Goal: Task Accomplishment & Management: Use online tool/utility

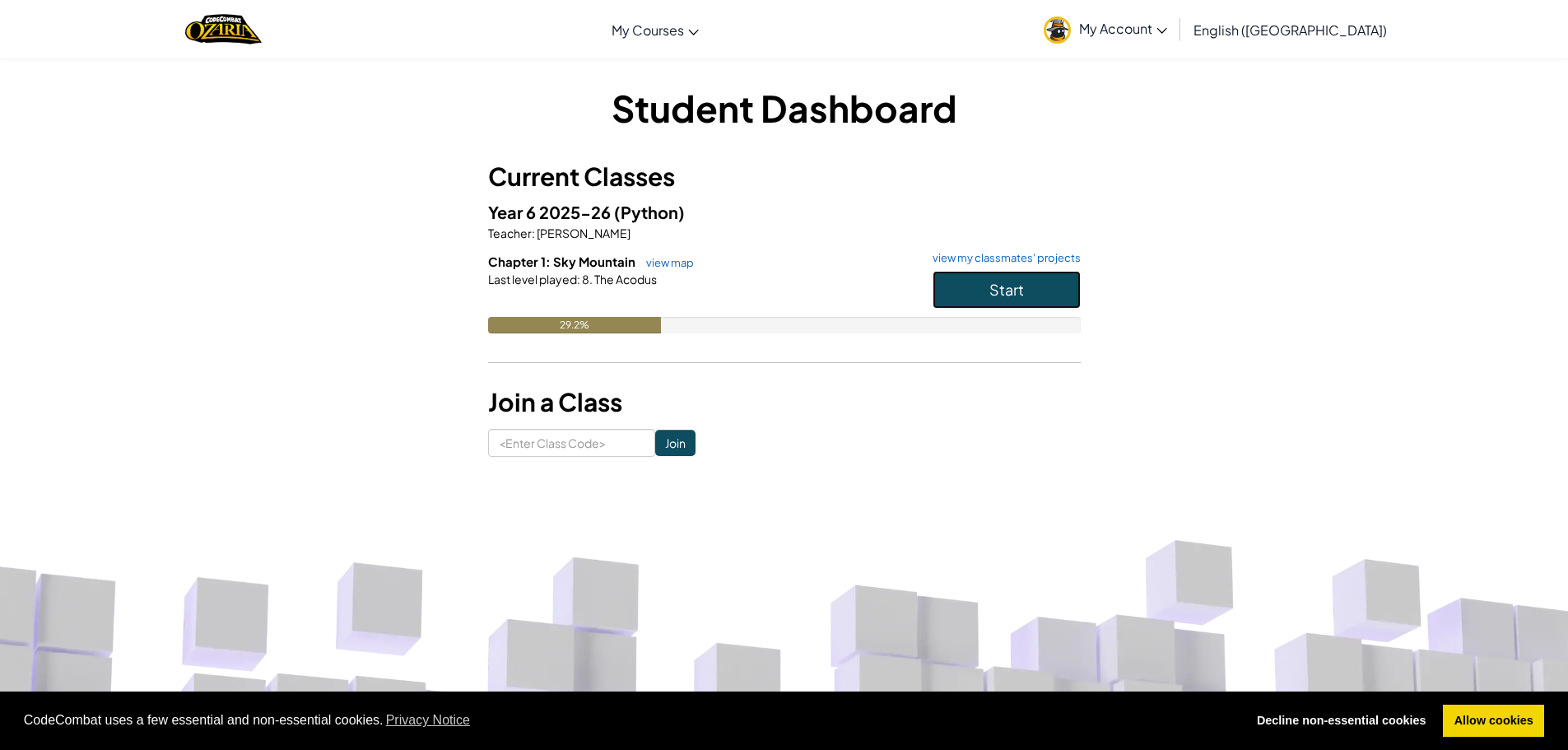
drag, startPoint x: 981, startPoint y: 274, endPoint x: 1048, endPoint y: 231, distance: 79.6
click at [1016, 250] on div "Year 6 2025-26 (Python) Teacher : [PERSON_NAME] Chapter 1: Sky Mountain view ma…" at bounding box center [784, 278] width 592 height 158
click at [1053, 291] on button "Start" at bounding box center [1007, 290] width 148 height 38
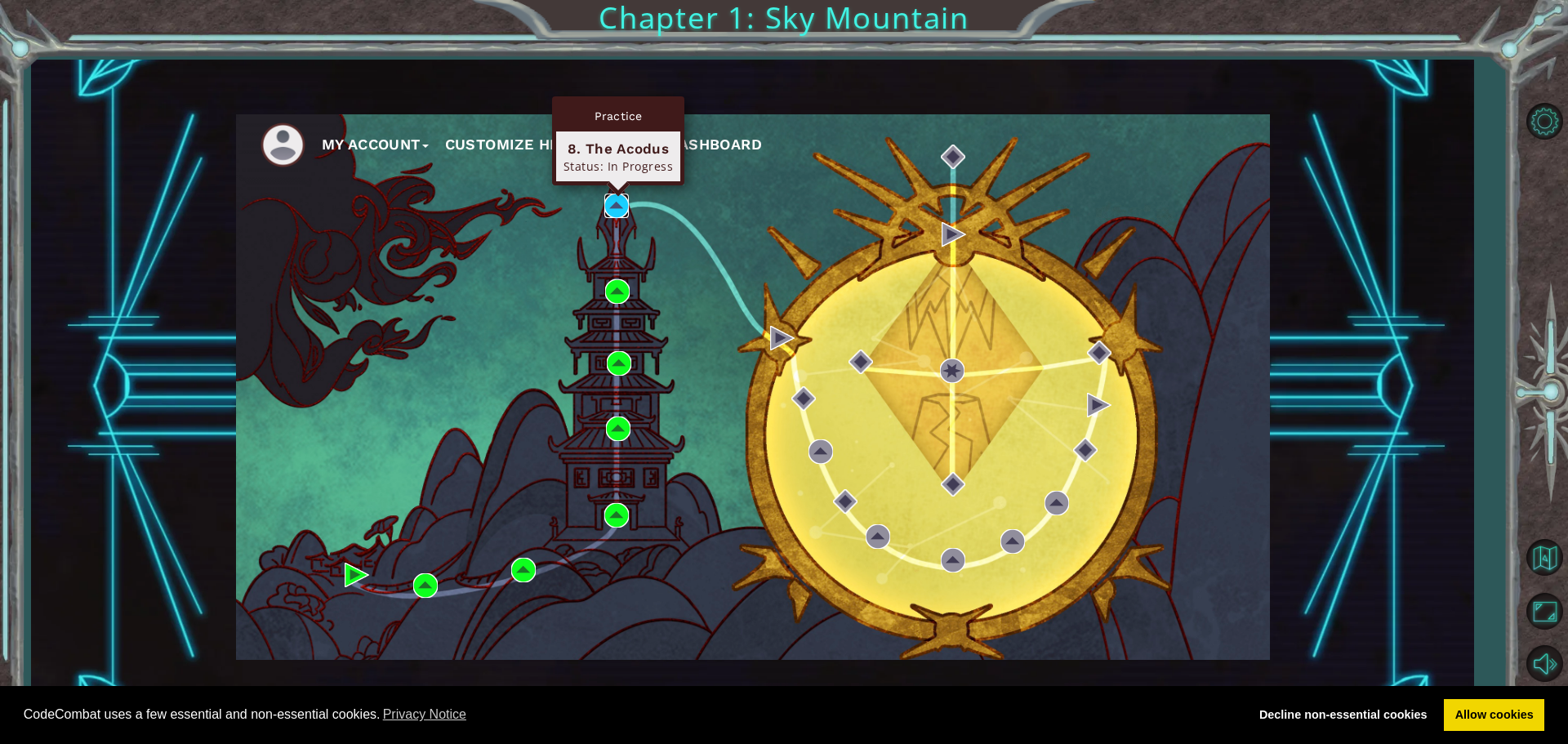
click at [607, 205] on img at bounding box center [617, 206] width 24 height 24
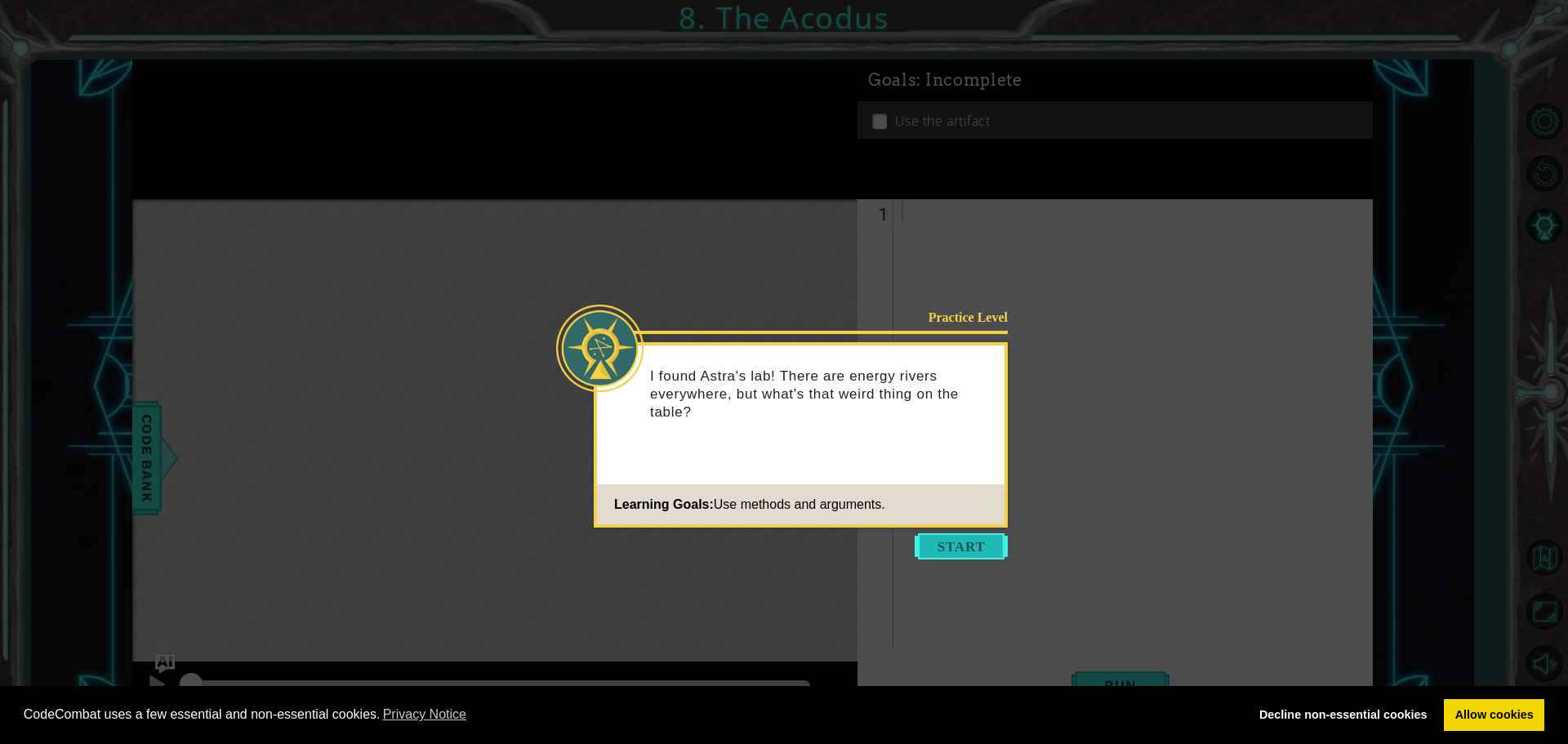
click at [979, 540] on button "Start" at bounding box center [962, 546] width 93 height 26
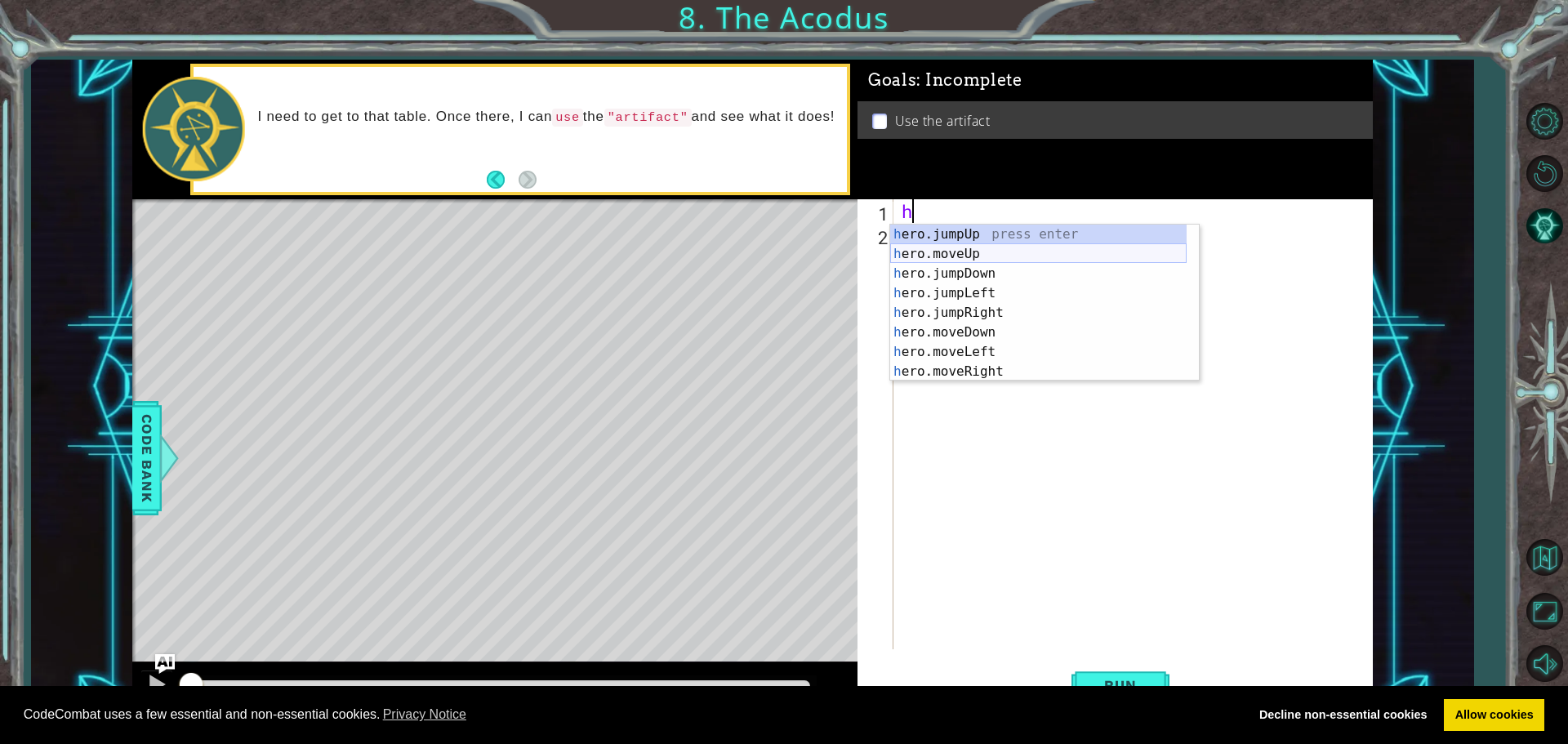
click at [936, 247] on div "h ero.jumpUp press enter h ero.moveUp press enter h ero.jumpDown press enter h …" at bounding box center [1038, 323] width 297 height 196
type textarea "hero.moveUp(1)"
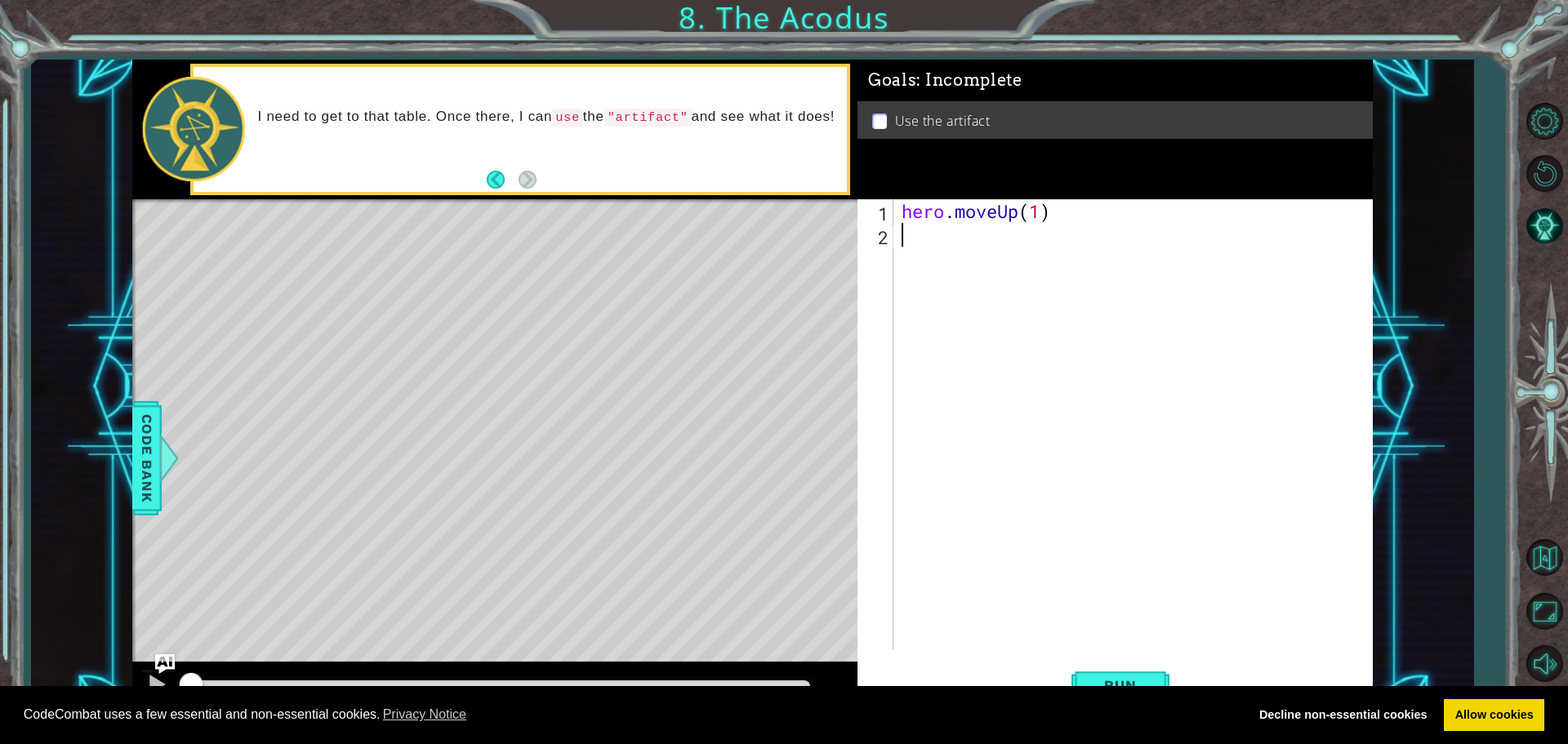
click at [936, 247] on div "hero . moveUp ( 1 )" at bounding box center [1137, 447] width 478 height 498
click at [1043, 209] on div "hero . moveUp ( 1 )" at bounding box center [1137, 447] width 478 height 498
type textarea "hero.moveUp(2)"
click at [936, 235] on div "hero . moveUp ( 2 )" at bounding box center [1137, 447] width 478 height 498
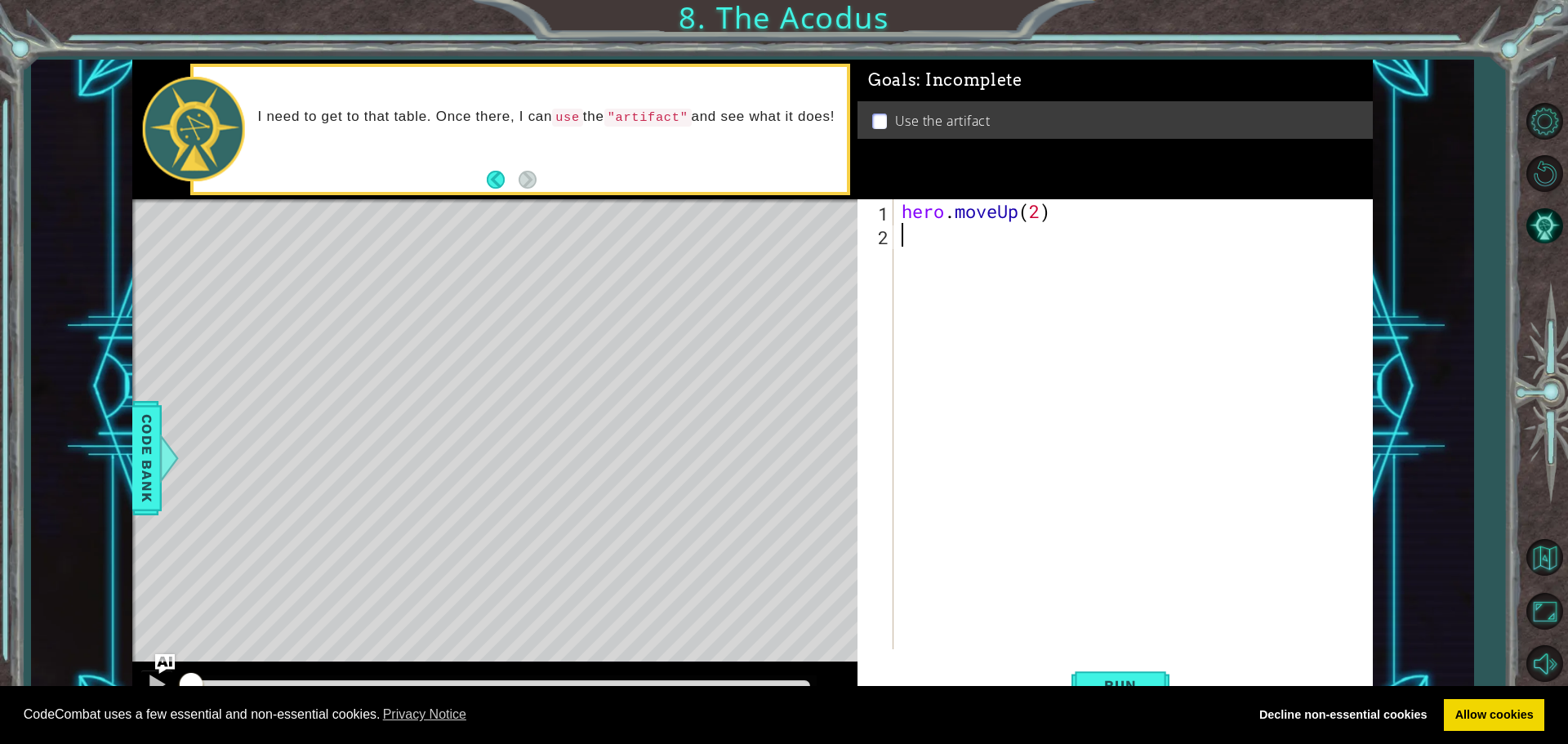
scroll to position [0, 0]
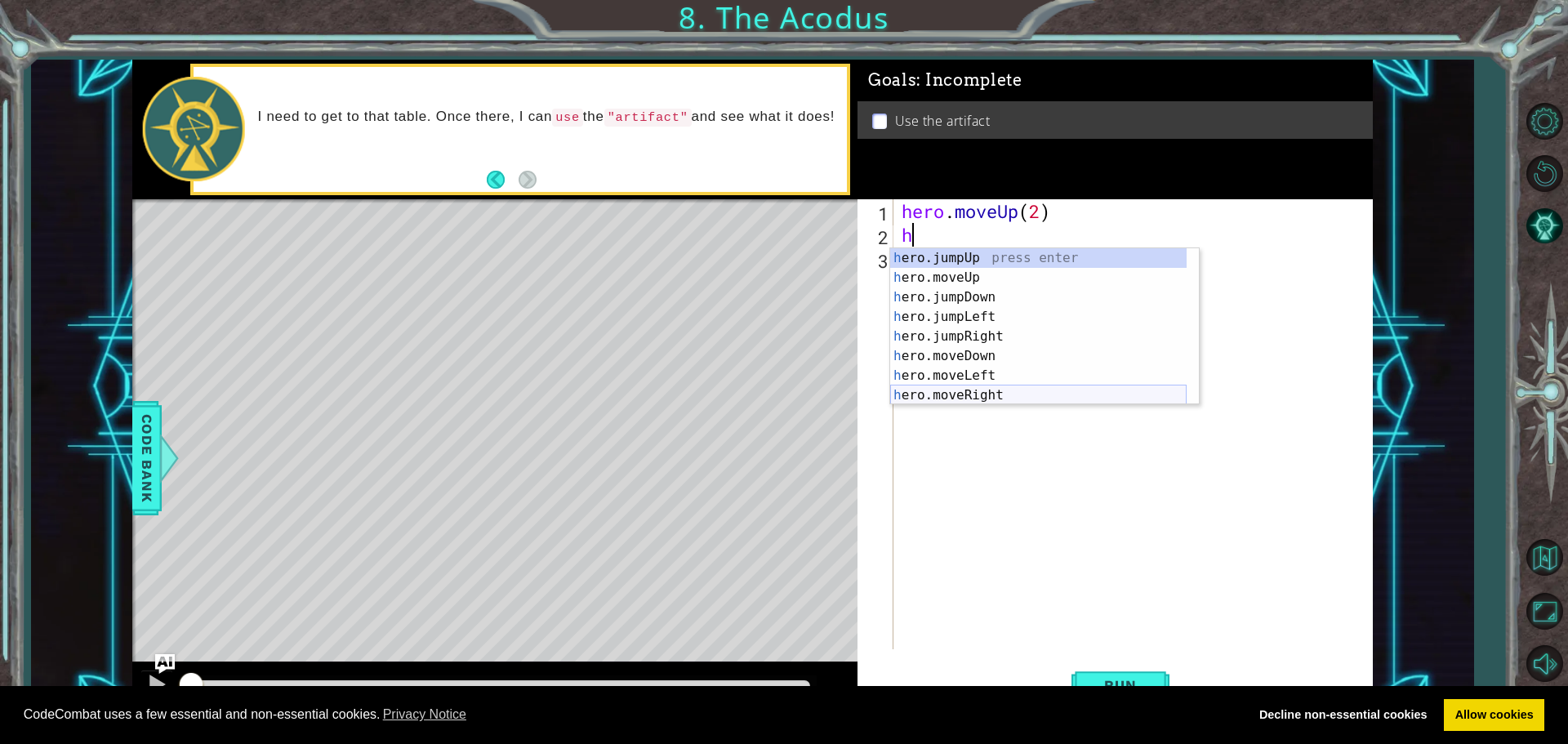
click at [921, 400] on div "h ero.jumpUp press enter h ero.moveUp press enter h ero.jumpDown press enter h …" at bounding box center [1038, 346] width 297 height 196
type textarea "hero.moveRight(1)"
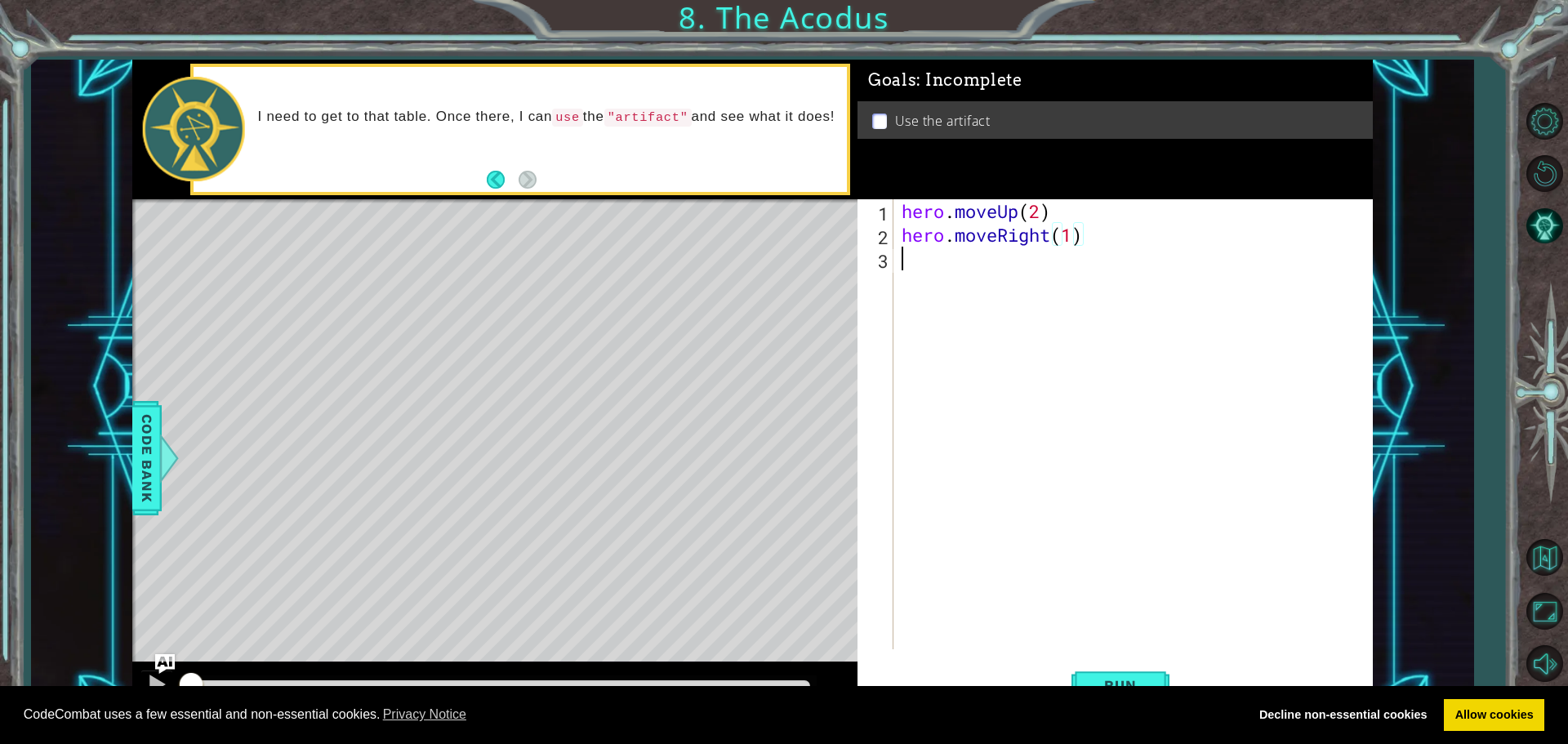
click at [1122, 305] on div "hero . moveUp ( 2 ) hero . moveRight ( 1 )" at bounding box center [1137, 447] width 478 height 498
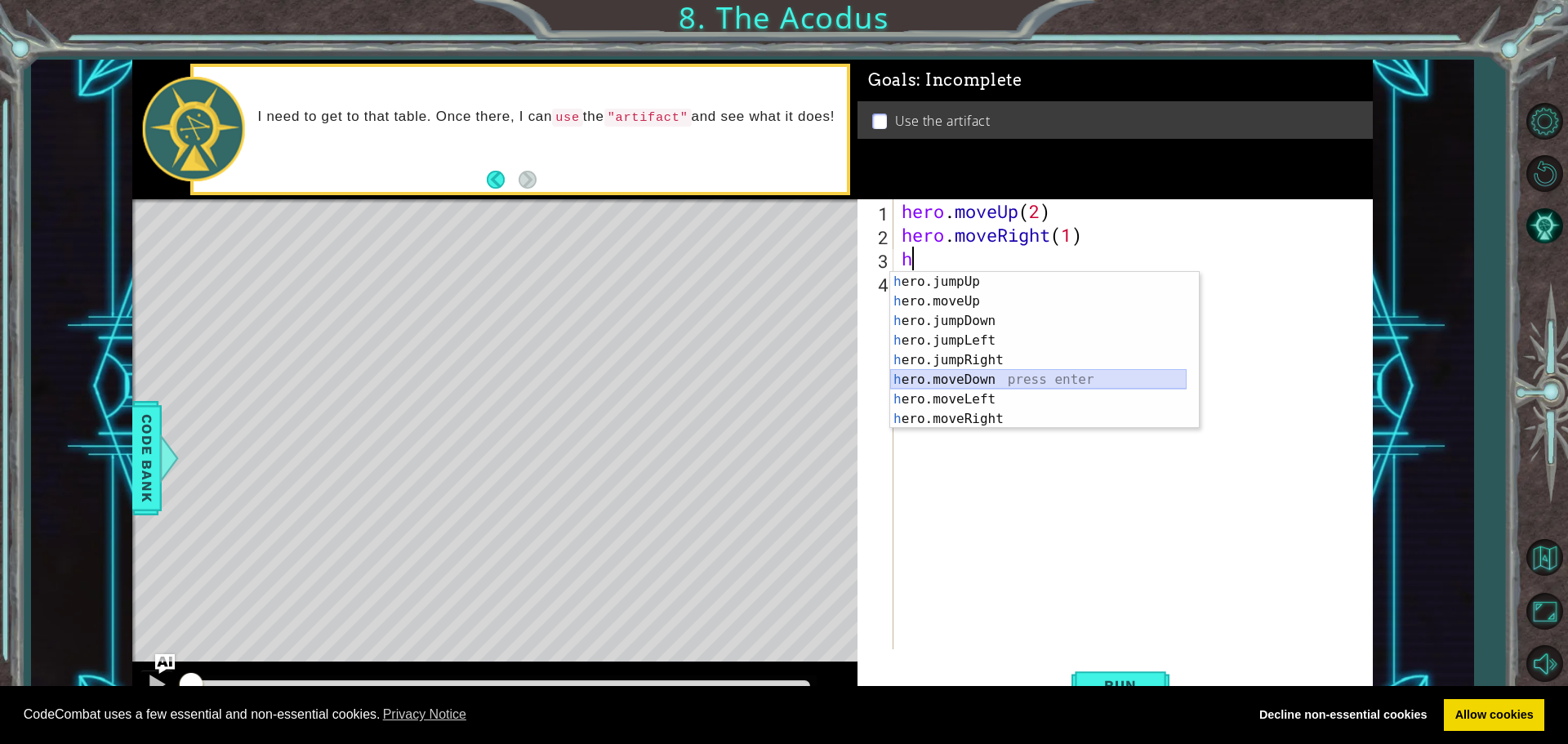
click at [976, 379] on div "h ero.jumpUp press enter h ero.moveUp press enter h ero.jumpDown press enter h …" at bounding box center [1038, 369] width 297 height 196
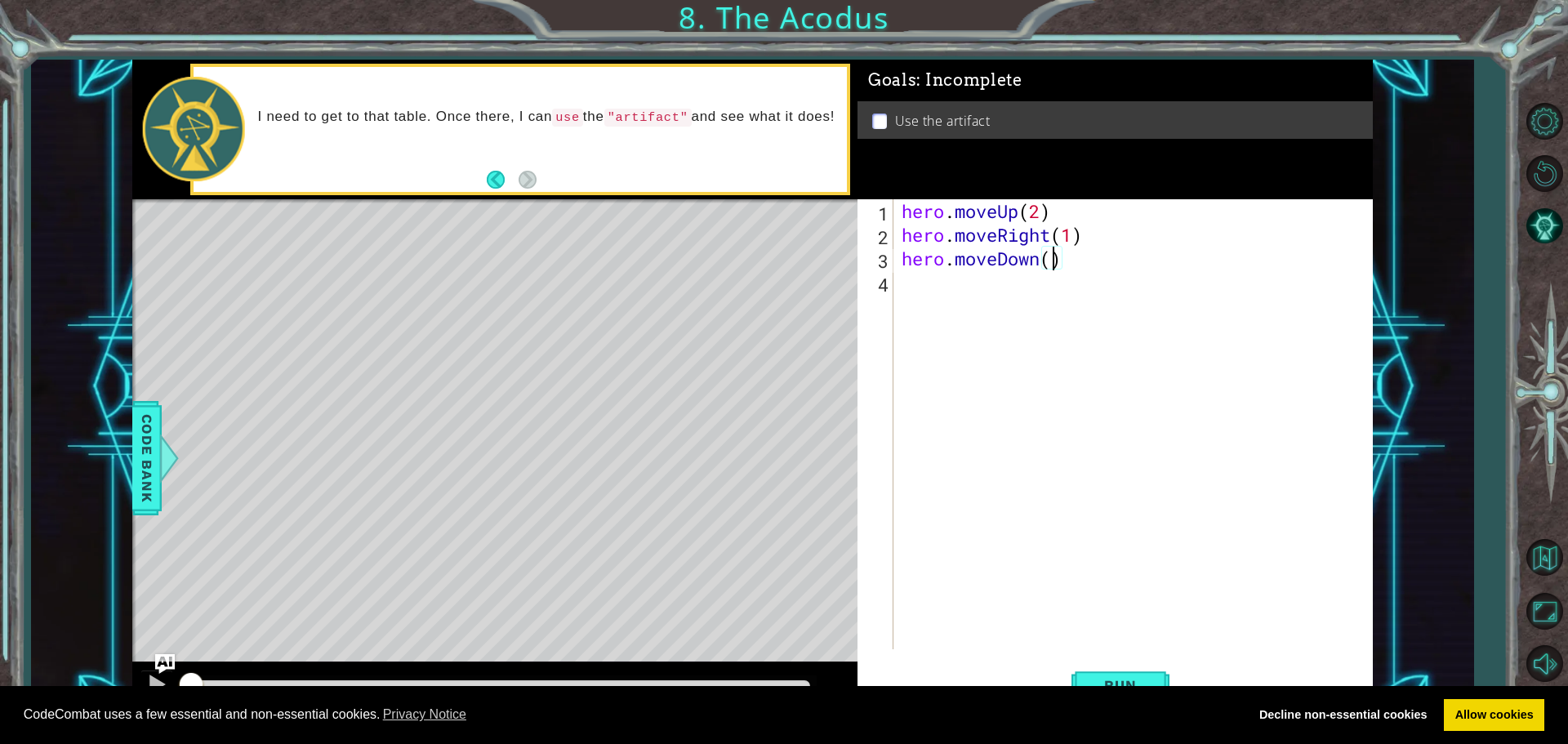
type textarea "hero.moveDown(2)"
click at [898, 280] on div "hero . moveUp ( 2 ) hero . moveRight ( 1 ) hero . moveDown ( 2 )" at bounding box center [1137, 447] width 478 height 498
type textarea "h"
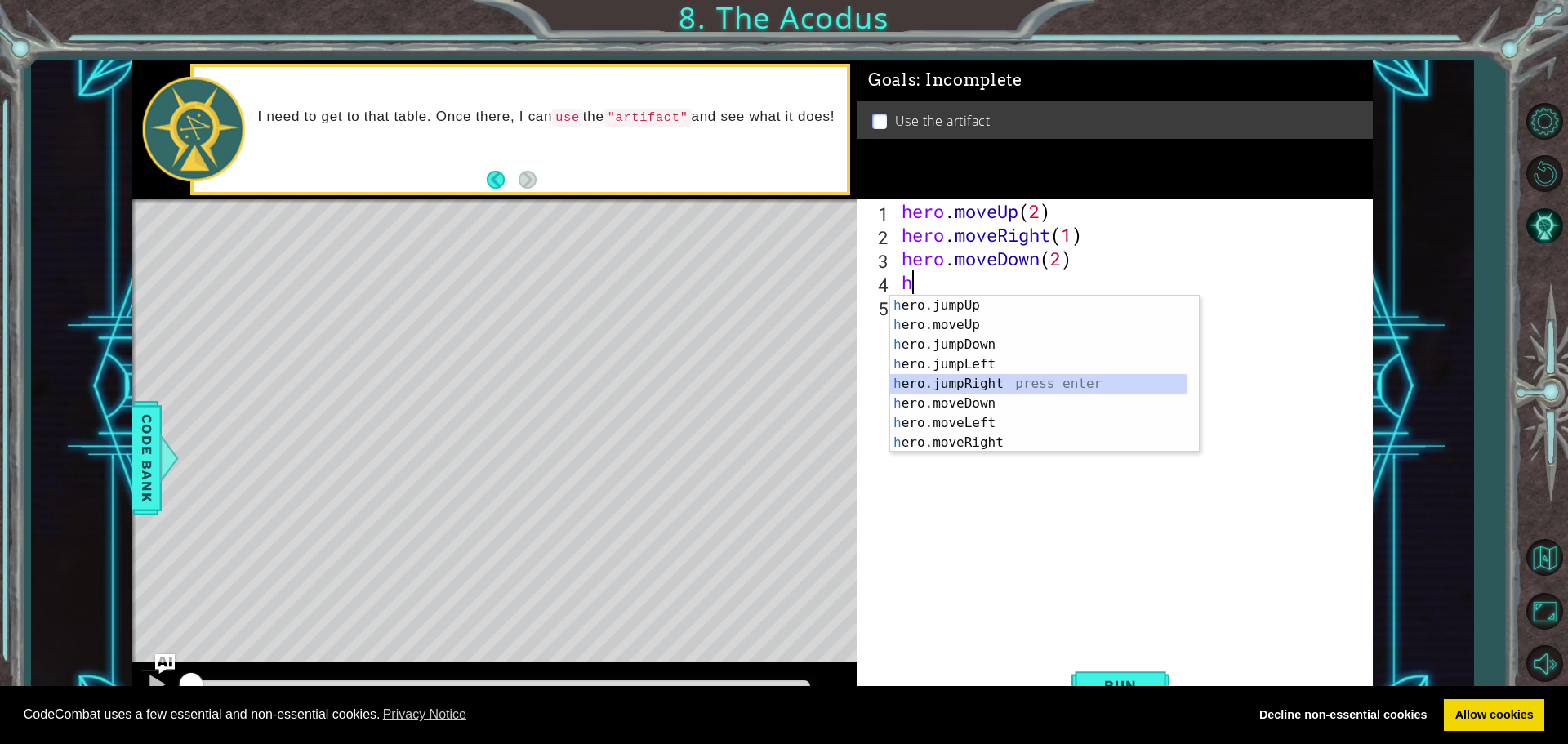
click at [927, 386] on div "h ero.jumpUp press enter h ero.moveUp press enter h ero.jumpDown press enter h …" at bounding box center [1038, 393] width 297 height 196
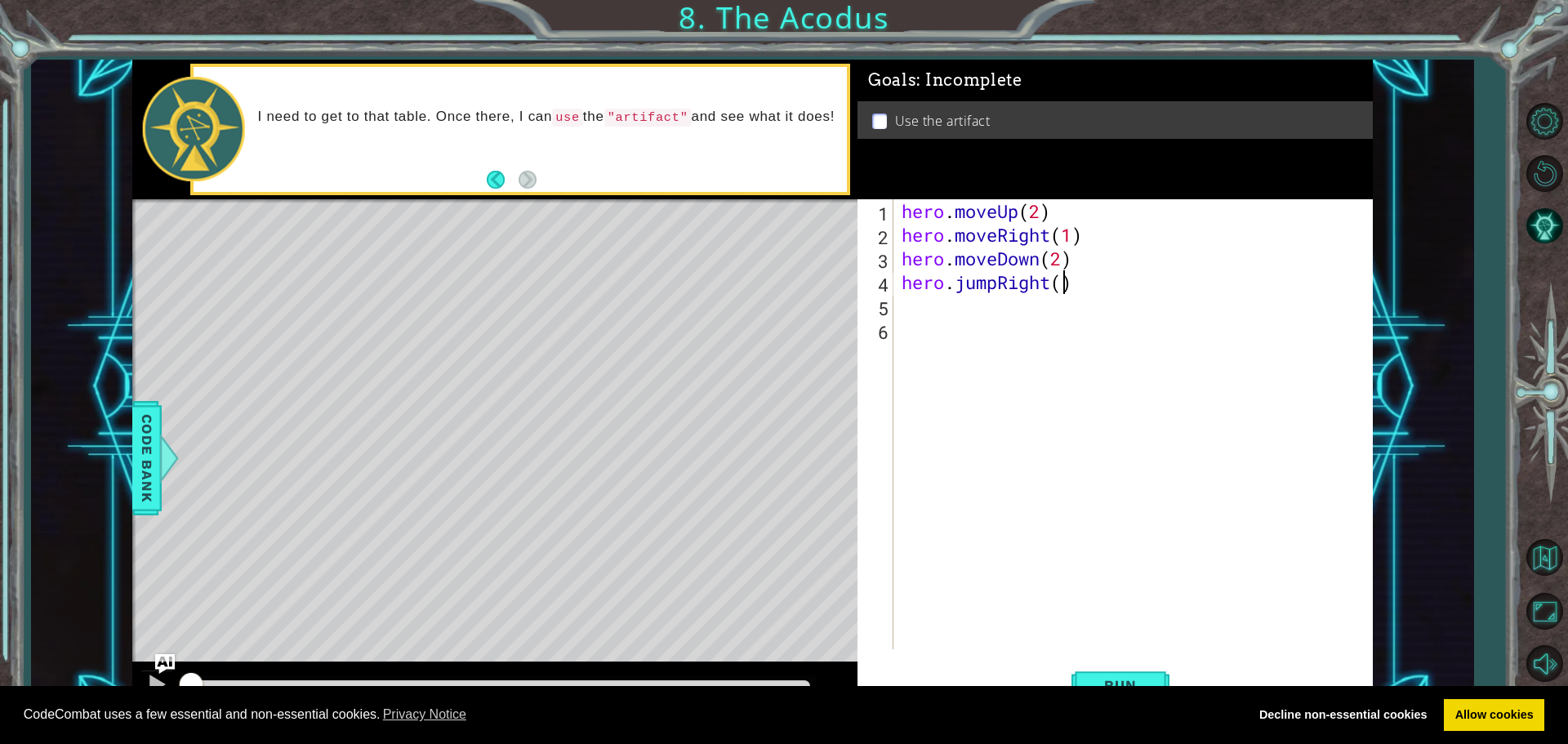
click at [1061, 286] on div "hero . moveUp ( 2 ) hero . moveRight ( 1 ) hero . moveDown ( 2 ) hero . jumpRig…" at bounding box center [1137, 447] width 478 height 498
type textarea "hero.jumpRight(1)"
click at [1039, 302] on div "hero . moveUp ( 2 ) hero . moveRight ( 1 ) hero . moveDown ( 2 ) hero . jumpRig…" at bounding box center [1137, 447] width 478 height 498
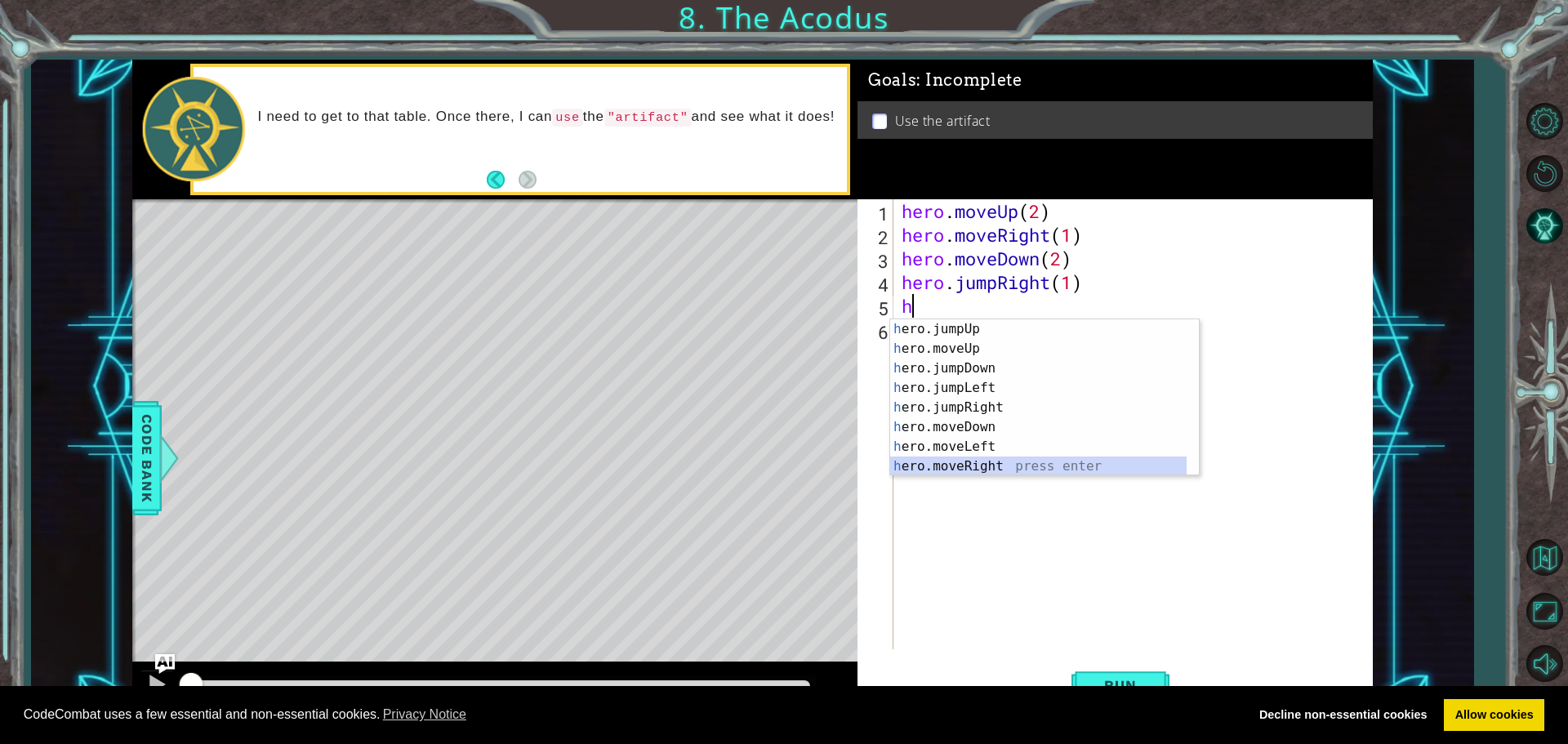
click at [940, 462] on div "h ero.jumpUp press enter h ero.moveUp press enter h ero.jumpDown press enter h …" at bounding box center [1038, 417] width 297 height 196
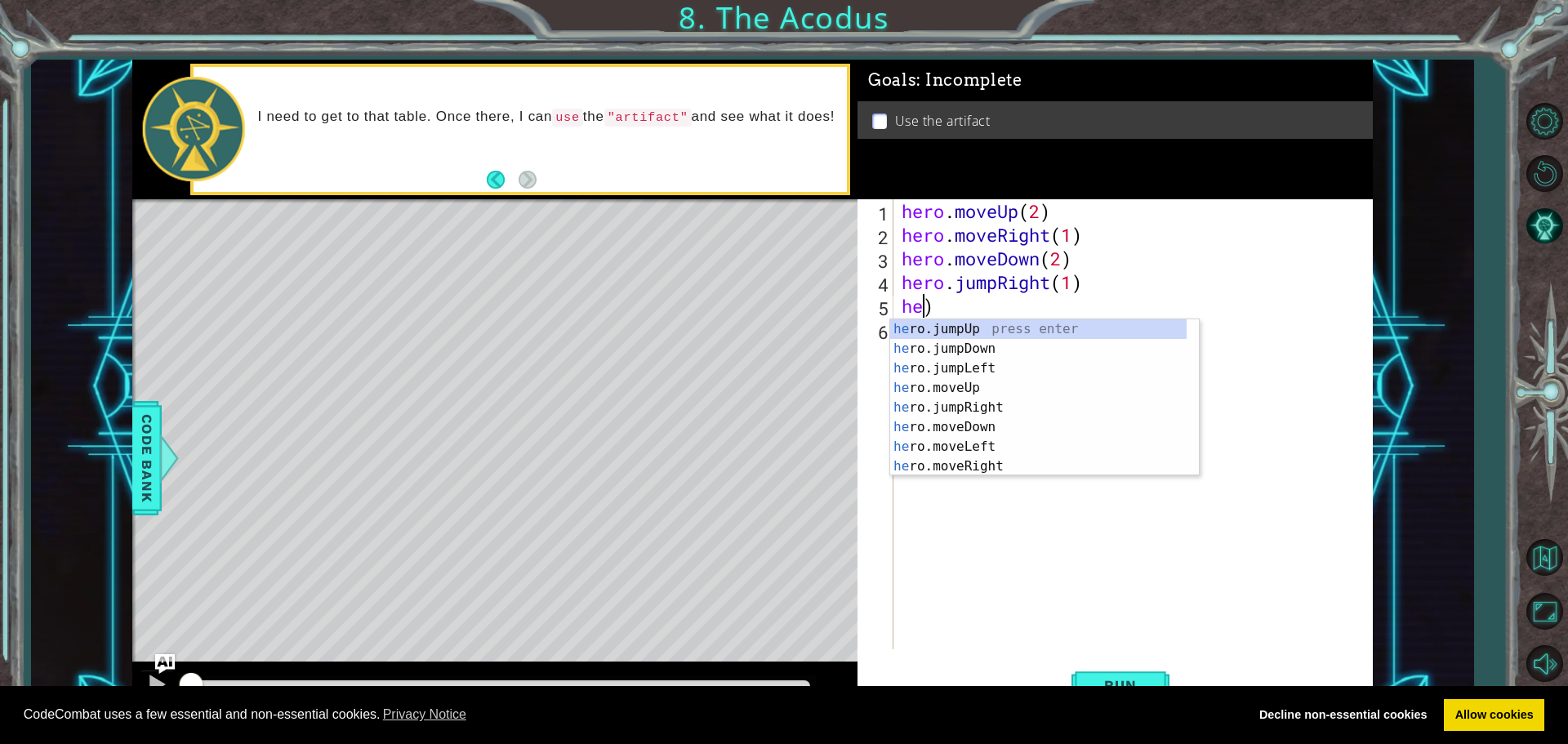
type textarea ")"
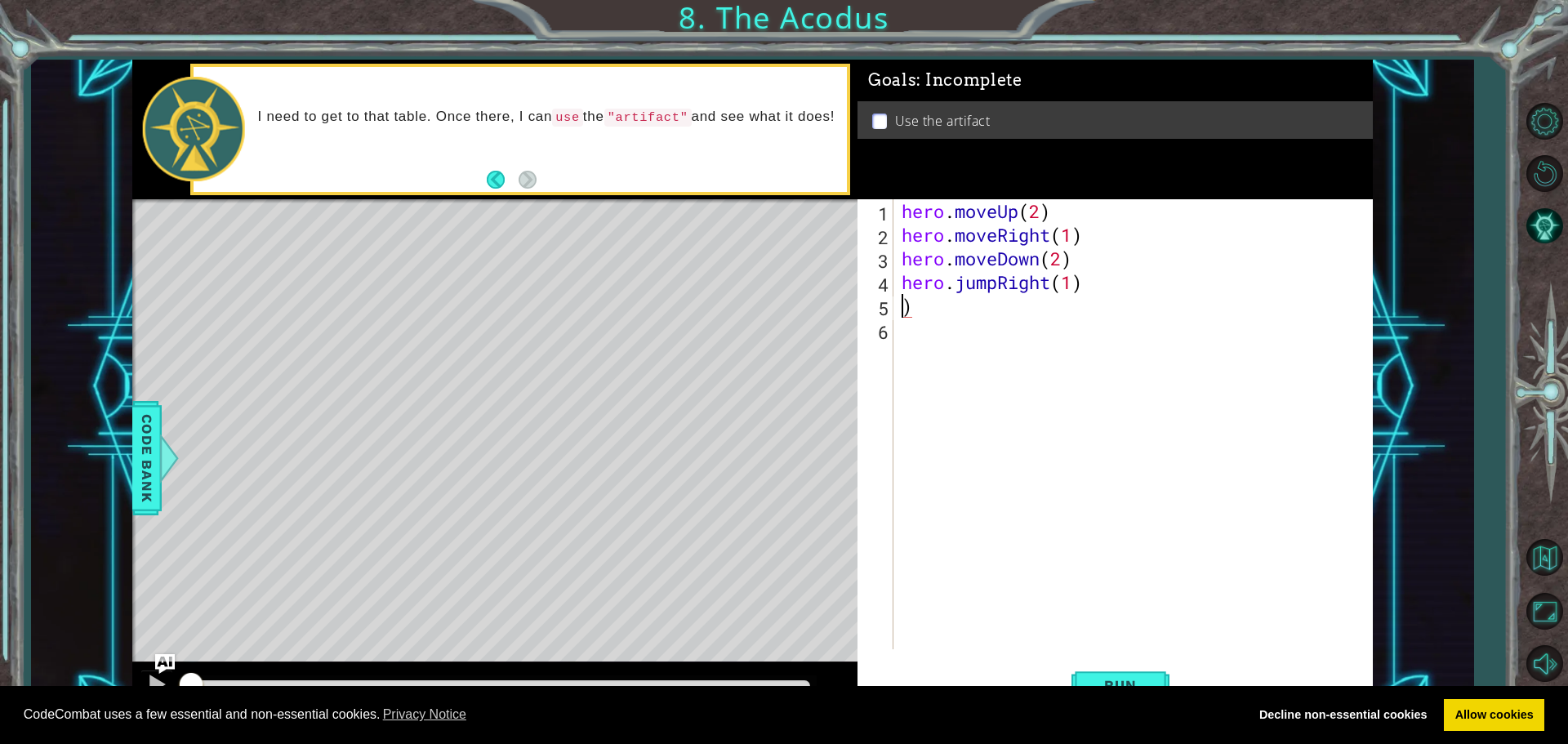
click at [910, 299] on div "hero . moveUp ( 2 ) hero . moveRight ( 1 ) hero . moveDown ( 2 ) hero . jumpRig…" at bounding box center [1137, 447] width 478 height 498
drag, startPoint x: 1056, startPoint y: 212, endPoint x: 896, endPoint y: 191, distance: 161.4
click at [896, 191] on div "Goals : Incomplete Use the artifact 1 2 3 4 5 6 hero . moveUp ( 2 ) hero . move…" at bounding box center [1115, 387] width 515 height 655
type textarea "hero.moveUp(2)"
click at [1274, 320] on div "hero . moveUp ( 2 ) hero . moveRight ( 1 ) hero . moveDown ( 2 ) hero . jumpRig…" at bounding box center [1137, 447] width 478 height 498
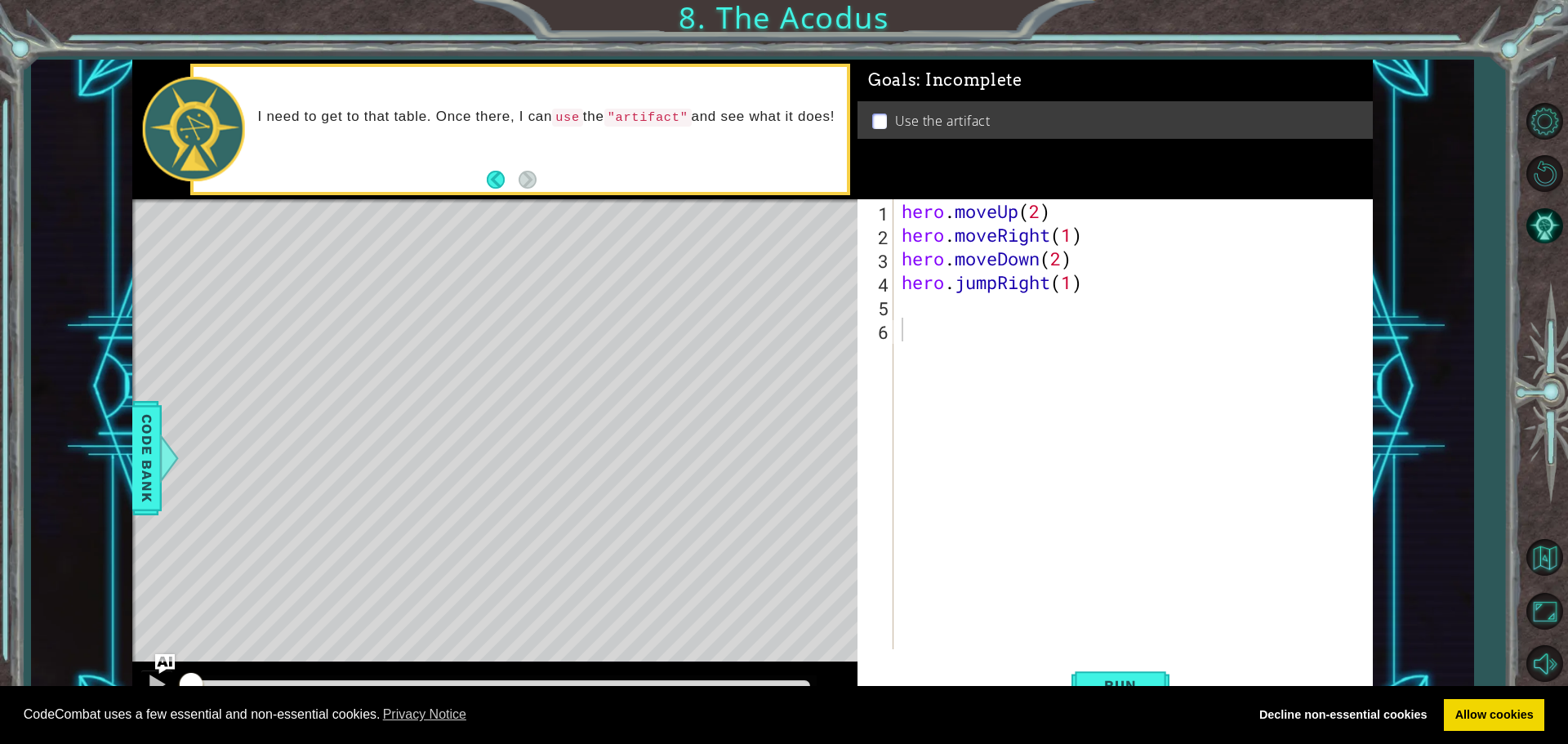
click at [896, 276] on div "1 2 3 4 5 6 hero . moveUp ( 2 ) hero . moveRight ( 1 ) hero . moveDown ( 2 ) he…" at bounding box center [1112, 424] width 511 height 450
drag, startPoint x: 894, startPoint y: 304, endPoint x: 907, endPoint y: 305, distance: 13.0
click at [905, 305] on div "1 2 3 4 5 6 hero . moveUp ( 2 ) hero . moveRight ( 1 ) hero . moveDown ( 2 ) he…" at bounding box center [1112, 424] width 511 height 450
click at [908, 305] on div "hero . moveUp ( 2 ) hero . moveRight ( 1 ) hero . moveDown ( 2 ) hero . jumpRig…" at bounding box center [1137, 447] width 478 height 498
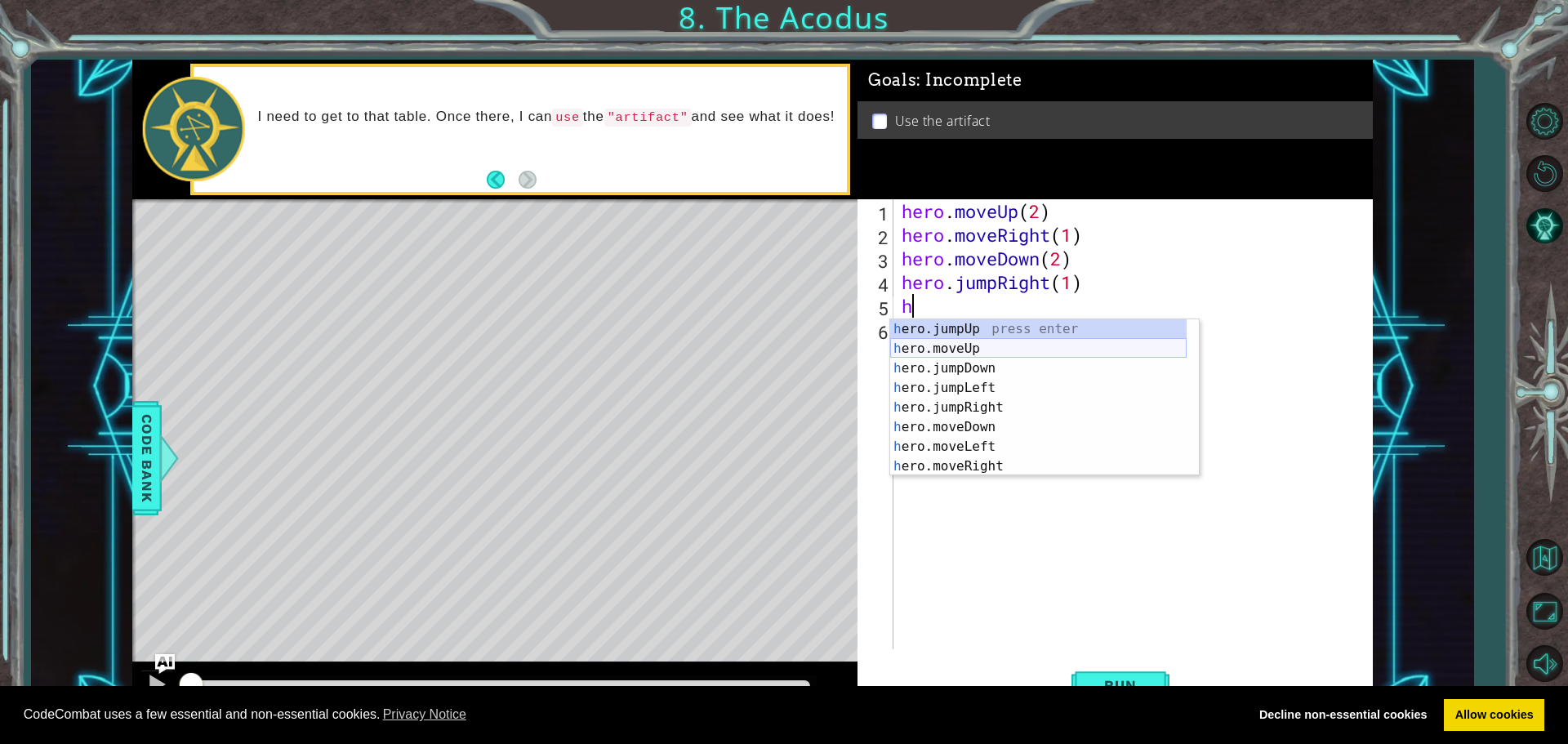
click at [972, 342] on div "h ero.jumpUp press enter h ero.moveUp press enter h ero.jumpDown press enter h …" at bounding box center [1038, 417] width 297 height 196
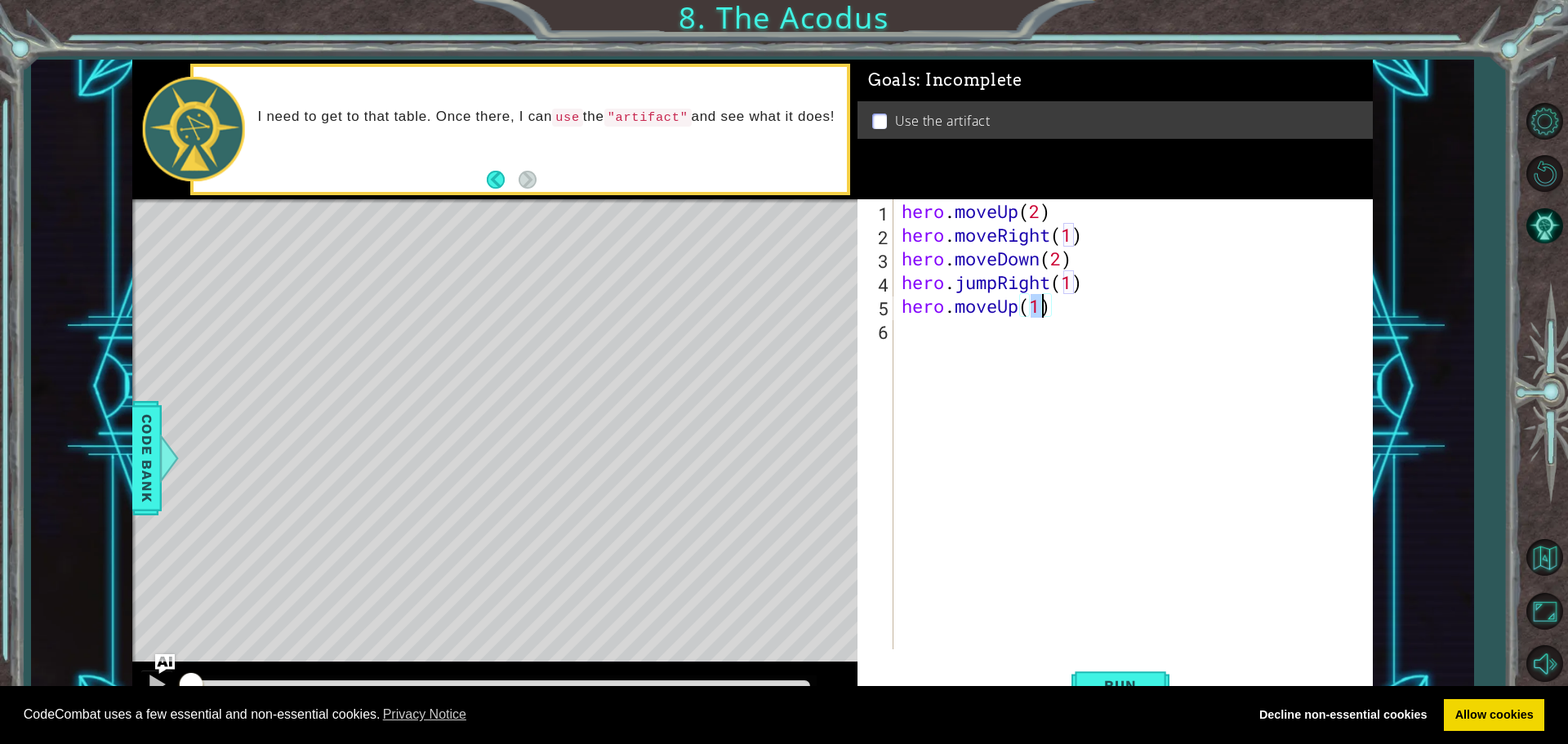
type textarea "hero.moveUp(2)"
click at [913, 337] on div "hero . moveUp ( 2 ) hero . moveRight ( 1 ) hero . moveDown ( 2 ) hero . jumpRig…" at bounding box center [1137, 447] width 478 height 498
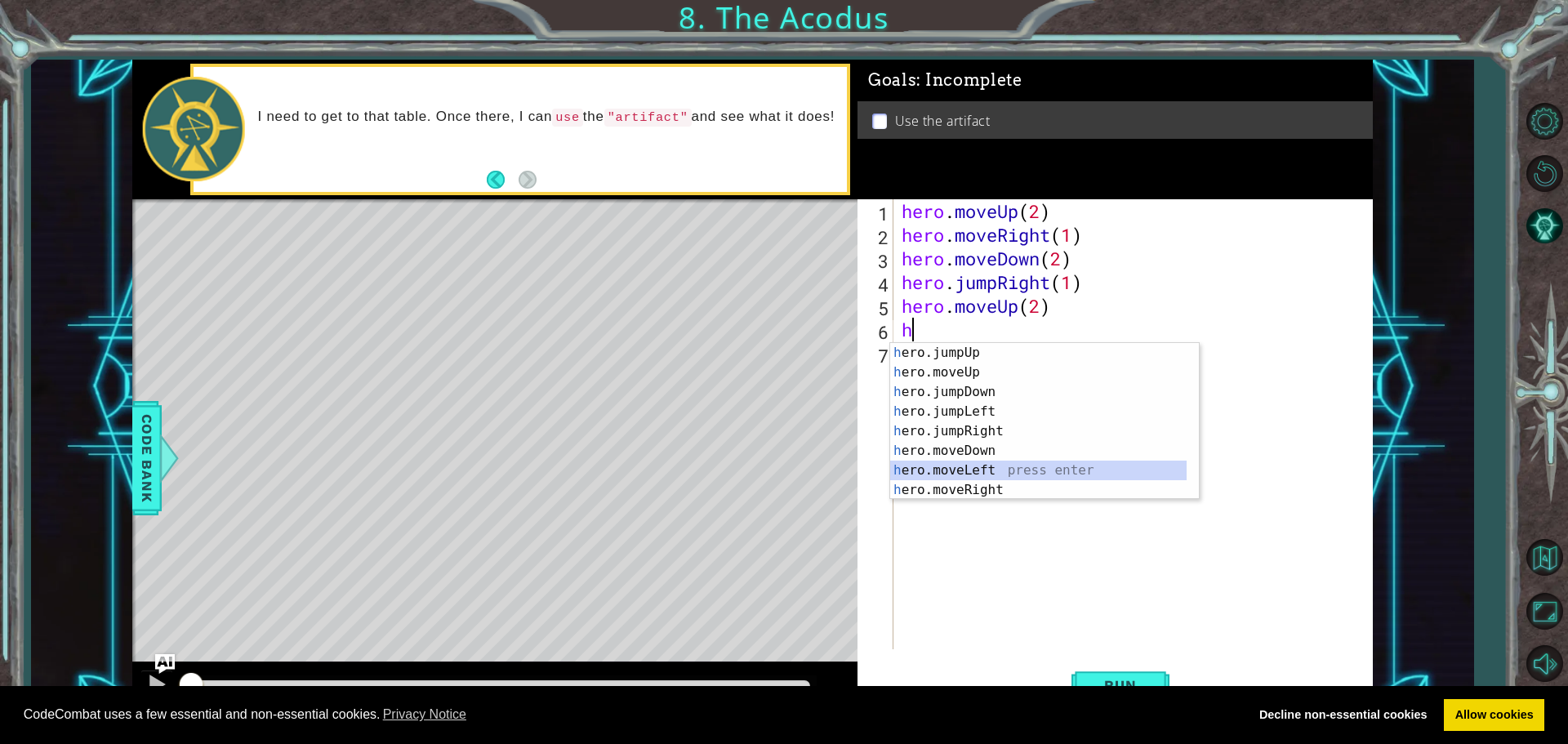
click at [949, 465] on div "h ero.jumpUp press enter h ero.moveUp press enter h ero.jumpDown press enter h …" at bounding box center [1038, 441] width 297 height 196
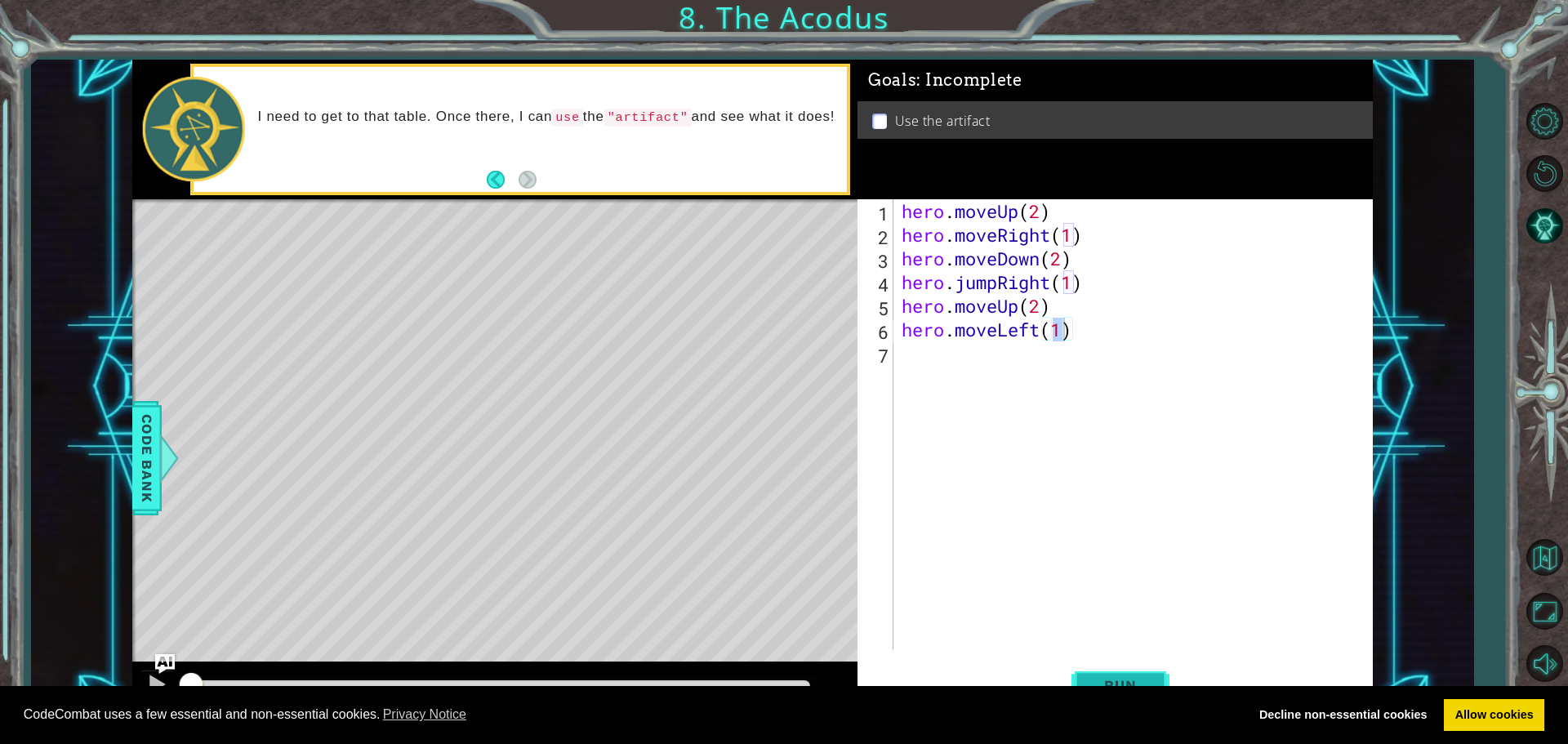
click at [1126, 663] on button "Run" at bounding box center [1120, 684] width 98 height 51
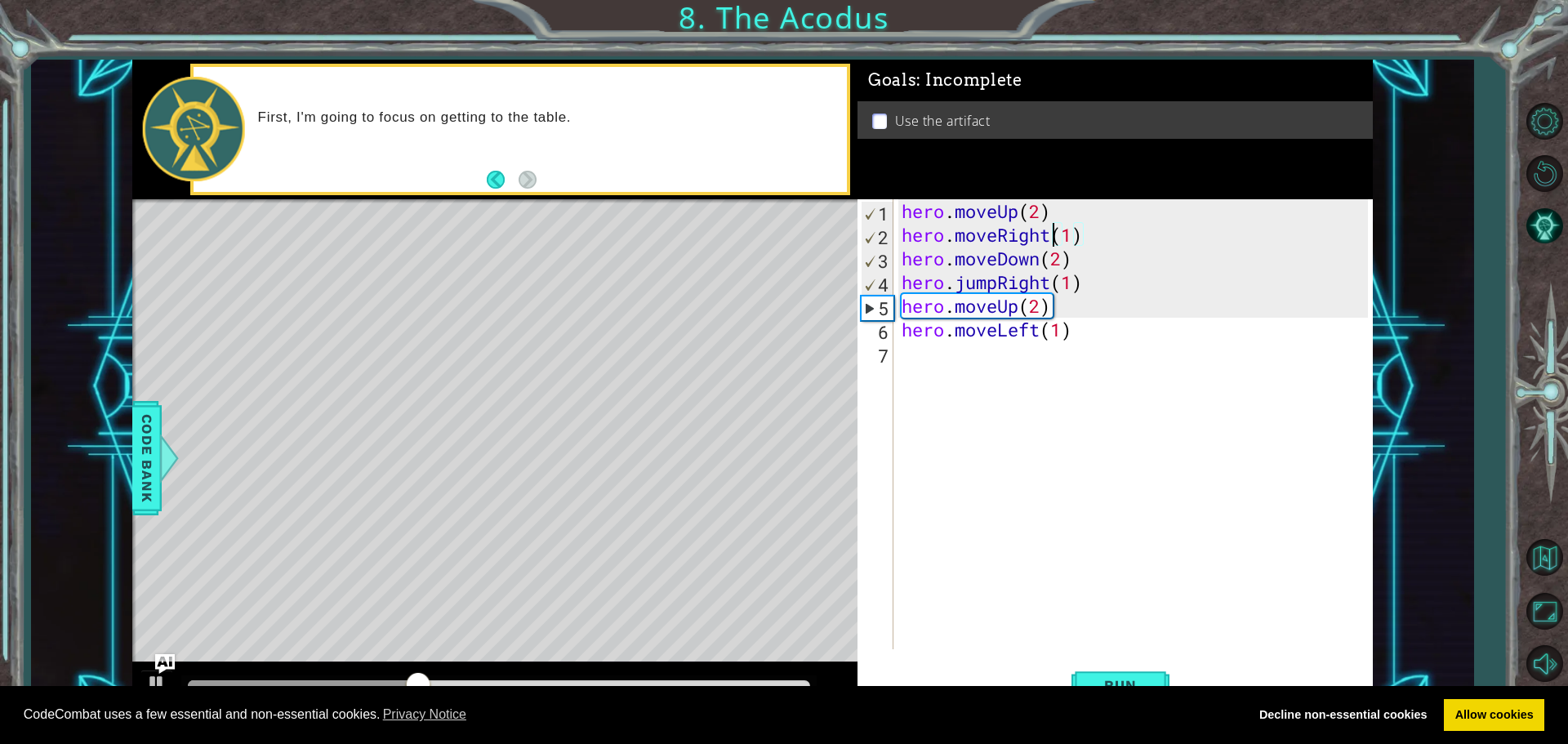
click at [1049, 238] on div "hero . moveUp ( 2 ) hero . moveRight ( 1 ) hero . moveDown ( 2 ) hero . jumpRig…" at bounding box center [1137, 447] width 478 height 498
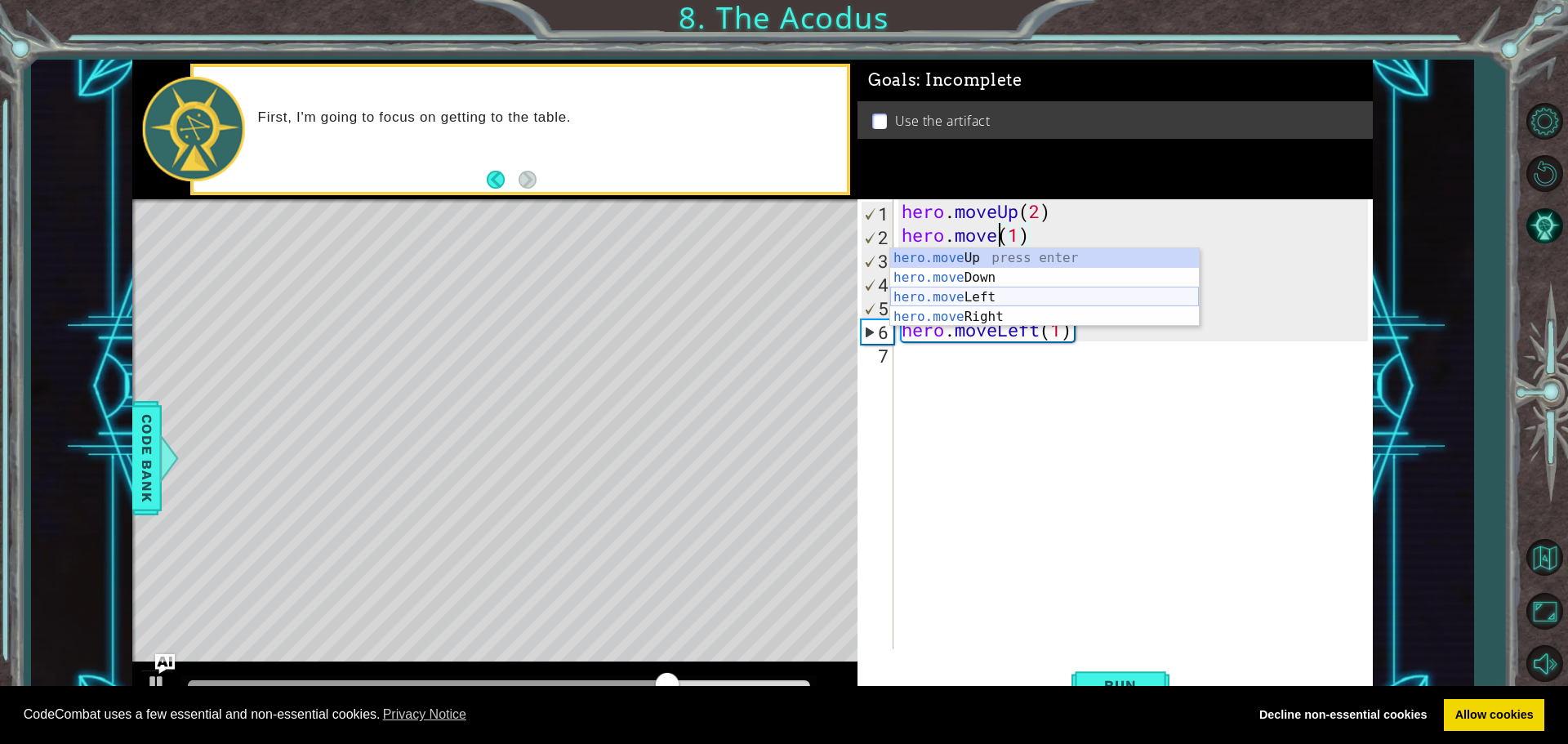
click at [1002, 291] on div "hero.move Up press enter hero.move Down press enter hero.move Left press enter …" at bounding box center [1044, 307] width 309 height 117
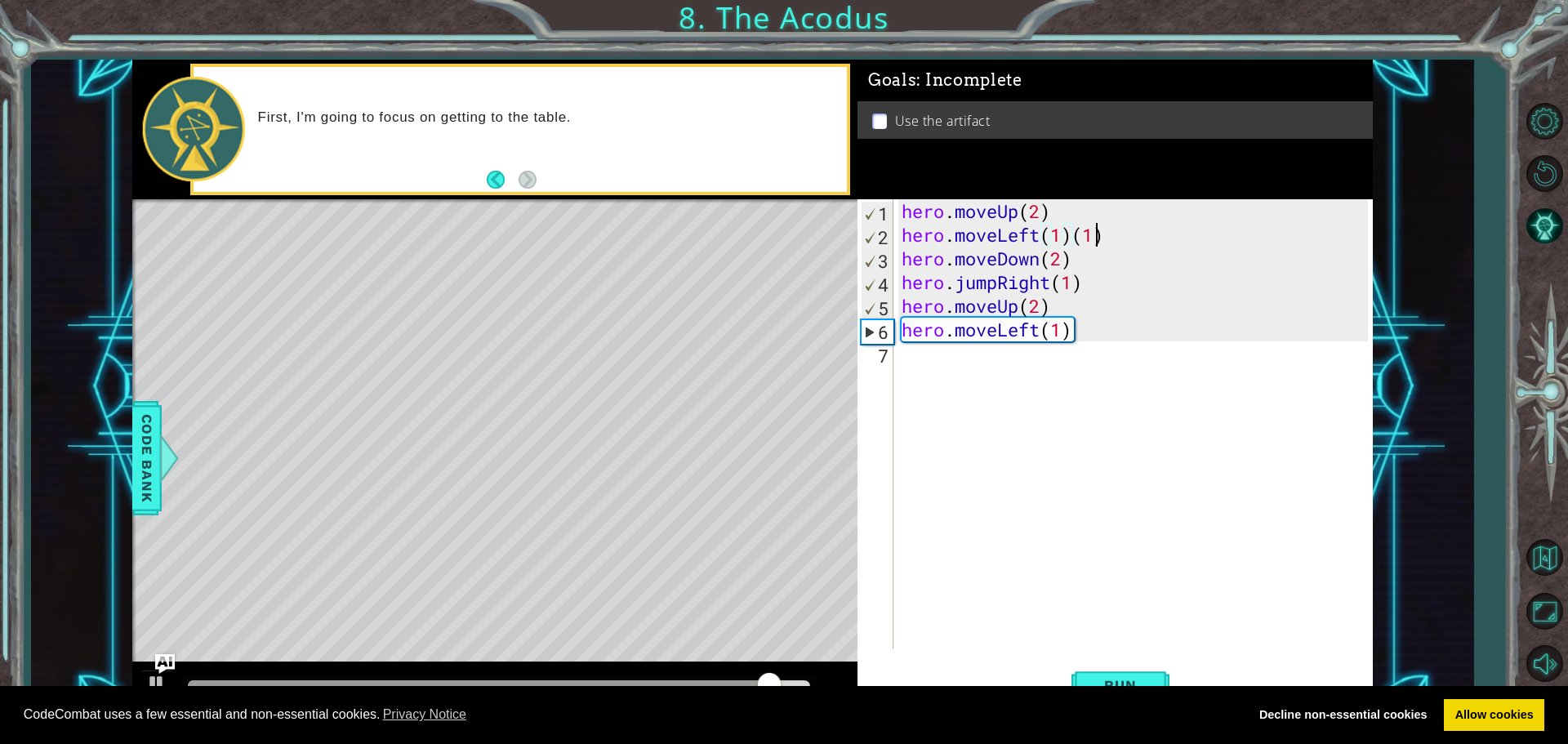
drag, startPoint x: 1098, startPoint y: 232, endPoint x: 1108, endPoint y: 233, distance: 10.0
click at [1103, 232] on div "hero . moveUp ( 2 ) hero . moveLeft ( 1 ) ( 1 ) hero . moveDown ( 2 ) hero . ju…" at bounding box center [1137, 447] width 478 height 498
click at [1108, 233] on div "hero . moveUp ( 2 ) hero . moveLeft ( 1 ) ( 1 ) hero . moveDown ( 2 ) hero . ju…" at bounding box center [1133, 424] width 470 height 450
drag, startPoint x: 1108, startPoint y: 233, endPoint x: 1071, endPoint y: 227, distance: 37.5
click at [1071, 227] on div "hero . moveUp ( 2 ) hero . moveLeft ( 1 ) ( 1 ) hero . moveDown ( 2 ) hero . ju…" at bounding box center [1137, 447] width 478 height 498
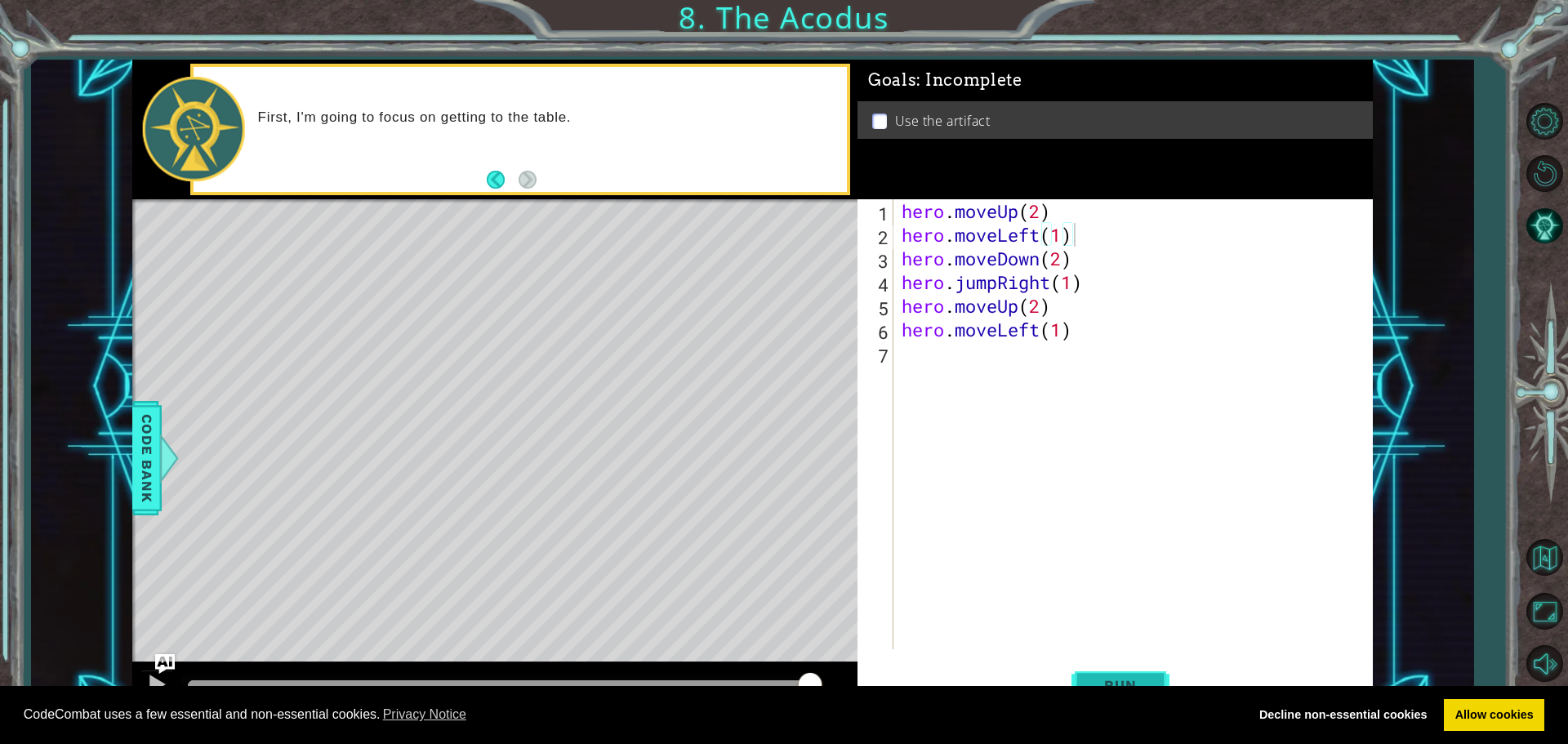
click at [1150, 671] on button "Run" at bounding box center [1120, 684] width 98 height 51
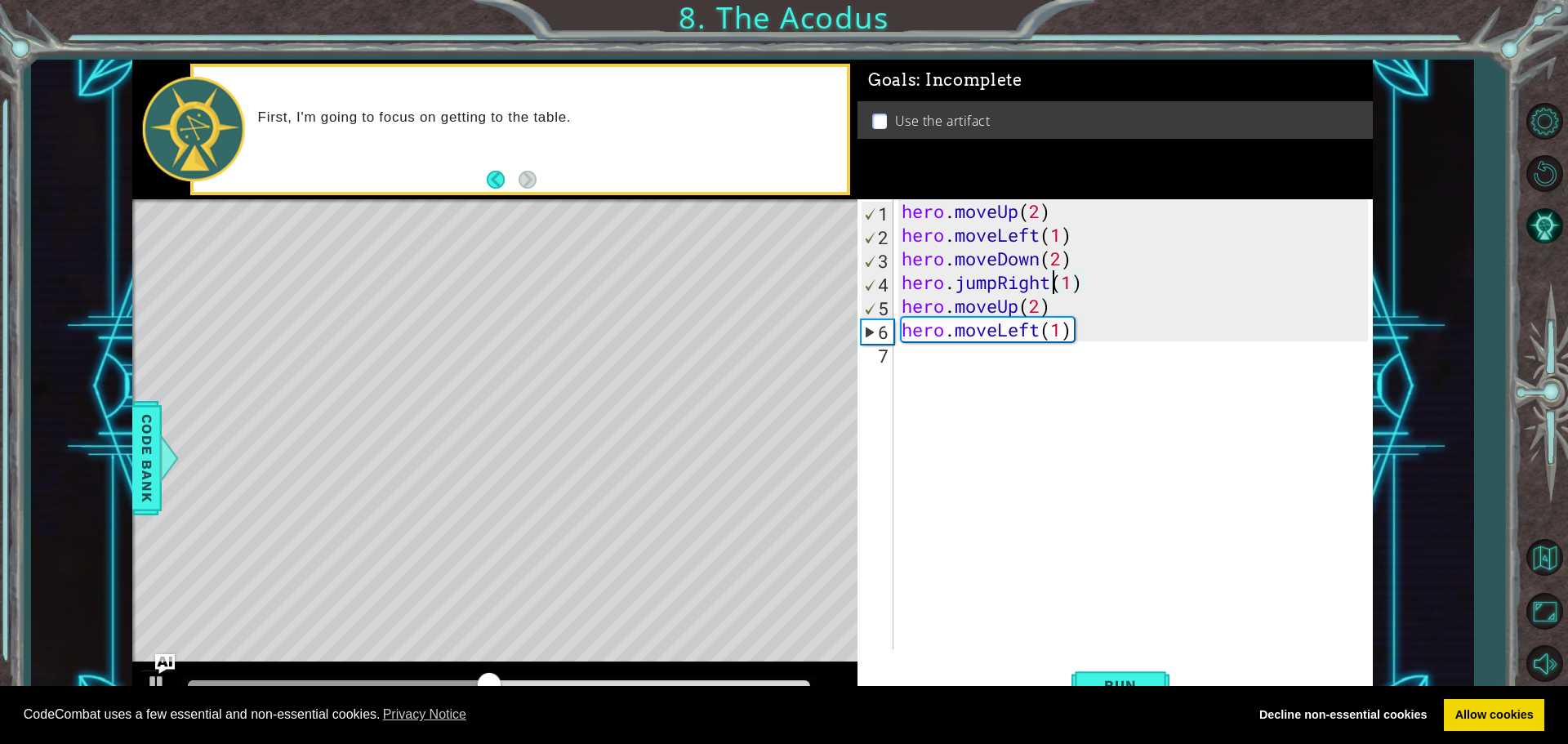
click at [1053, 281] on div "hero . moveUp ( 2 ) hero . moveLeft ( 1 ) hero . moveDown ( 2 ) hero . jumpRigh…" at bounding box center [1137, 447] width 478 height 498
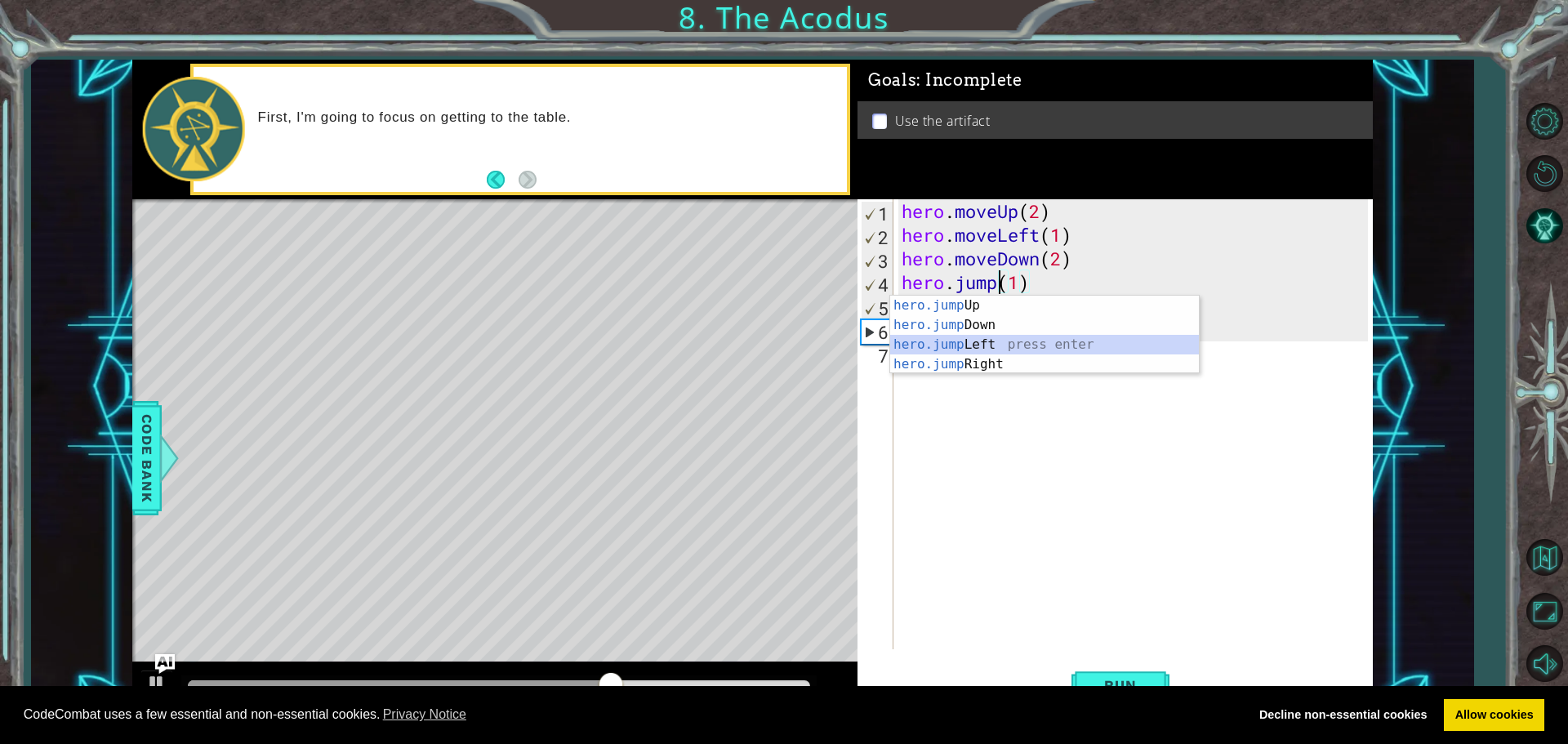
click at [1027, 340] on div "hero.jump Up press enter hero.jump Down press enter hero.jump Left press enter …" at bounding box center [1044, 354] width 309 height 117
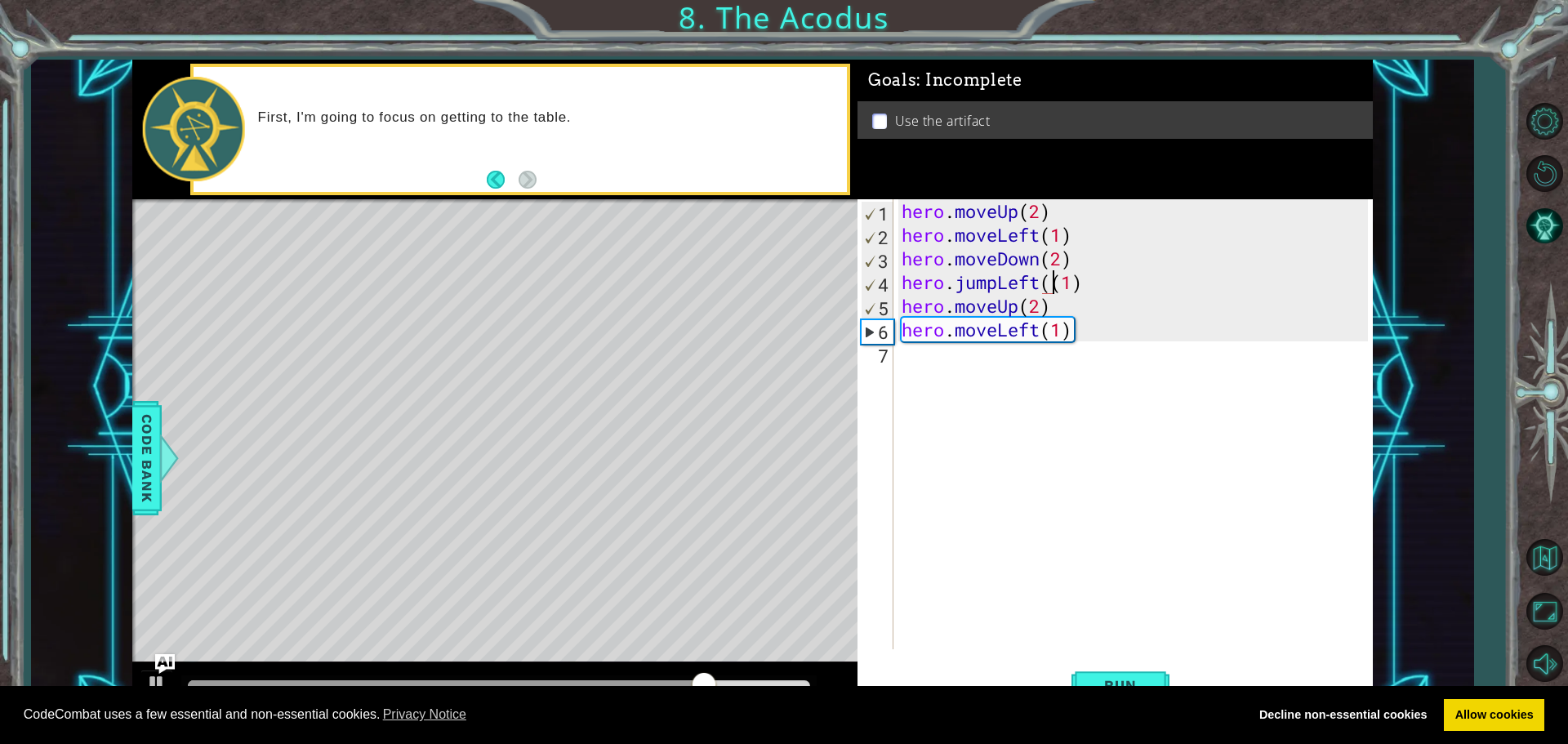
type textarea "hero.jumpLeft(1)"
click at [1124, 679] on span "Run" at bounding box center [1120, 685] width 64 height 17
click at [1041, 342] on div "hero . moveUp ( 2 ) hero . moveLeft ( 1 ) hero . moveDown ( 2 ) hero . jumpLeft…" at bounding box center [1137, 447] width 478 height 498
click at [1042, 329] on div "hero . moveUp ( 2 ) hero . moveLeft ( 1 ) hero . moveDown ( 2 ) hero . jumpLeft…" at bounding box center [1137, 447] width 478 height 498
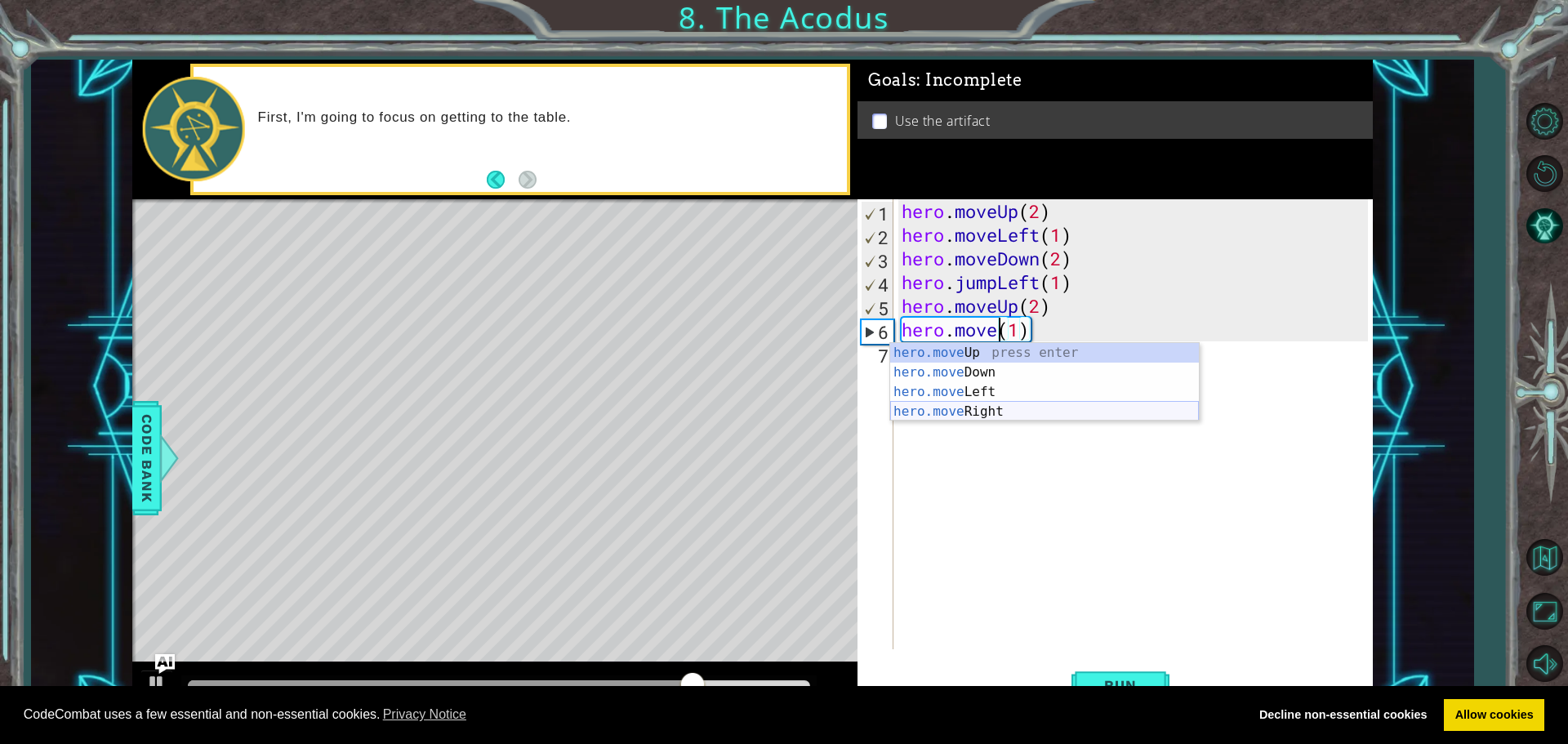
click at [954, 411] on div "hero.move Up press enter hero.move Down press enter hero.move Left press enter …" at bounding box center [1044, 402] width 309 height 117
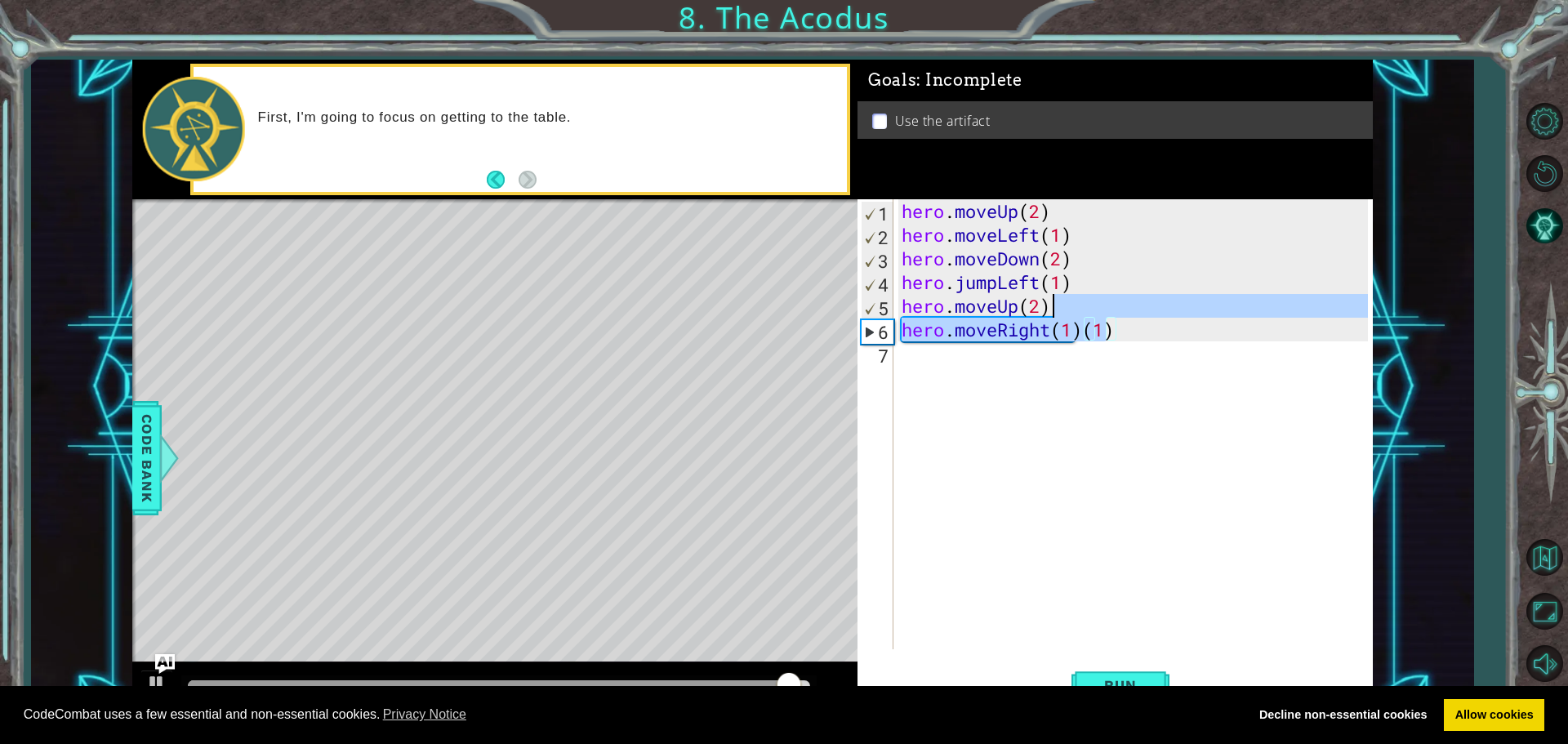
drag, startPoint x: 1110, startPoint y: 318, endPoint x: 1124, endPoint y: 312, distance: 15.2
click at [1124, 312] on div "hero . moveUp ( 2 ) hero . moveLeft ( 1 ) hero . moveDown ( 2 ) hero . jumpLeft…" at bounding box center [1137, 447] width 478 height 498
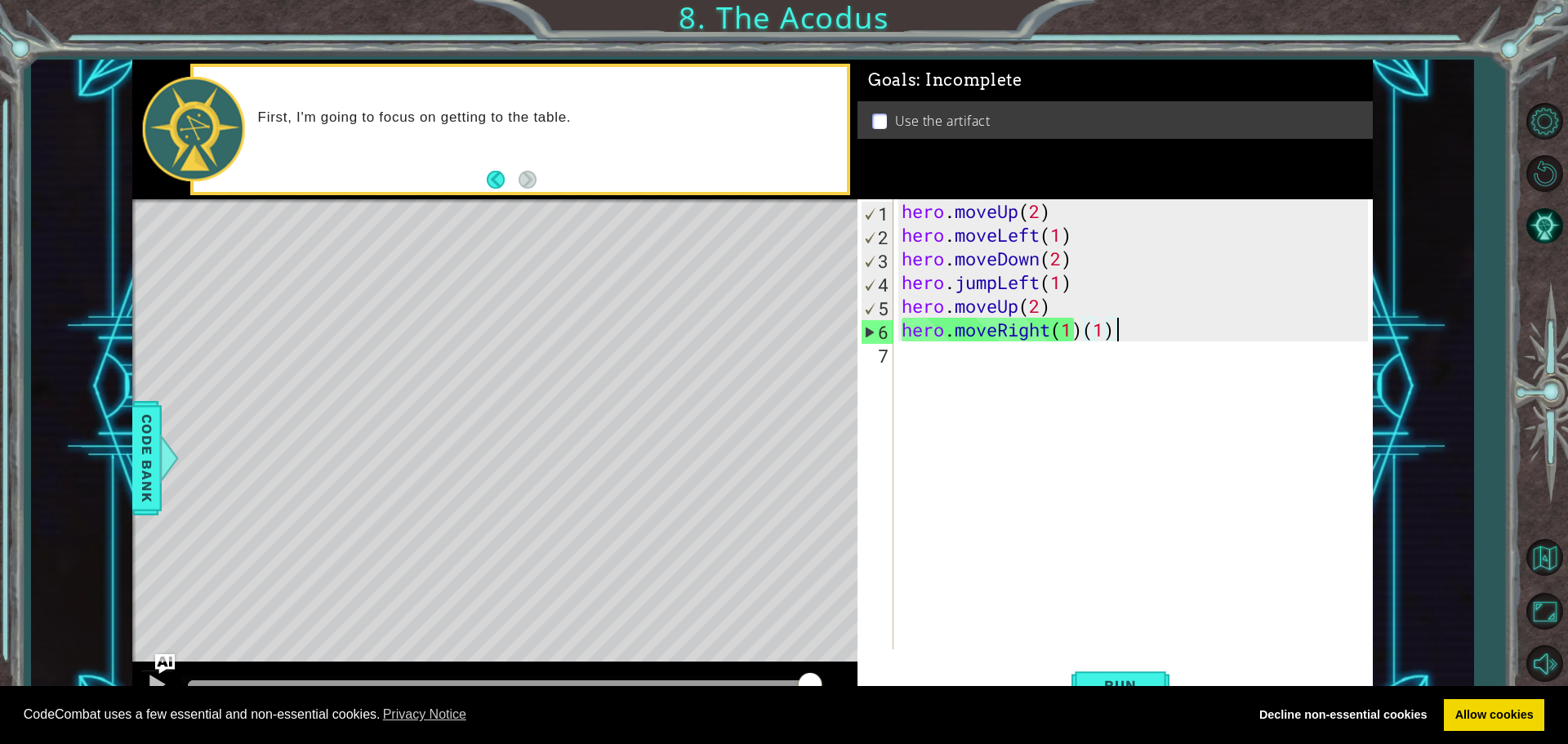
click at [1117, 339] on div "hero . moveUp ( 2 ) hero . moveLeft ( 1 ) hero . moveDown ( 2 ) hero . jumpLeft…" at bounding box center [1137, 447] width 478 height 498
drag, startPoint x: 1117, startPoint y: 339, endPoint x: 1088, endPoint y: 330, distance: 30.4
click at [1088, 330] on div "hero . moveUp ( 2 ) hero . moveLeft ( 1 ) hero . moveDown ( 2 ) hero . jumpLeft…" at bounding box center [1137, 447] width 478 height 498
type textarea "hero.moveRight(1)"
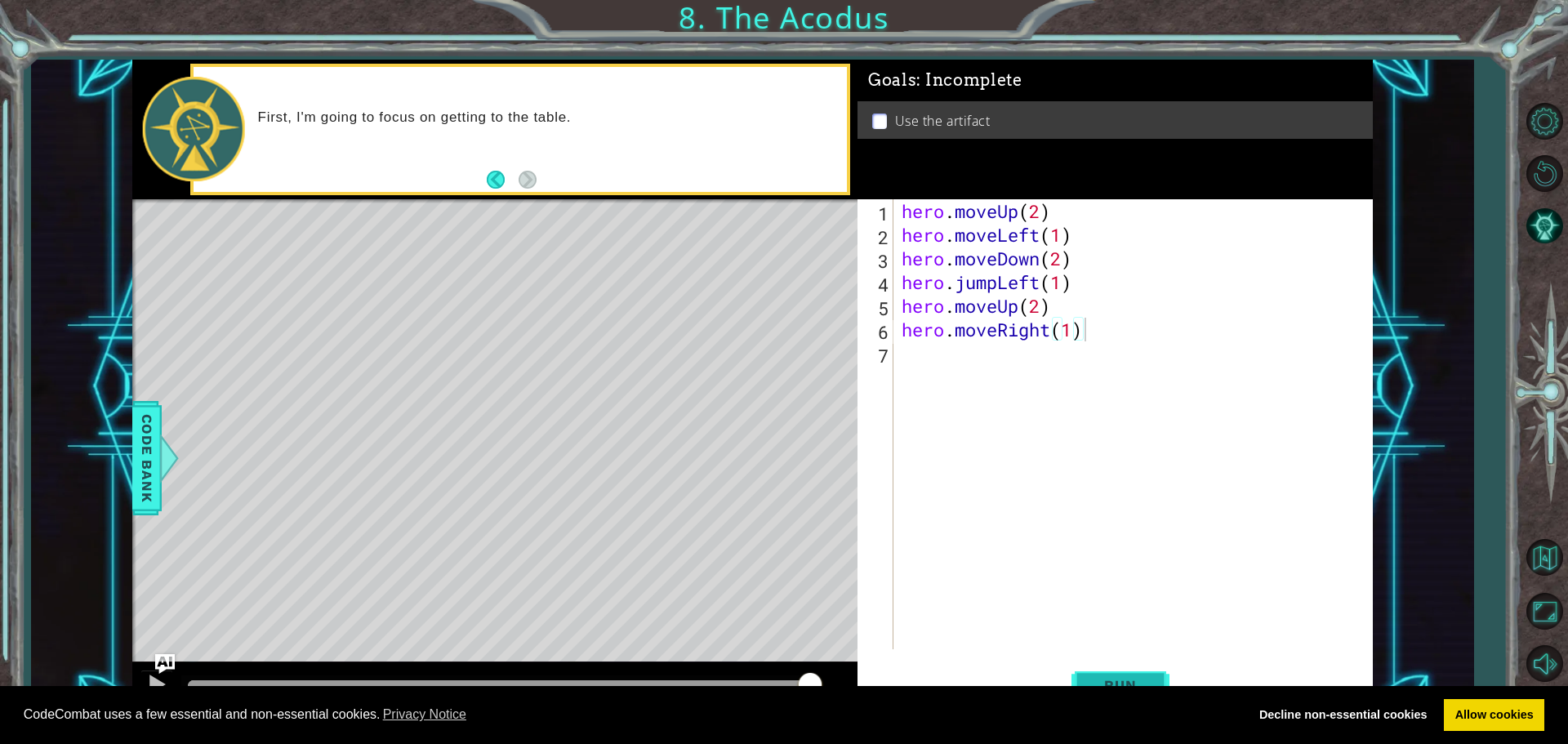
click at [1116, 663] on button "Run" at bounding box center [1120, 684] width 98 height 51
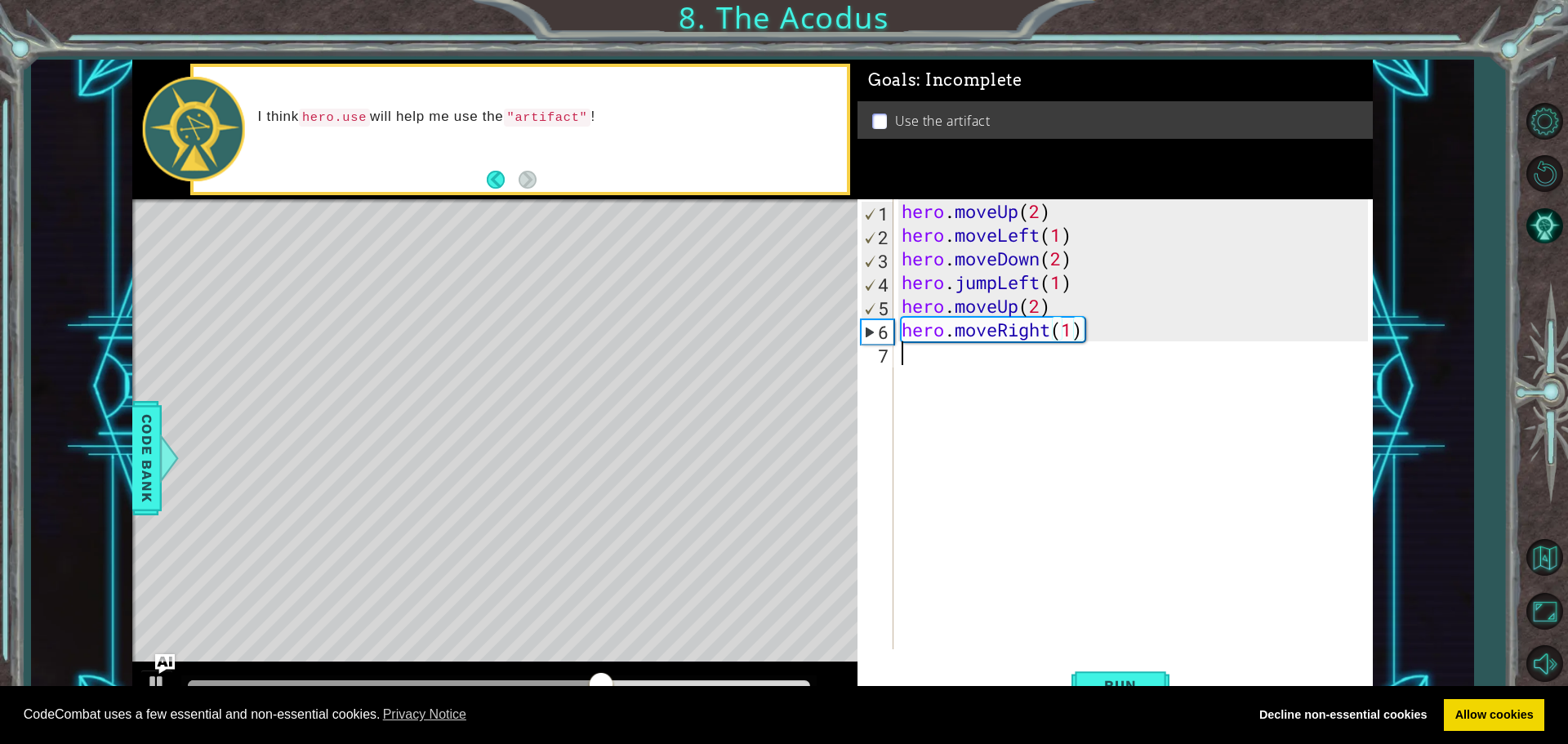
click at [906, 365] on div "hero . moveUp ( 2 ) hero . moveLeft ( 1 ) hero . moveDown ( 2 ) hero . jumpLeft…" at bounding box center [1137, 447] width 478 height 498
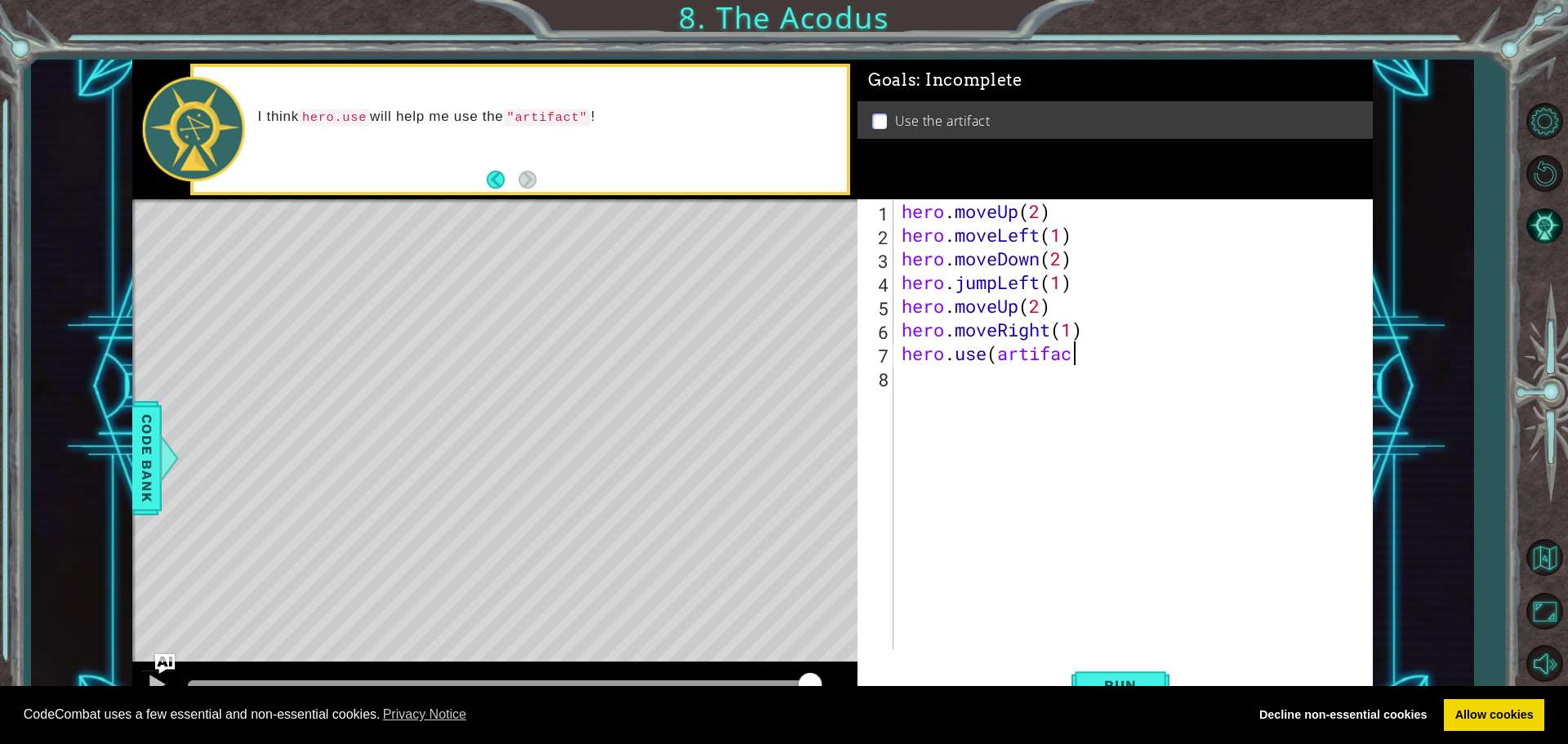
scroll to position [0, 7]
click at [1096, 681] on span "Run" at bounding box center [1120, 685] width 64 height 17
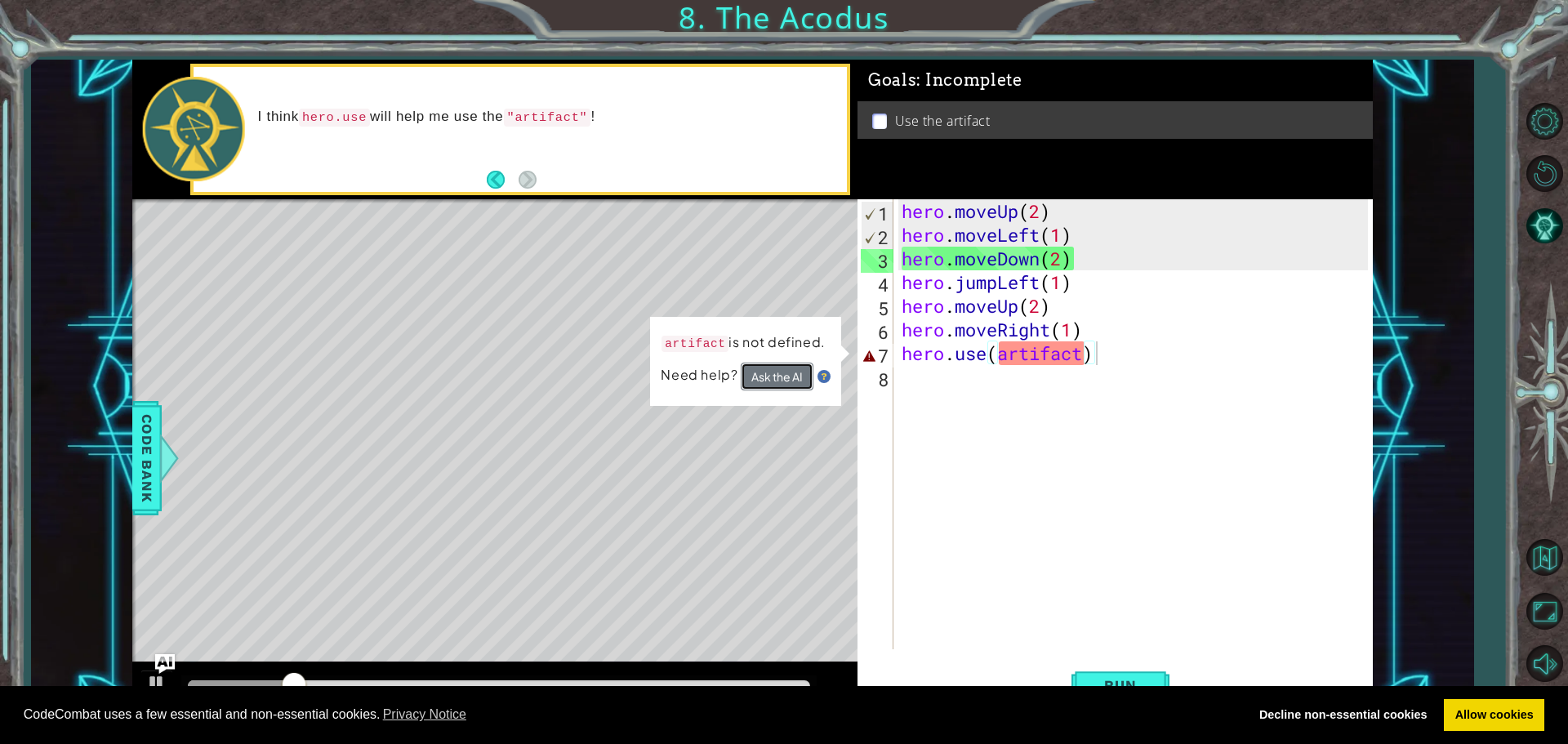
click at [766, 365] on button "Ask the AI" at bounding box center [777, 377] width 73 height 28
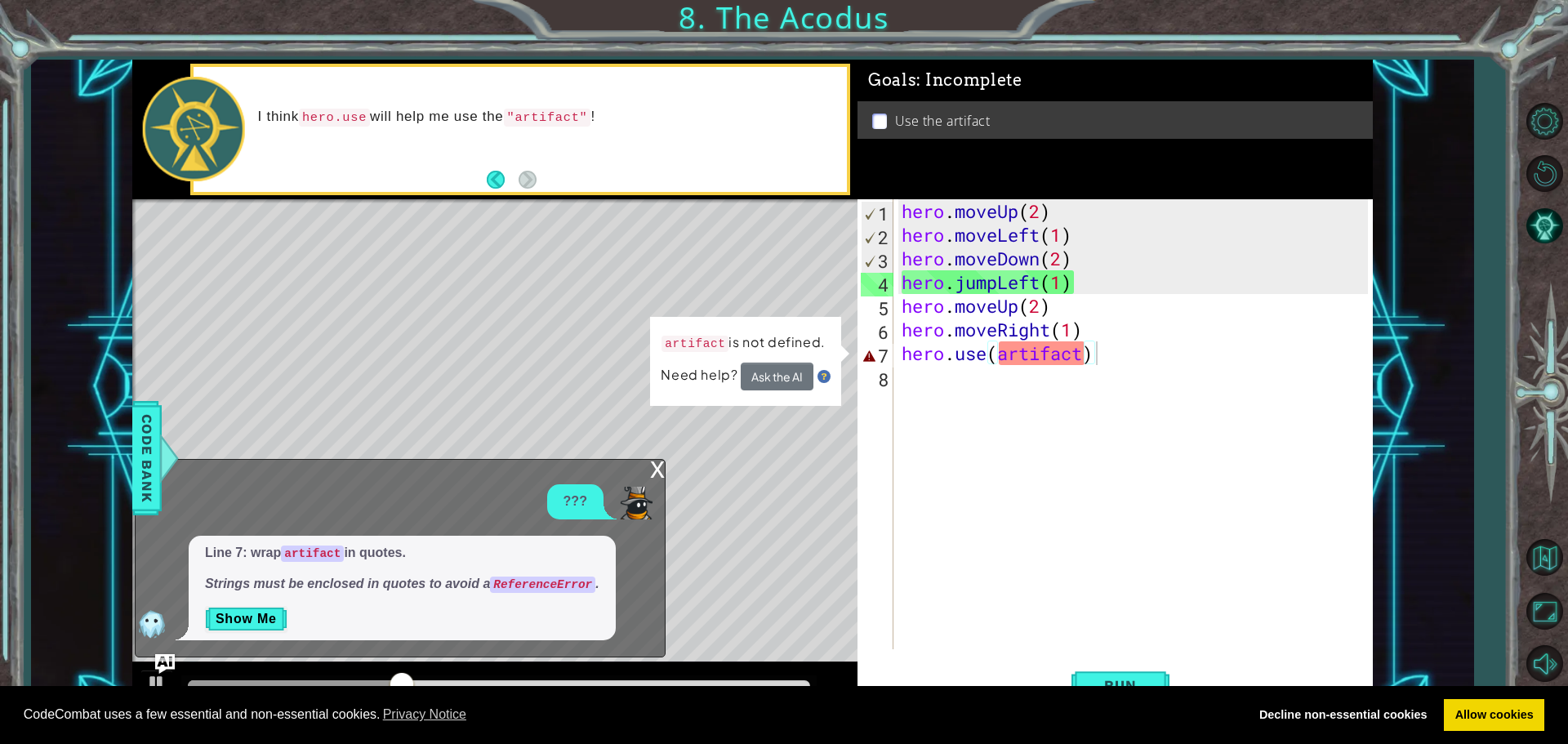
click at [650, 469] on div "x" at bounding box center [658, 468] width 15 height 17
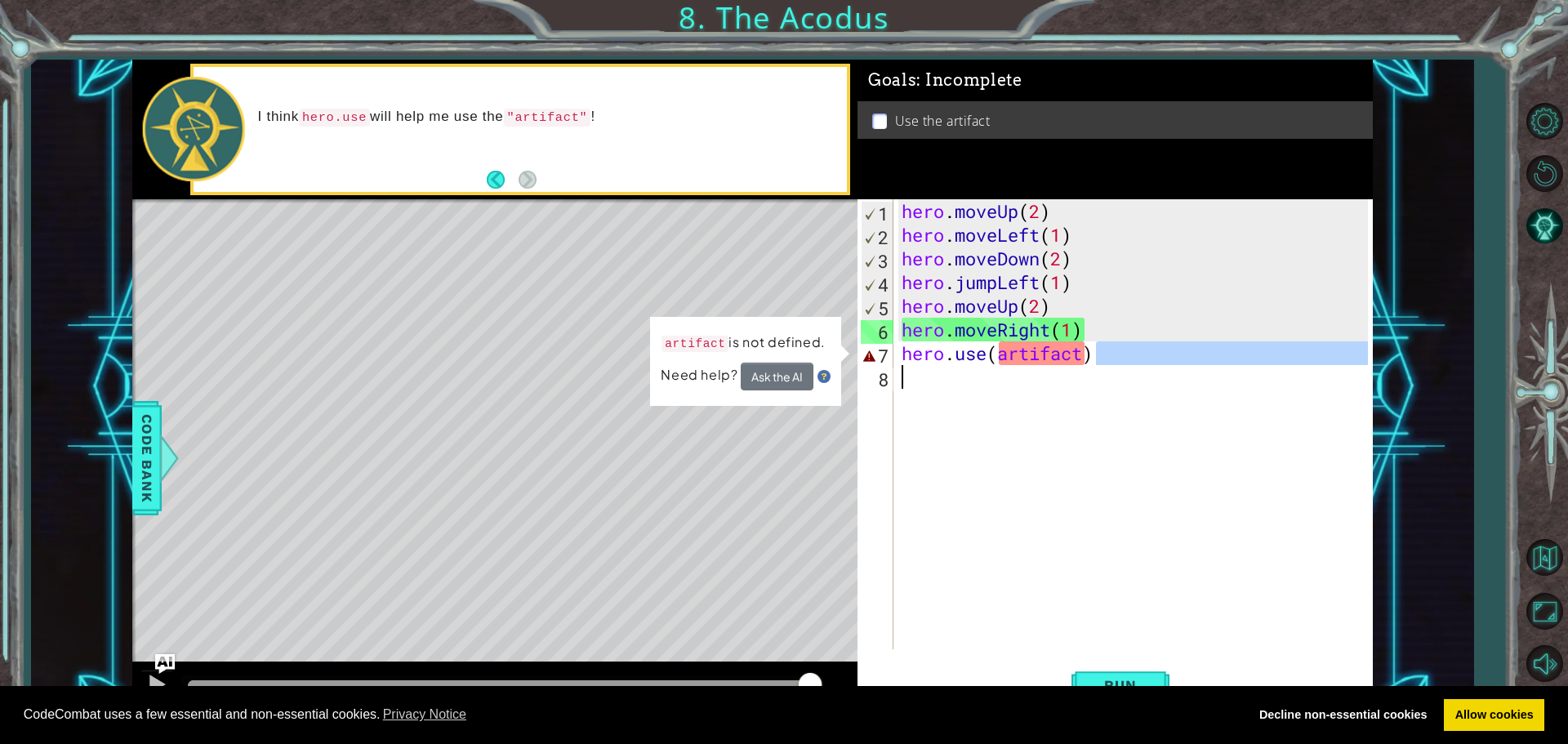
drag, startPoint x: 1099, startPoint y: 358, endPoint x: 1180, endPoint y: 410, distance: 96.3
click at [1180, 410] on div "hero . moveUp ( 2 ) hero . moveLeft ( 1 ) hero . moveDown ( 2 ) hero . jumpLeft…" at bounding box center [1137, 447] width 478 height 498
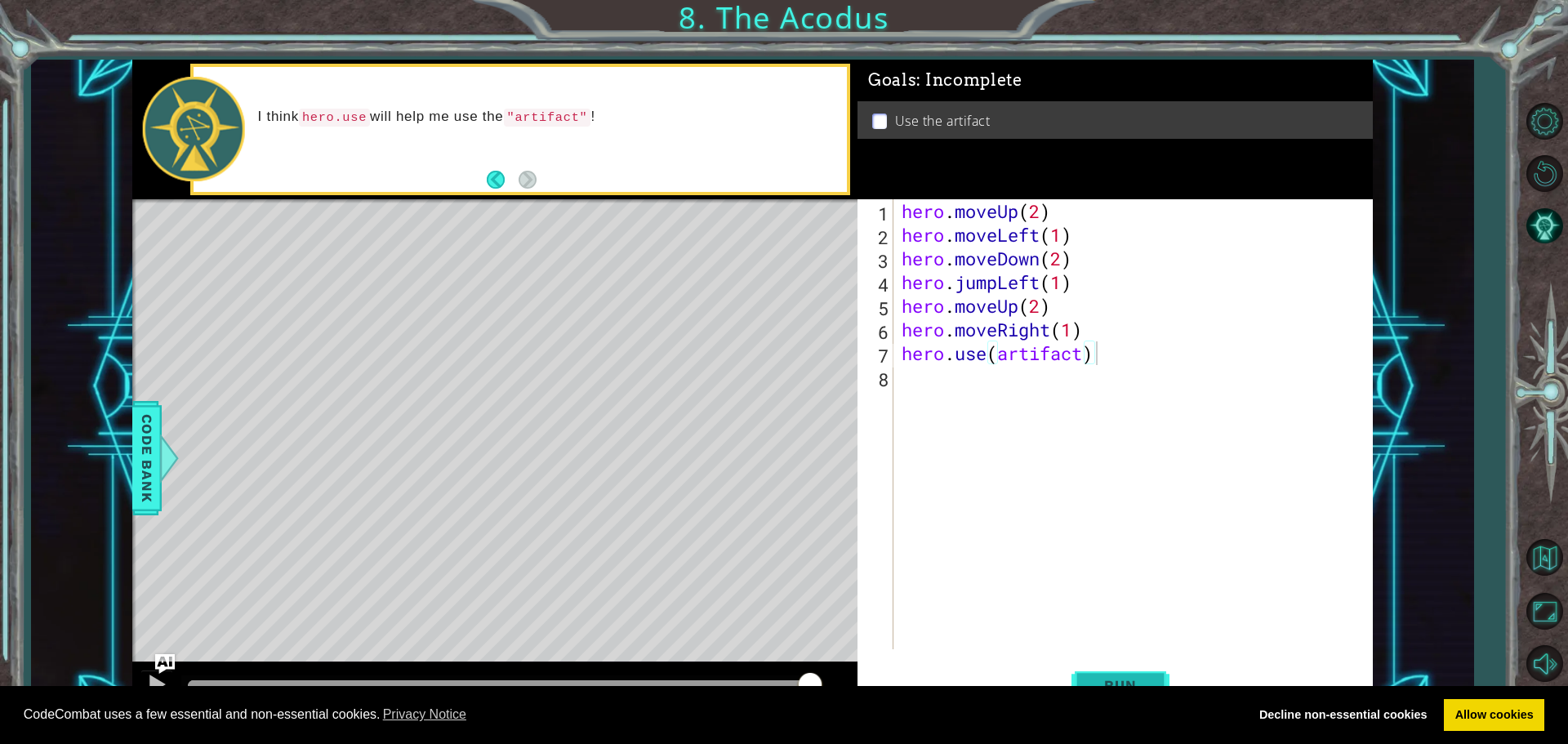
click at [1111, 678] on span "Run" at bounding box center [1120, 685] width 64 height 17
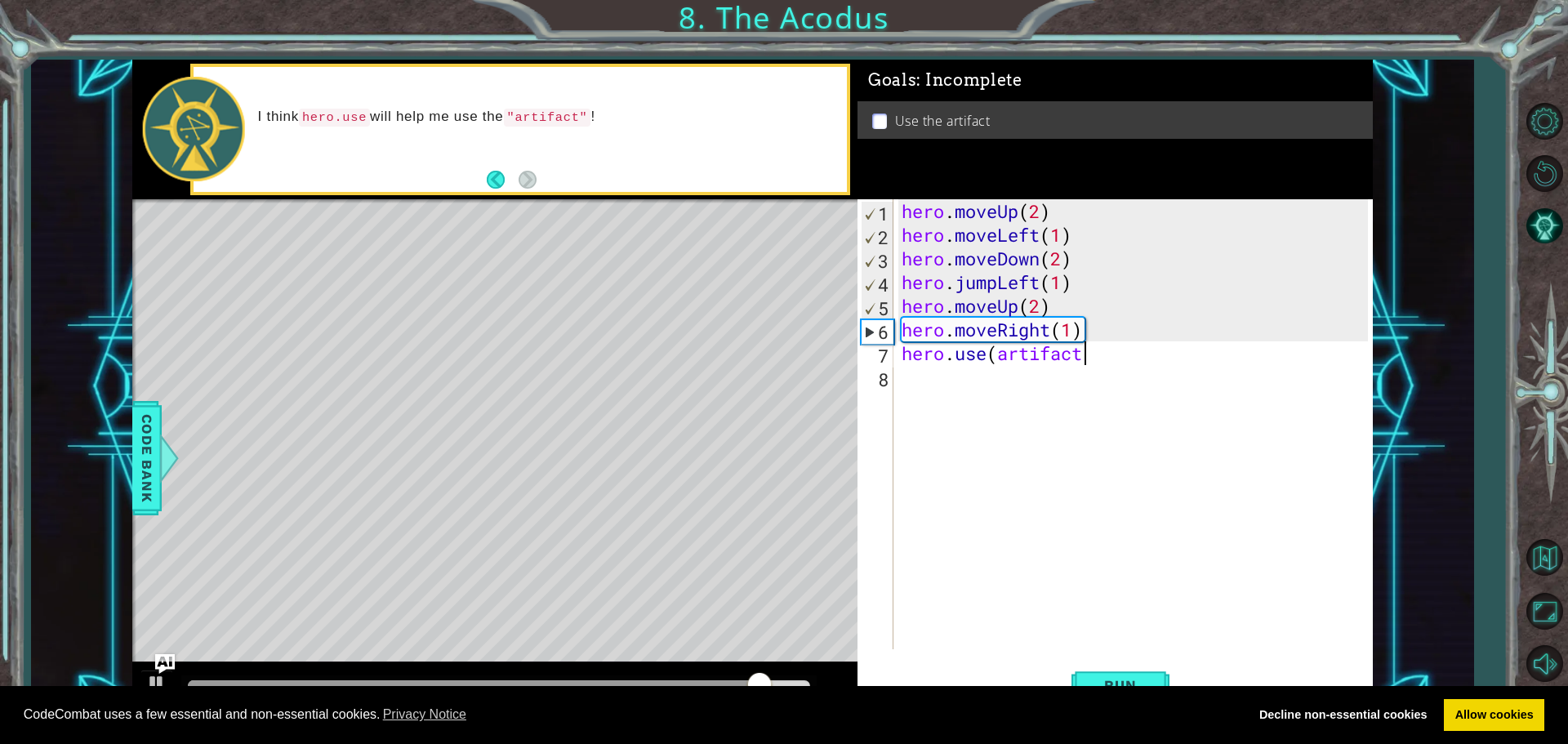
type textarea "hero.use(artifact)"
click at [1150, 680] on span "Run" at bounding box center [1120, 685] width 64 height 17
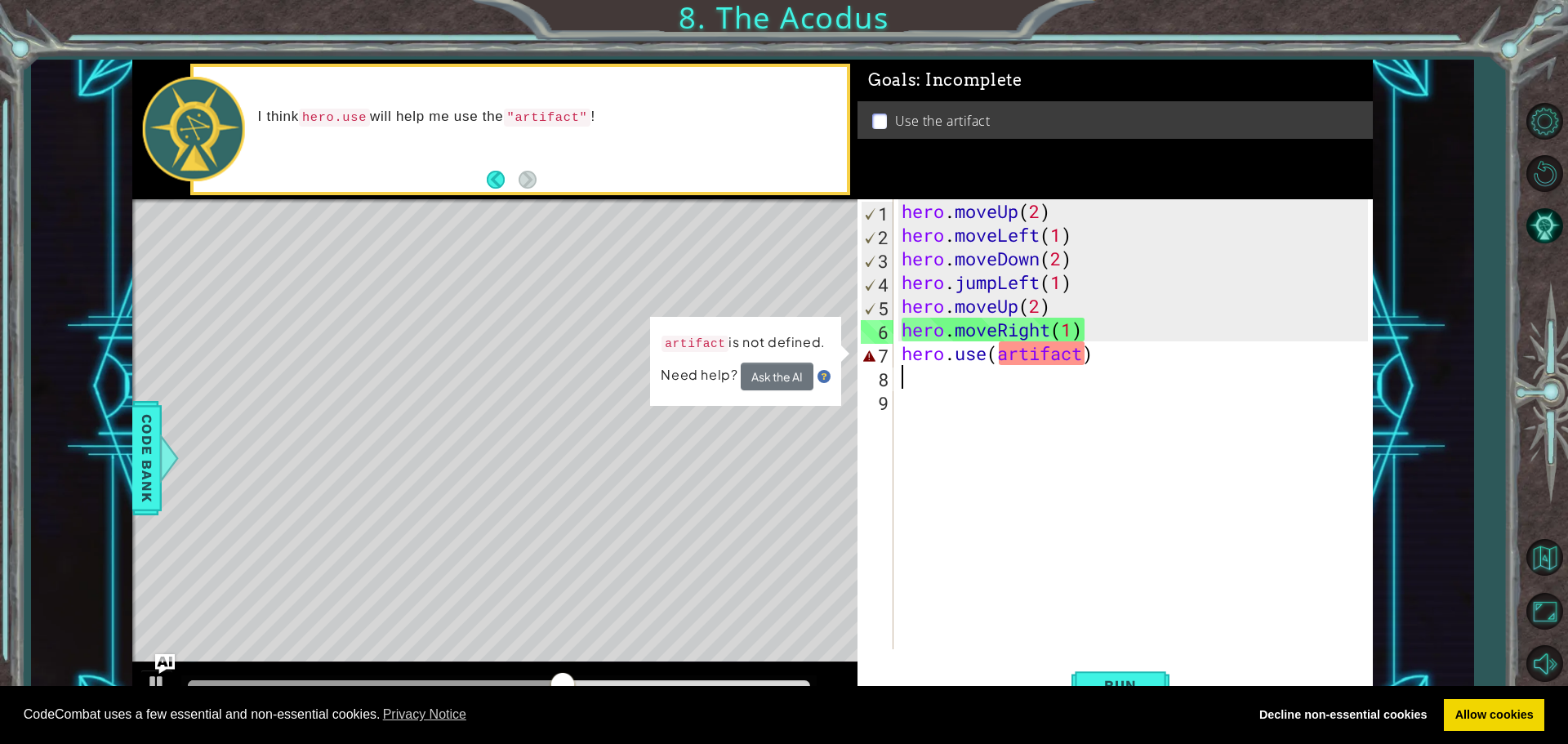
click at [531, 108] on p "I think hero.use will help me use the "artifact" !" at bounding box center [548, 117] width 578 height 19
click at [997, 352] on div "hero . moveUp ( 2 ) hero . moveLeft ( 1 ) hero . moveDown ( 2 ) hero . jumpLeft…" at bounding box center [1137, 447] width 478 height 498
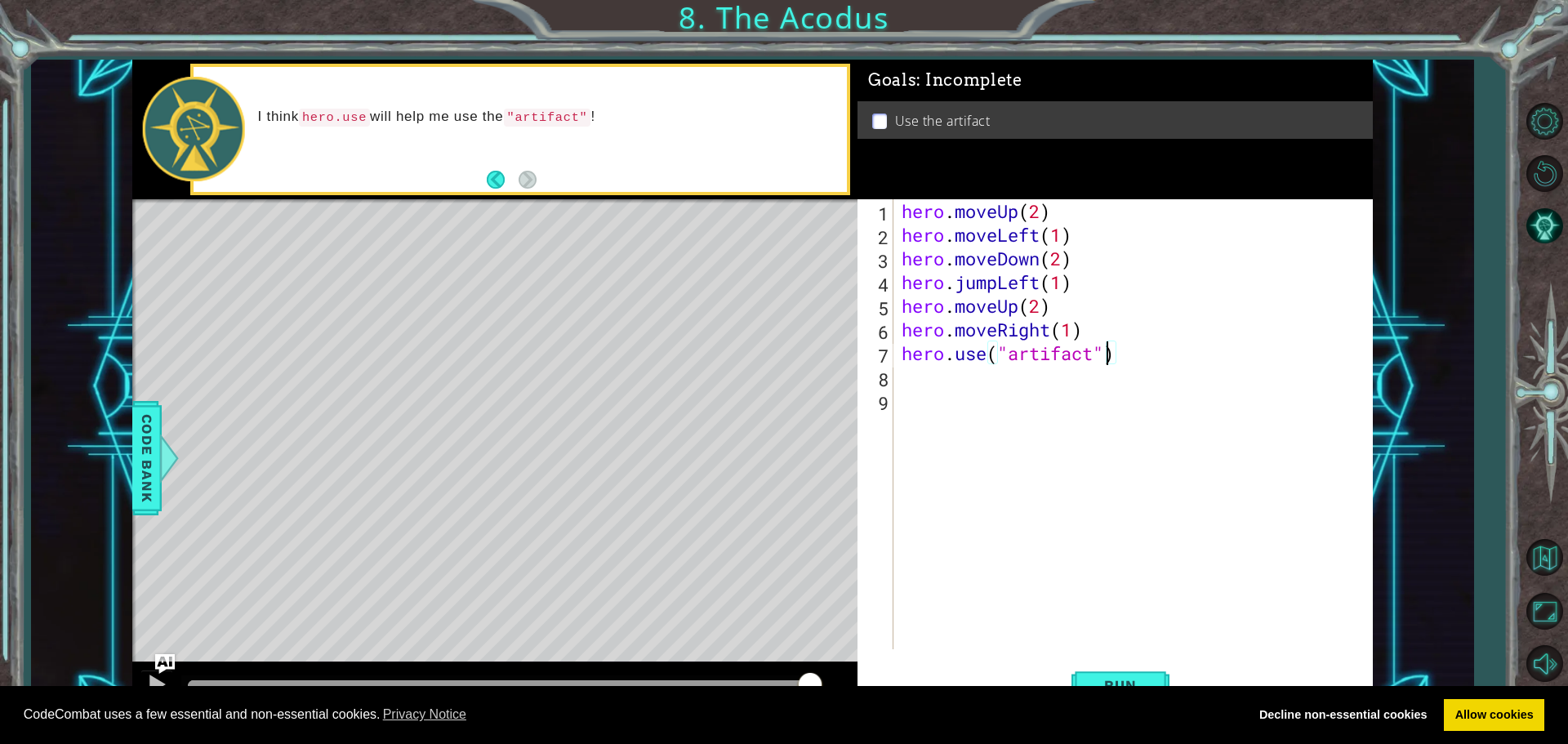
scroll to position [0, 9]
type textarea "hero.use("artifact")"
click at [1074, 672] on button "Run" at bounding box center [1120, 684] width 98 height 51
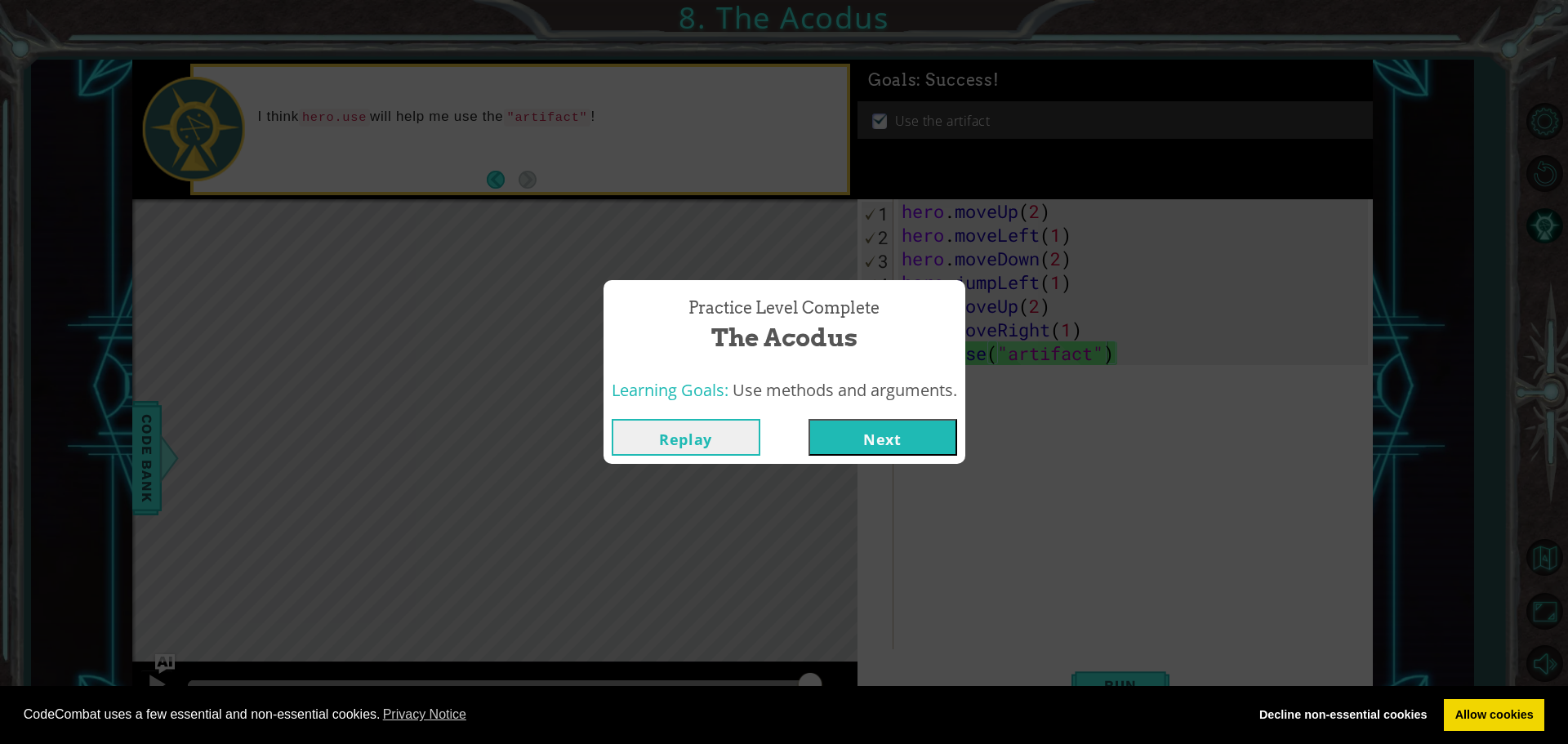
click at [857, 446] on button "Next" at bounding box center [883, 438] width 149 height 37
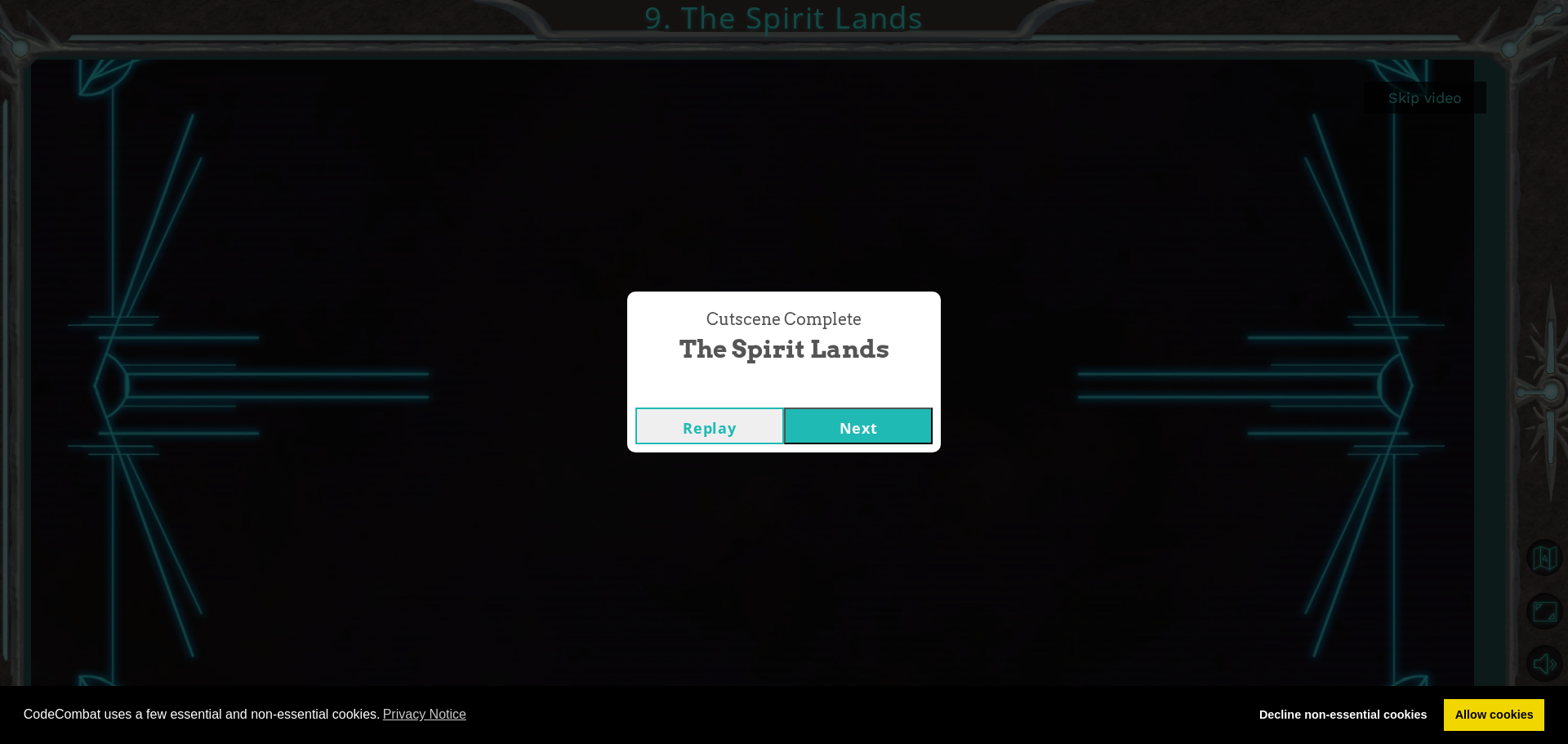
click at [882, 423] on button "Next" at bounding box center [858, 426] width 149 height 37
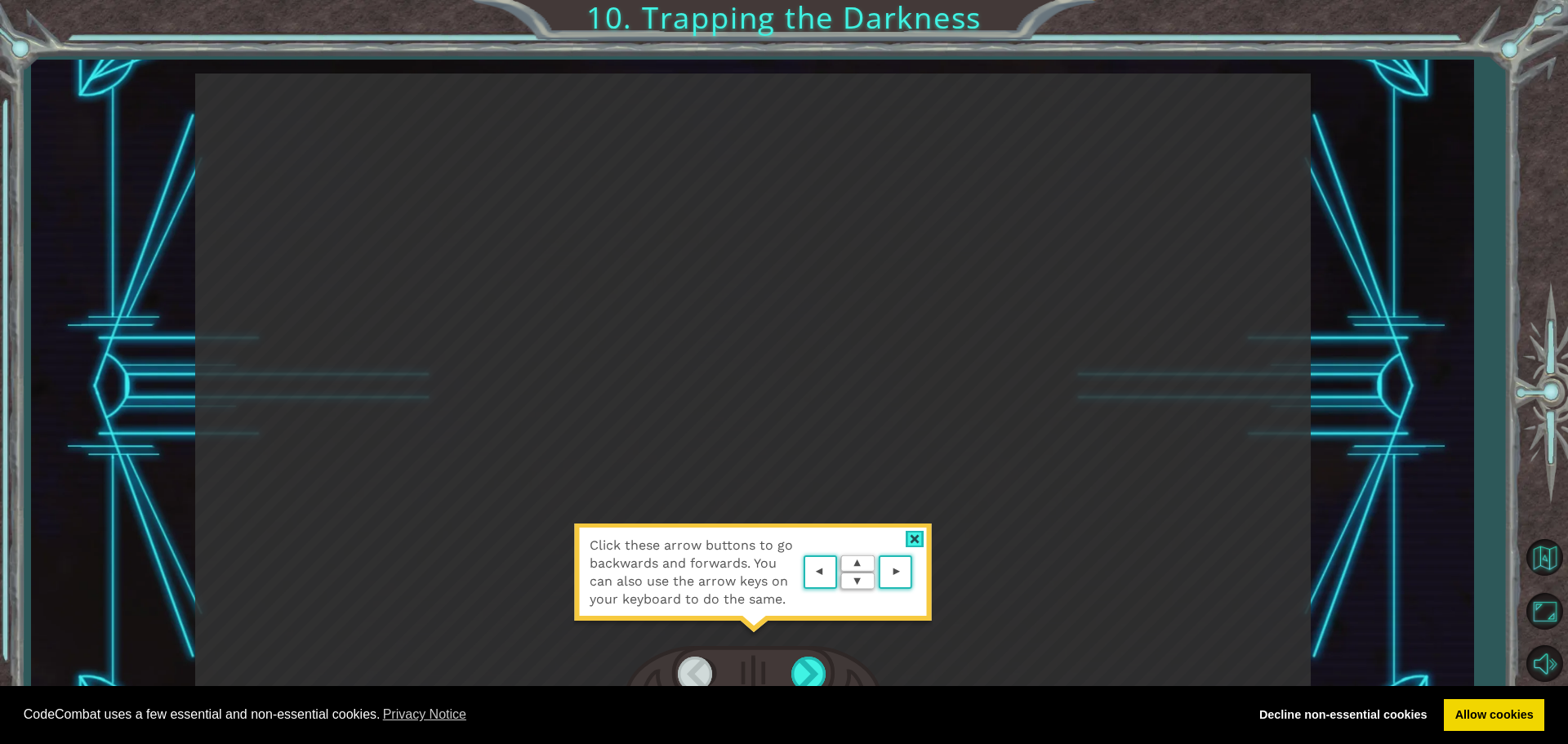
click at [816, 564] on img at bounding box center [858, 573] width 117 height 43
click at [916, 573] on area at bounding box center [916, 573] width 0 height 0
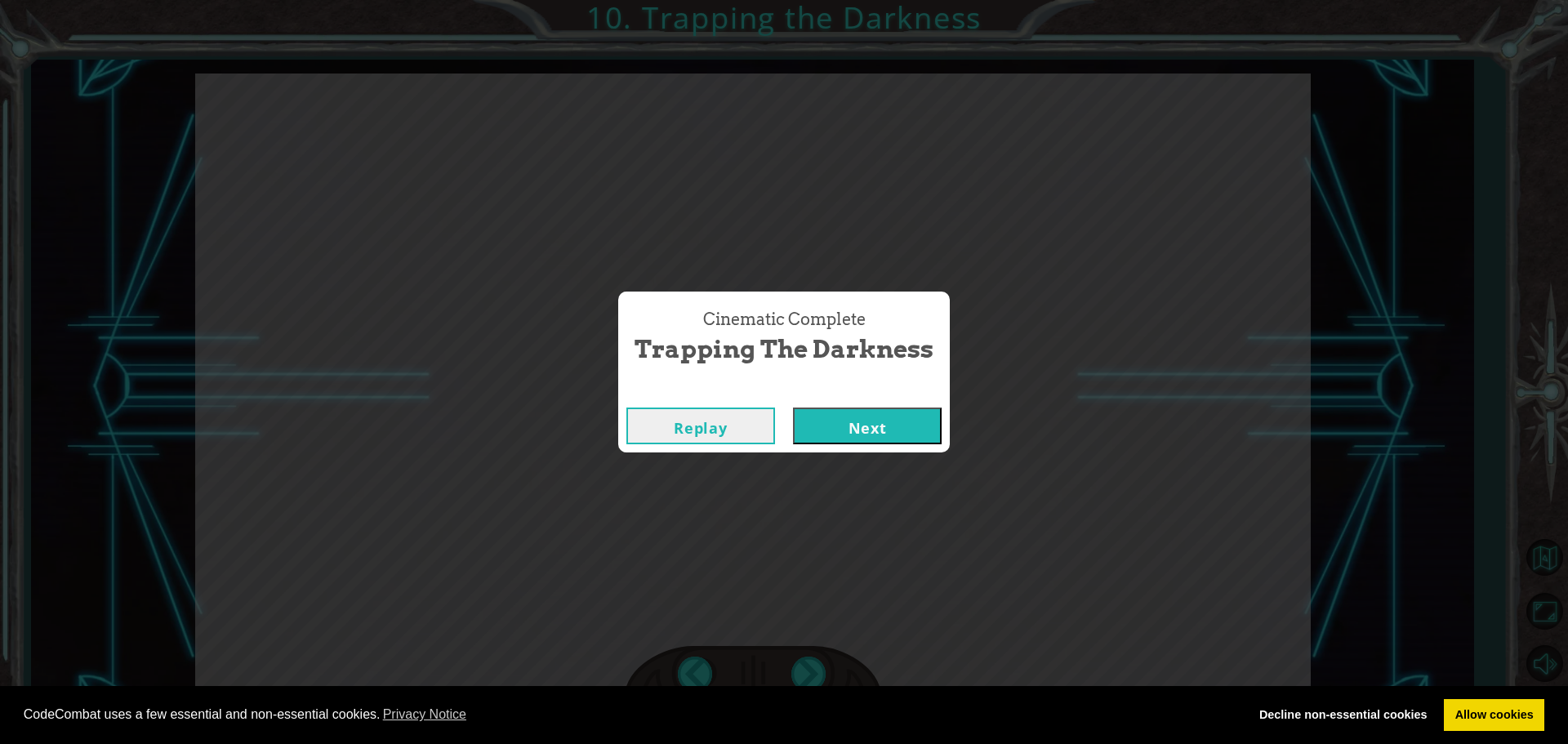
click at [808, 418] on button "Next" at bounding box center [868, 426] width 149 height 37
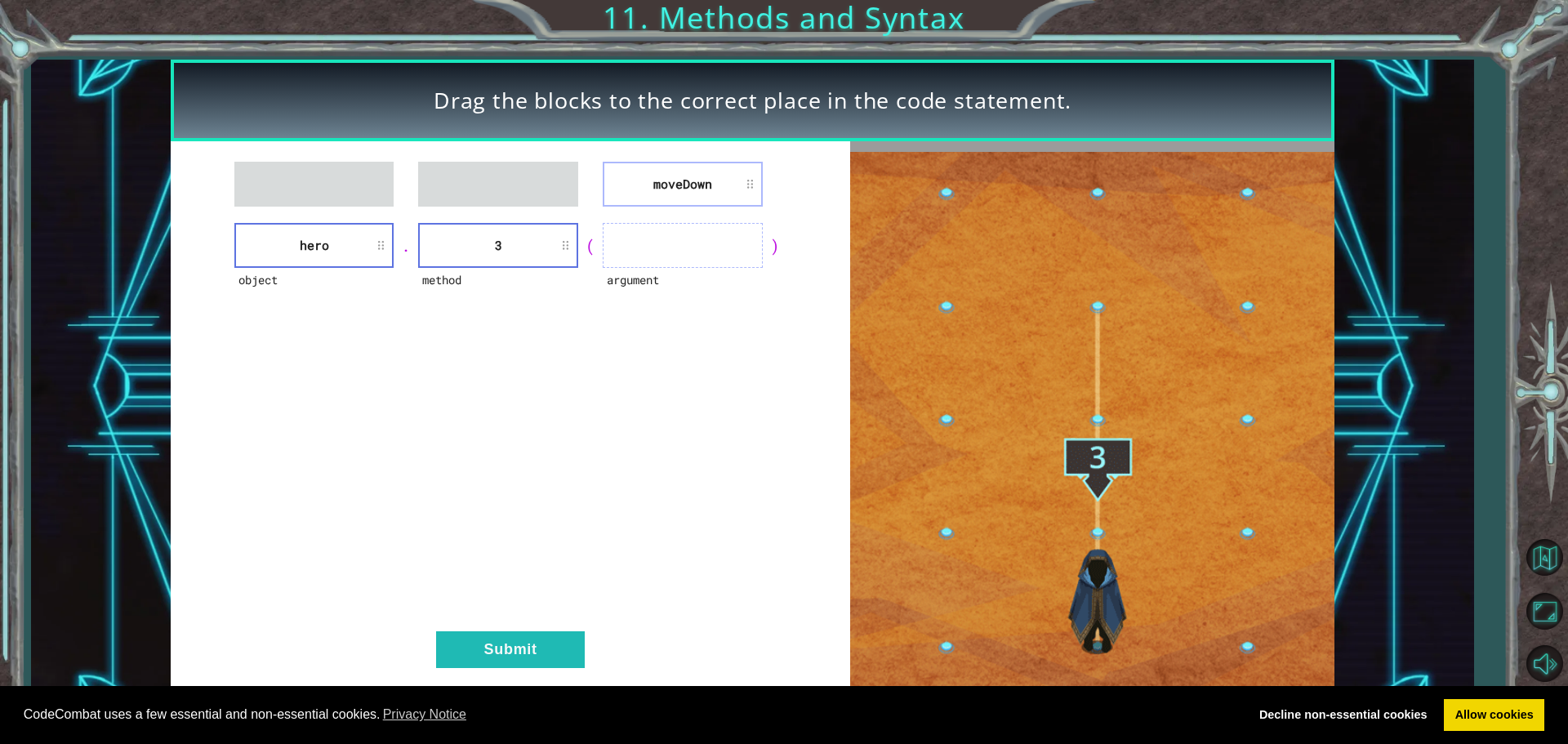
click at [668, 246] on ul at bounding box center [683, 246] width 160 height 45
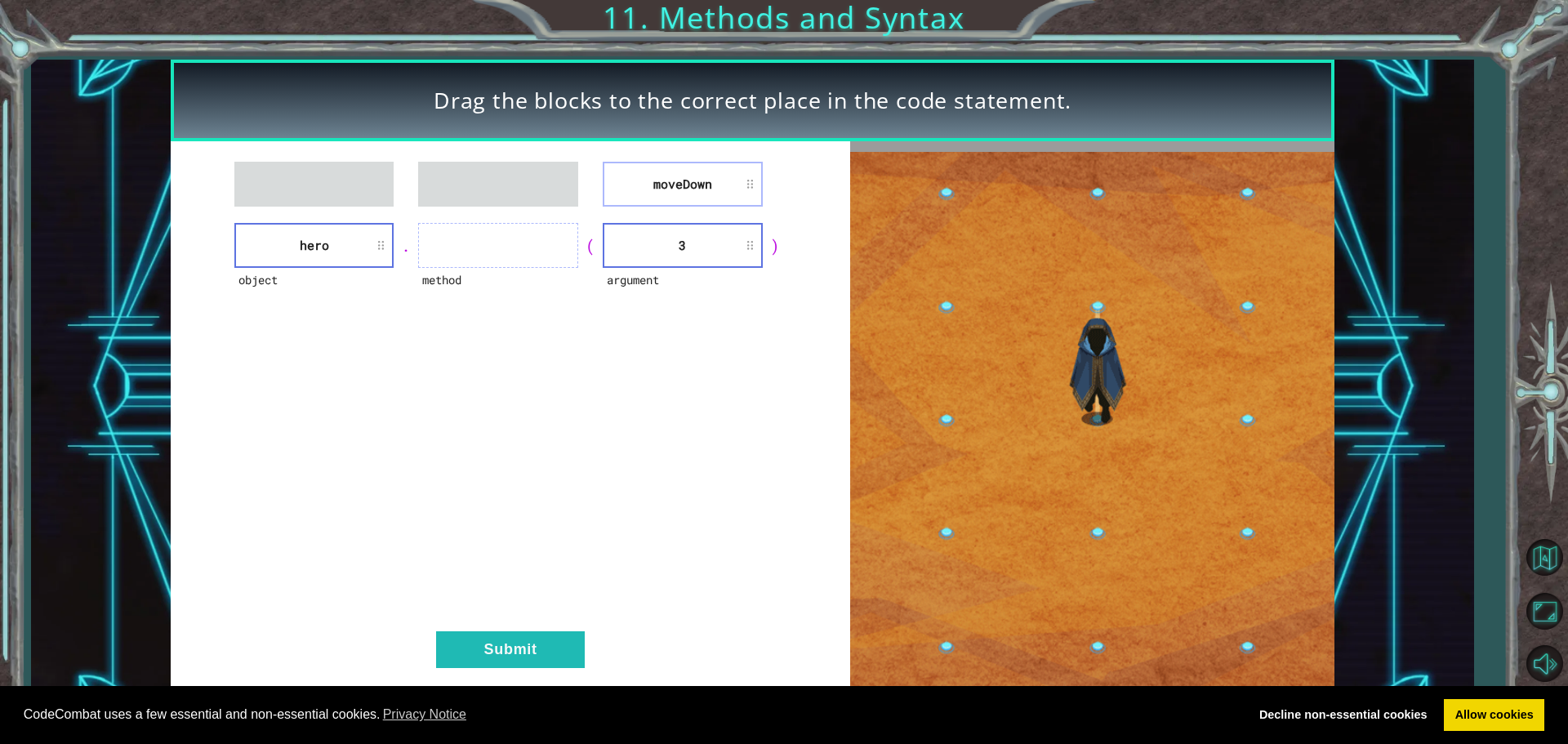
drag, startPoint x: 641, startPoint y: 211, endPoint x: 631, endPoint y: 187, distance: 26.0
click at [621, 194] on div "moveDown object hero . method ( argument 3 ) Submit" at bounding box center [511, 422] width 680 height 563
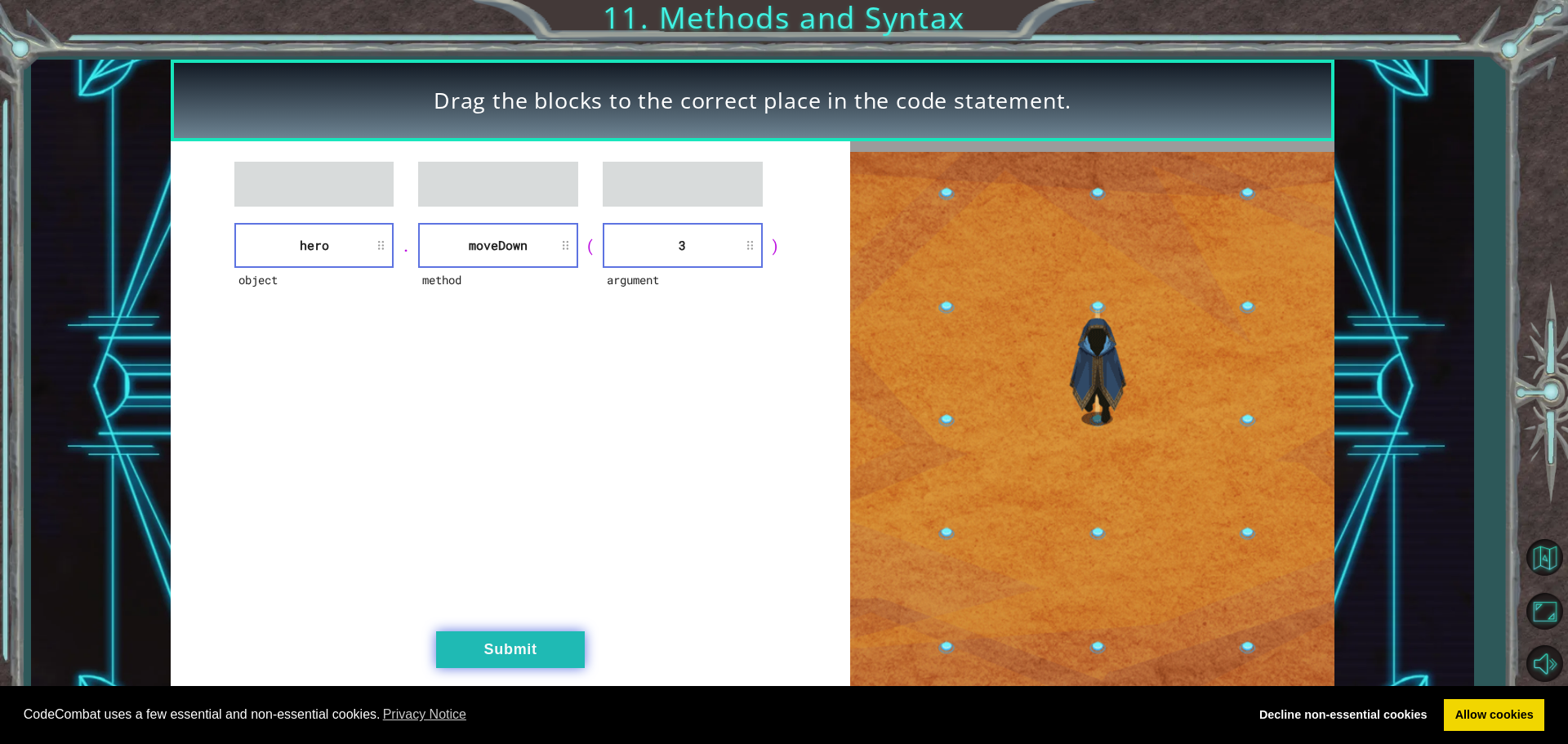
click at [480, 647] on button "Submit" at bounding box center [511, 650] width 149 height 37
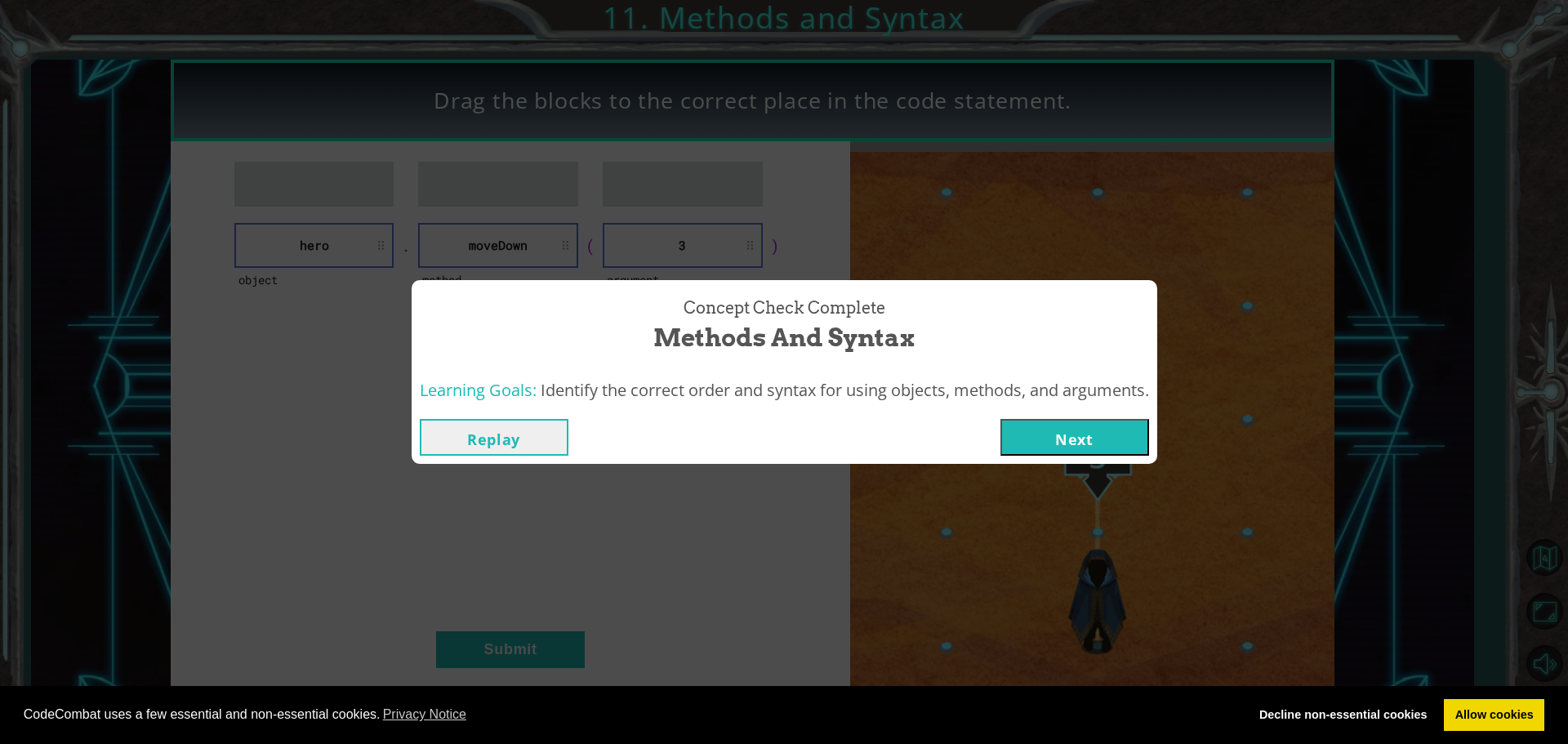
click at [1019, 420] on button "Next" at bounding box center [1075, 438] width 149 height 37
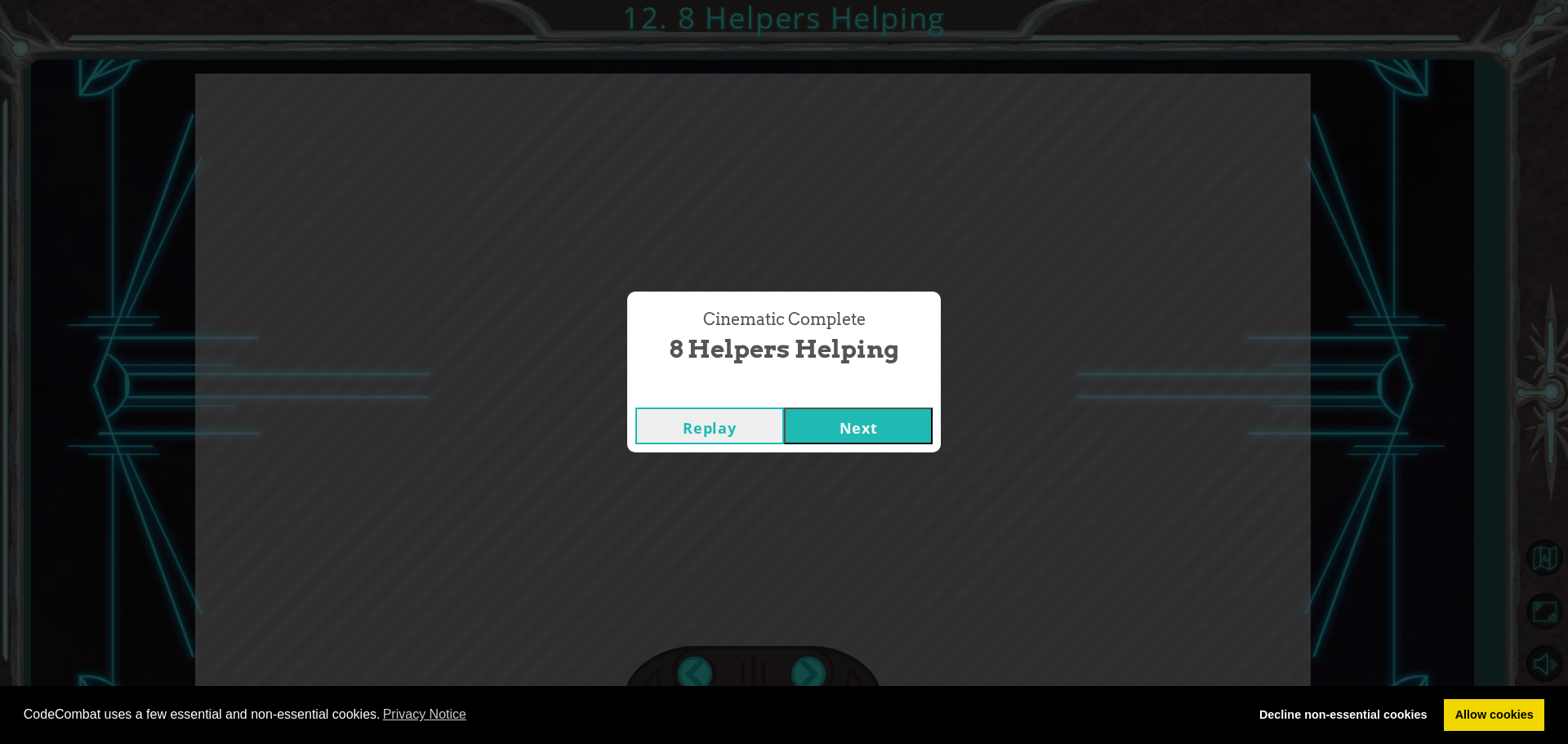
click at [869, 405] on div "Replay Next" at bounding box center [783, 425] width 313 height 53
click at [856, 422] on button "Next" at bounding box center [858, 426] width 149 height 37
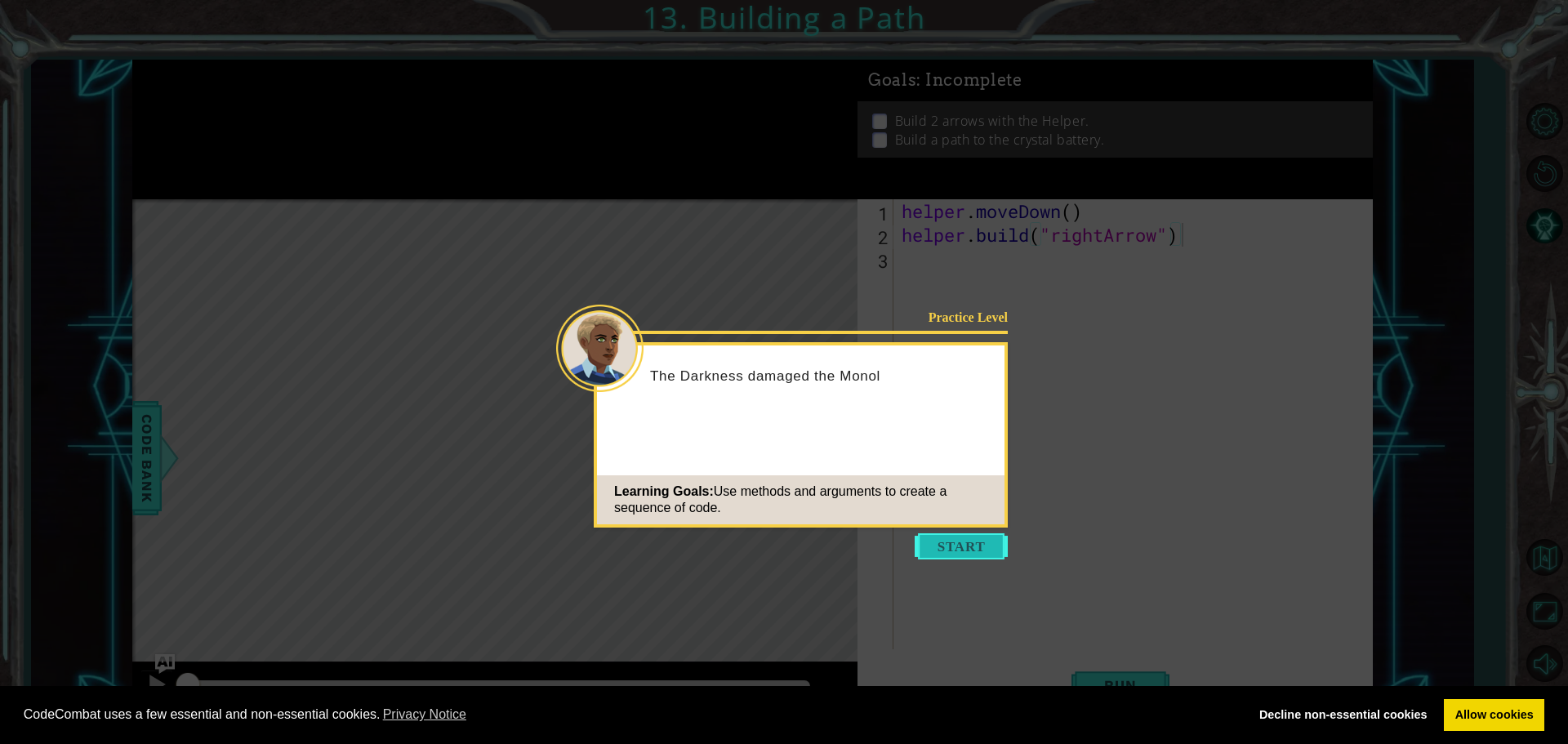
click at [963, 553] on button "Start" at bounding box center [962, 546] width 93 height 26
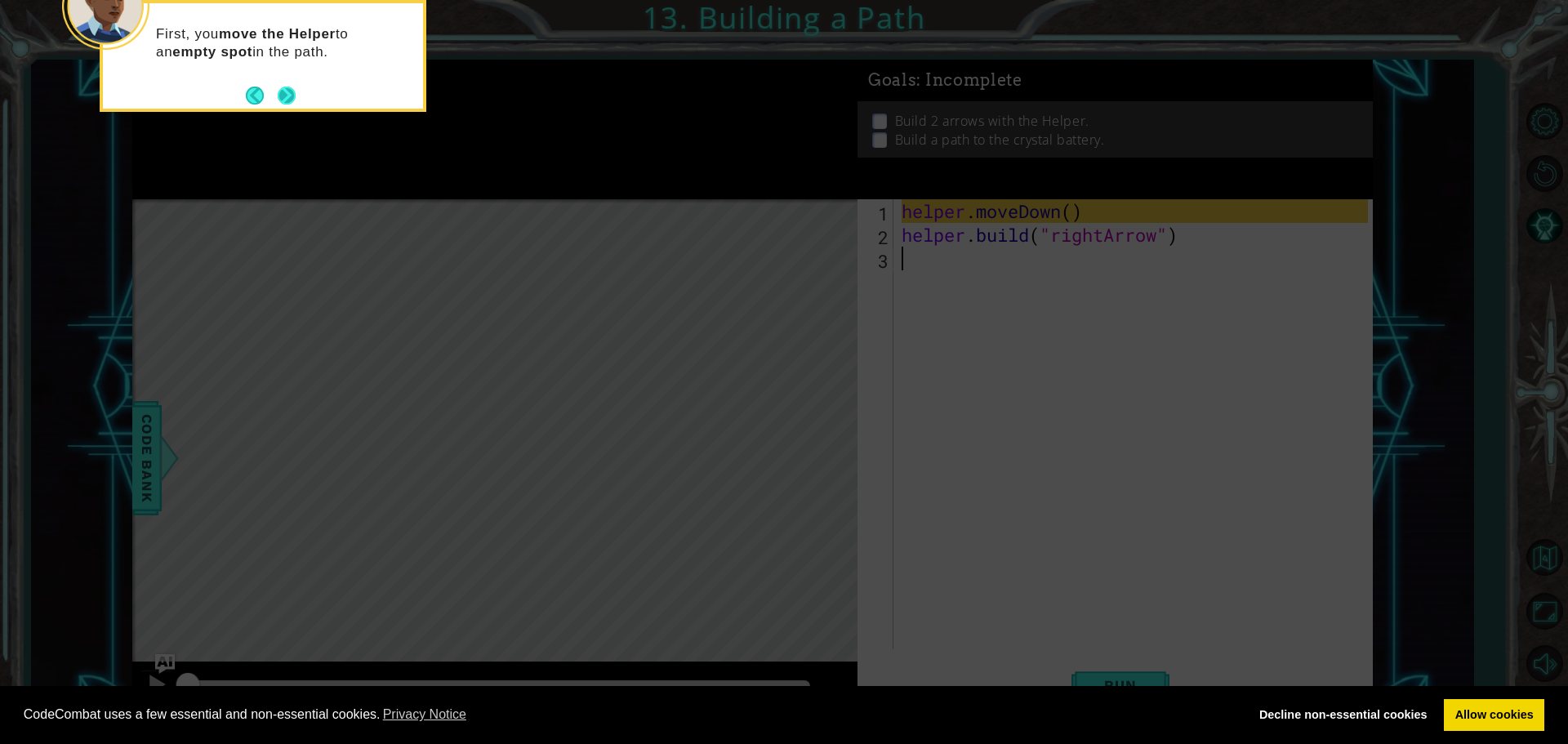
click at [295, 91] on button "Next" at bounding box center [286, 95] width 18 height 18
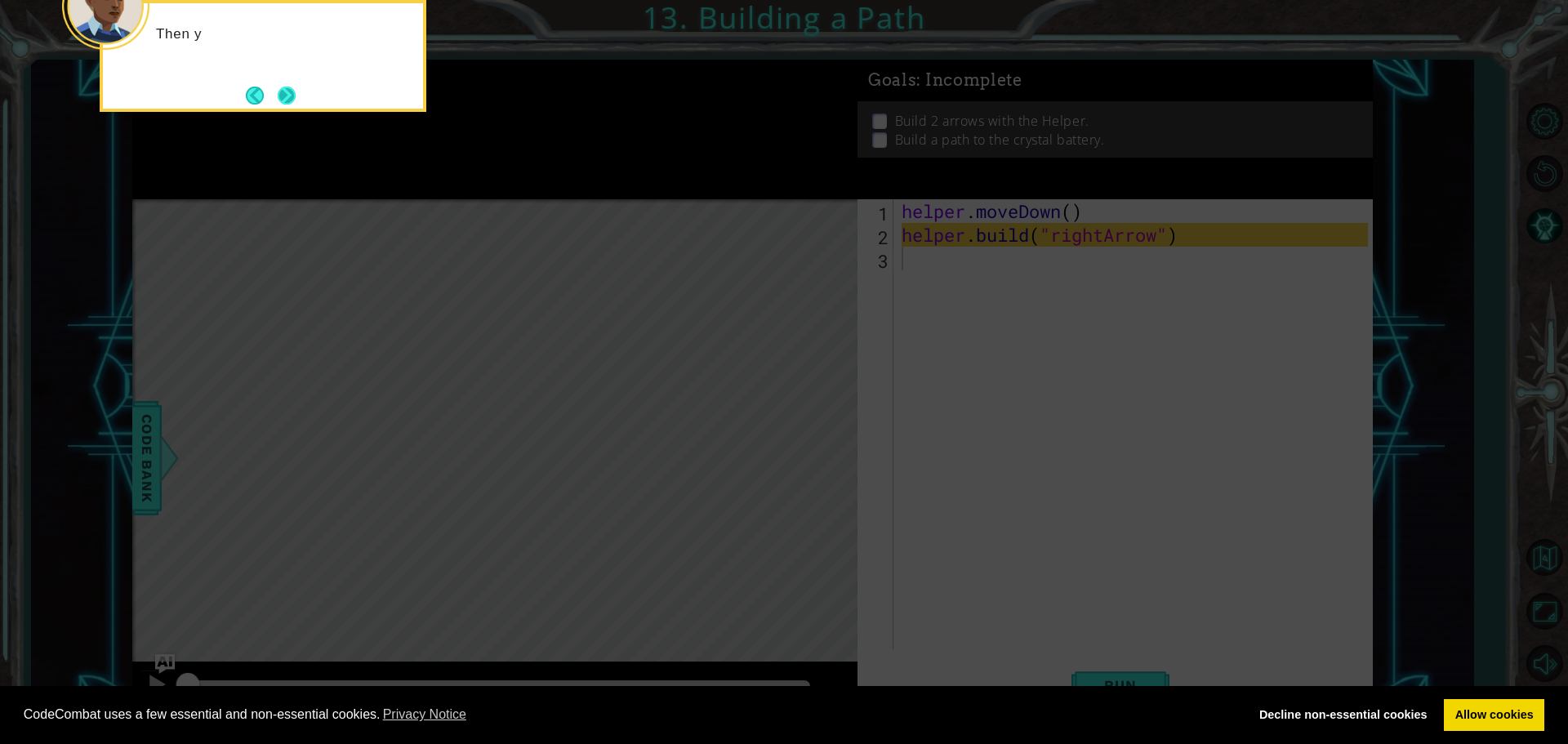
click at [286, 98] on button "Next" at bounding box center [286, 95] width 18 height 18
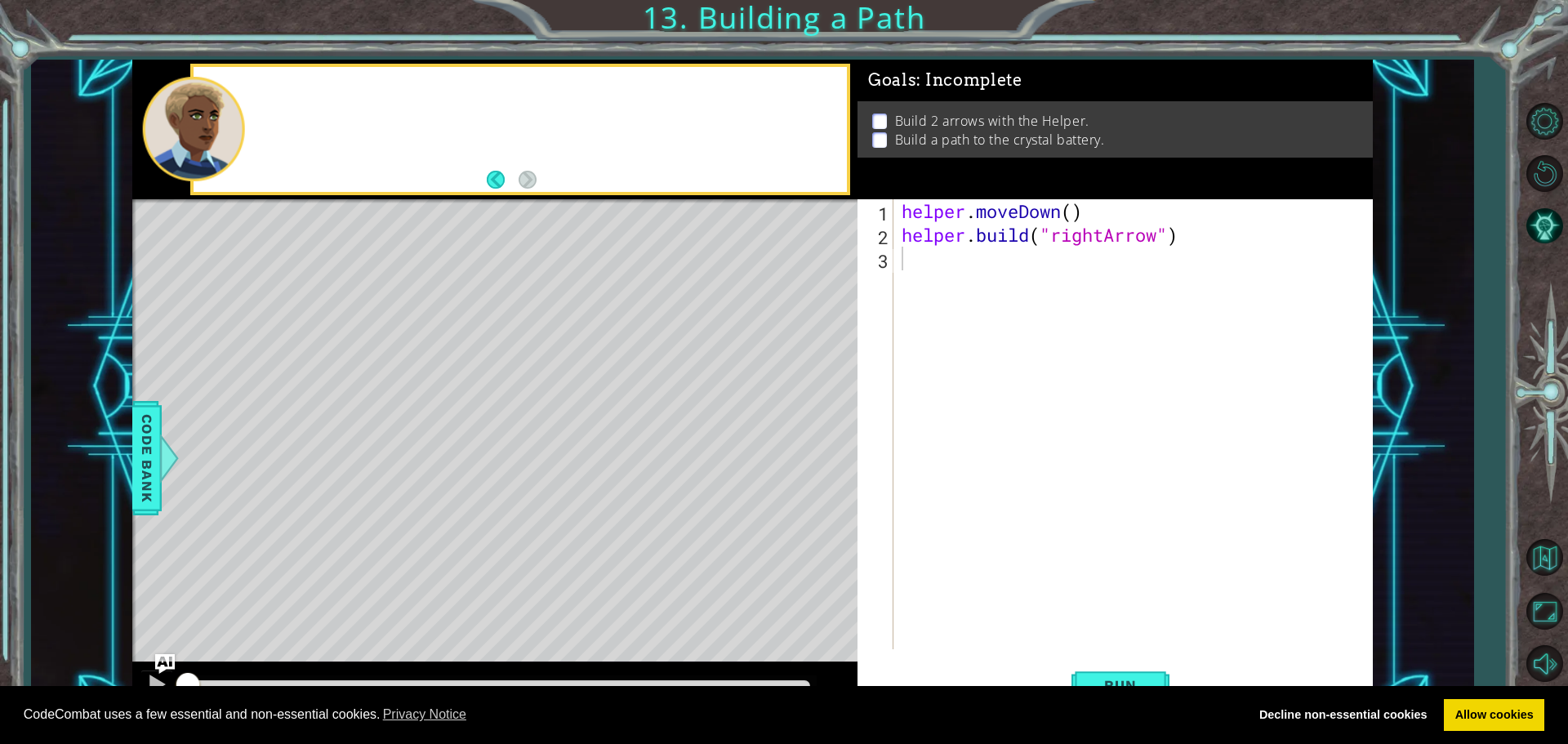
click at [286, 98] on div at bounding box center [520, 129] width 654 height 125
click at [909, 262] on div "helper . moveDown ( ) helper . build ( "rightArrow" )" at bounding box center [1137, 447] width 478 height 498
click at [924, 255] on div "helper . moveDown ( ) helper . build ( "rightArrow" ) h" at bounding box center [1137, 447] width 478 height 498
click at [898, 263] on div "helper . moveDown ( ) helper . build ( "rightArrow" ) h" at bounding box center [1137, 447] width 478 height 498
click at [917, 262] on div "helper . moveDown ( ) helper . build ( "rightArrow" ) h" at bounding box center [1137, 447] width 478 height 498
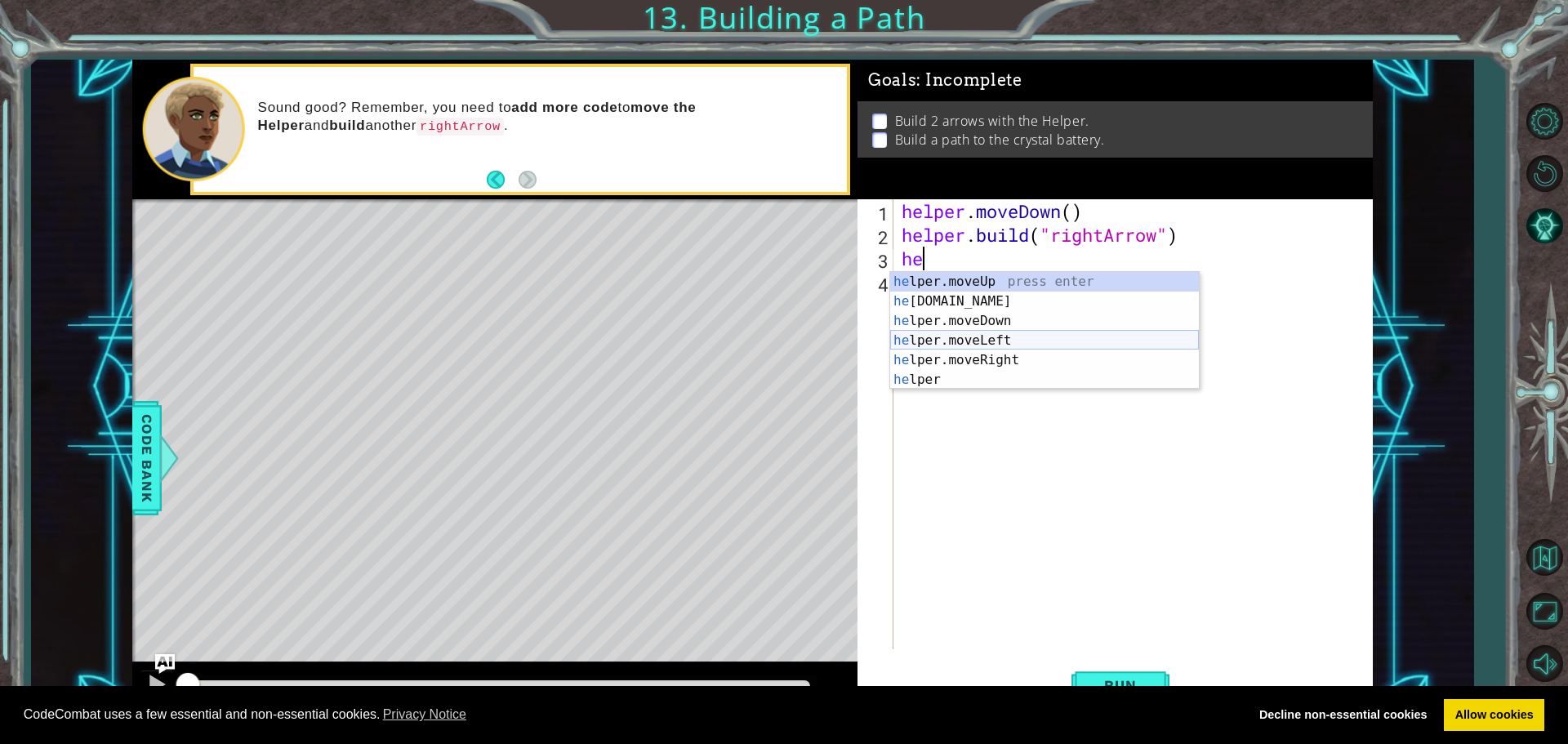
click at [1008, 337] on div "he lper.moveUp press enter he [DOMAIN_NAME] press enter he lper.moveDown press …" at bounding box center [1044, 350] width 309 height 157
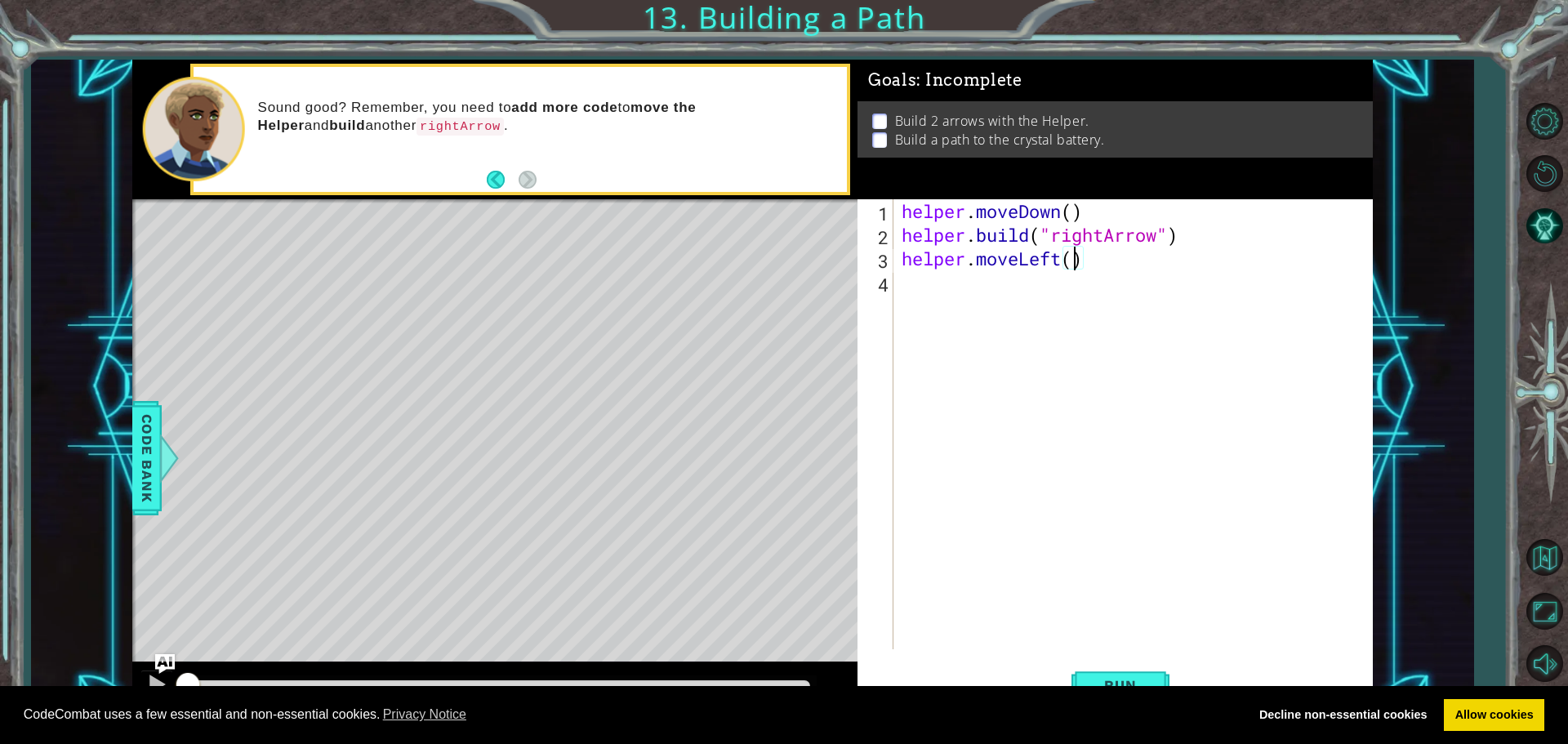
scroll to position [0, 7]
click at [890, 239] on div "2" at bounding box center [877, 236] width 33 height 23
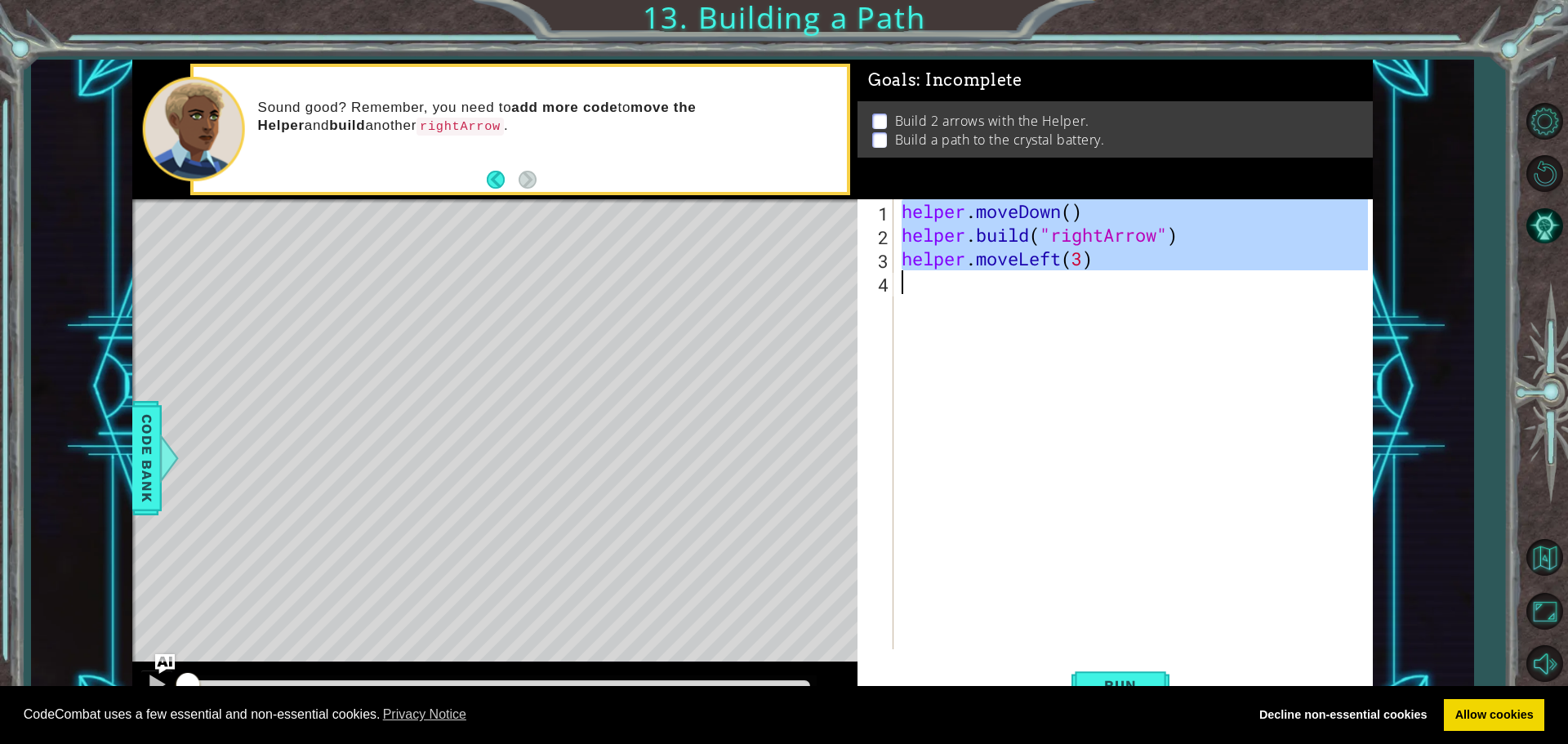
drag, startPoint x: 889, startPoint y: 238, endPoint x: 907, endPoint y: 231, distance: 19.3
click at [919, 233] on div "helper.moveLeft(3) 1 2 3 4 helper . moveDown ( ) helper . build ( "rightArrow" …" at bounding box center [1112, 424] width 511 height 450
click at [903, 233] on div "helper . moveDown ( ) helper . build ( "rightArrow" ) helper . moveLeft ( 3 )" at bounding box center [1133, 424] width 470 height 450
type textarea "[DOMAIN_NAME]("rightArrow")"
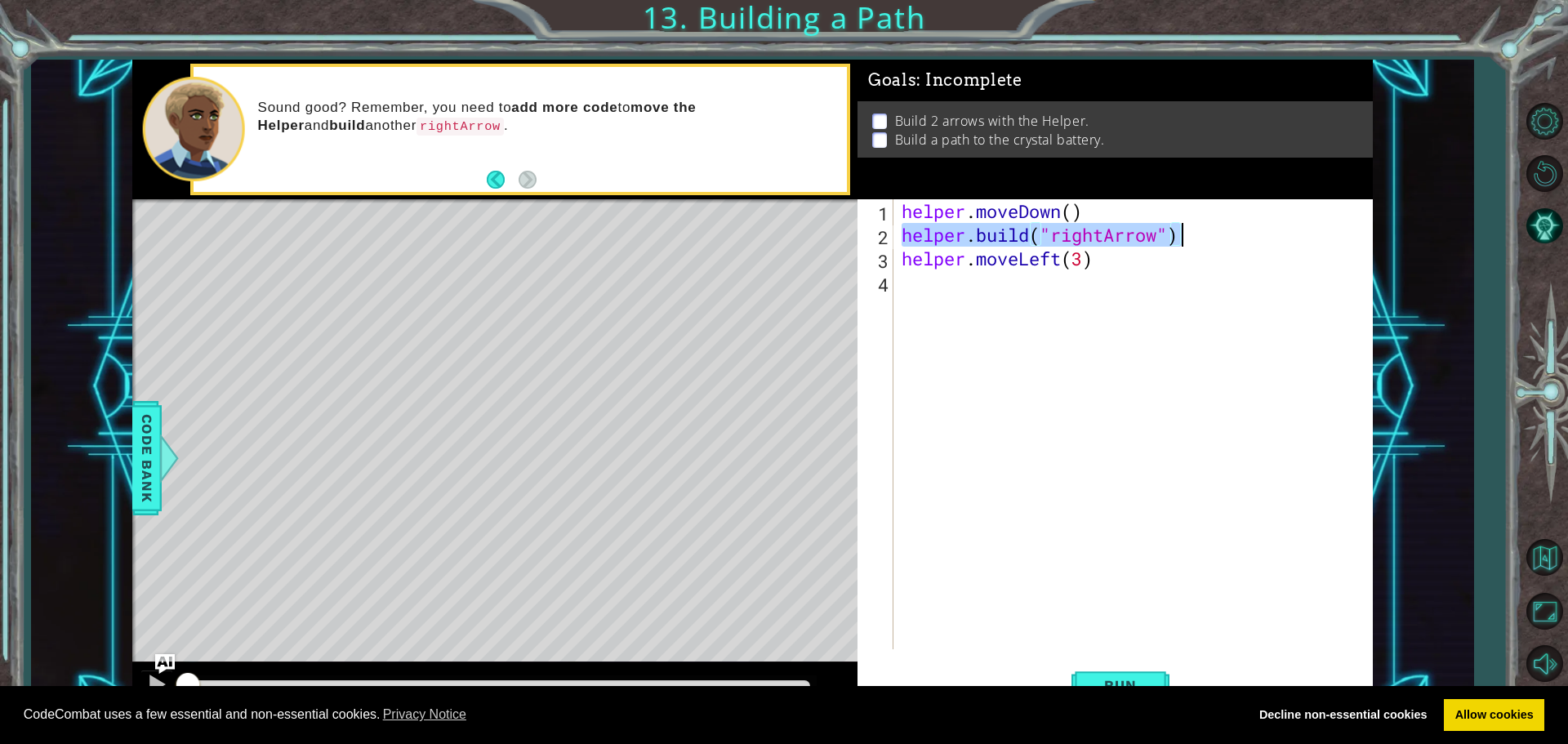
drag, startPoint x: 906, startPoint y: 232, endPoint x: 1185, endPoint y: 229, distance: 279.0
click at [1185, 229] on div "helper . moveDown ( ) helper . build ( "rightArrow" ) helper . moveLeft ( 3 )" at bounding box center [1137, 447] width 478 height 498
click at [908, 285] on div "helper . moveDown ( ) helper . build ( "rightArrow" ) helper . moveLeft ( 3 )" at bounding box center [1137, 447] width 478 height 498
paste textarea "[DOMAIN_NAME]("rightArrow")"
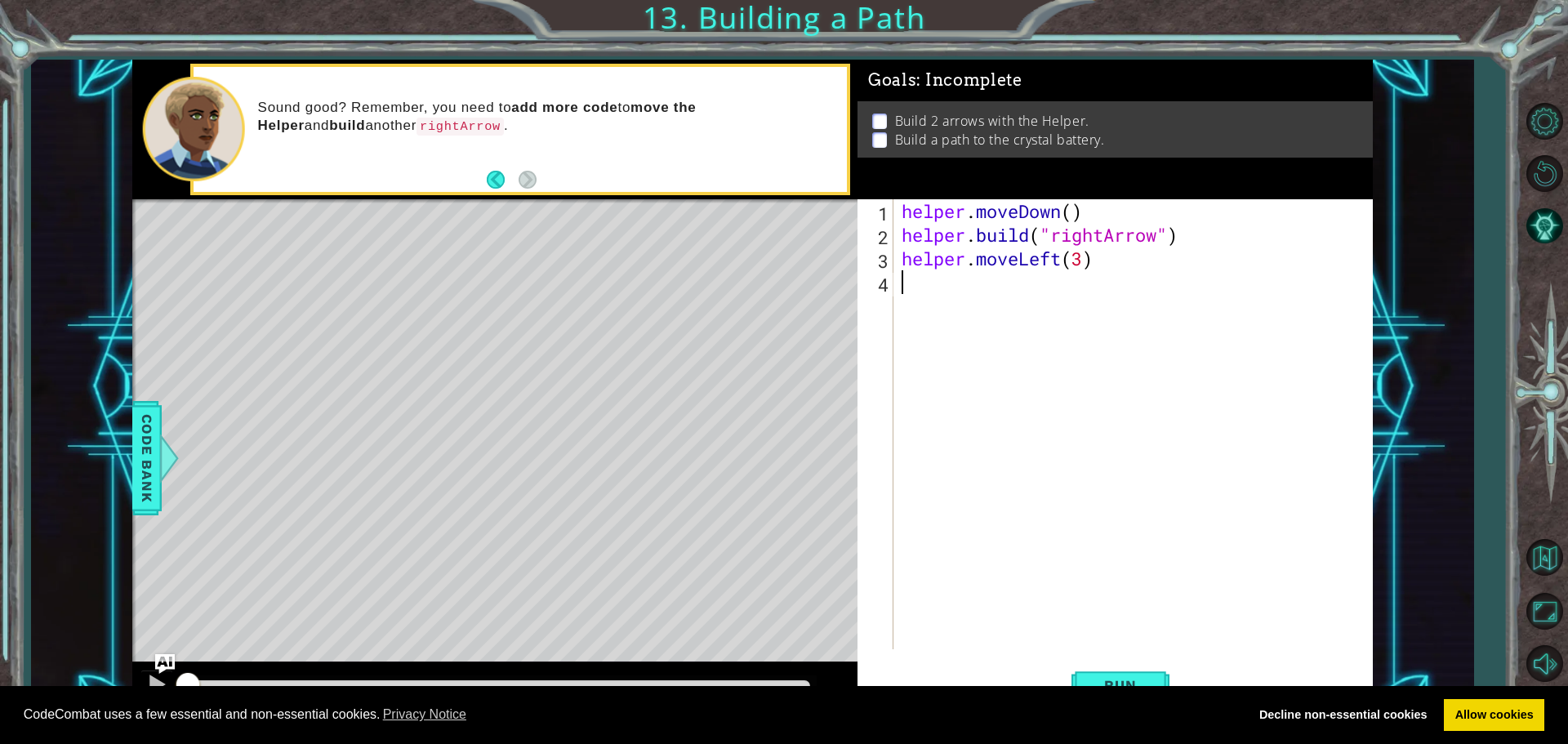
type textarea "[DOMAIN_NAME]("rightArrow")"
click at [1126, 675] on button "Run" at bounding box center [1120, 684] width 98 height 51
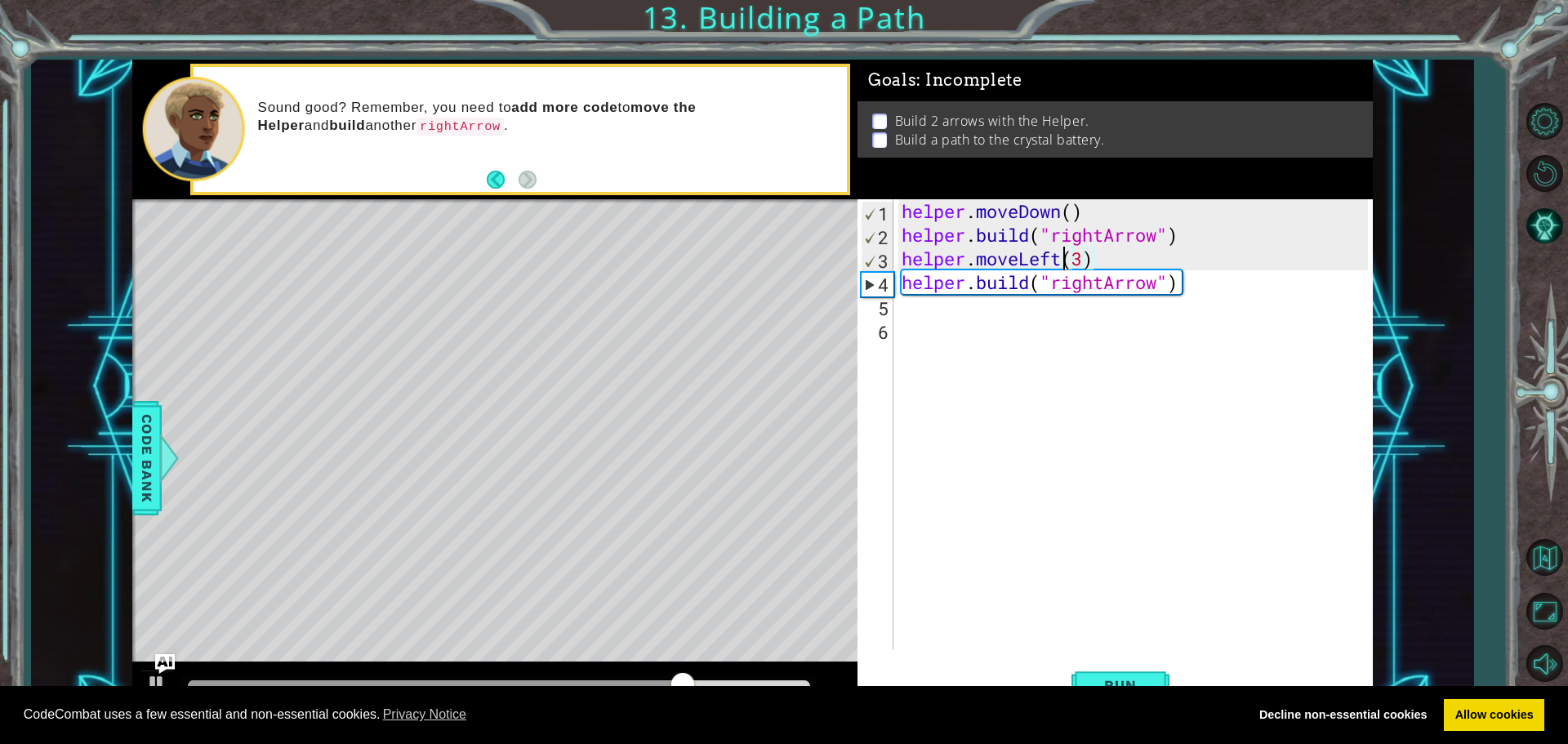
click at [1063, 259] on div "helper . moveDown ( ) helper . build ( "rightArrow" ) helper . moveLeft ( 3 ) h…" at bounding box center [1137, 447] width 478 height 498
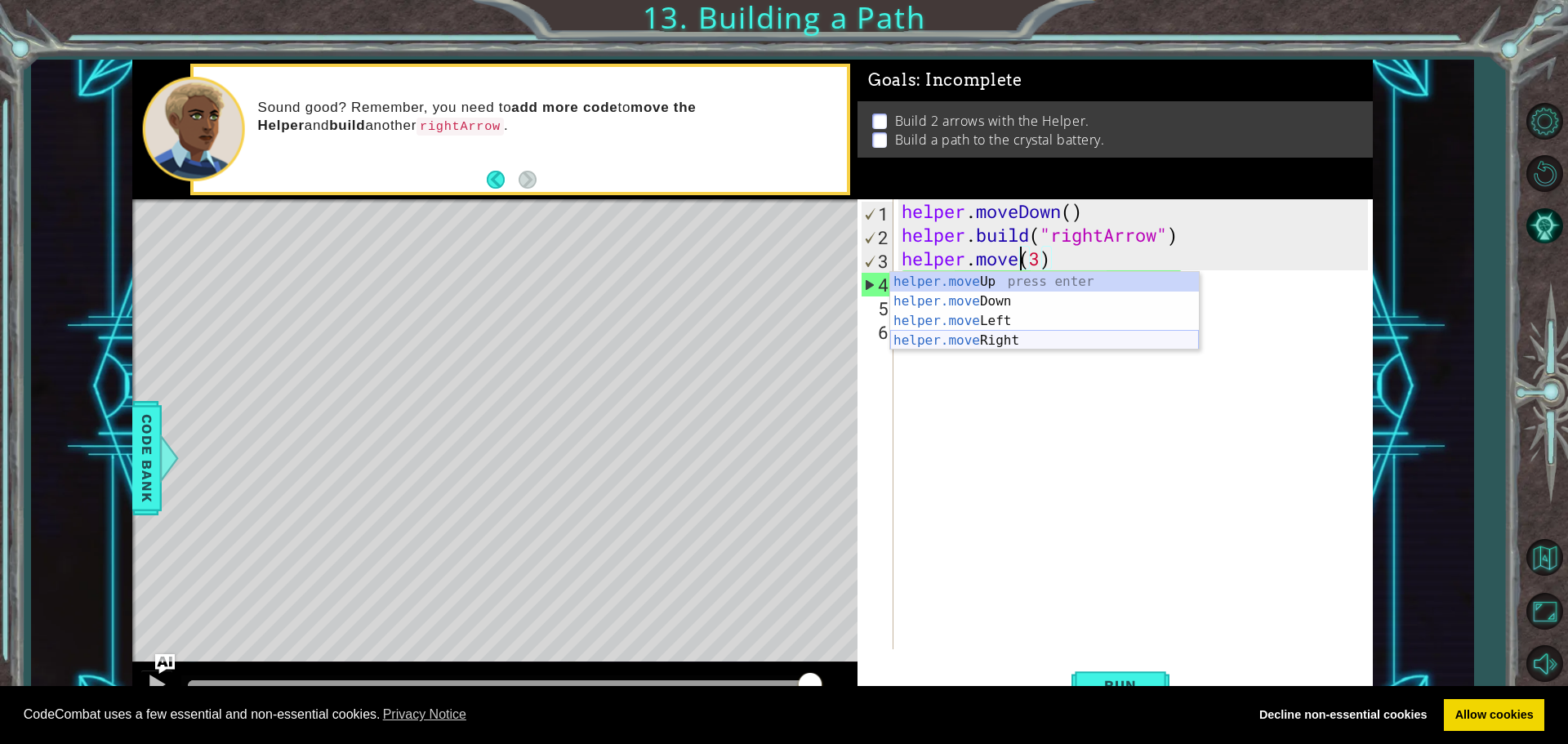
click at [1003, 341] on div "helper.move Up press enter helper.move Down press enter helper.move Left press …" at bounding box center [1044, 330] width 309 height 117
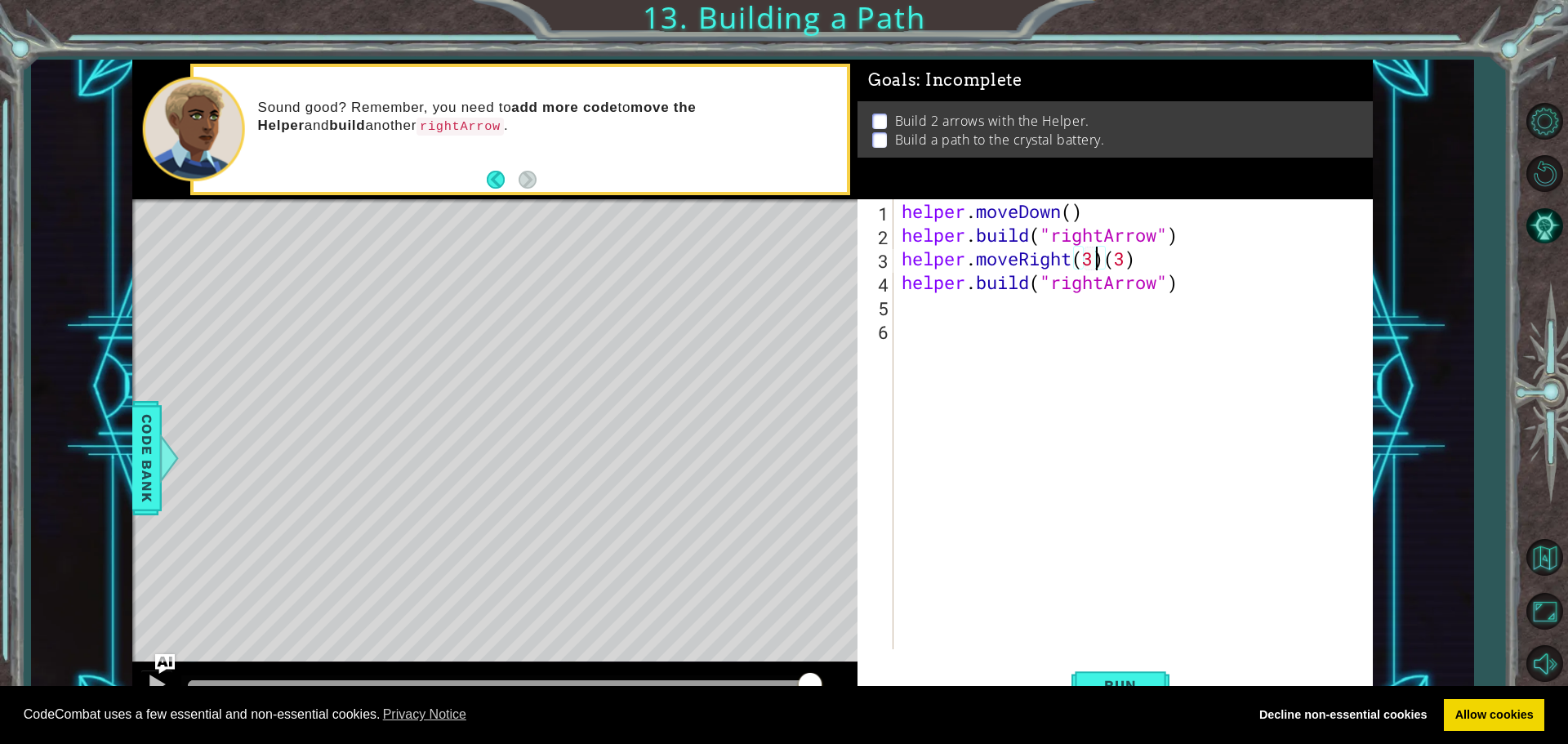
scroll to position [0, 8]
drag, startPoint x: 1149, startPoint y: 262, endPoint x: 1106, endPoint y: 271, distance: 43.9
click at [1157, 265] on div "helper . moveDown ( ) helper . build ( "rightArrow" ) helper . moveRight ( 3 ) …" at bounding box center [1137, 447] width 478 height 498
type textarea "helper.moveRight(3)"
click at [1143, 684] on body "Cookie Policy CodeCombat uses a few essential and non-essential cookies. Privac…" at bounding box center [784, 372] width 1568 height 744
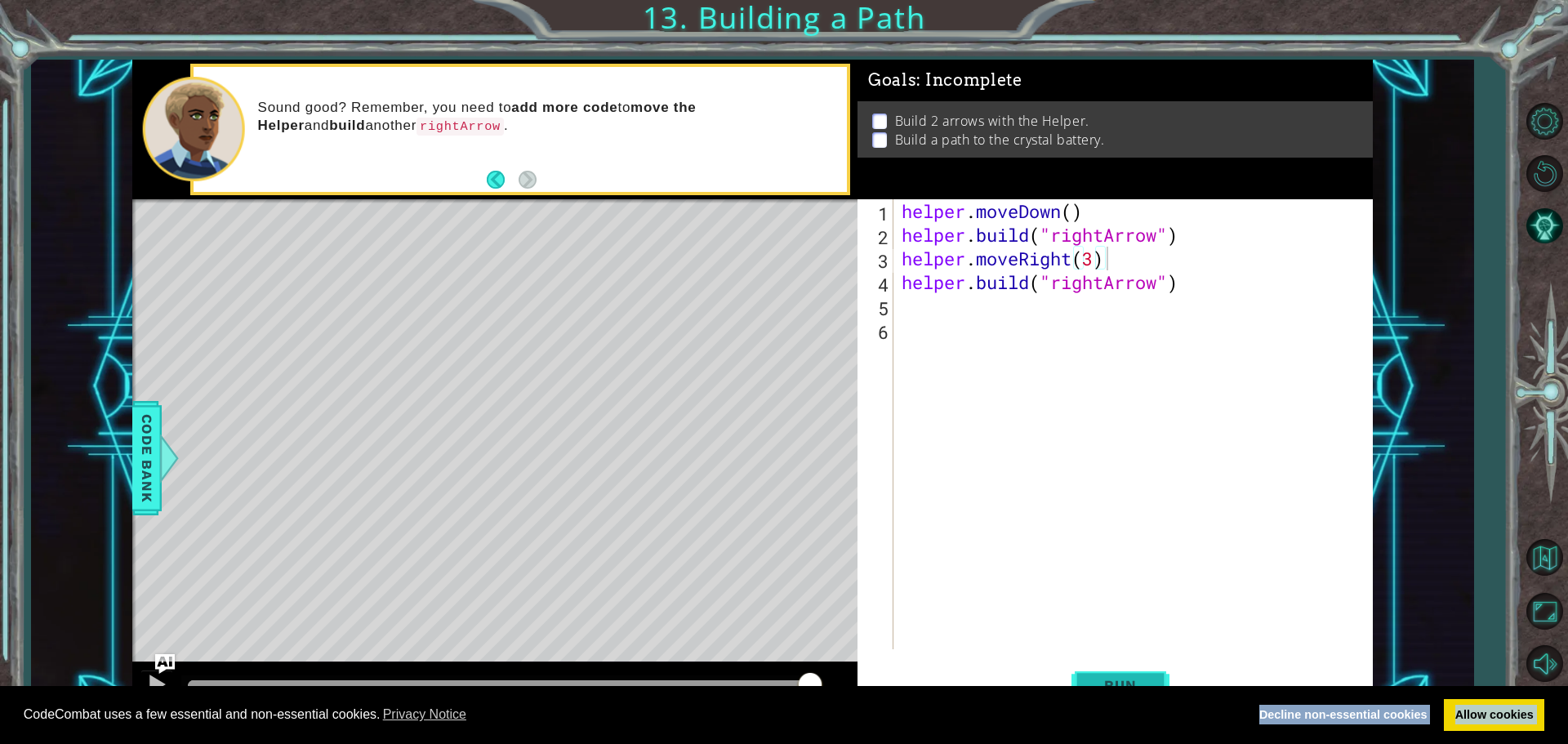
click at [1142, 680] on span "Run" at bounding box center [1120, 685] width 64 height 17
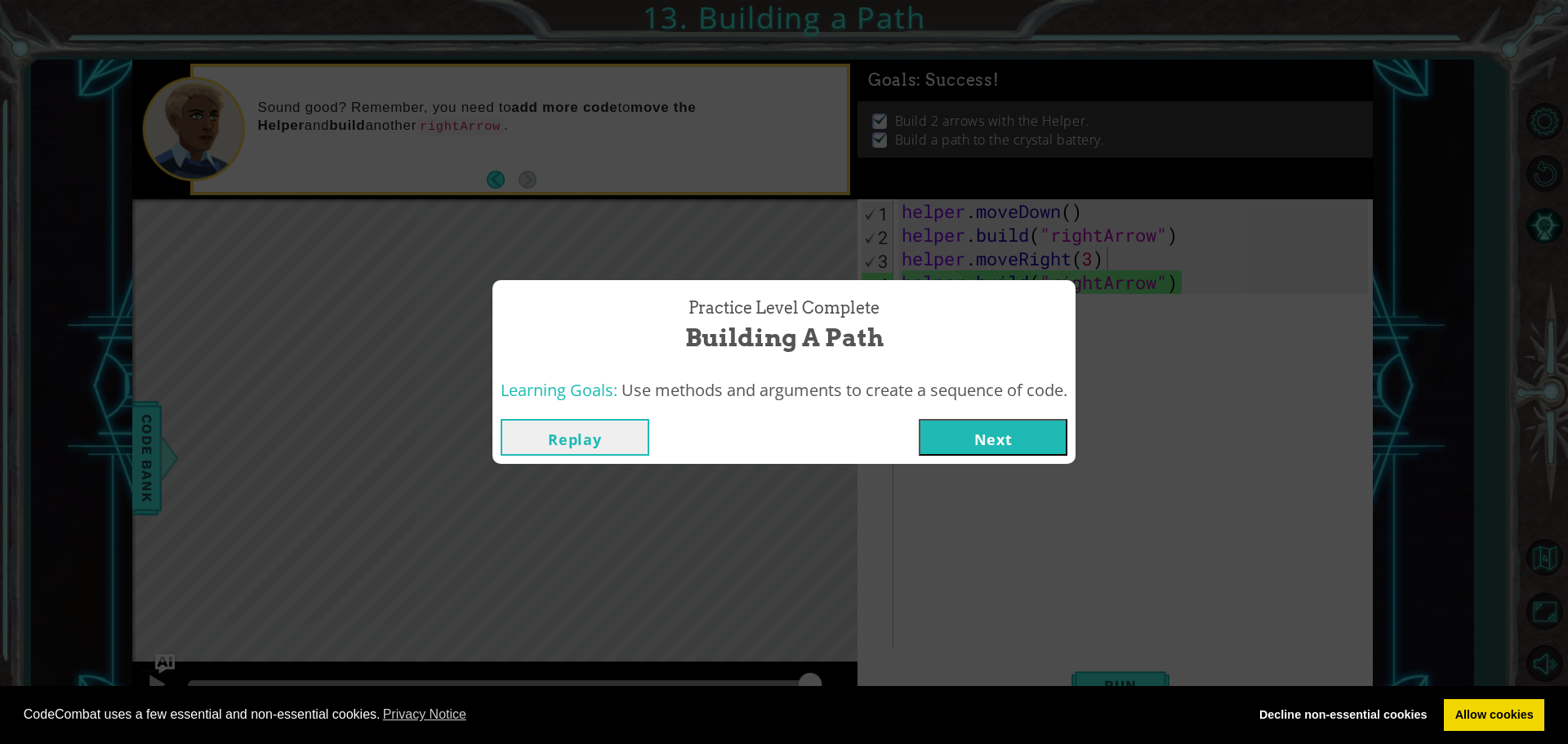
click at [970, 418] on div "Replay Next" at bounding box center [784, 437] width 583 height 53
click at [977, 432] on button "Next" at bounding box center [993, 438] width 149 height 37
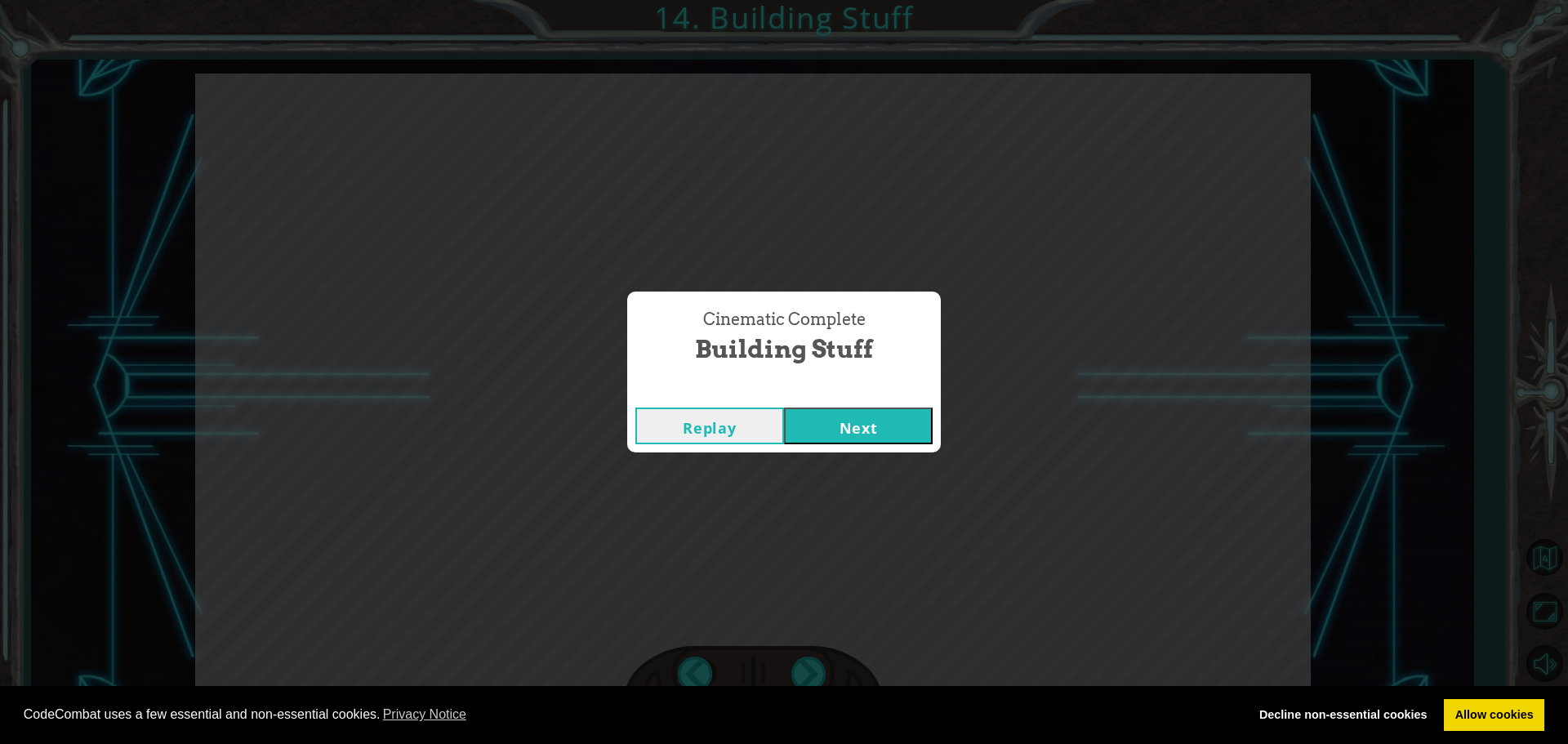
click at [849, 414] on button "Next" at bounding box center [858, 426] width 149 height 37
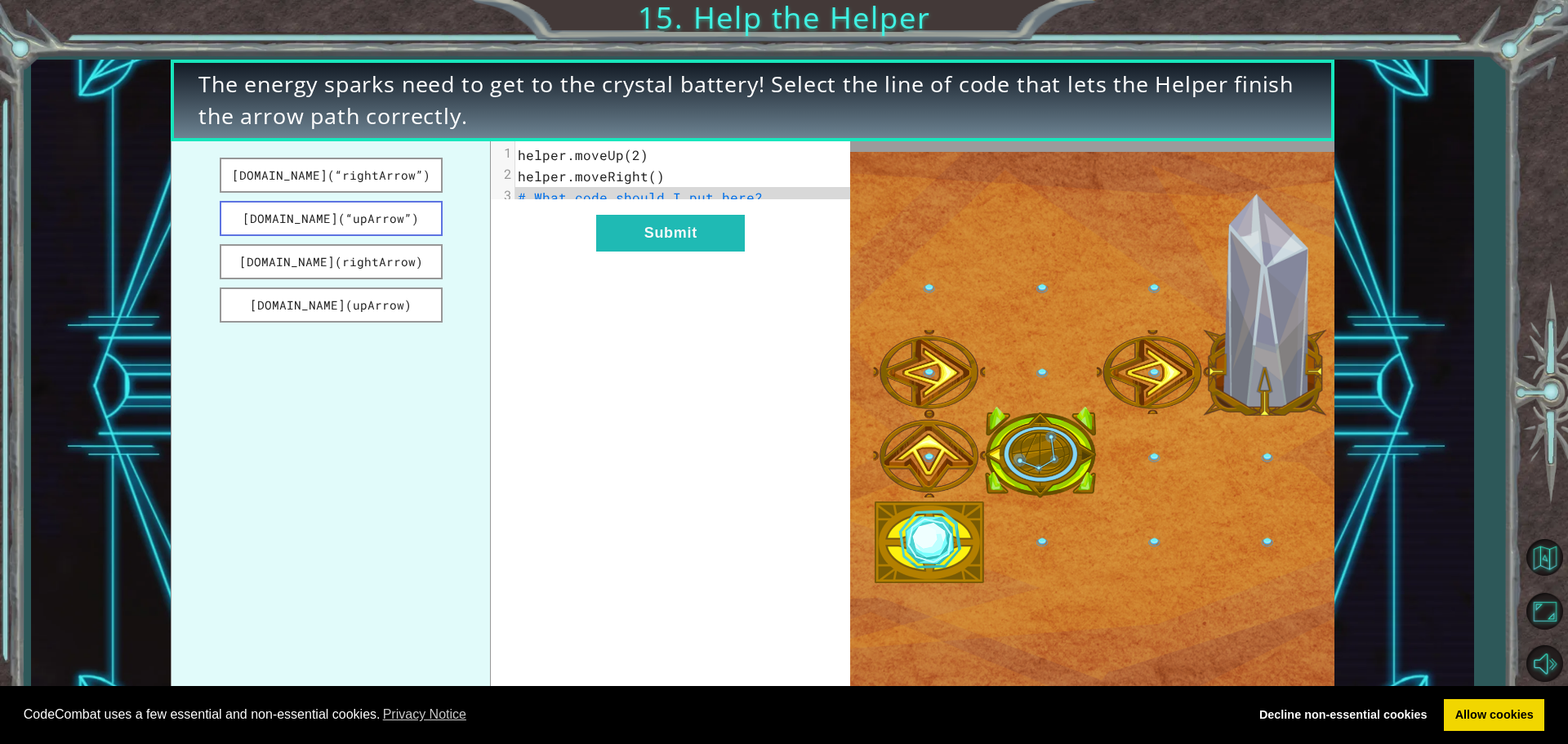
drag, startPoint x: 394, startPoint y: 220, endPoint x: 332, endPoint y: 218, distance: 62.0
click at [425, 232] on button "[DOMAIN_NAME](“upArrow”)" at bounding box center [331, 219] width 223 height 35
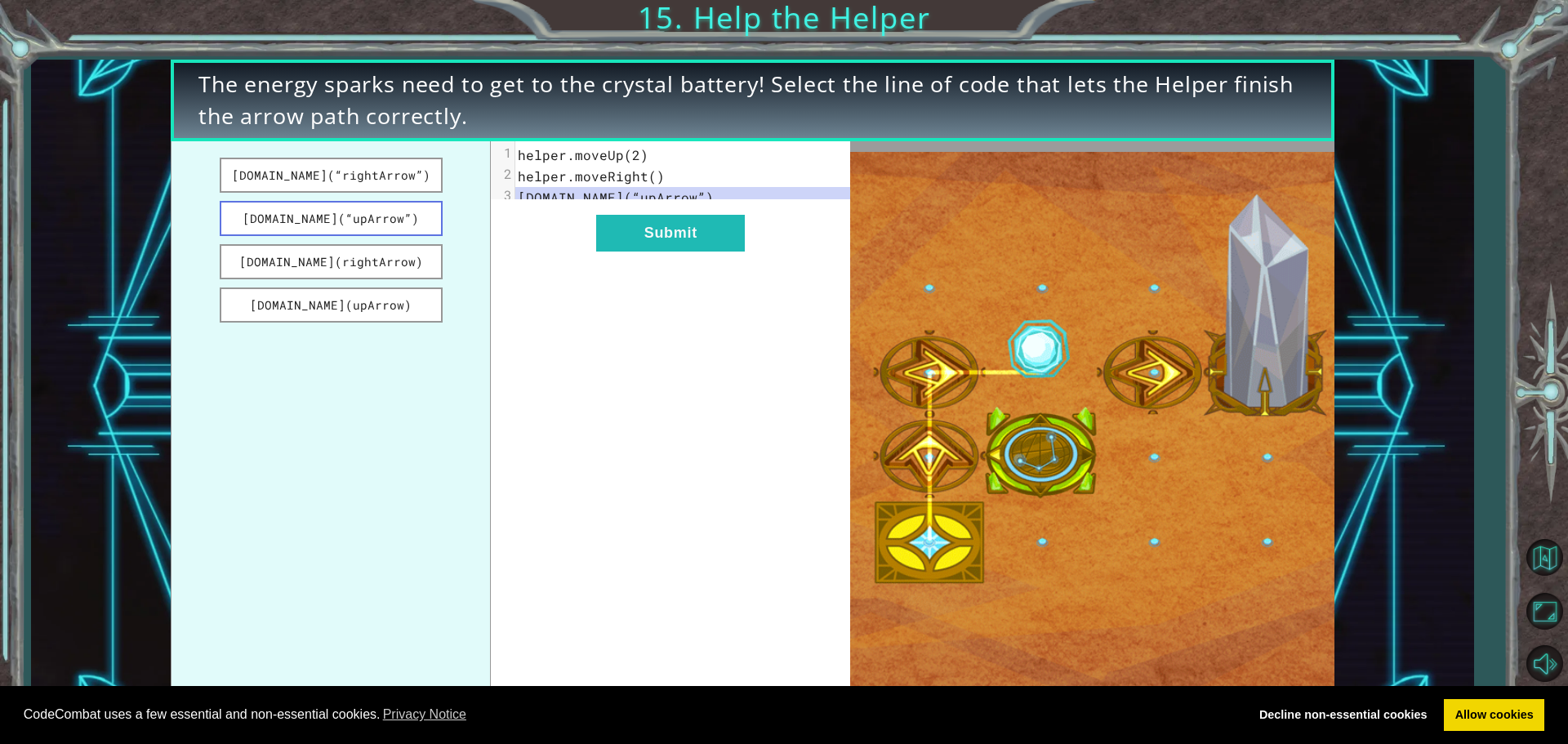
drag, startPoint x: 329, startPoint y: 218, endPoint x: 383, endPoint y: 212, distance: 54.3
click at [383, 212] on button "[DOMAIN_NAME](“upArrow”)" at bounding box center [331, 219] width 223 height 35
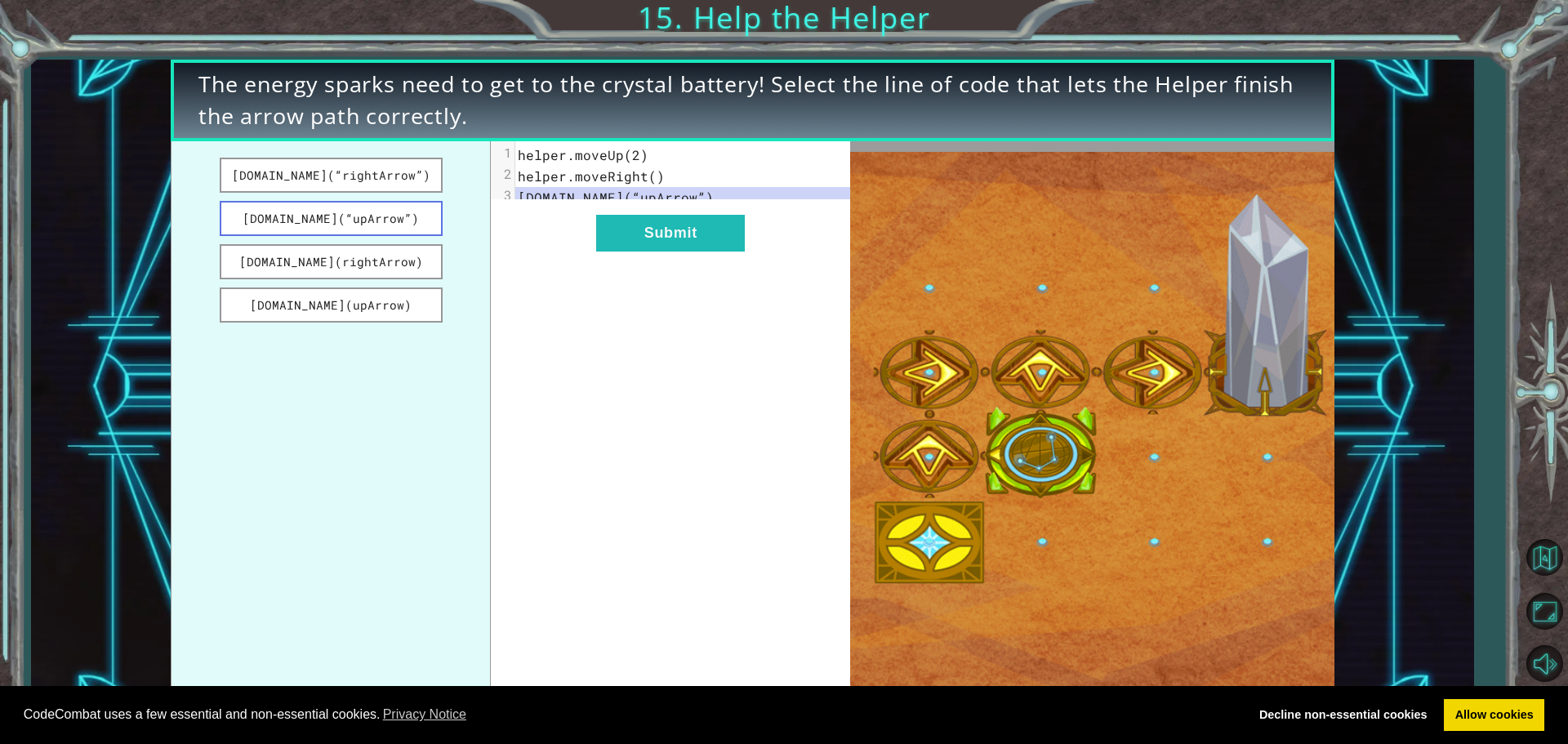
click at [383, 212] on button "[DOMAIN_NAME](“upArrow”)" at bounding box center [331, 219] width 223 height 35
click at [359, 310] on button "[DOMAIN_NAME](upArrow)" at bounding box center [331, 305] width 223 height 35
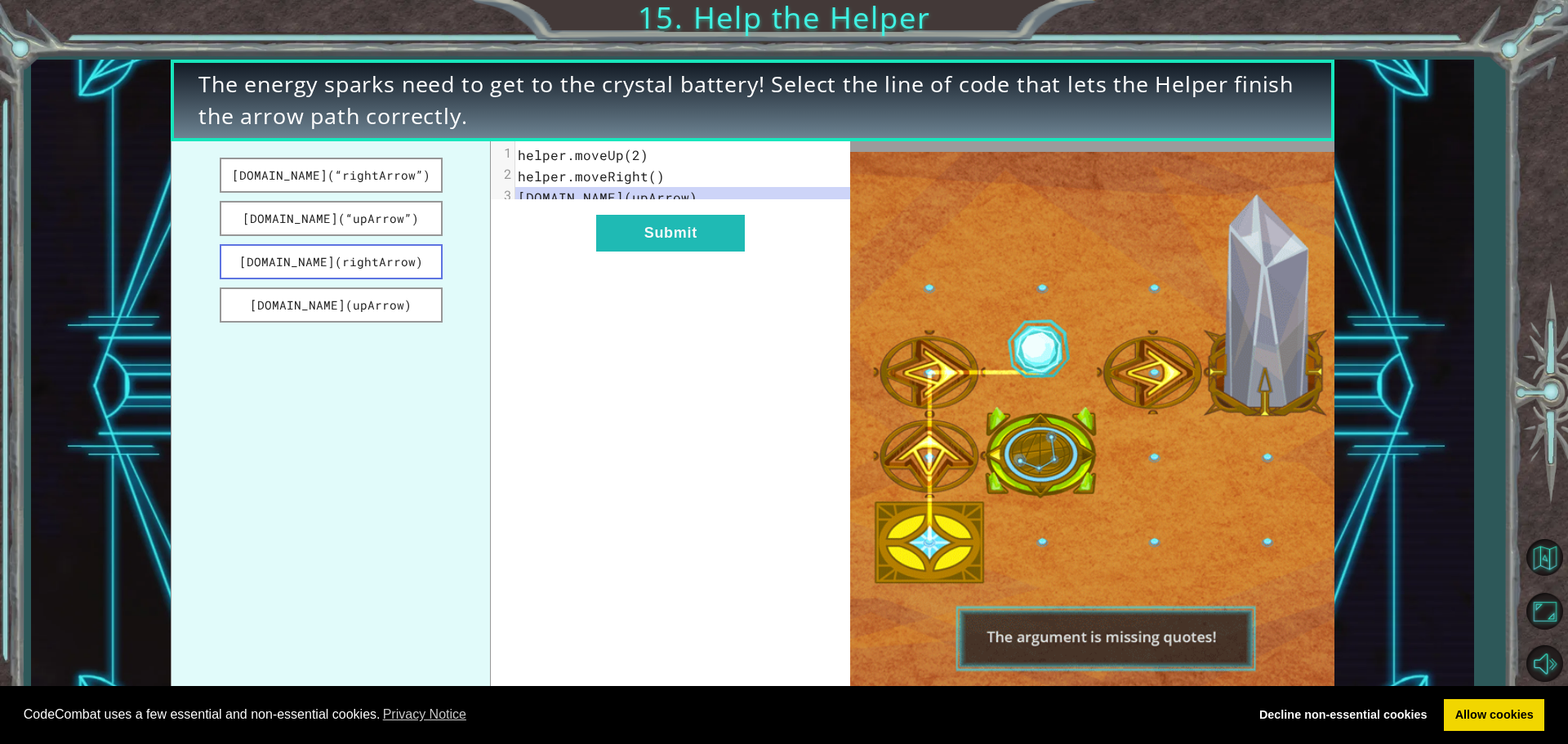
click at [340, 266] on button "[DOMAIN_NAME](rightArrow)" at bounding box center [331, 262] width 223 height 35
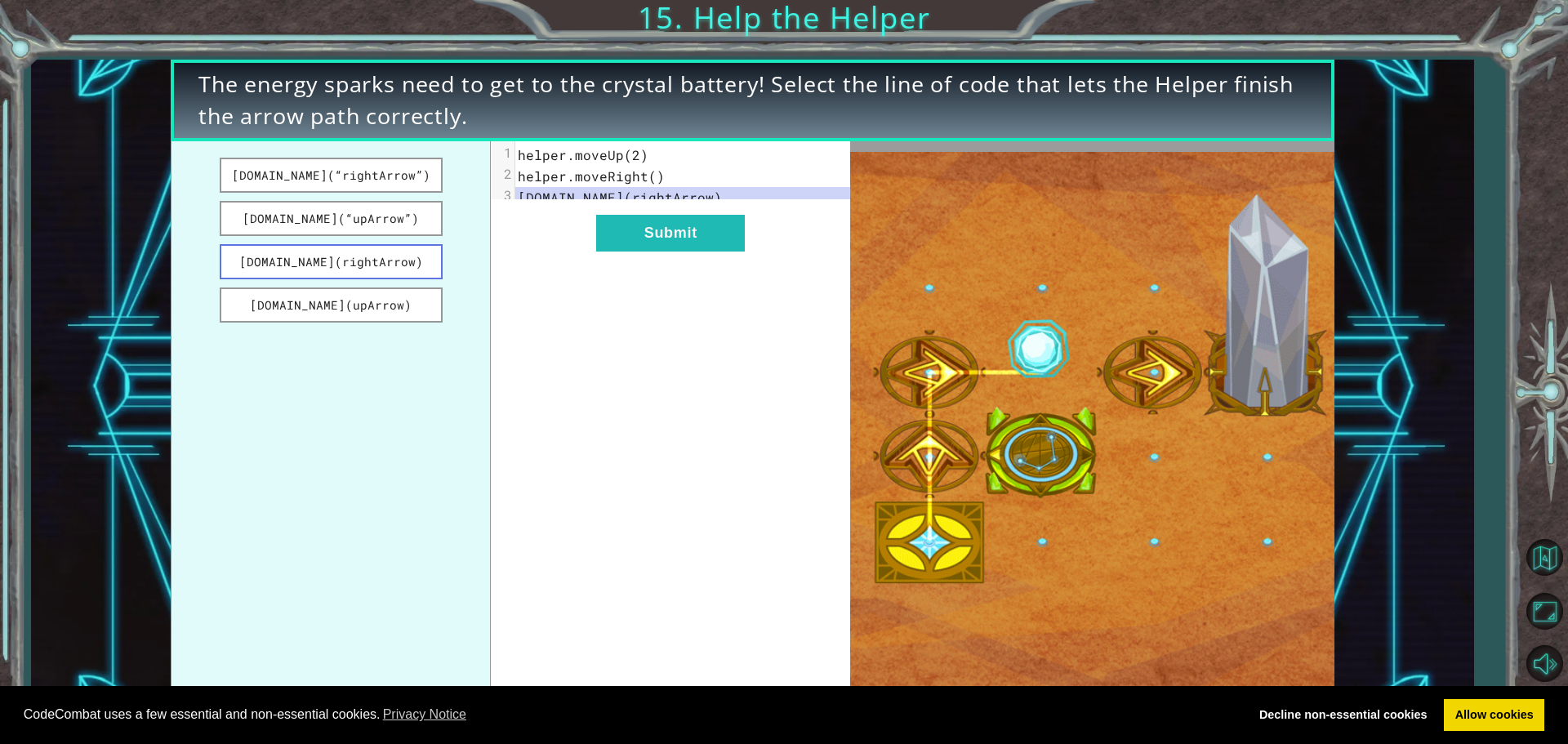
click at [340, 266] on button "[DOMAIN_NAME](rightArrow)" at bounding box center [331, 262] width 223 height 35
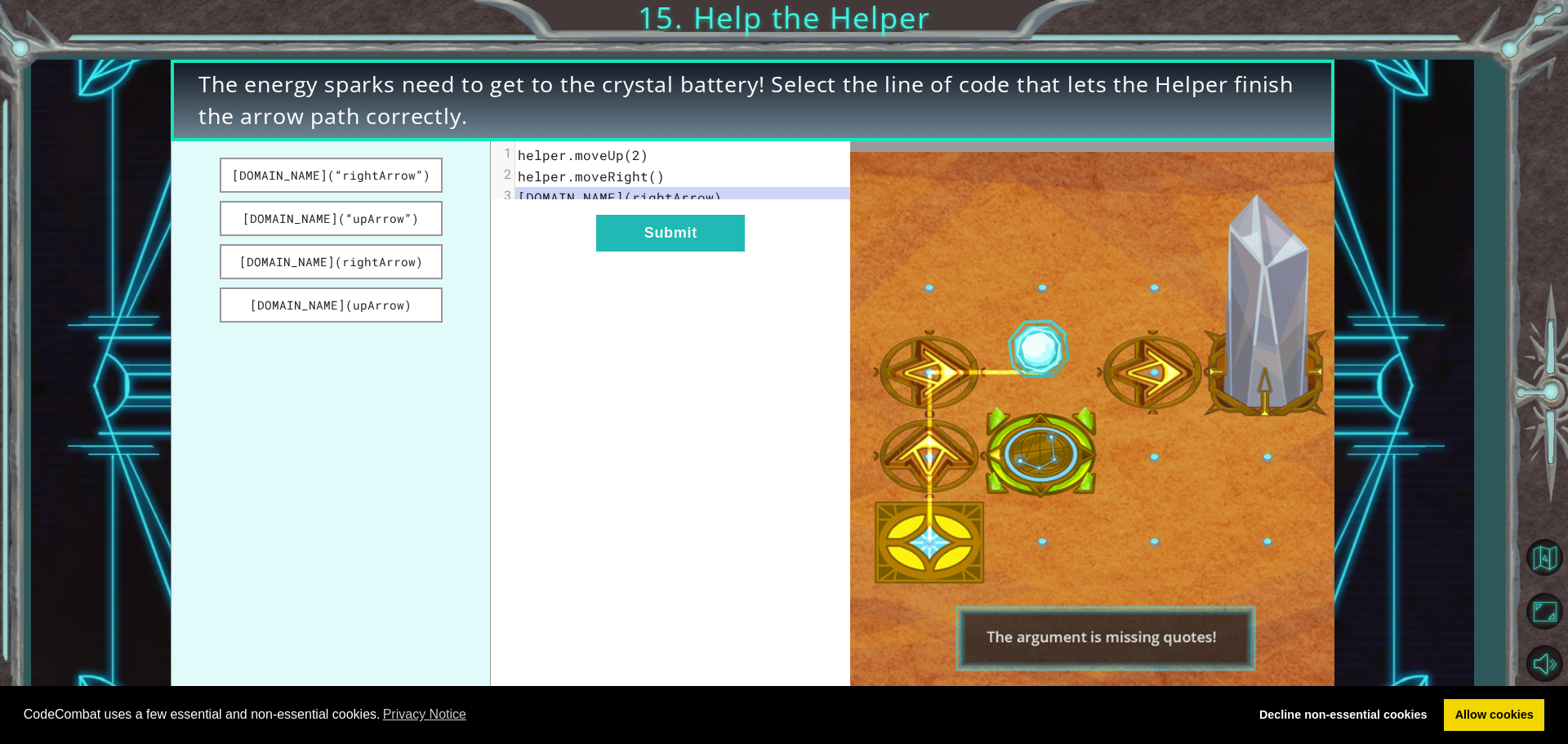
click at [696, 285] on div "xxxxxxxxxx 3 1 helper.moveUp(2) 2 helper.moveRight() 3 [DOMAIN_NAME](rightArrow…" at bounding box center [671, 422] width 359 height 563
click at [658, 237] on button "Submit" at bounding box center [671, 233] width 149 height 37
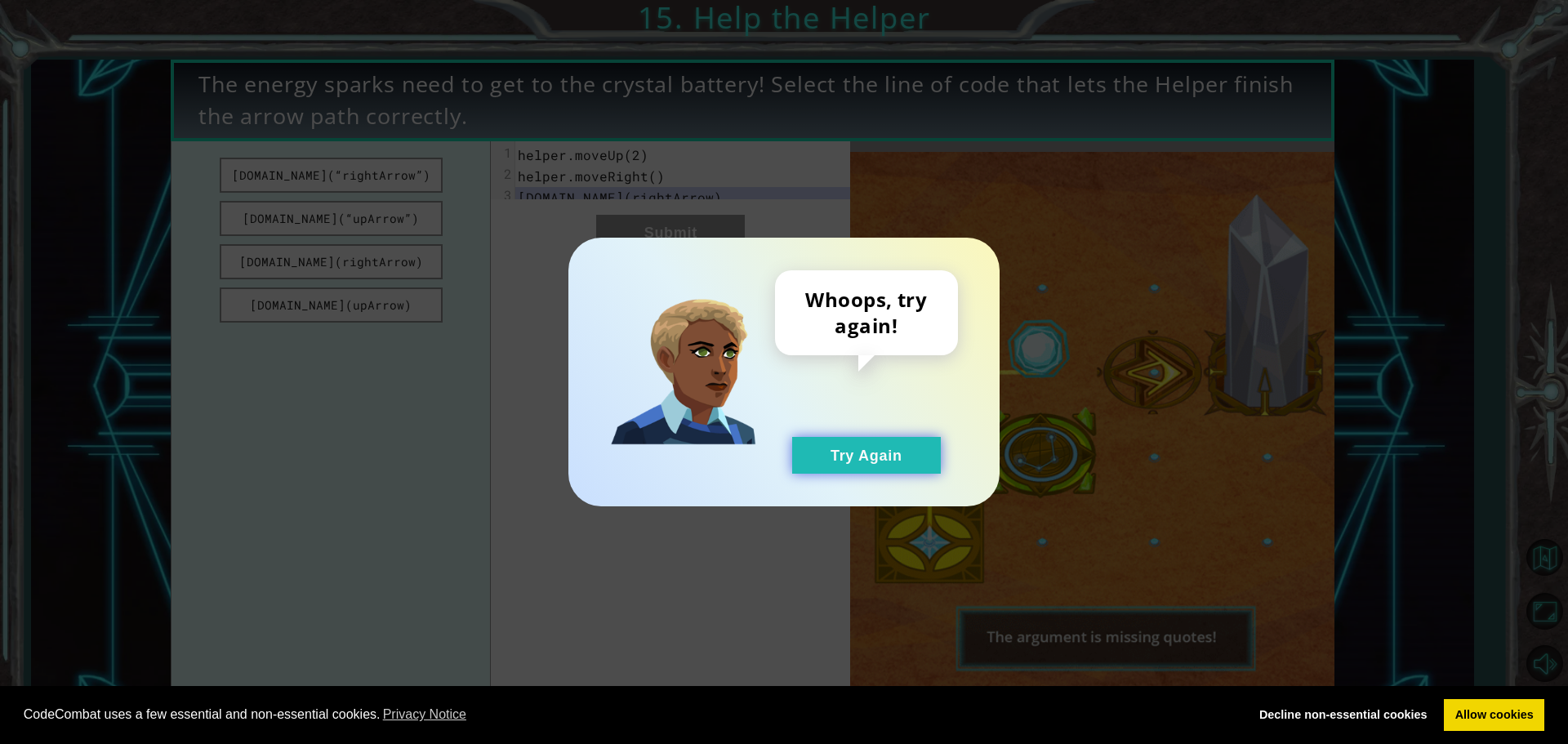
click at [818, 444] on button "Try Again" at bounding box center [867, 456] width 149 height 37
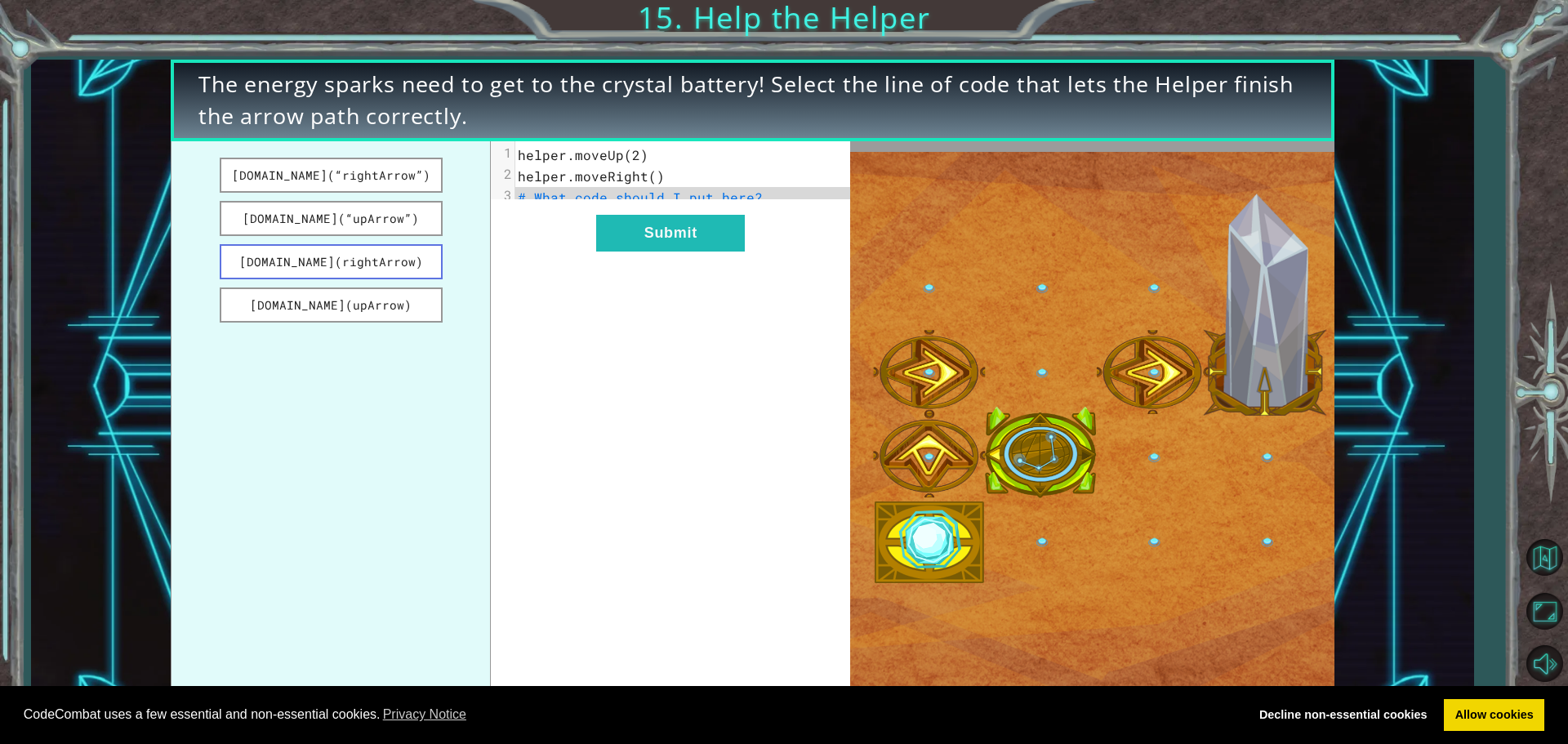
drag, startPoint x: 352, startPoint y: 263, endPoint x: 376, endPoint y: 247, distance: 28.8
click at [368, 249] on button "[DOMAIN_NAME](rightArrow)" at bounding box center [331, 262] width 223 height 35
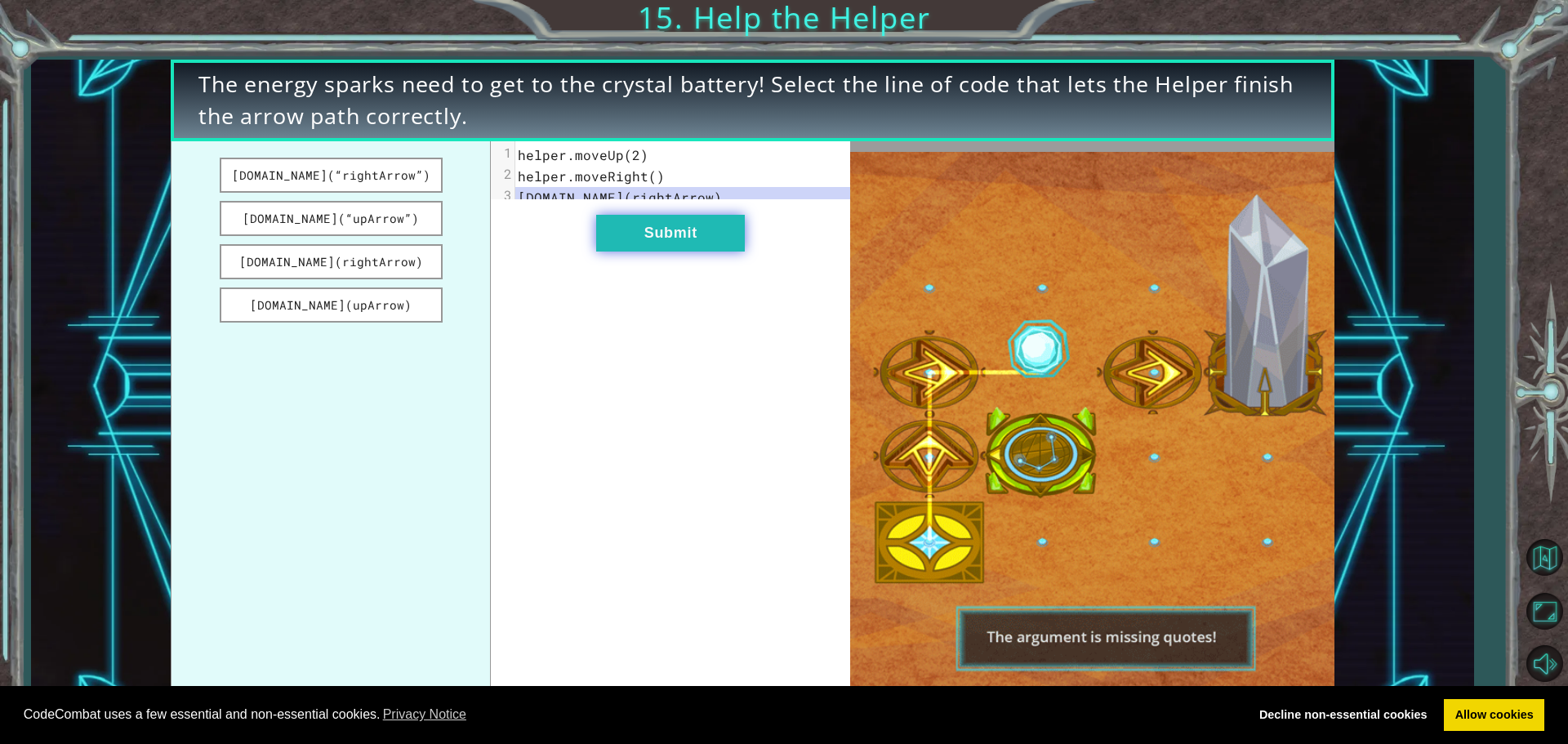
click at [631, 238] on button "Submit" at bounding box center [671, 233] width 149 height 37
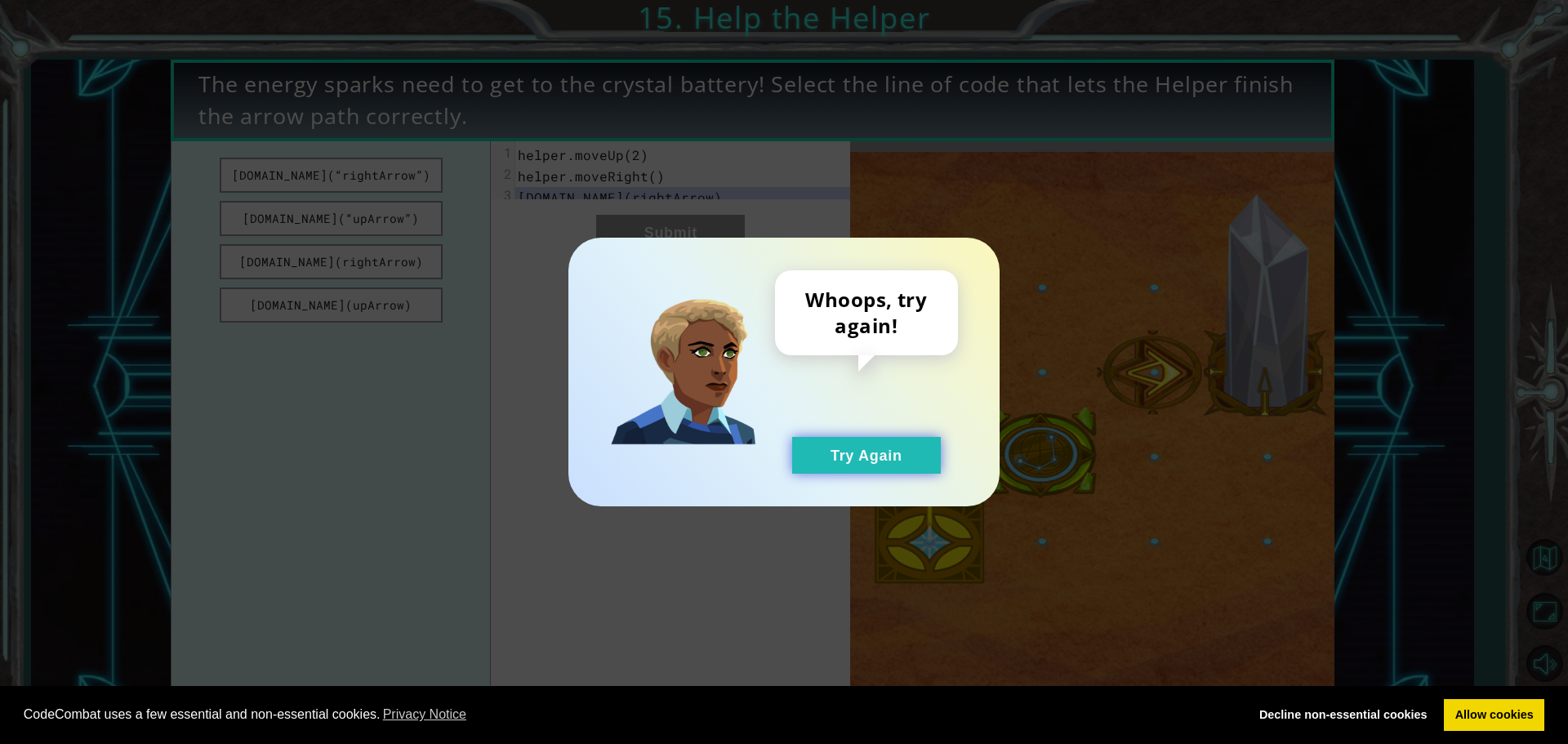
click at [855, 453] on button "Try Again" at bounding box center [867, 456] width 149 height 37
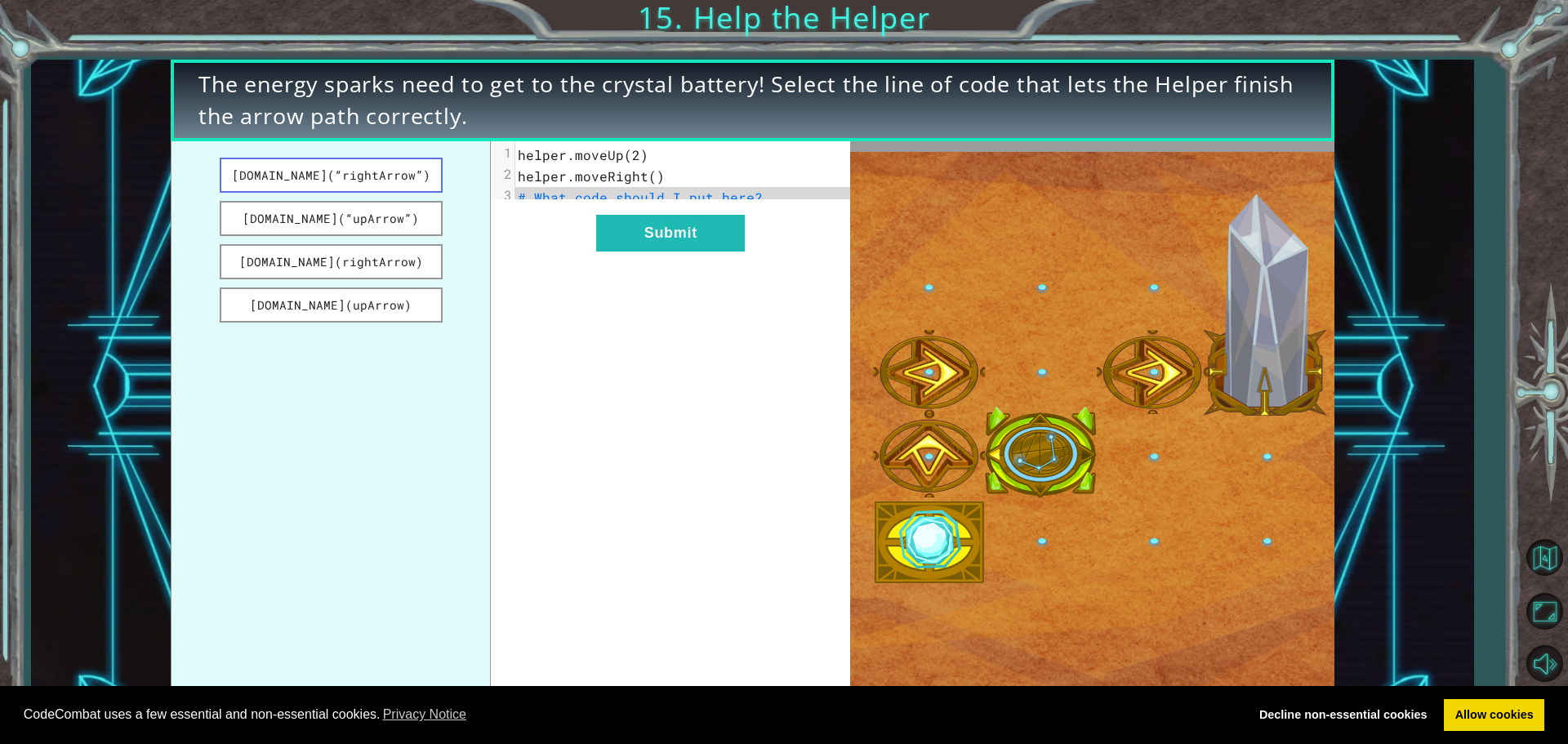
drag, startPoint x: 352, startPoint y: 173, endPoint x: 407, endPoint y: 180, distance: 55.4
click at [369, 174] on button "[DOMAIN_NAME](“rightArrow”)" at bounding box center [331, 175] width 223 height 35
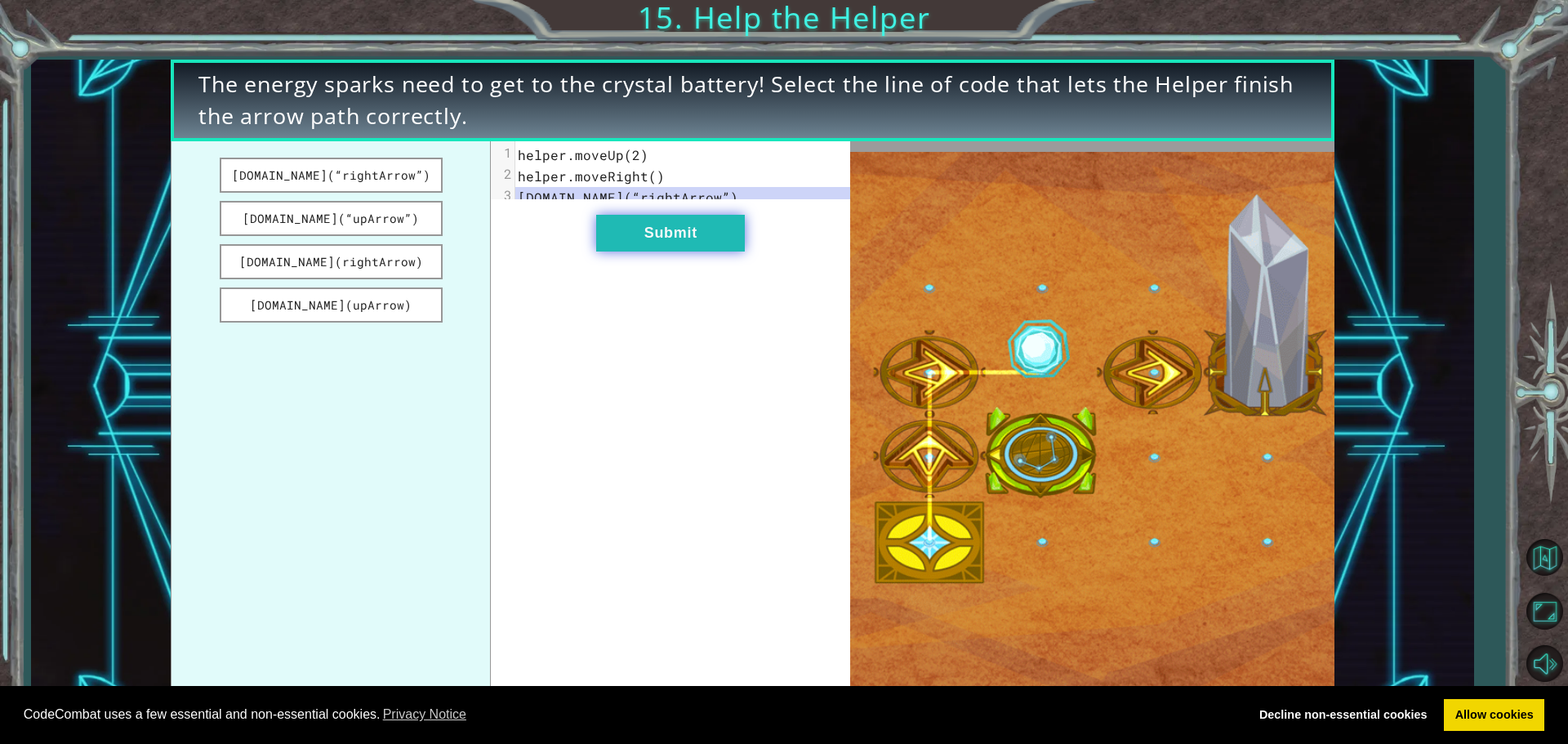
click at [607, 249] on button "Submit" at bounding box center [671, 233] width 149 height 37
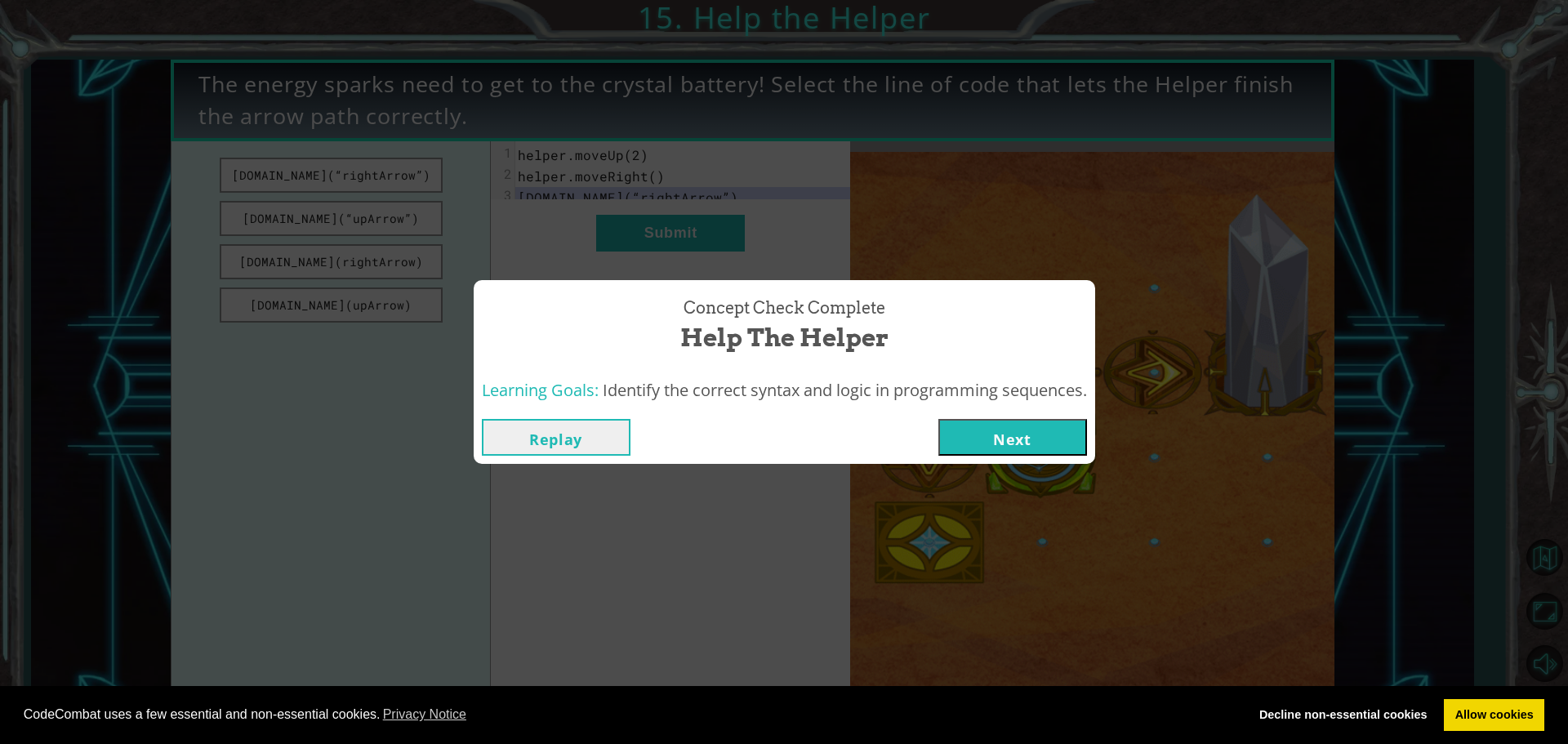
click at [995, 432] on button "Next" at bounding box center [1013, 438] width 149 height 37
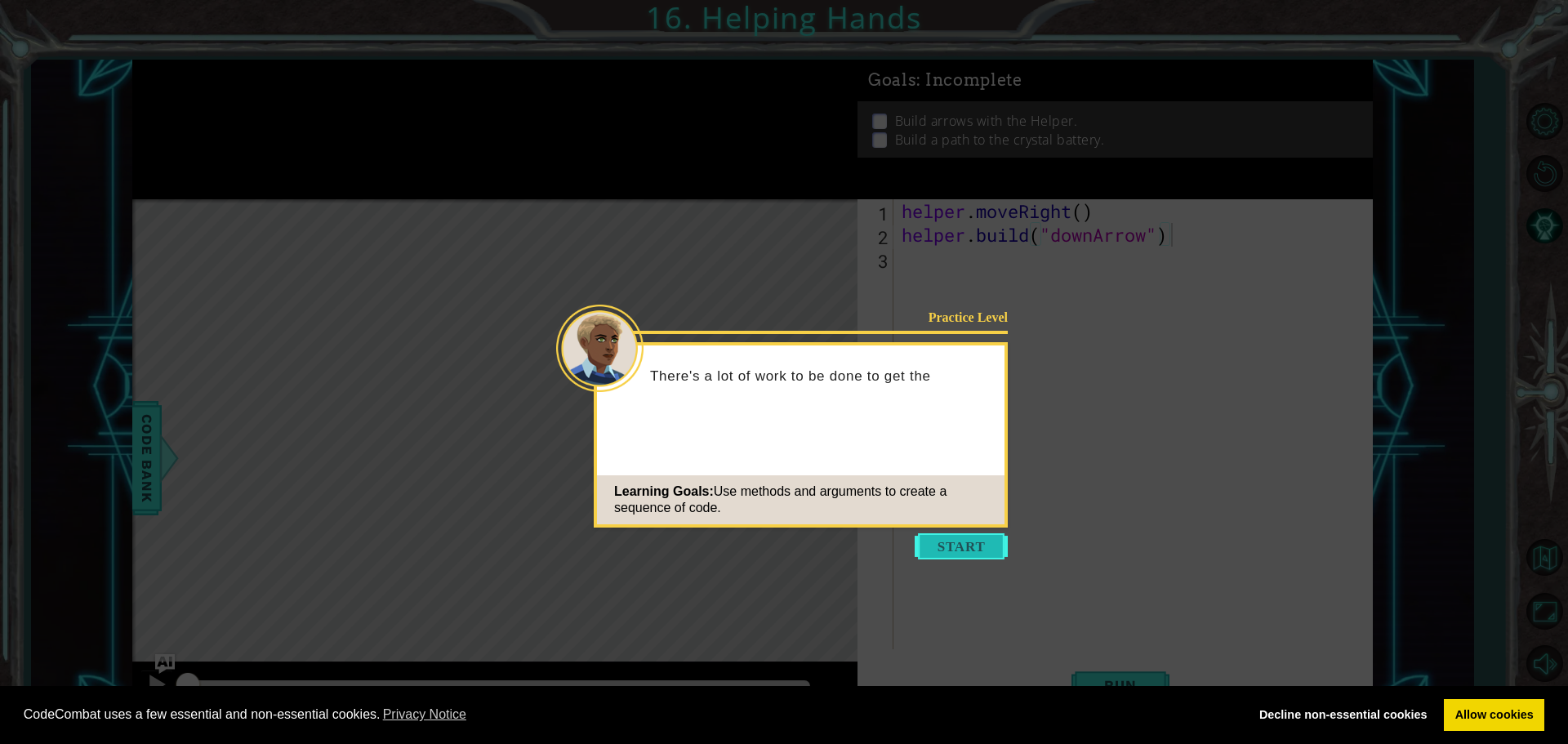
click at [960, 538] on button "Start" at bounding box center [962, 546] width 93 height 26
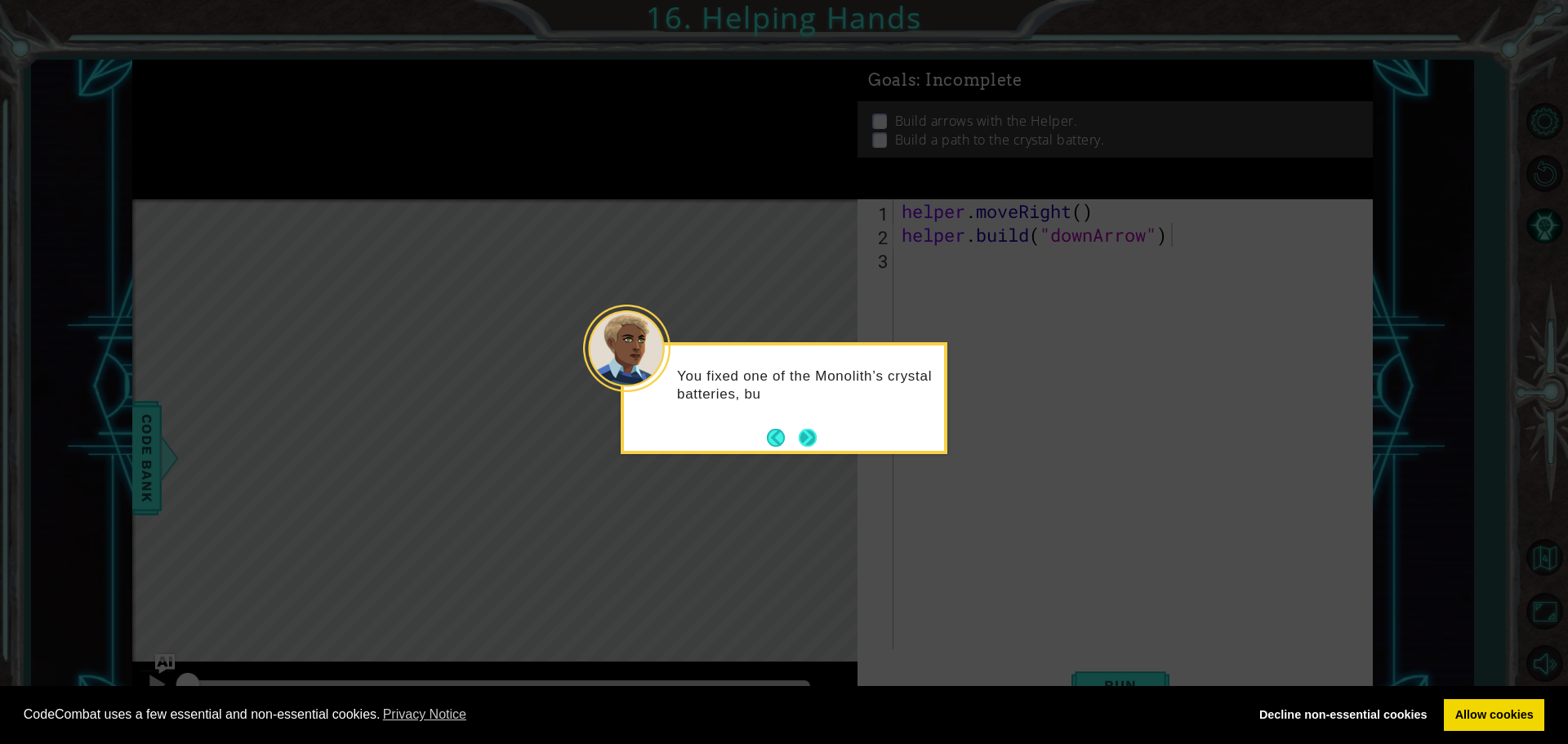
click at [810, 435] on button "Next" at bounding box center [807, 437] width 18 height 18
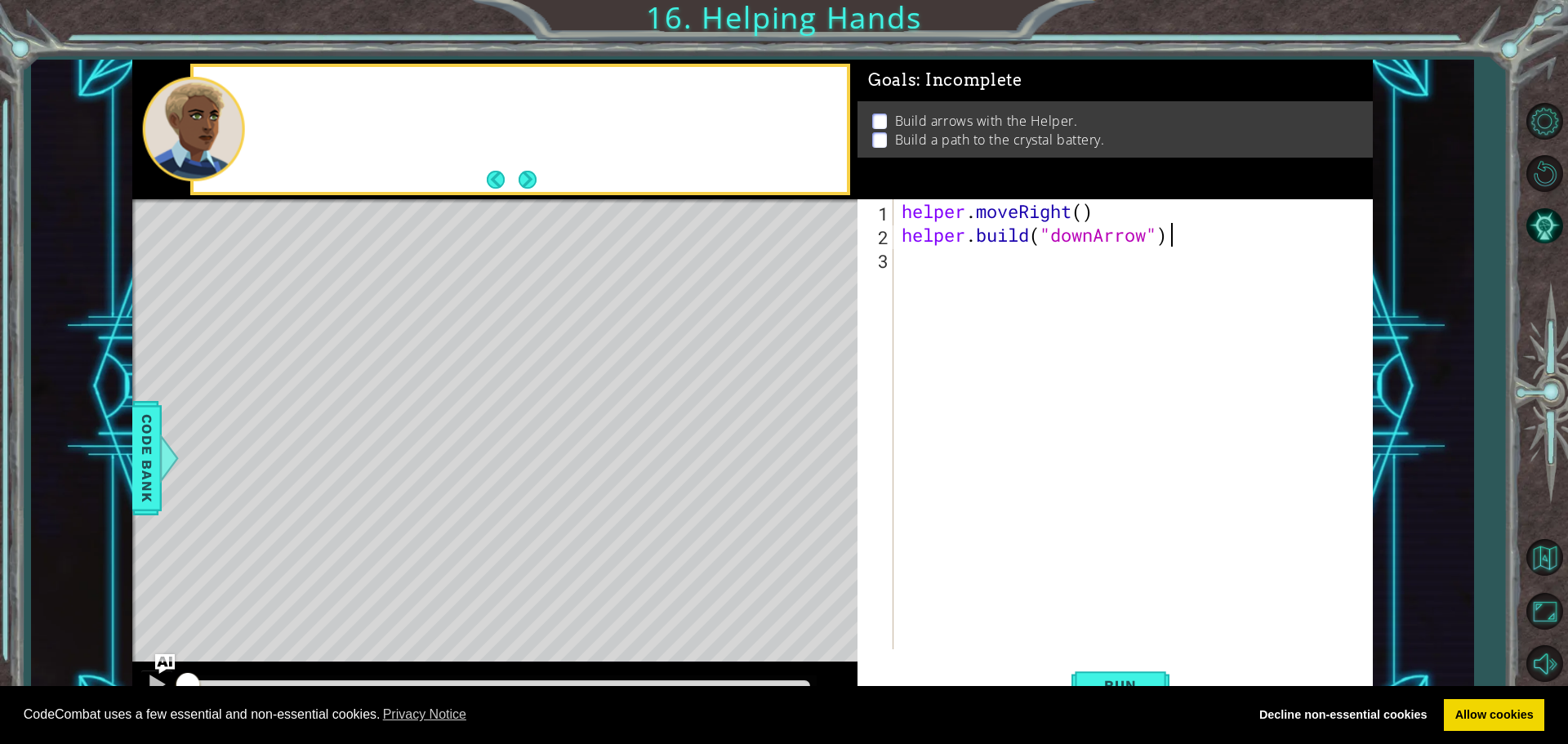
click at [810, 435] on div "Level Map" at bounding box center [509, 439] width 754 height 481
click at [897, 261] on div "1 2 3 helper . moveRight ( ) helper . build ( "downArrow" ) ההההההההההההההההההה…" at bounding box center [1112, 424] width 511 height 450
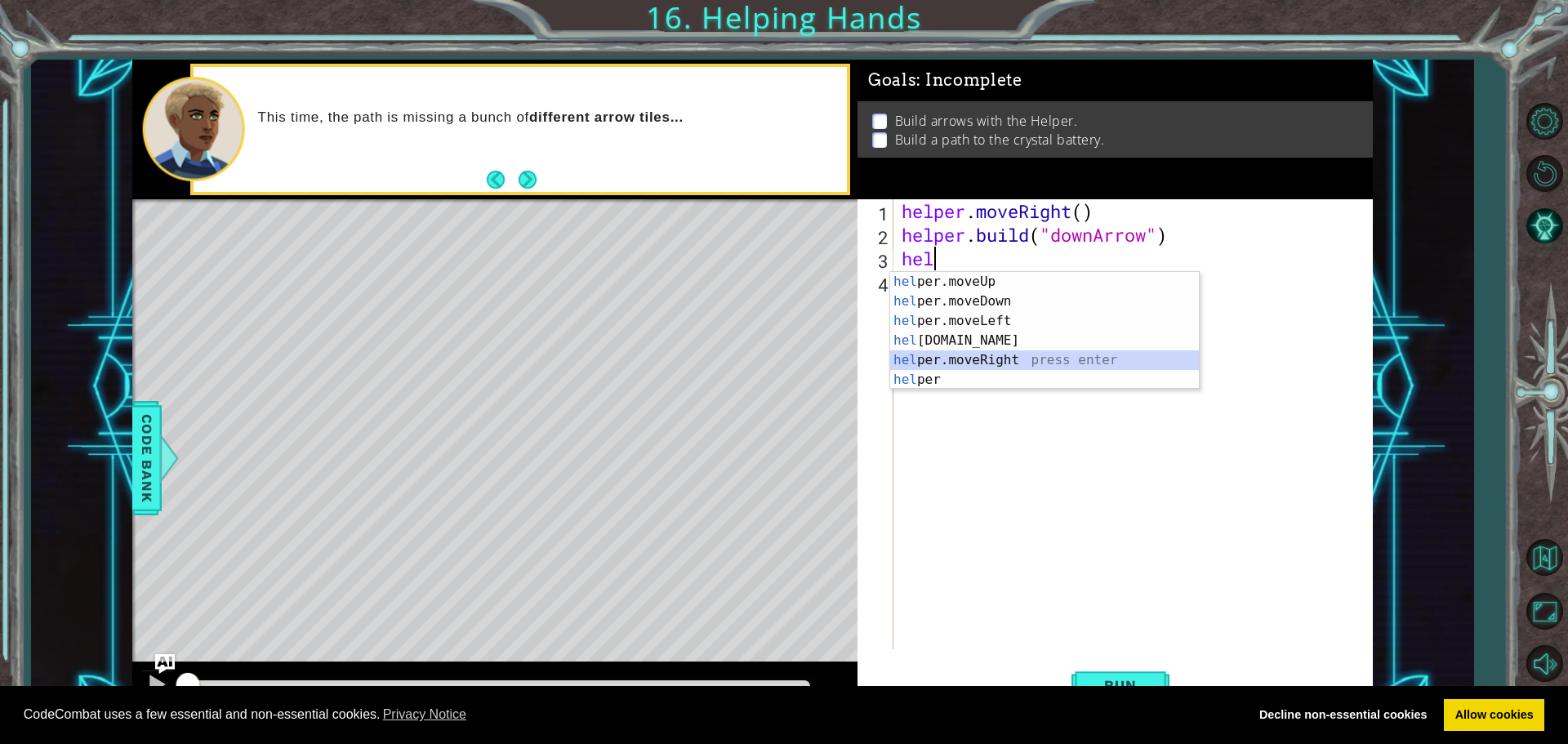
click at [1030, 354] on div "hel per.moveUp press enter hel per.moveDown press enter hel per.moveLeft press …" at bounding box center [1044, 350] width 309 height 157
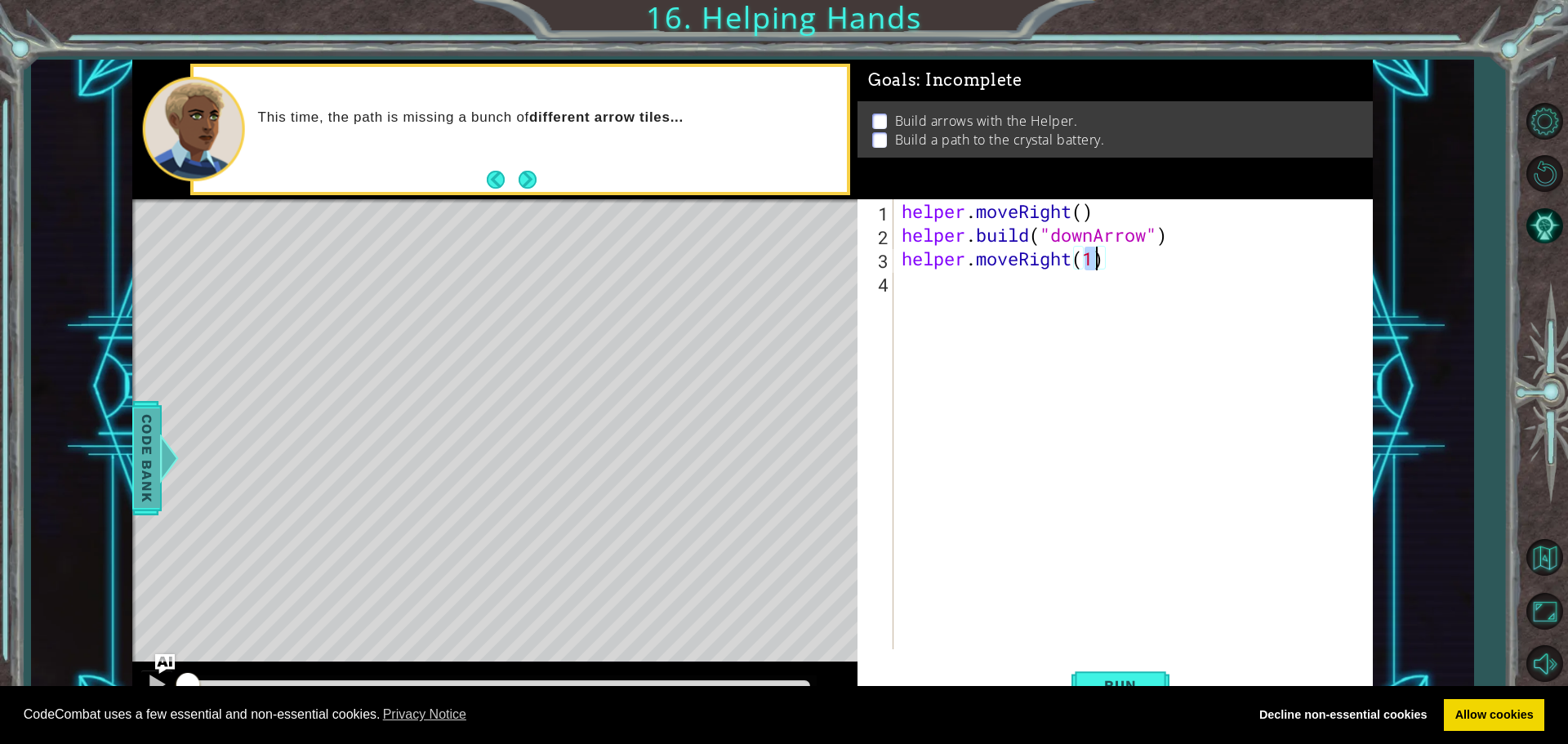
type textarea "helper.moveRight(1)"
click at [154, 476] on span "Code Bank" at bounding box center [147, 458] width 26 height 100
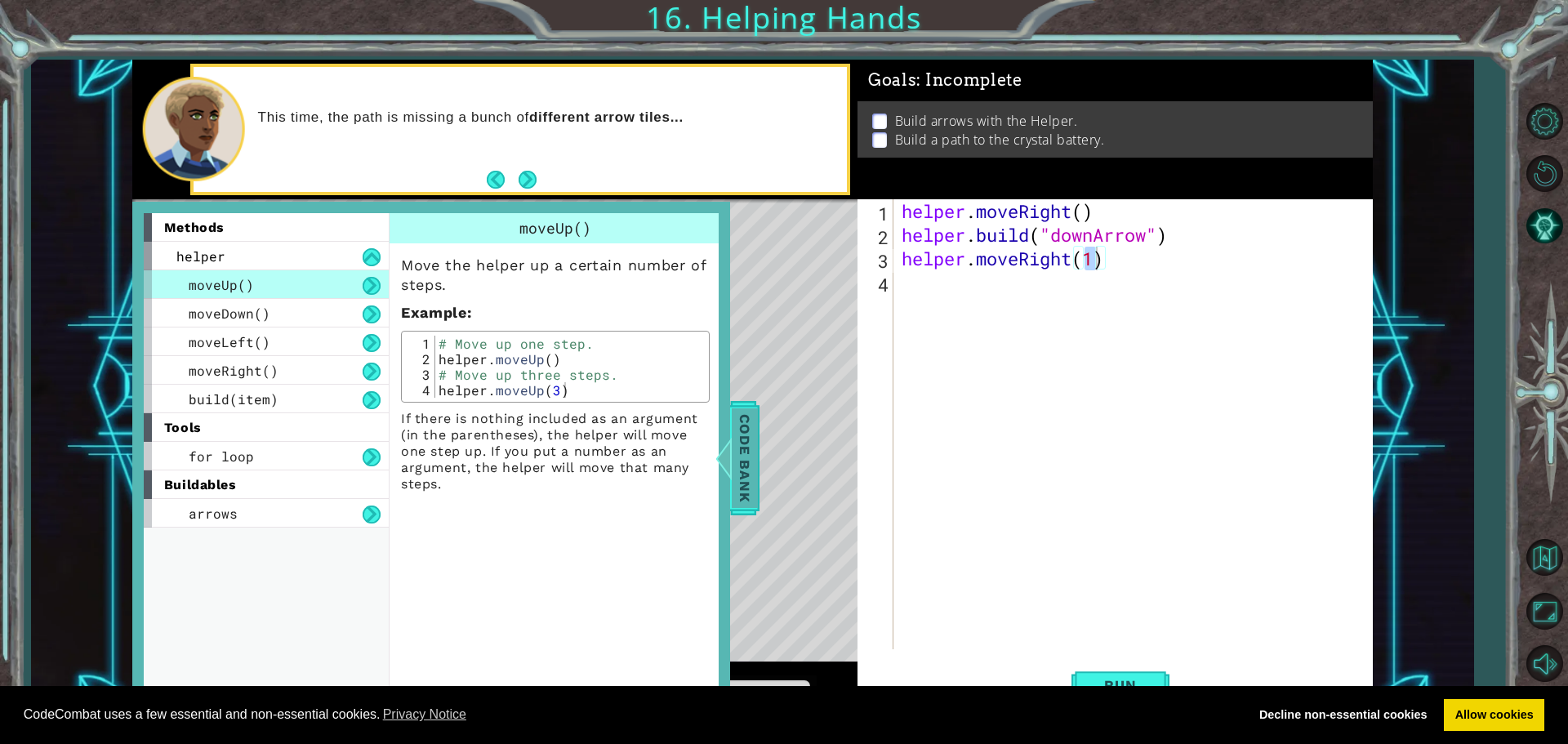
click at [735, 467] on span "Code Bank" at bounding box center [745, 458] width 26 height 100
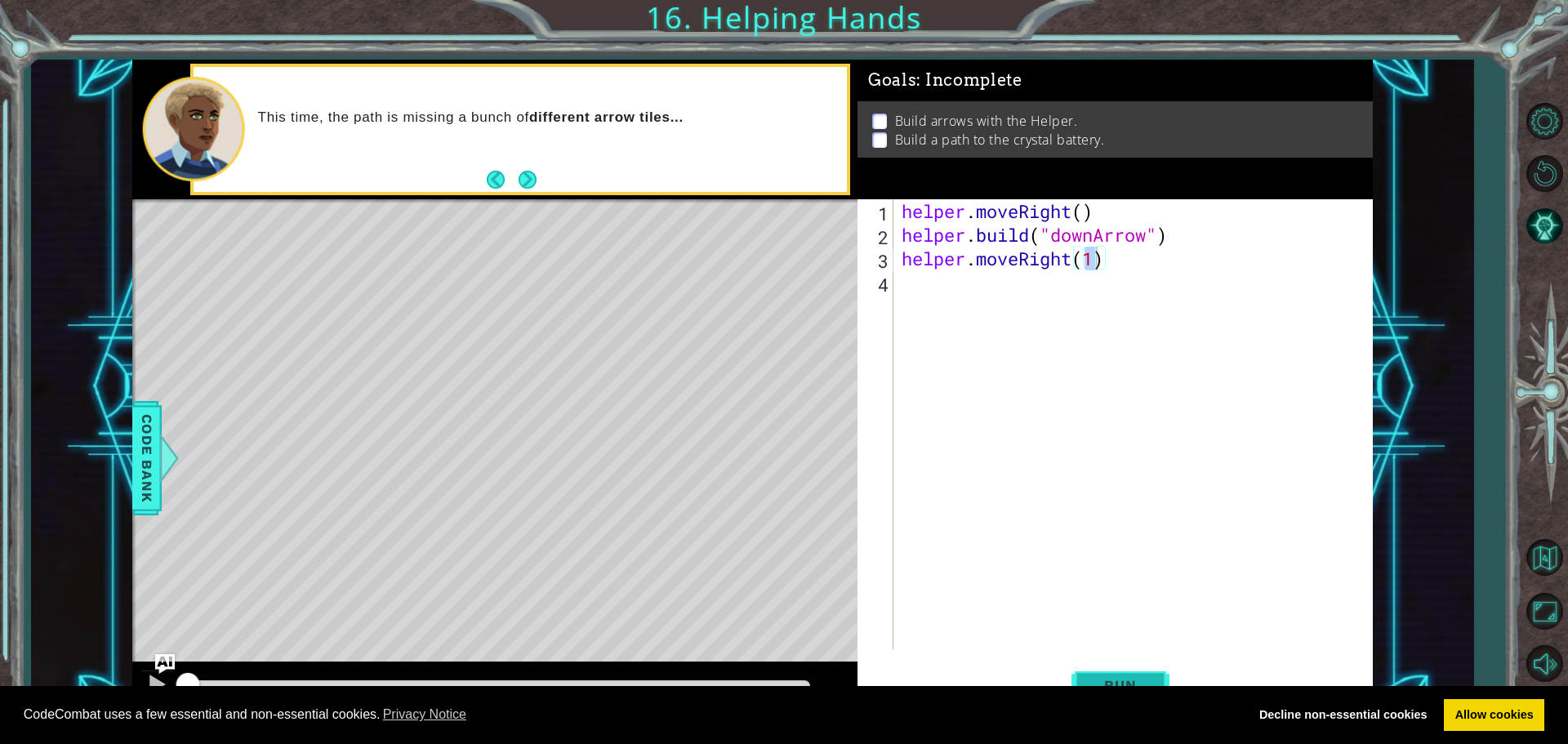
click at [1108, 671] on button "Run" at bounding box center [1120, 684] width 98 height 51
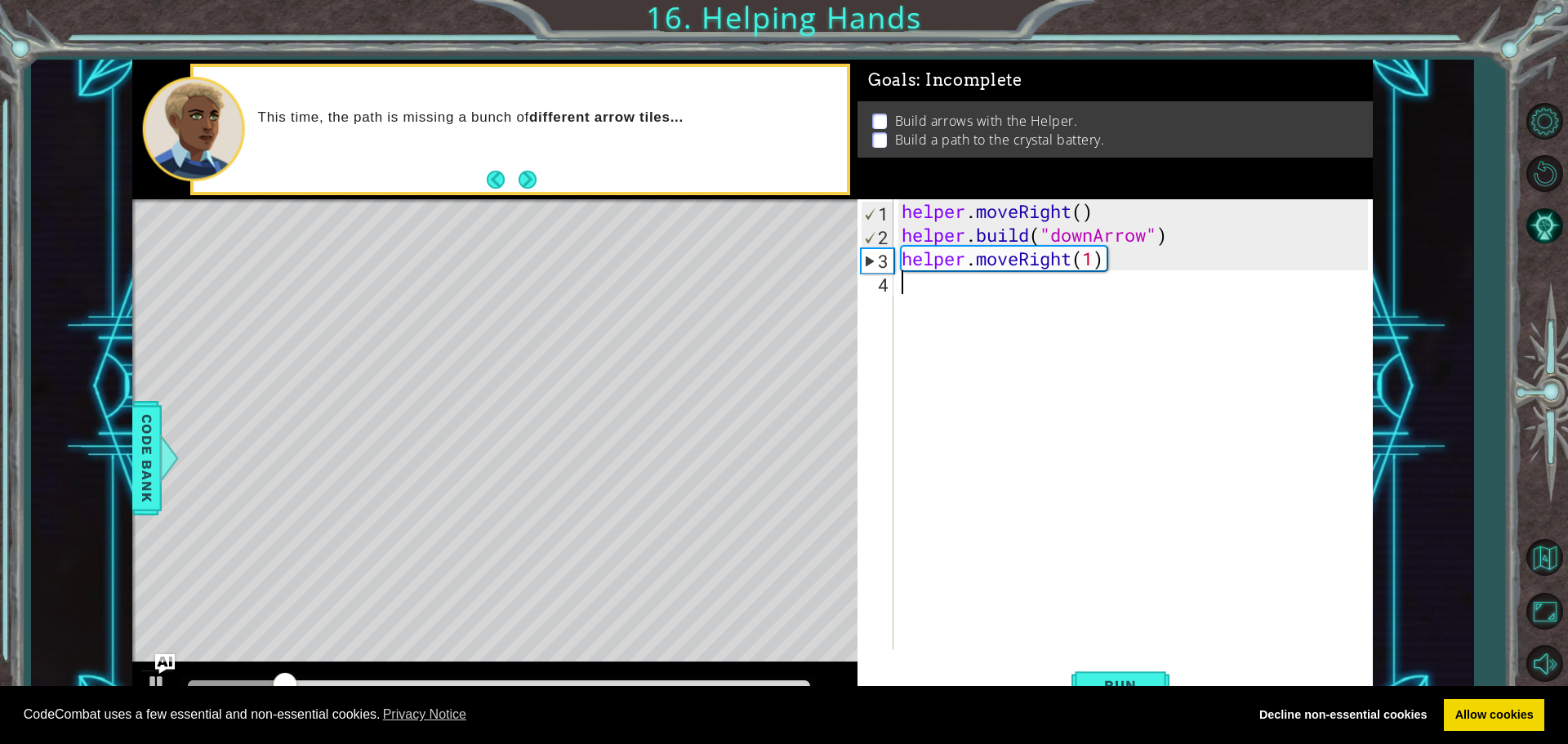
click at [938, 299] on div "helper . moveRight ( ) helper . build ( "downArrow" ) helper . moveRight ( 1 )" at bounding box center [1137, 447] width 478 height 498
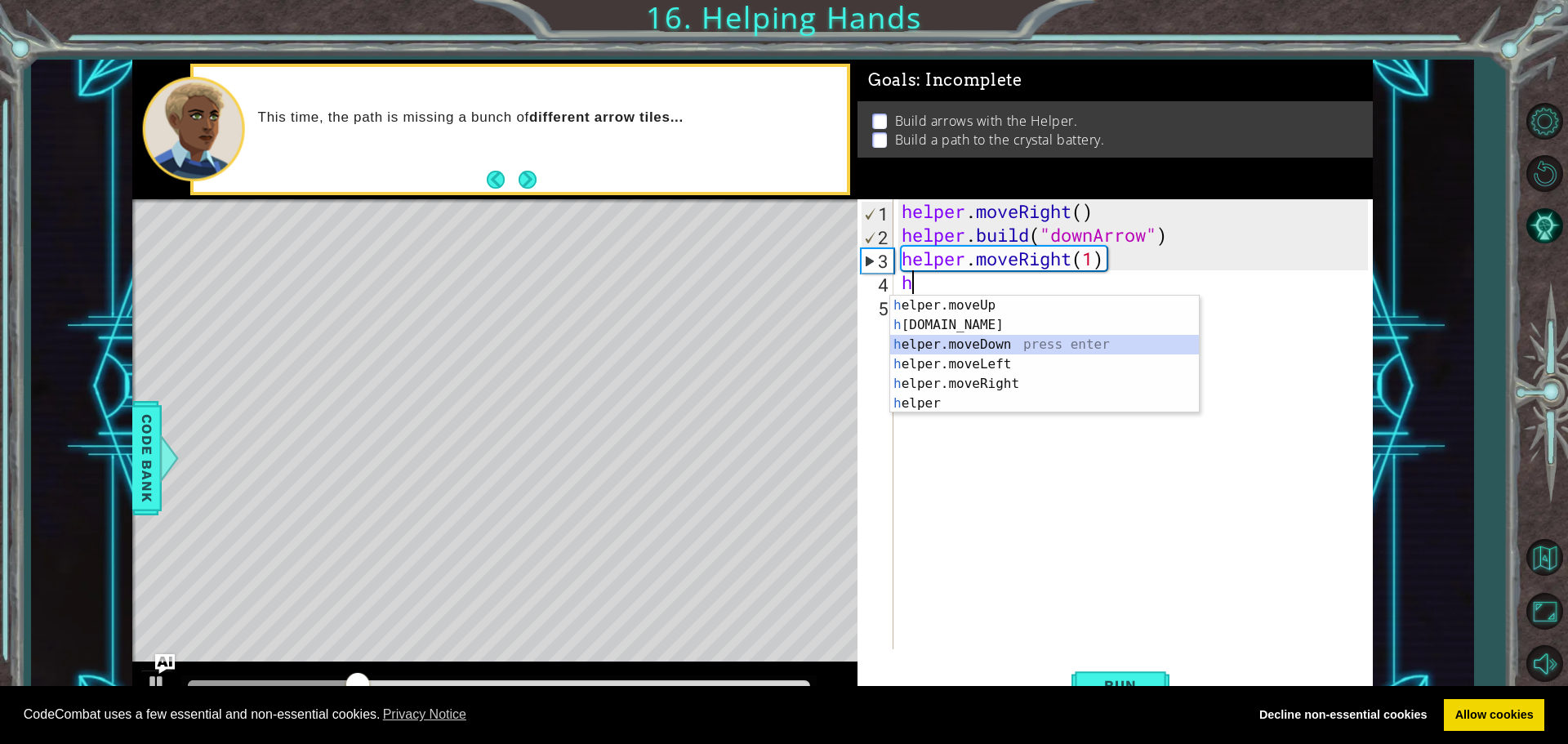
click at [966, 339] on div "h elper.moveUp press enter h [DOMAIN_NAME] press enter h elper.moveDown press e…" at bounding box center [1044, 374] width 309 height 157
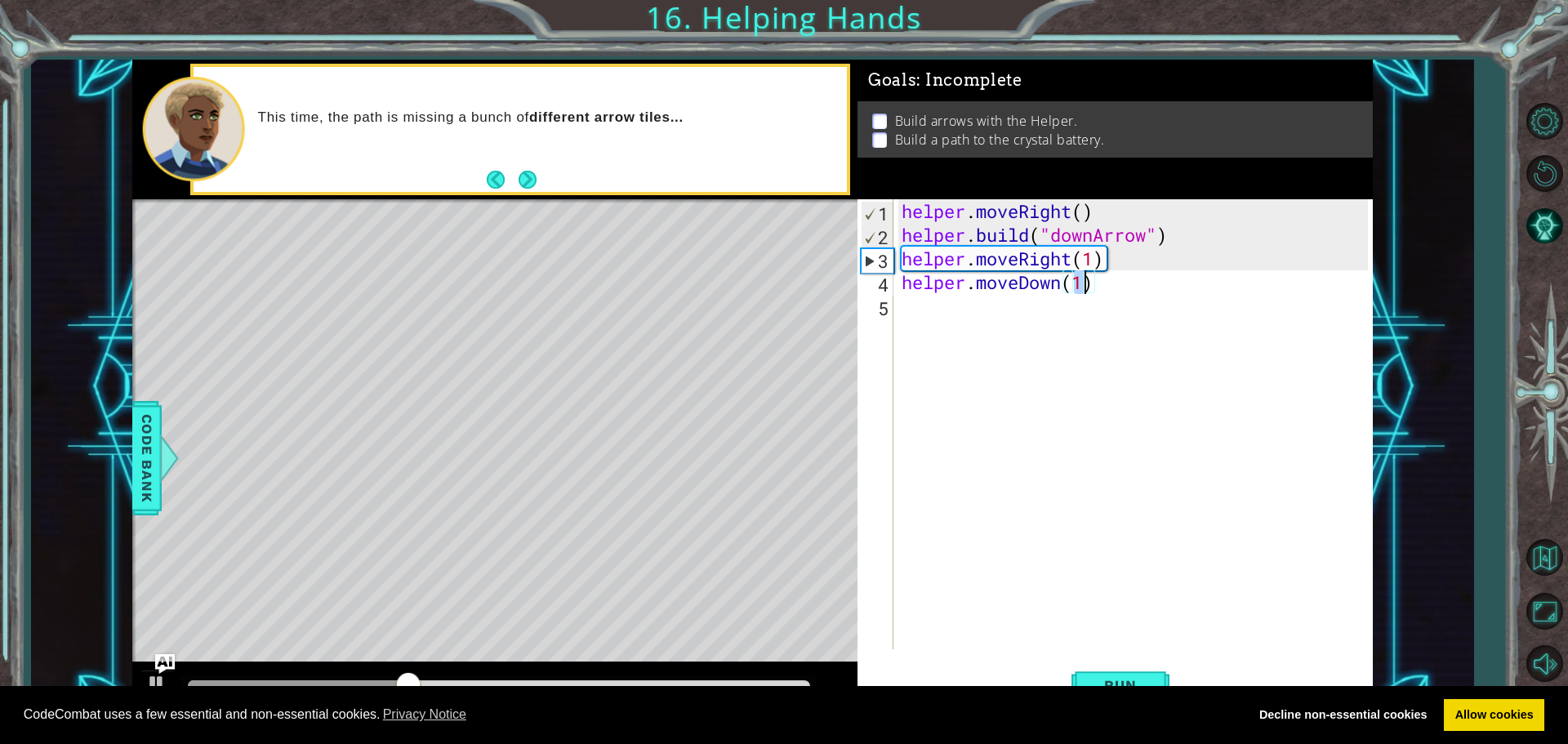
type textarea "helper.moveDown(1)"
drag, startPoint x: 1120, startPoint y: 717, endPoint x: 1113, endPoint y: 684, distance: 33.7
click at [1113, 686] on div "CodeCombat uses a few essential and non-essential cookies. Privacy Notice Decli…" at bounding box center [784, 715] width 1568 height 59
click at [1112, 681] on span "Run" at bounding box center [1120, 685] width 64 height 17
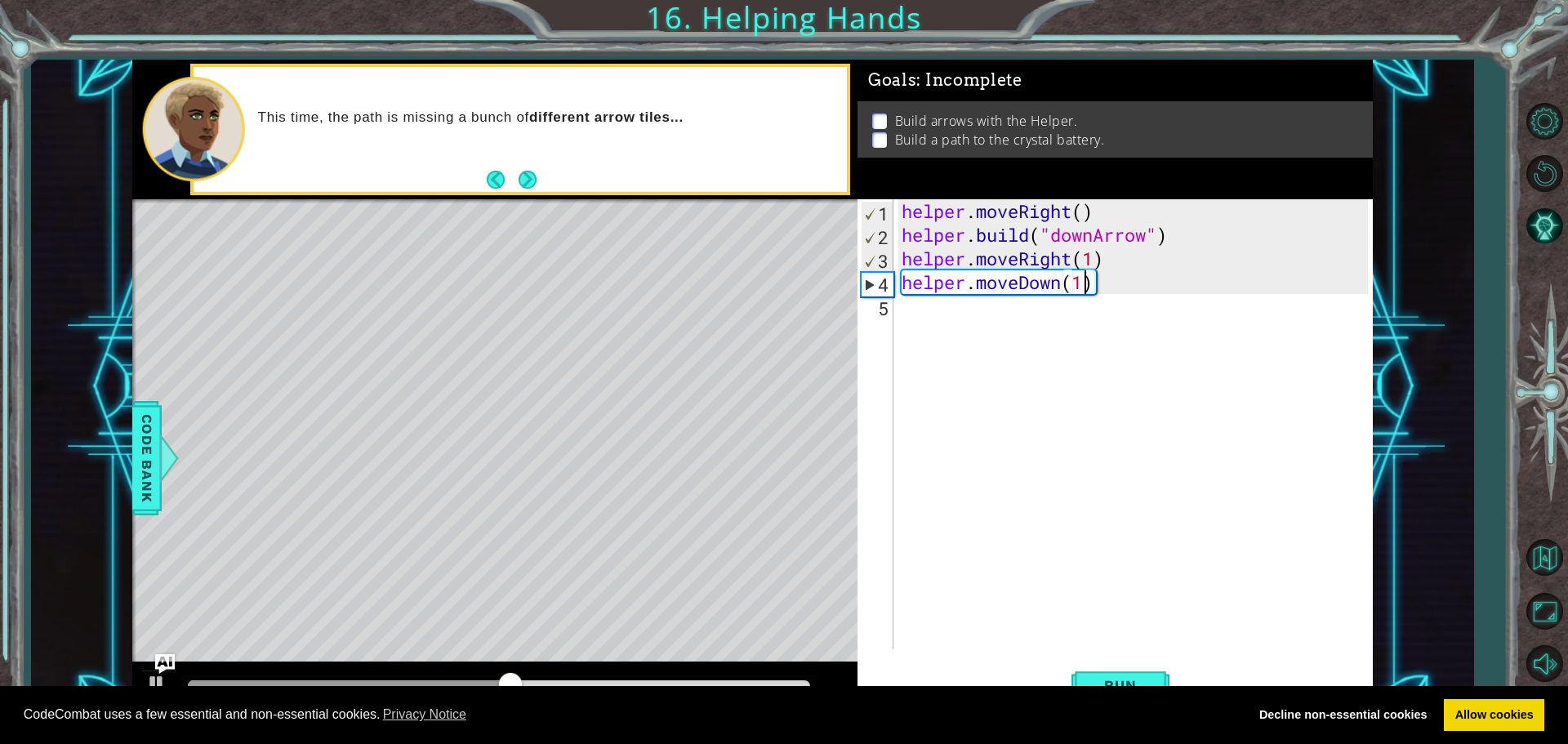
click at [921, 306] on div "helper . moveRight ( ) helper . build ( "downArrow" ) helper . moveRight ( 1 ) …" at bounding box center [1137, 447] width 478 height 498
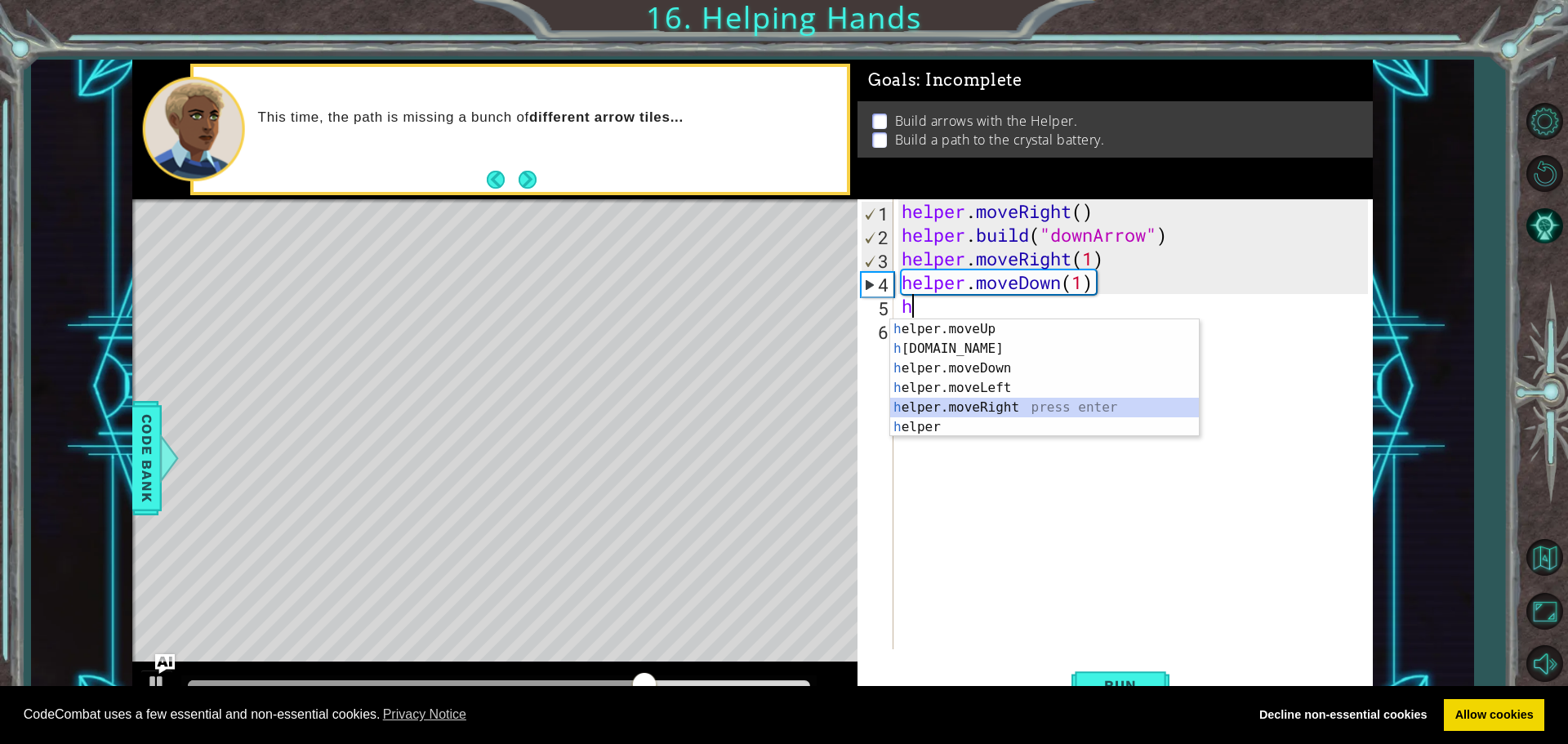
click at [964, 399] on div "h elper.moveUp press enter h [DOMAIN_NAME] press enter h elper.moveDown press e…" at bounding box center [1044, 397] width 309 height 157
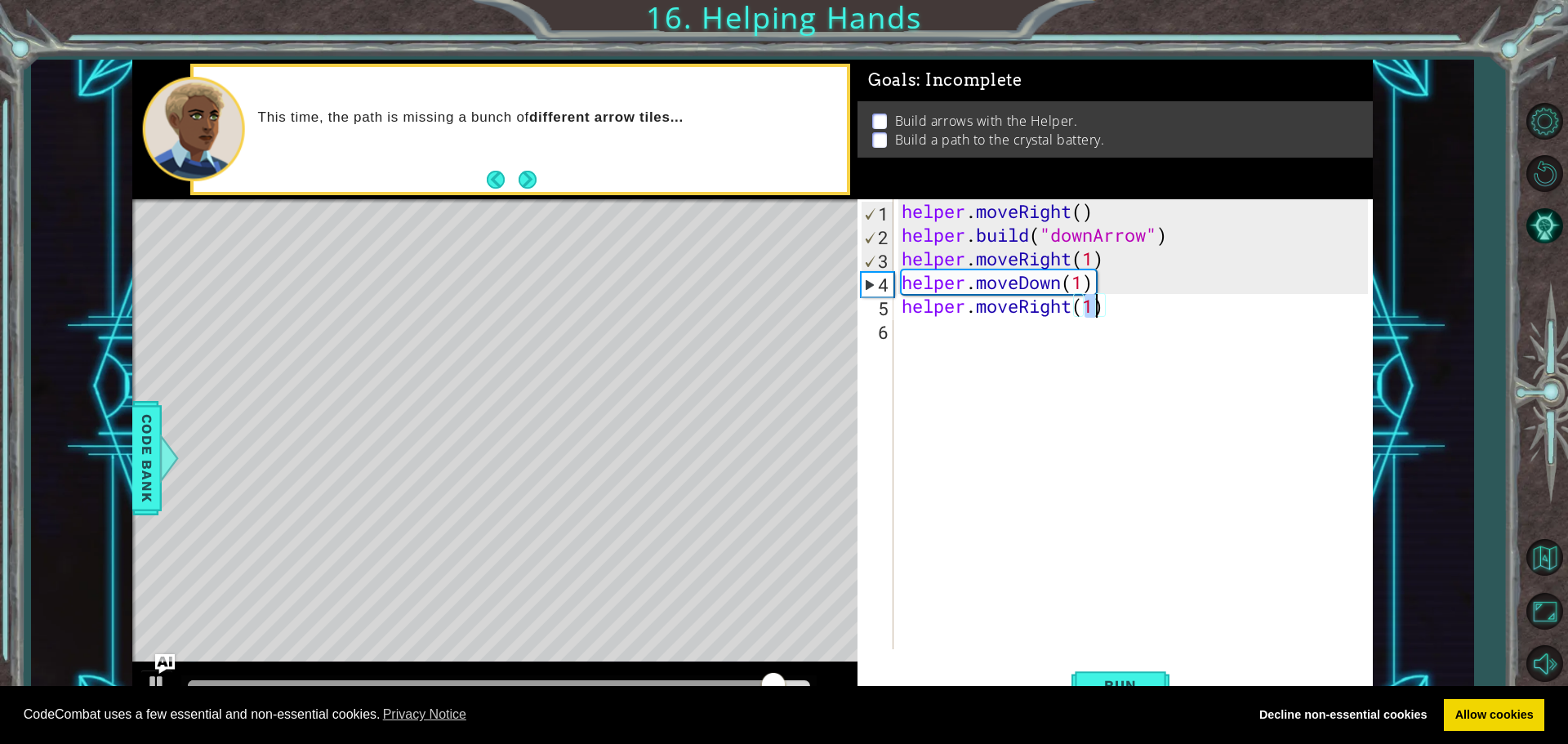
type textarea "helper.moveRight(2)"
click at [911, 321] on div "helper . moveRight ( ) helper . build ( "downArrow" ) helper . moveRight ( 1 ) …" at bounding box center [1137, 447] width 478 height 498
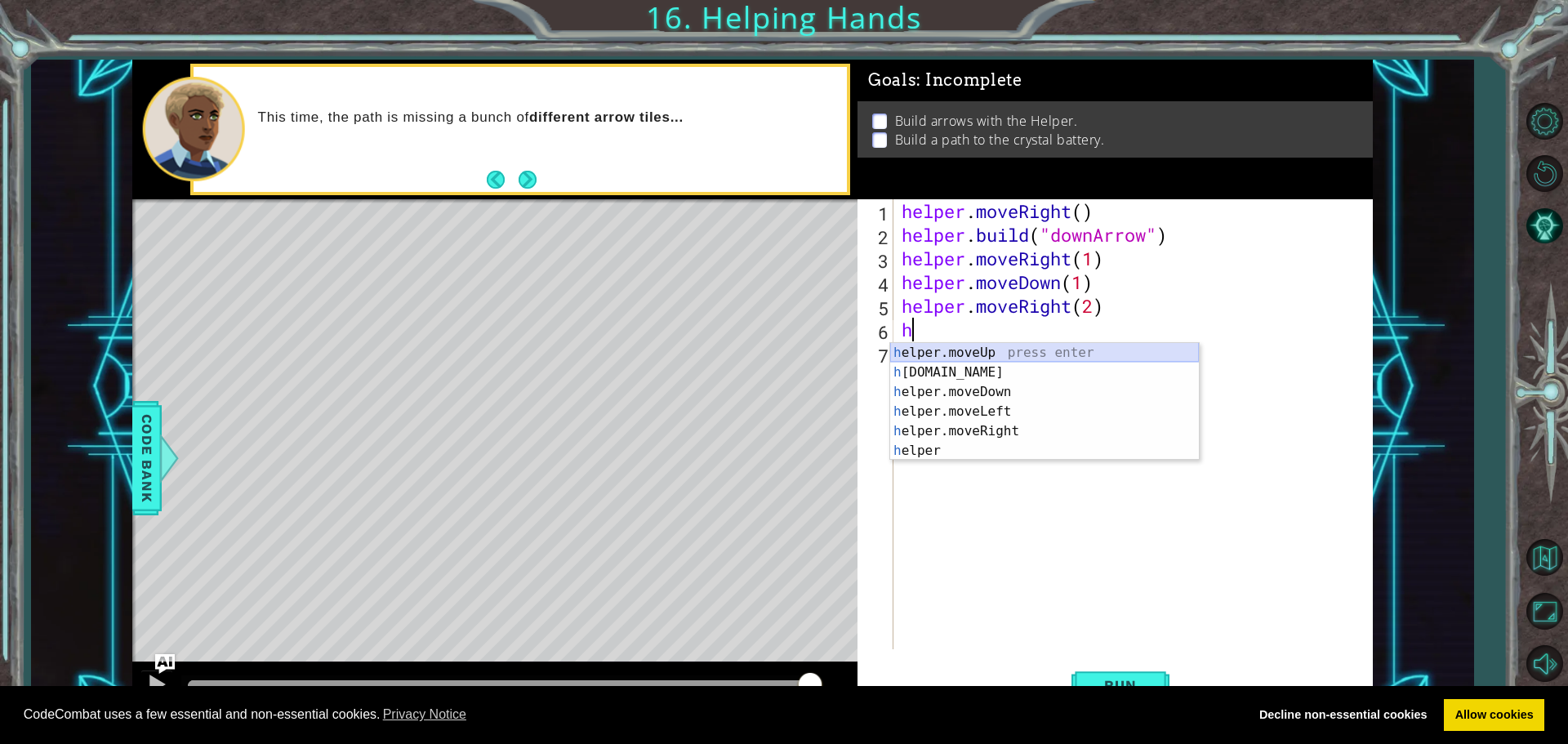
click at [968, 346] on div "h elper.moveUp press enter h [DOMAIN_NAME] press enter h elper.moveDown press e…" at bounding box center [1044, 421] width 309 height 157
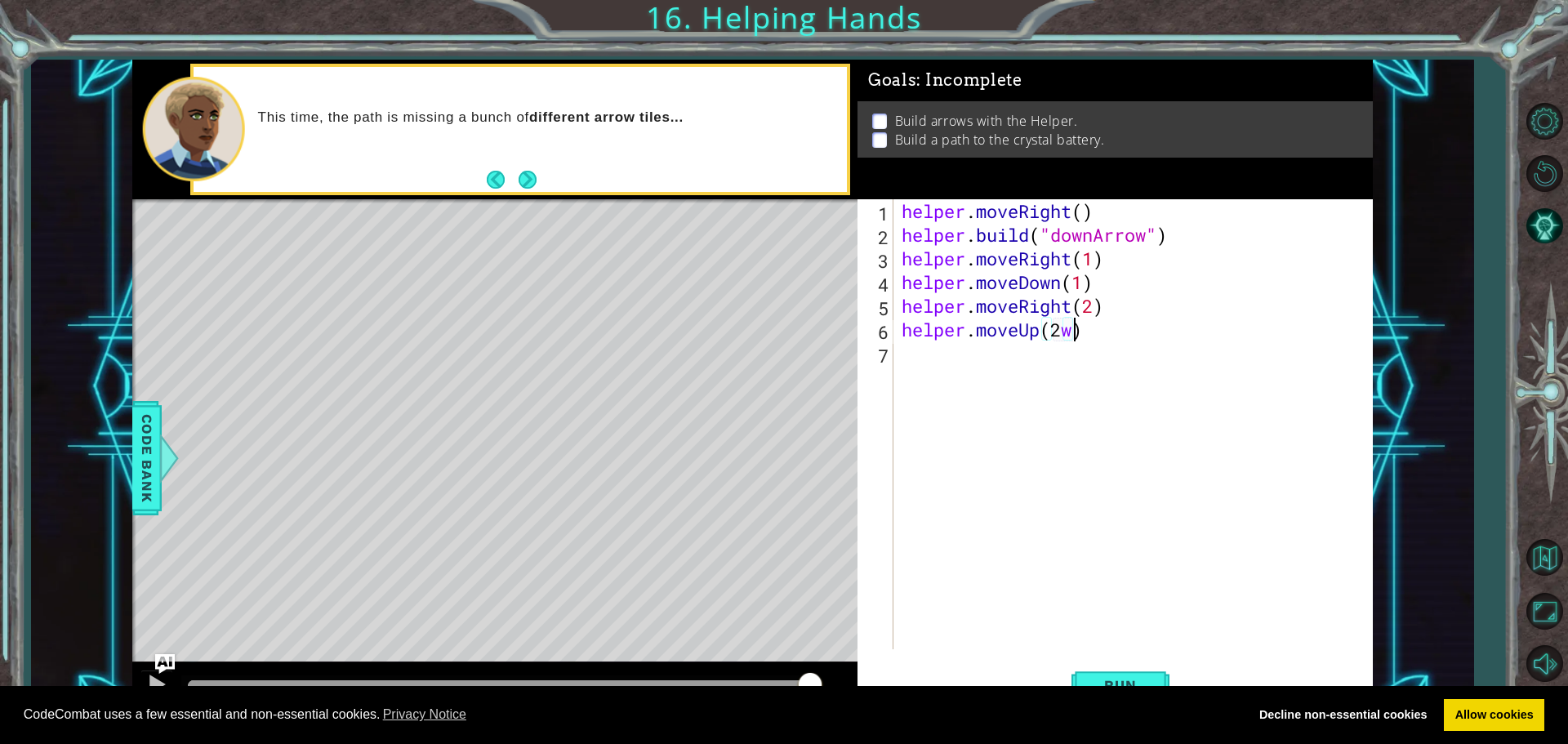
scroll to position [0, 7]
type textarea "helper.moveUp(2)"
click at [1132, 684] on span "Run" at bounding box center [1120, 685] width 64 height 17
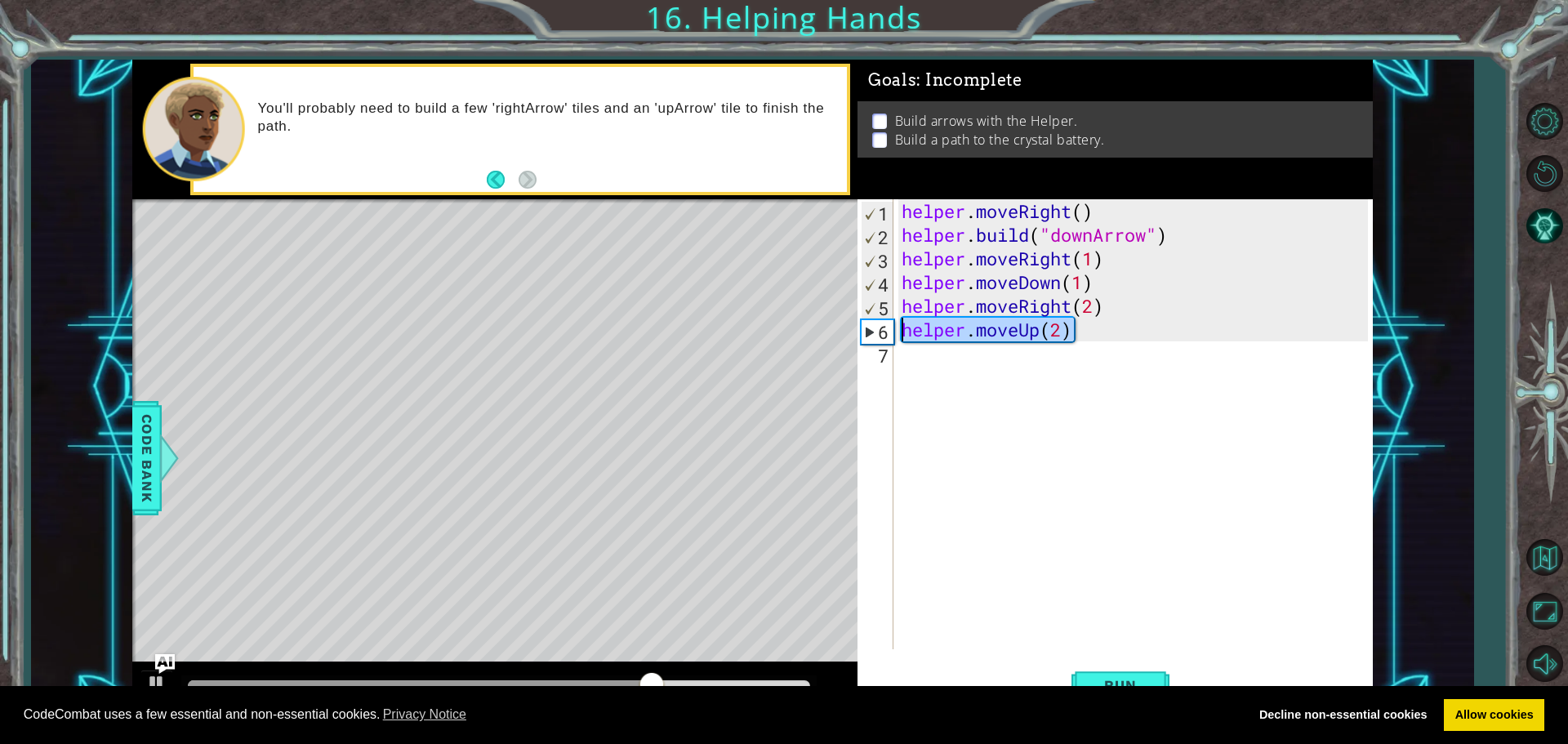
drag, startPoint x: 1081, startPoint y: 332, endPoint x: 899, endPoint y: 336, distance: 182.0
click at [899, 336] on div "helper . moveRight ( ) helper . build ( "downArrow" ) helper . moveRight ( 1 ) …" at bounding box center [1137, 447] width 478 height 498
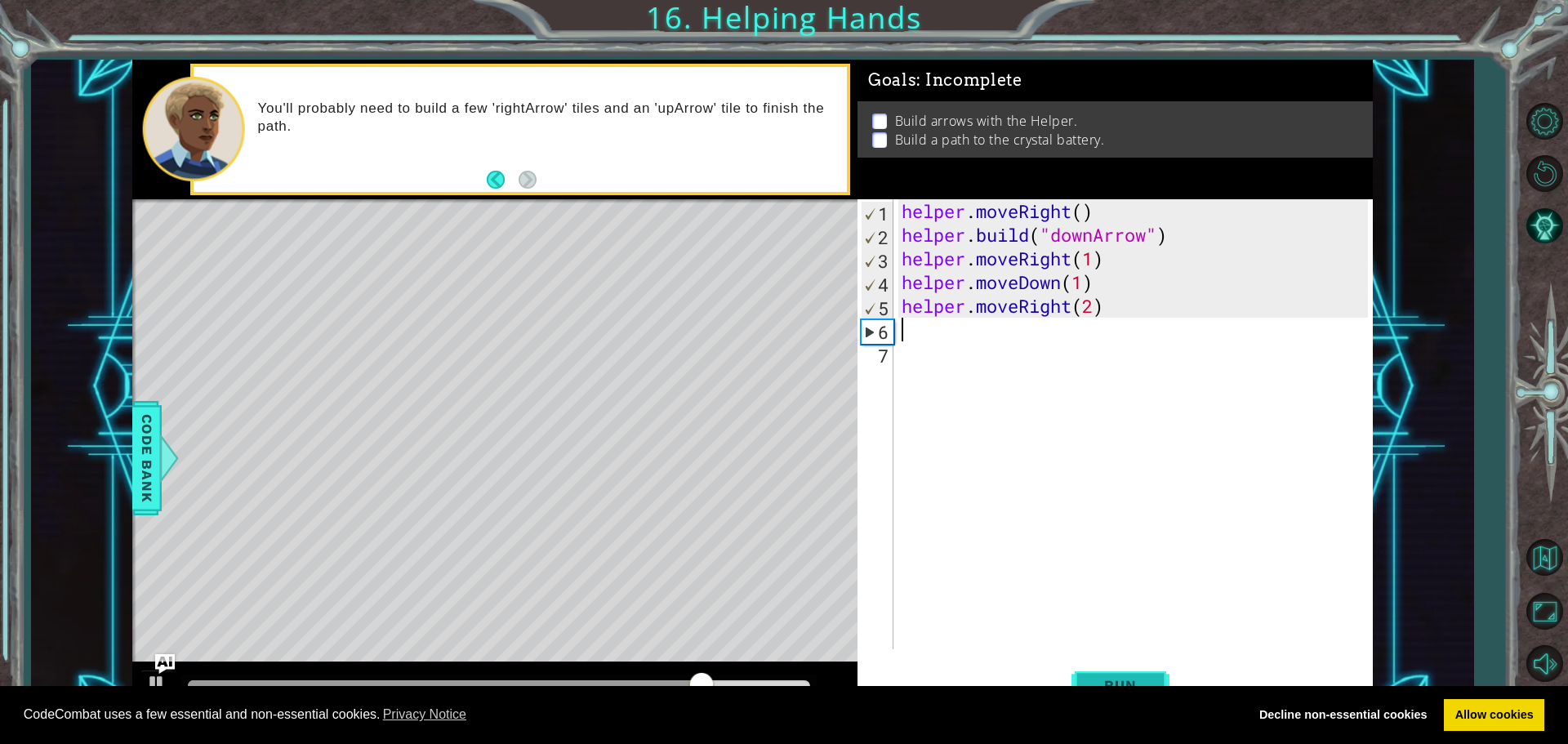
click at [1108, 684] on span "Run" at bounding box center [1120, 685] width 64 height 17
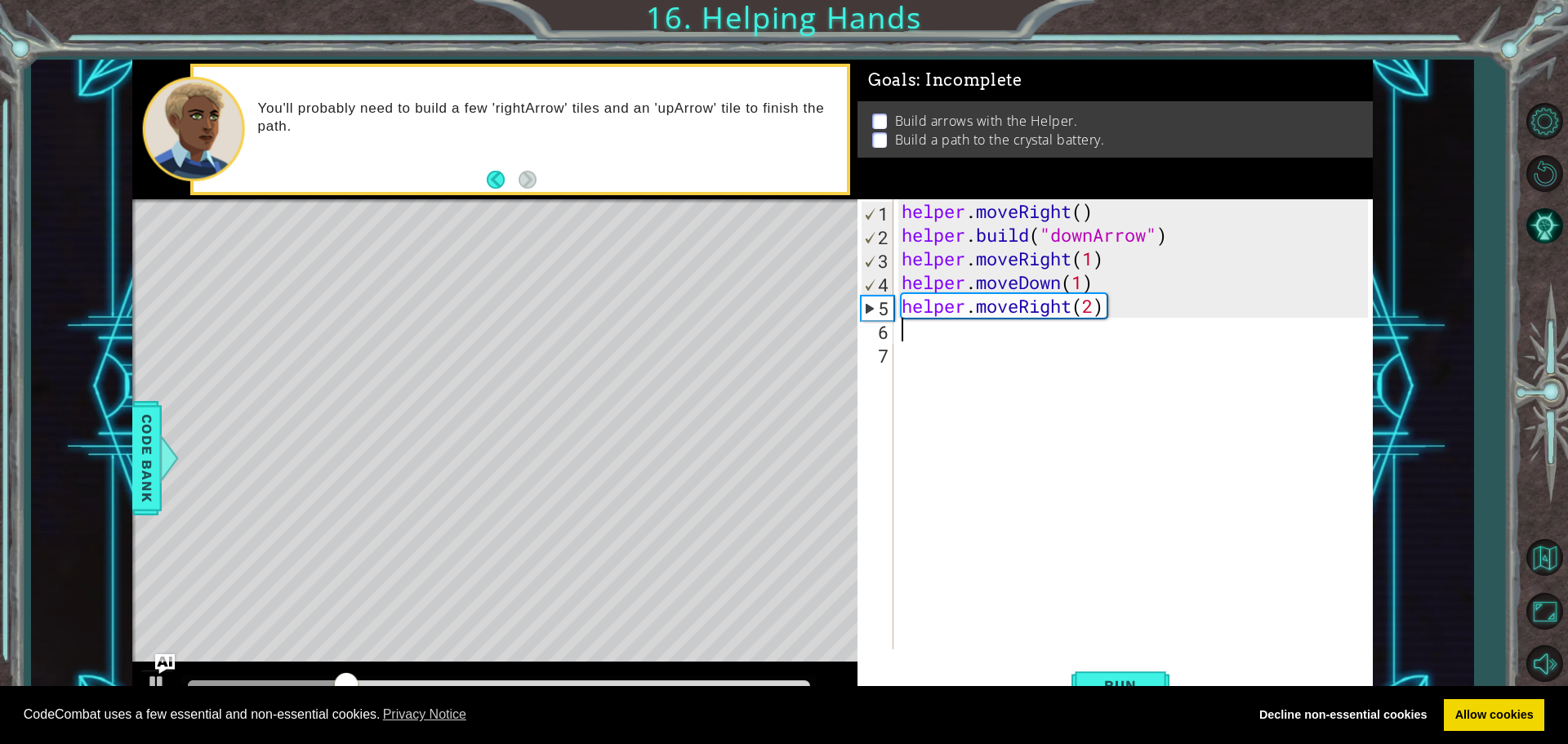
click at [1099, 308] on div "helper . moveRight ( ) helper . build ( "downArrow" ) helper . moveRight ( 1 ) …" at bounding box center [1137, 447] width 478 height 498
click at [1106, 693] on div "CodeCombat uses a few essential and non-essential cookies. Privacy Notice Decli…" at bounding box center [784, 715] width 1568 height 59
click at [1105, 679] on span "Run" at bounding box center [1120, 685] width 64 height 17
click at [1083, 278] on div "helper . moveRight ( ) helper . build ( "downArrow" ) helper . moveRight ( 1 ) …" at bounding box center [1137, 447] width 478 height 498
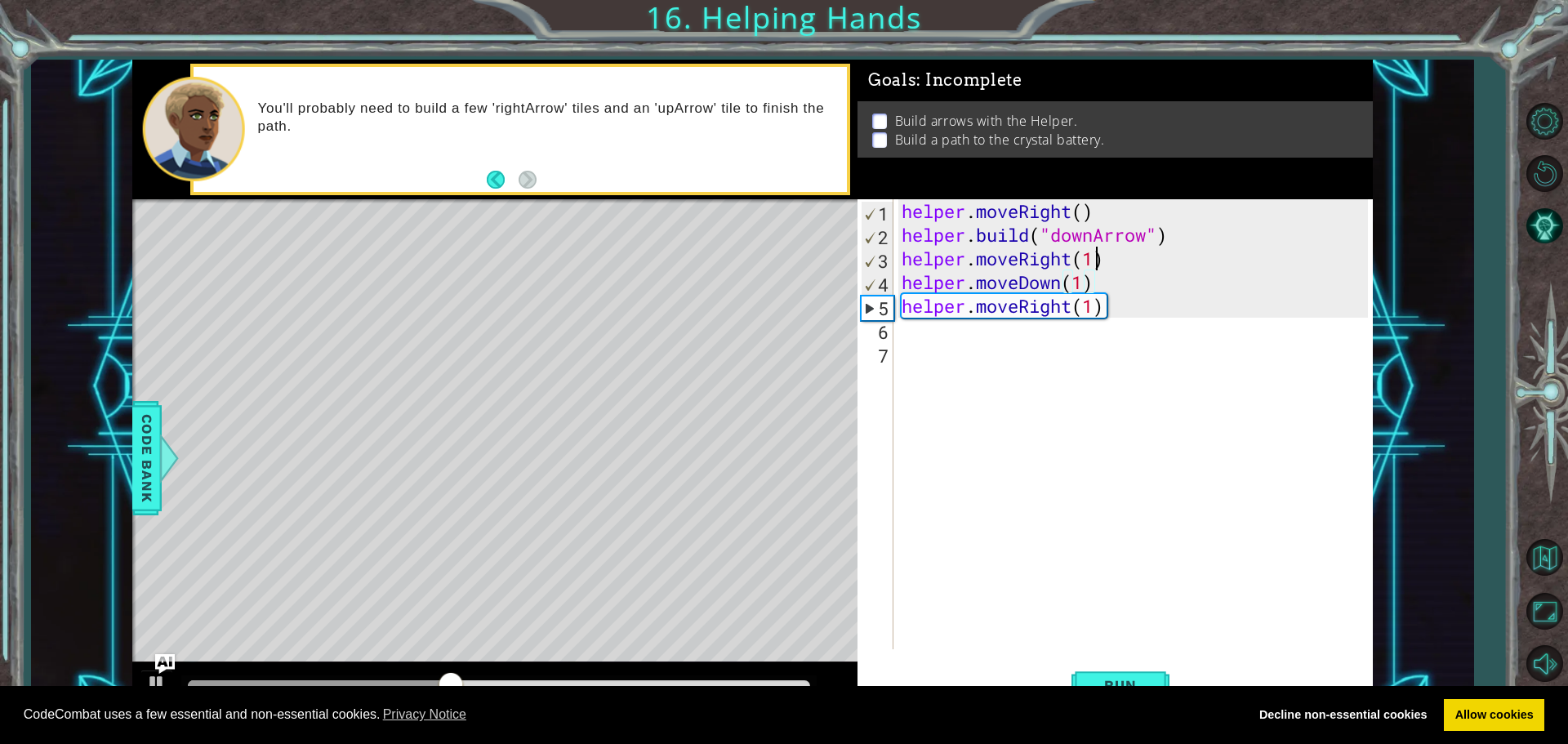
click at [1091, 255] on div "helper . moveRight ( ) helper . build ( "downArrow" ) helper . moveRight ( 1 ) …" at bounding box center [1137, 447] width 478 height 498
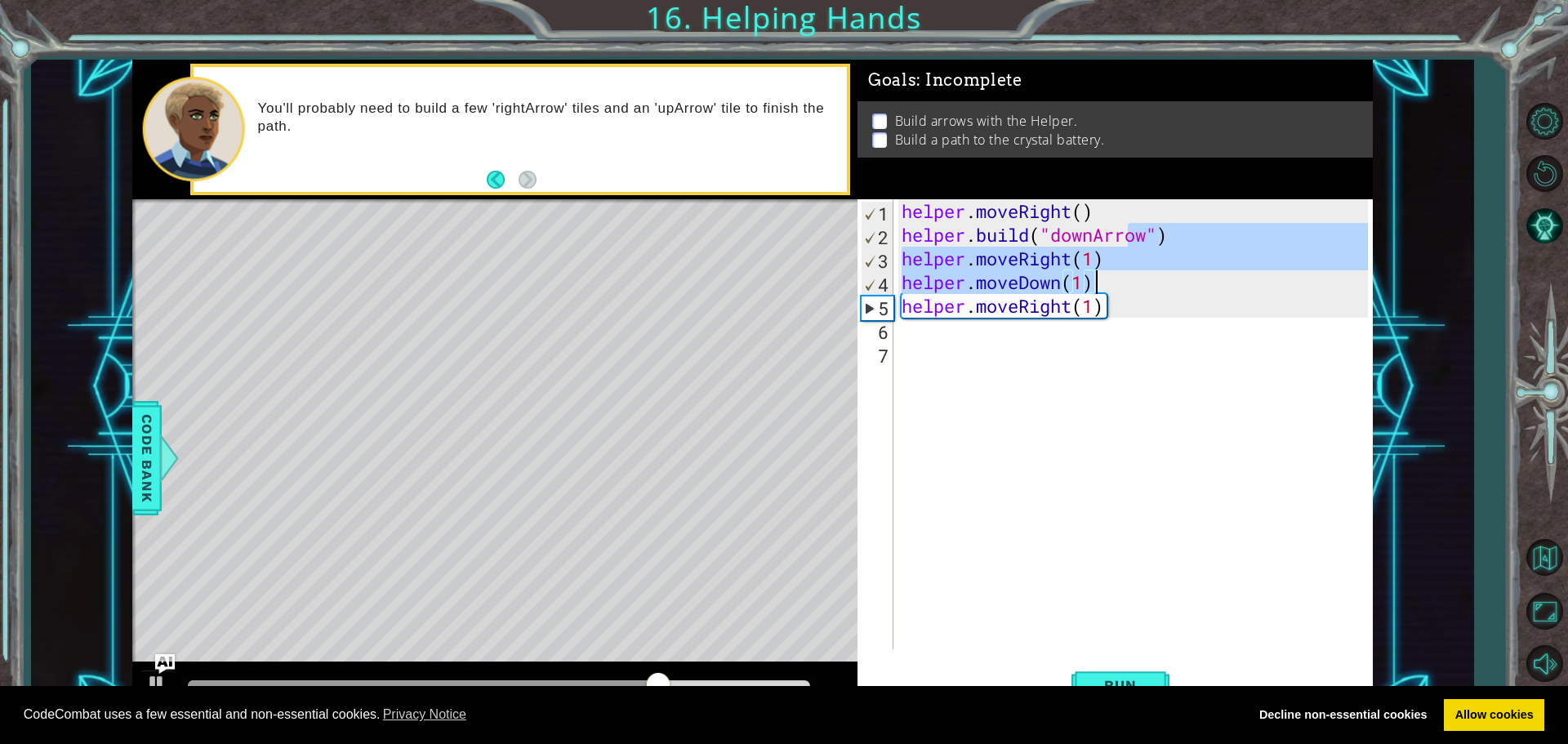
drag, startPoint x: 1130, startPoint y: 242, endPoint x: 1161, endPoint y: 265, distance: 38.6
click at [1160, 266] on div "helper . moveRight ( ) helper . build ( "downArrow" ) helper . moveRight ( 1 ) …" at bounding box center [1137, 447] width 478 height 498
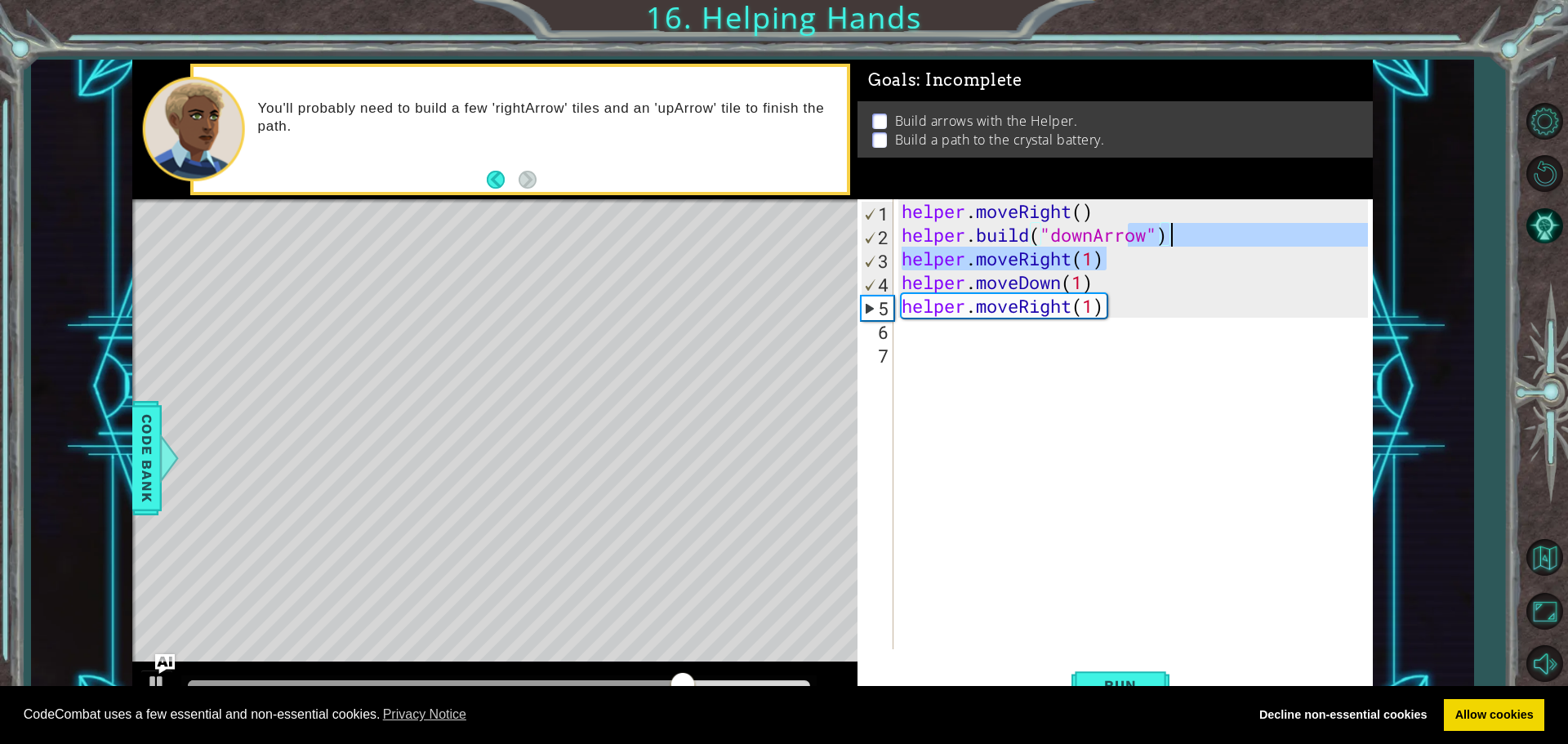
type textarea "helper.moveRight(1)ow") helper.moveRight(1)"
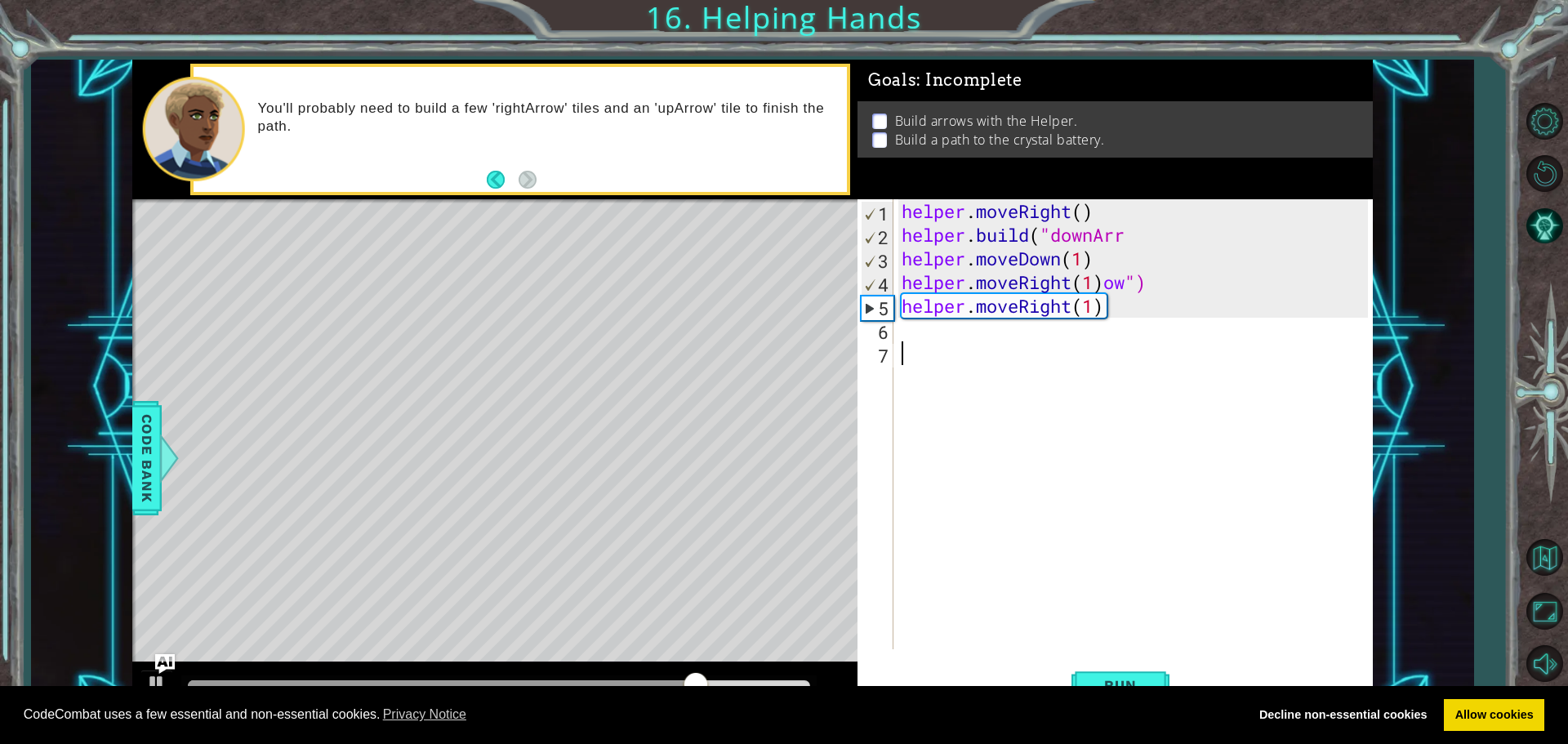
click at [1209, 384] on div "helper . moveRight ( ) helper . build ( "downArr helper . moveDown ( 1 ) helper…" at bounding box center [1137, 447] width 478 height 498
click at [1174, 270] on div "helper . moveRight ( ) helper . build ( "downArr helper . moveDown ( 1 ) helper…" at bounding box center [1137, 447] width 478 height 498
click at [1153, 289] on div "helper . moveRight ( ) helper . build ( "downArr helper . moveDown ( 1 ) helper…" at bounding box center [1137, 447] width 478 height 498
type textarea "helper.moveRight(1)ow")"
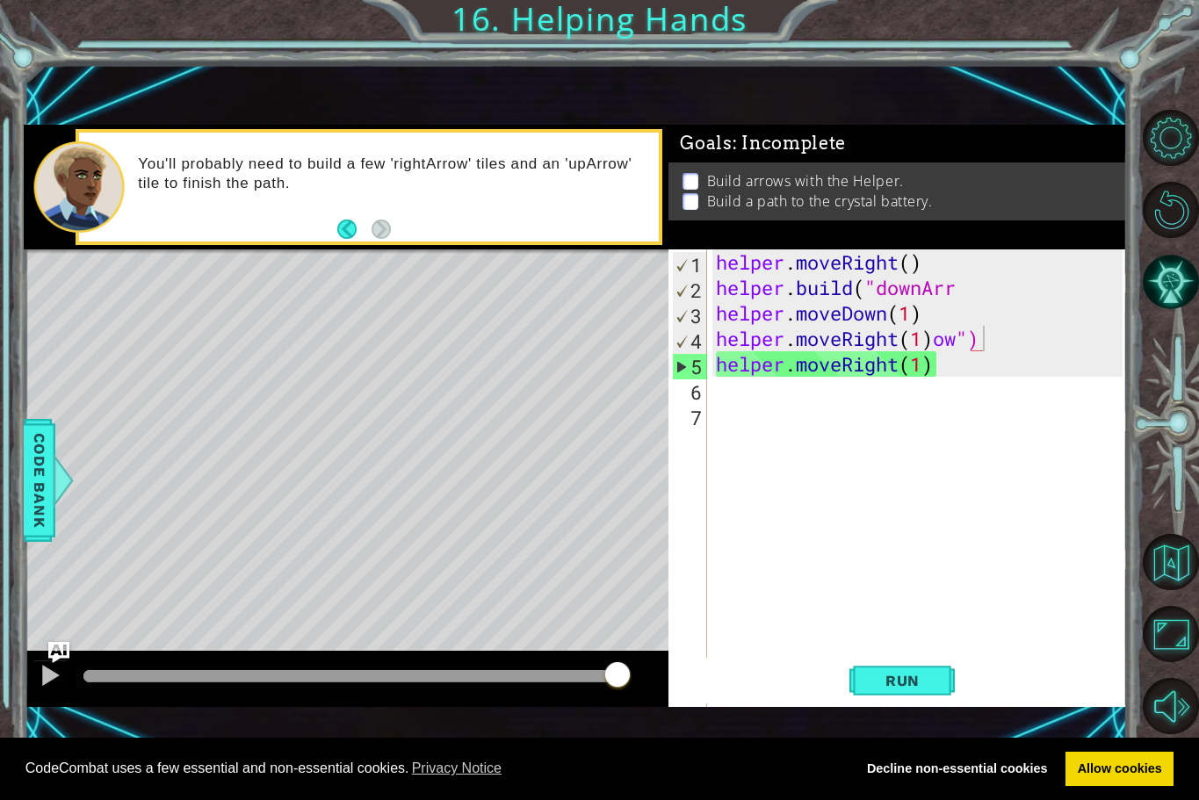
click at [918, 432] on div "helper . moveRight ( ) helper . build ( "downArr helper . moveDown ( 1 ) helper…" at bounding box center [921, 516] width 419 height 535
click at [617, 399] on div "Level Map" at bounding box center [429, 507] width 811 height 517
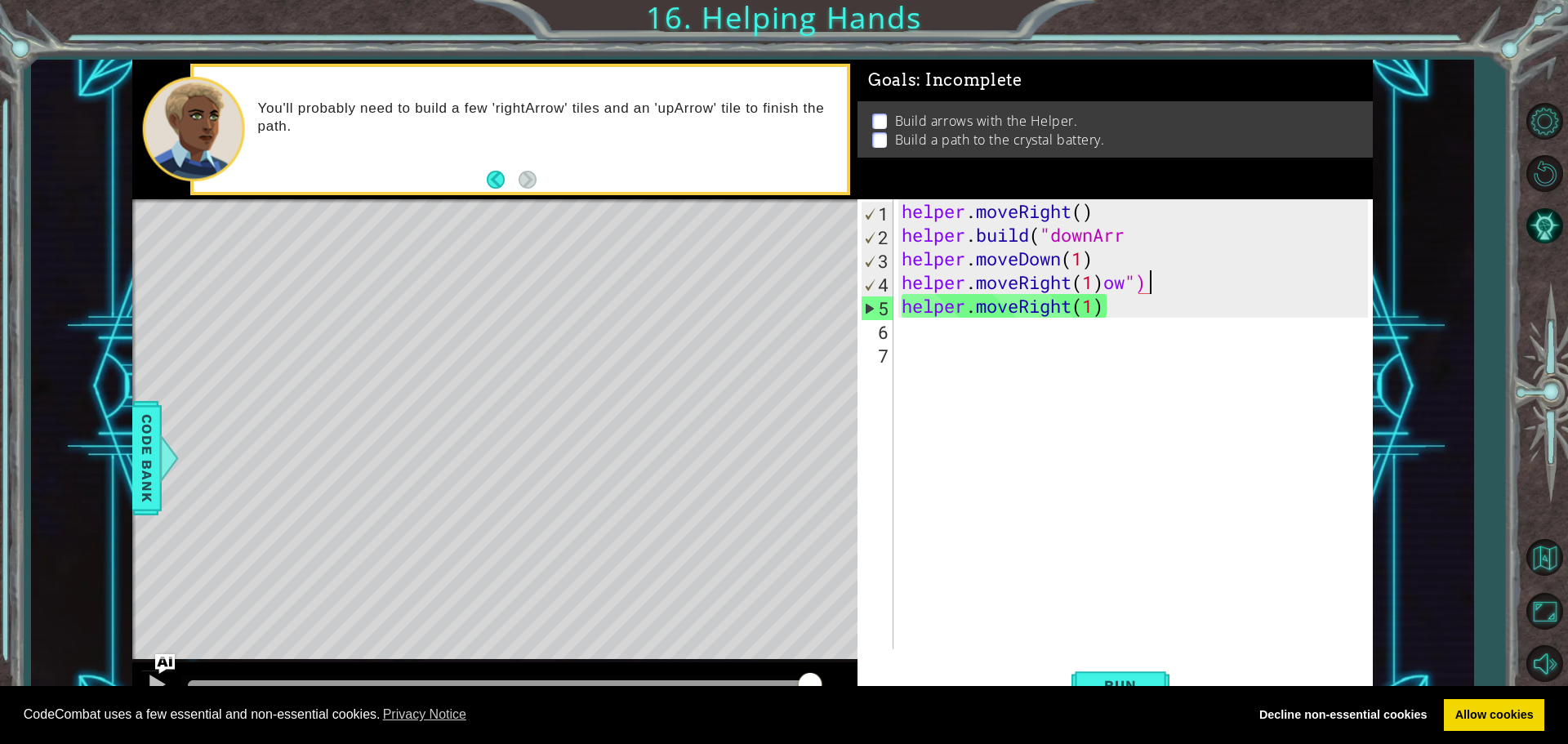
click at [1154, 289] on div "helper . moveRight ( ) helper . build ( "downArr helper . moveDown ( 1 ) helper…" at bounding box center [1137, 447] width 478 height 498
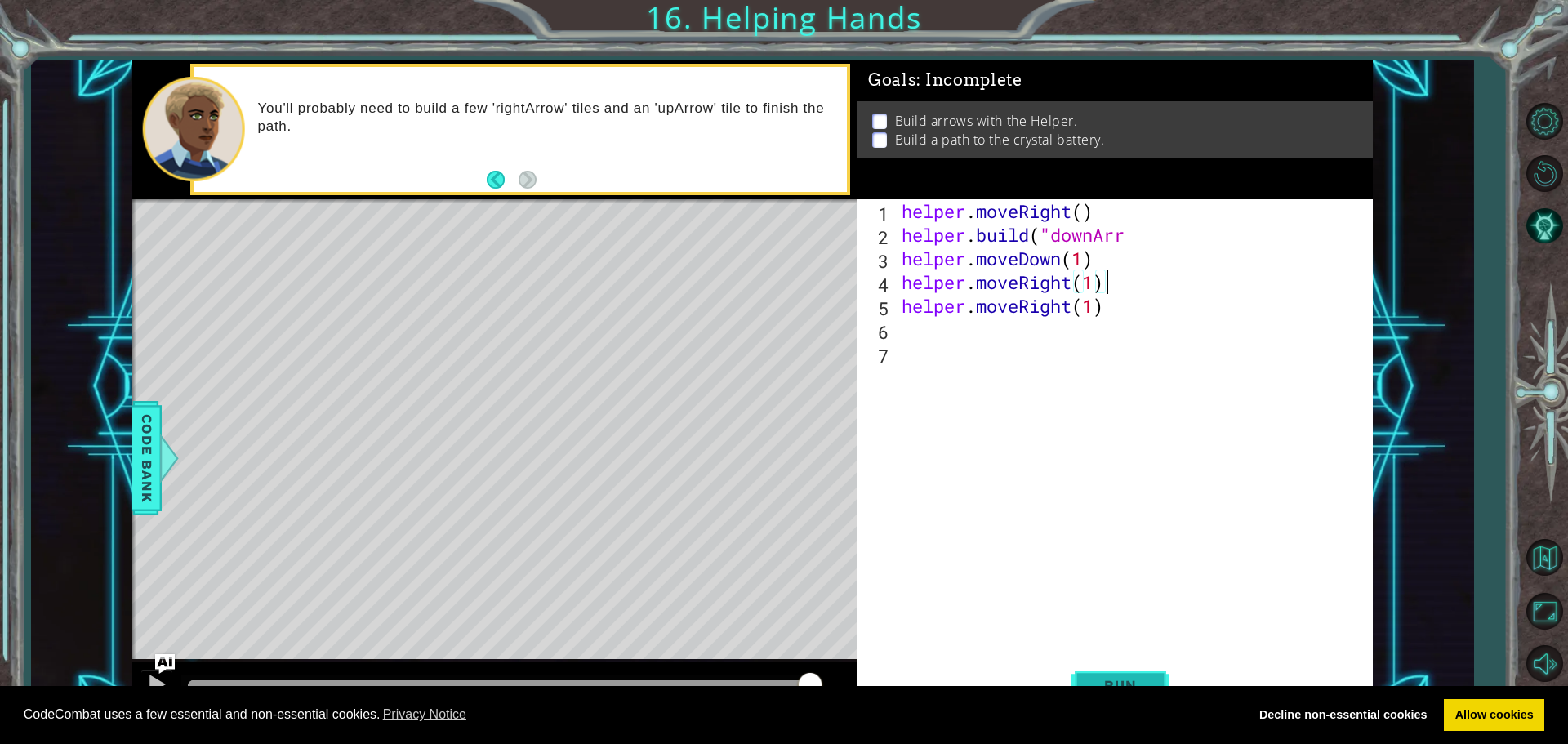
click at [1129, 675] on button "Run" at bounding box center [1120, 684] width 98 height 51
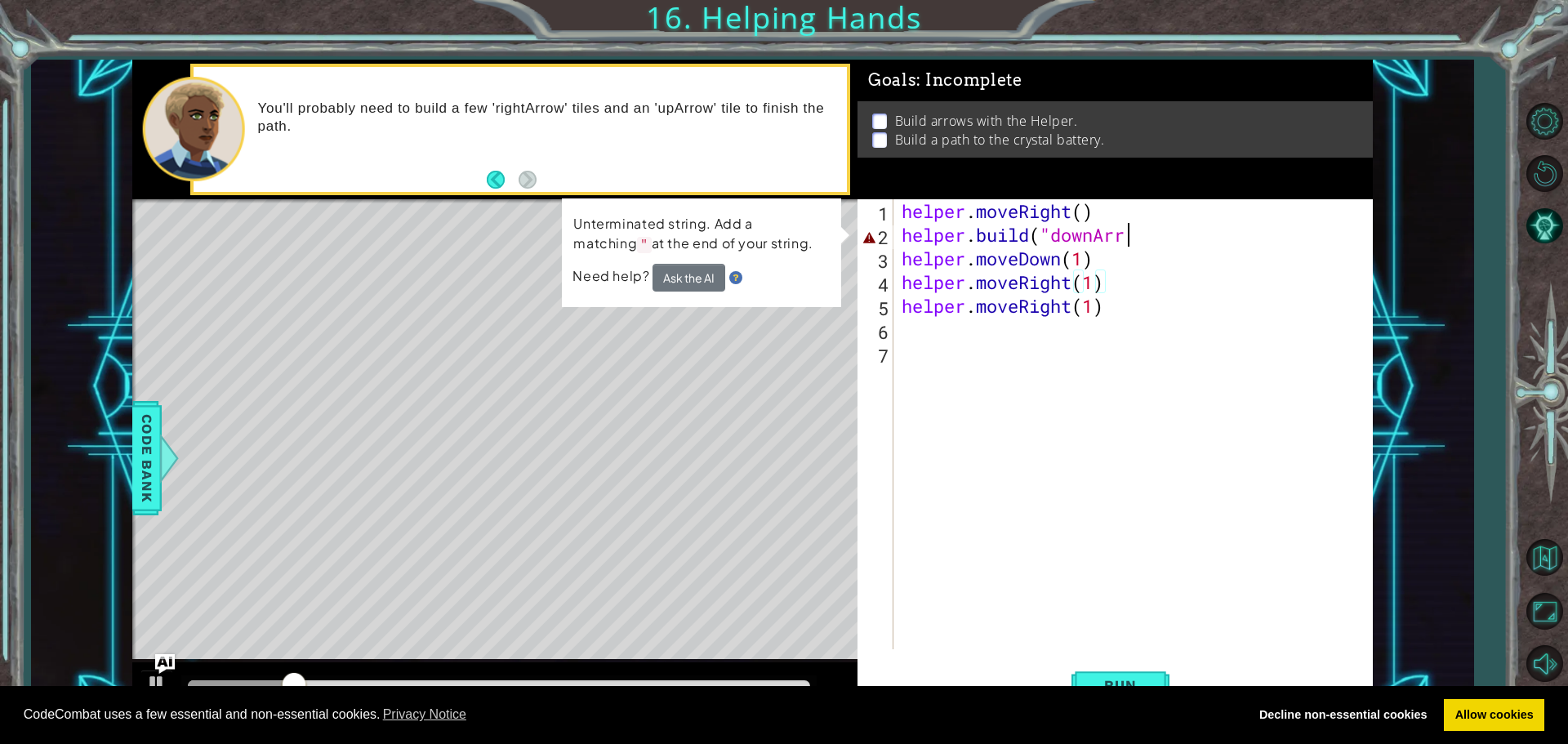
drag, startPoint x: 1139, startPoint y: 244, endPoint x: 1110, endPoint y: 232, distance: 31.4
click at [1129, 239] on div "helper . moveRight ( ) helper . build ( "downArr helper . moveDown ( 1 ) helper…" at bounding box center [1137, 447] width 478 height 498
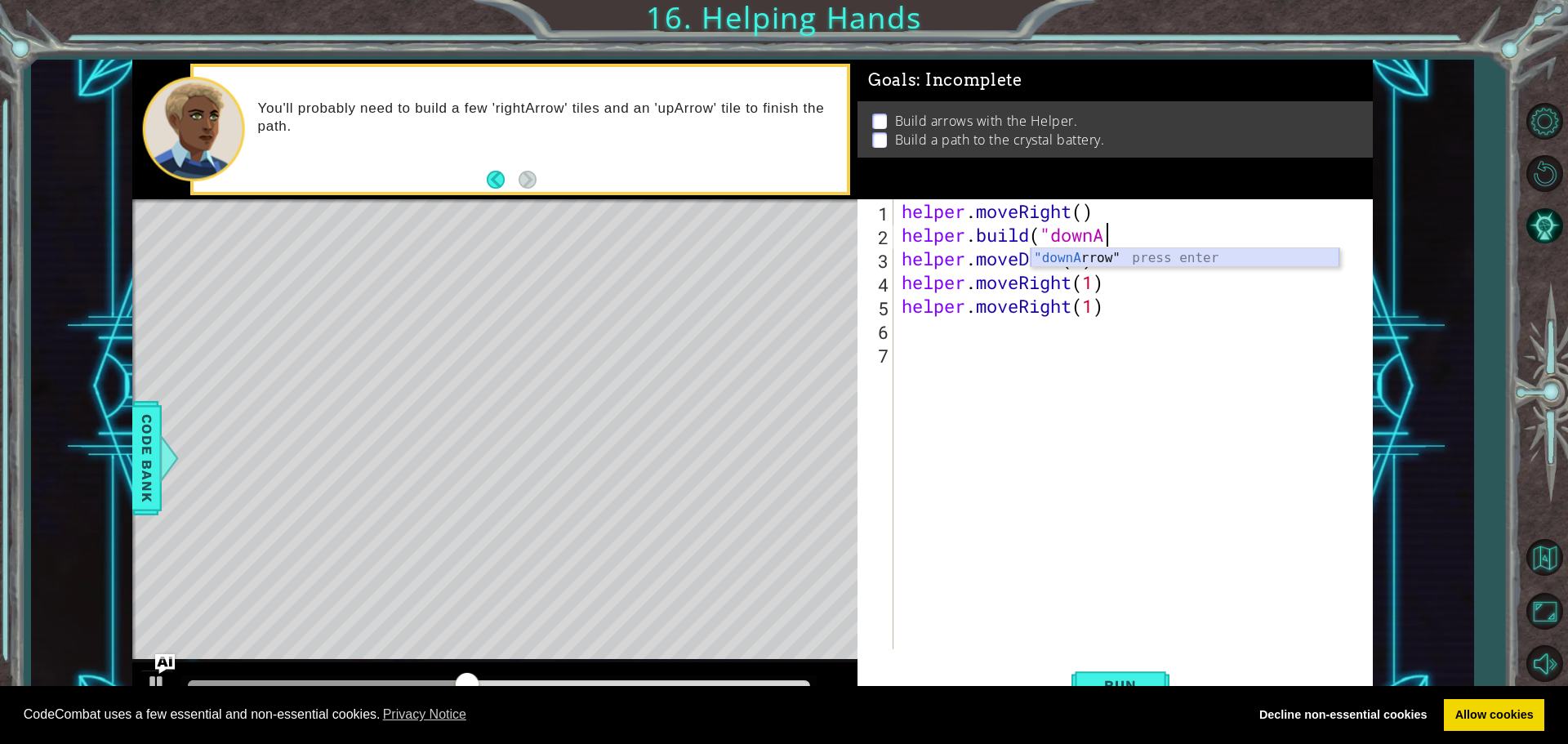
click at [1047, 255] on div ""downA rrow" press enter" at bounding box center [1185, 277] width 309 height 59
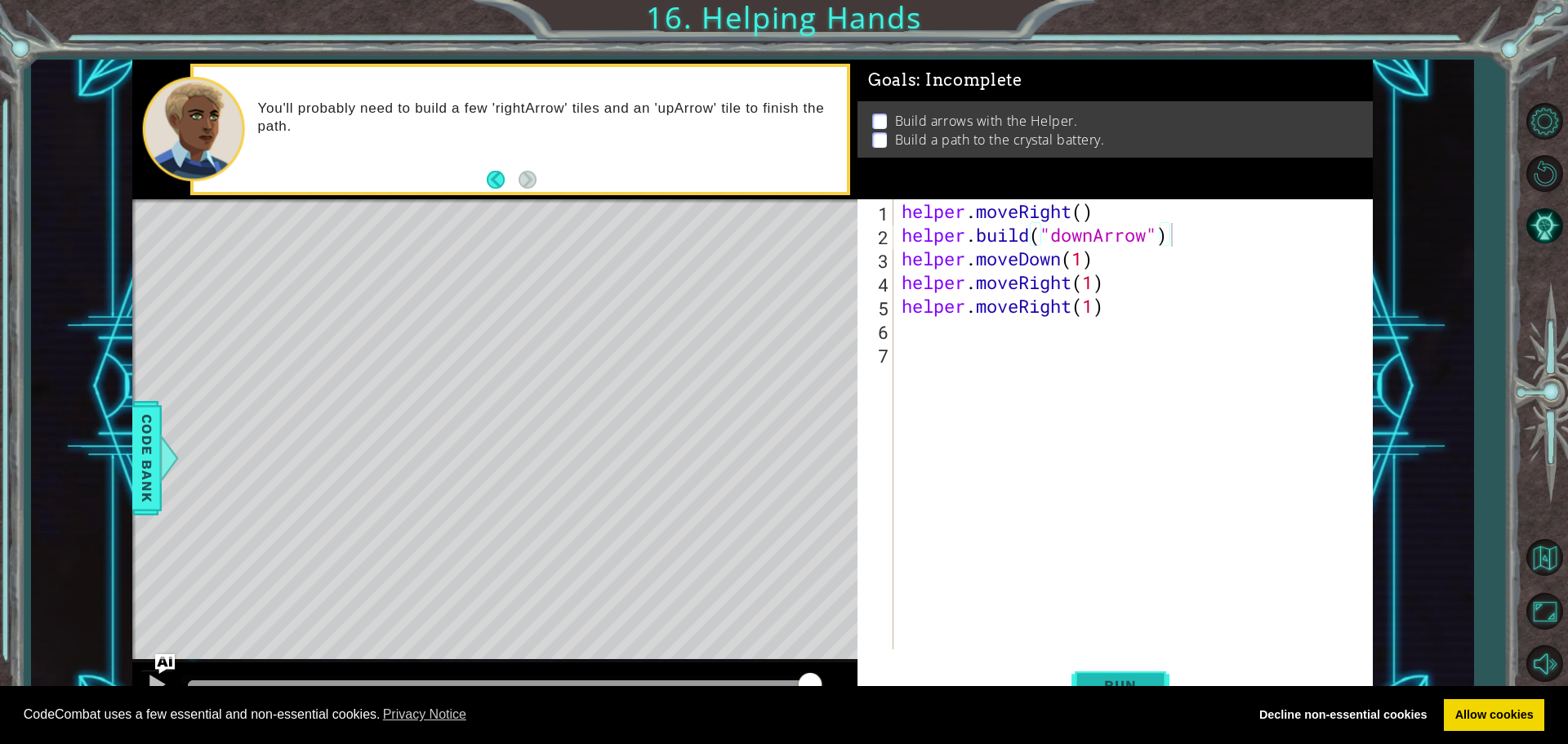
click at [1117, 670] on button "Run" at bounding box center [1120, 684] width 98 height 51
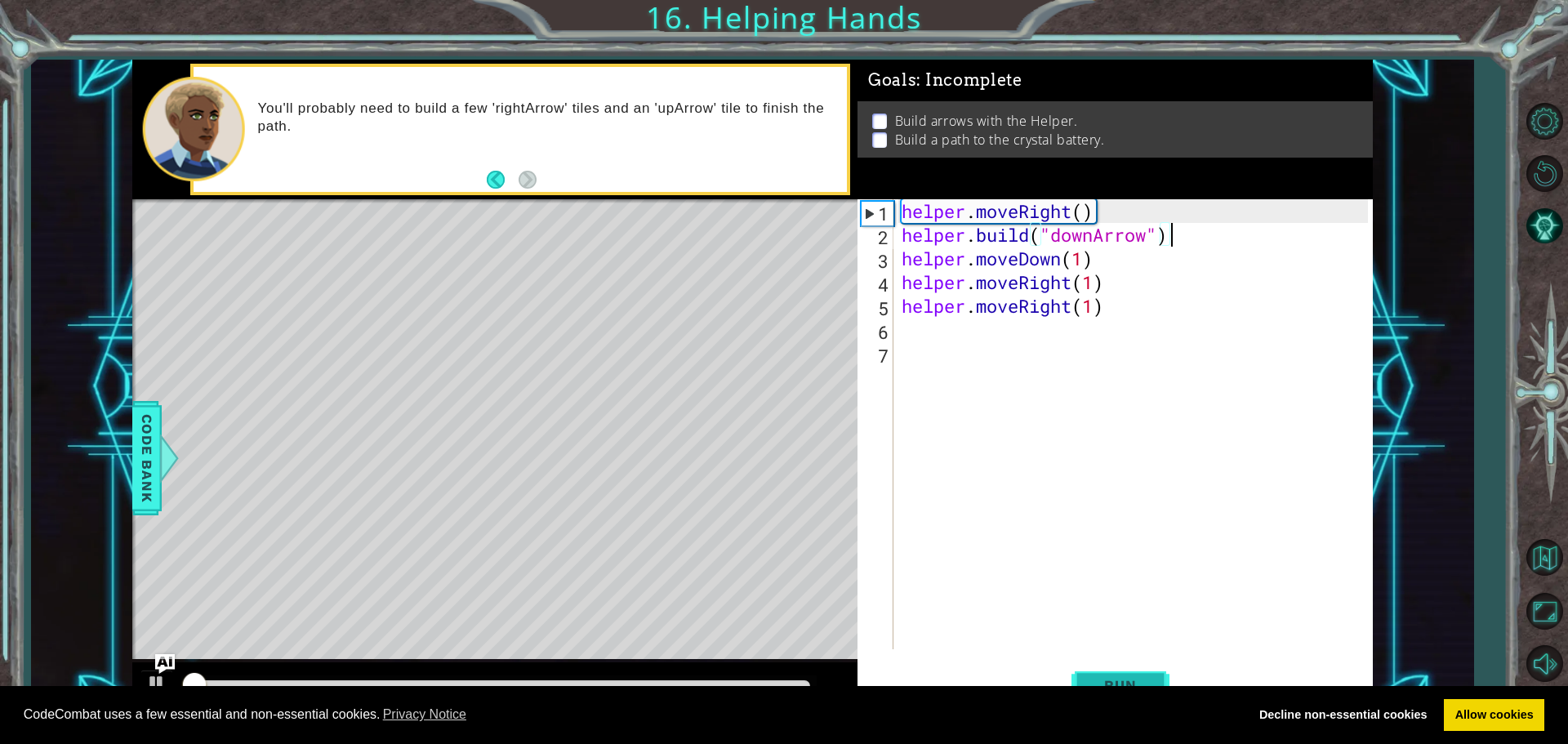
click at [1117, 670] on button "Run" at bounding box center [1120, 684] width 98 height 51
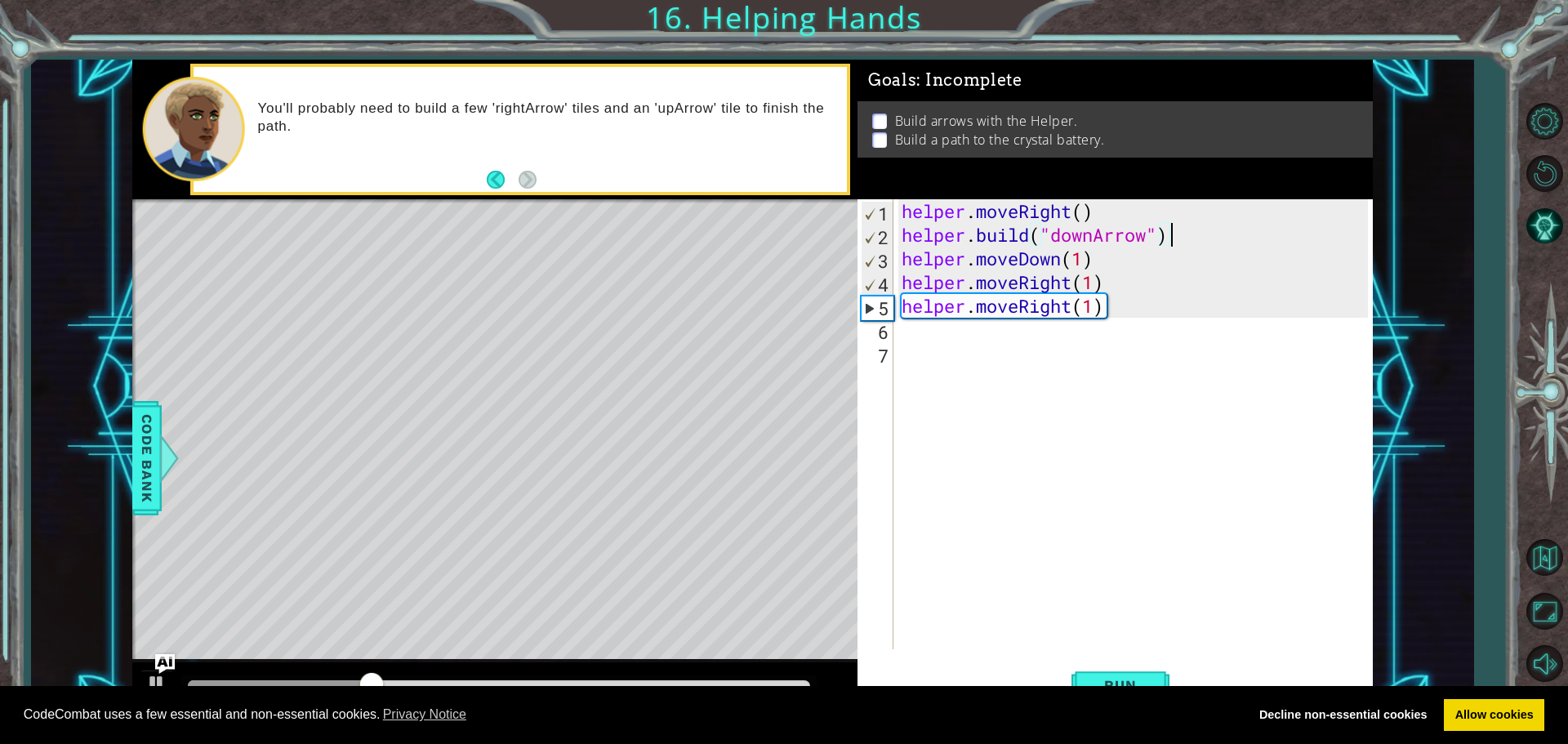
click at [1096, 281] on div "helper . moveRight ( ) helper . build ( "downArrow" ) helper . moveDown ( 1 ) h…" at bounding box center [1137, 447] width 478 height 498
type textarea "helper.moveRight(1)"
drag, startPoint x: 1107, startPoint y: 283, endPoint x: 895, endPoint y: 281, distance: 212.0
click at [895, 281] on div "1 2 3 4 5 6 7 helper . moveRight ( ) helper . build ( "downArrow" ) helper . mo…" at bounding box center [1112, 424] width 511 height 450
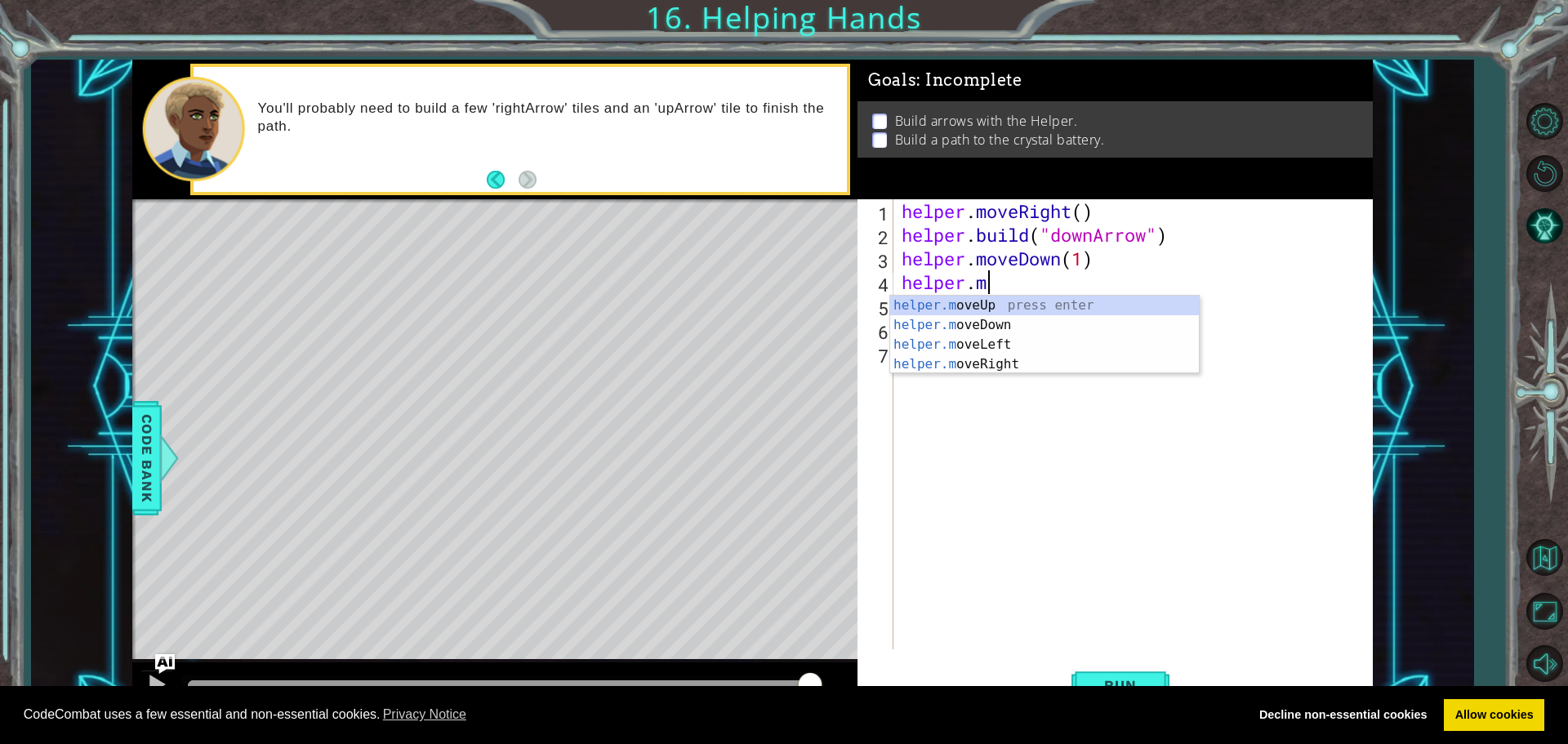
scroll to position [0, 3]
click at [951, 309] on div "helper.b uild press enter" at bounding box center [1044, 325] width 309 height 59
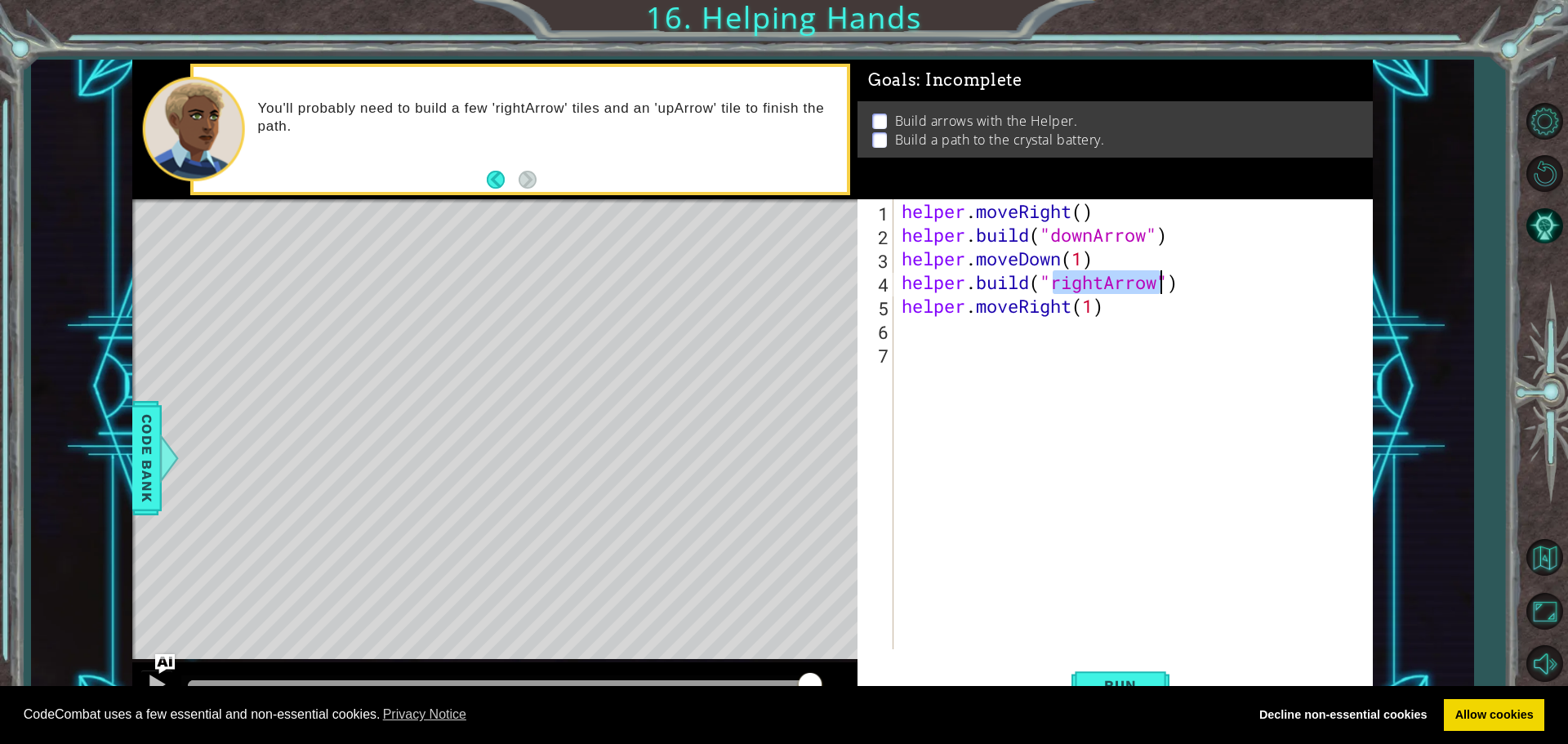
type textarea "[DOMAIN_NAME]("rightArrow")"
drag, startPoint x: 1126, startPoint y: 686, endPoint x: 1110, endPoint y: 674, distance: 20.0
click at [1117, 689] on body "Cookie Policy CodeCombat uses a few essential and non-essential cookies. Privac…" at bounding box center [784, 372] width 1568 height 744
click at [1110, 671] on button "Run" at bounding box center [1120, 684] width 98 height 51
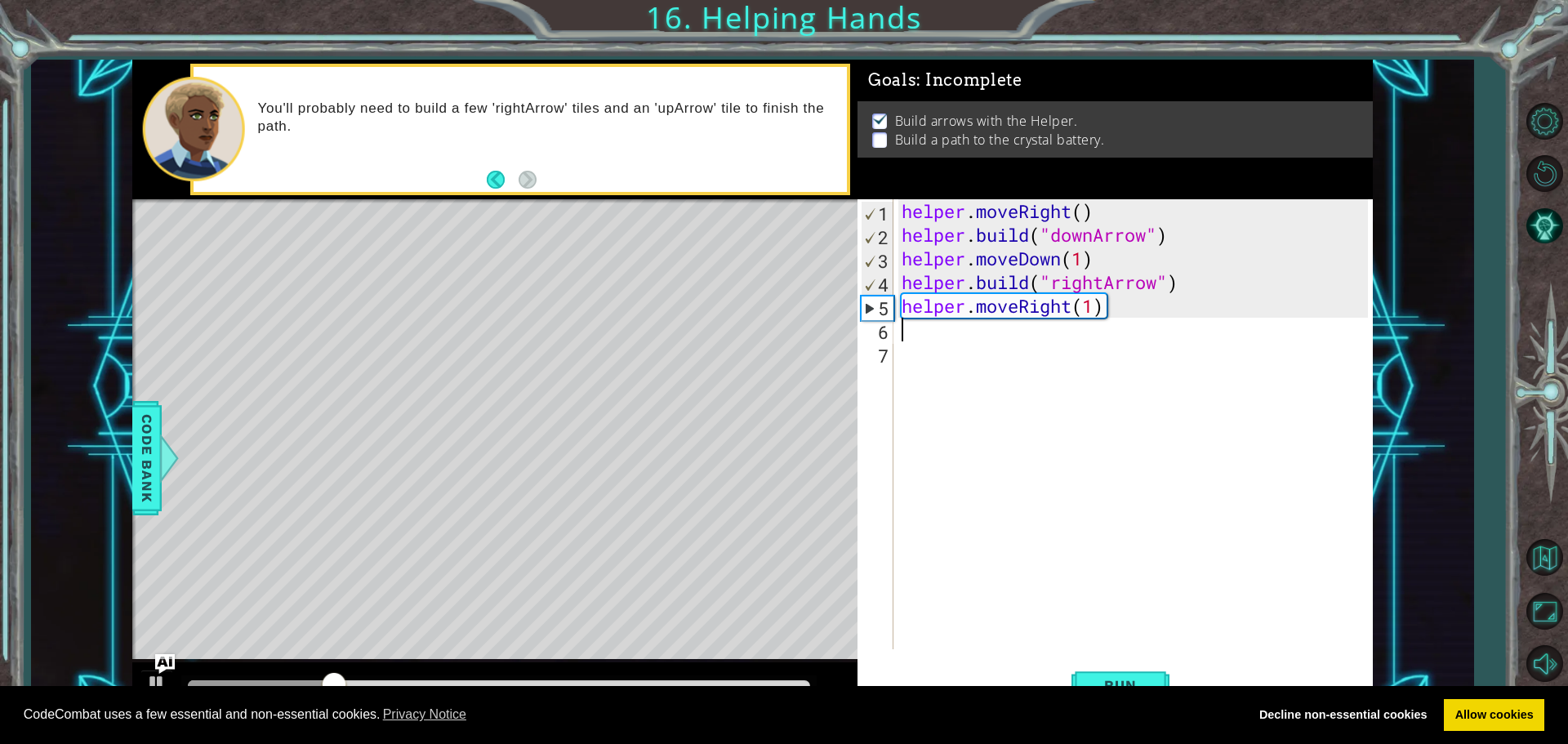
click at [934, 326] on div "helper . moveRight ( ) helper . build ( "downArrow" ) helper . moveDown ( 1 ) h…" at bounding box center [1137, 447] width 478 height 498
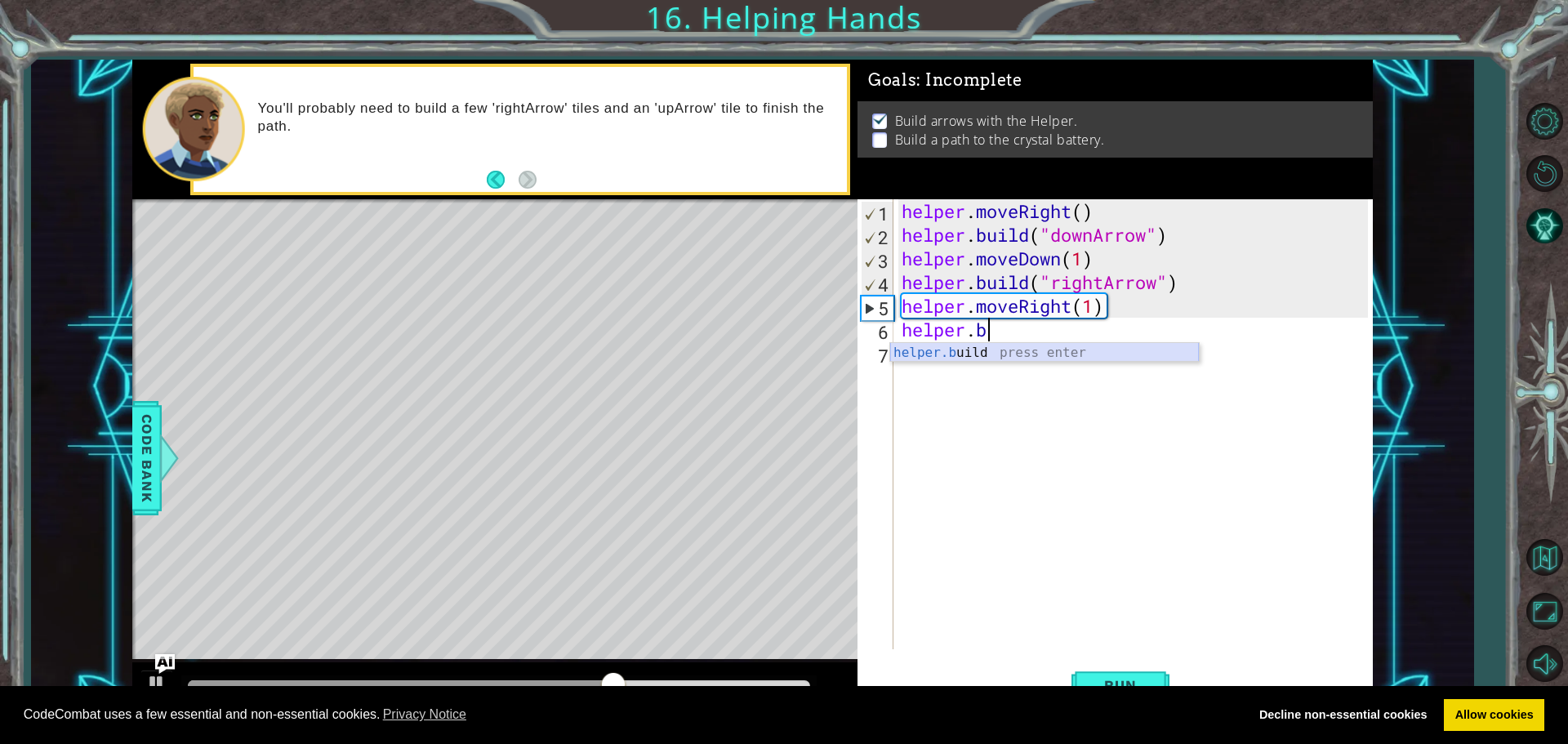
click at [1030, 345] on div "helper.b uild press enter" at bounding box center [1044, 372] width 309 height 59
type textarea "[DOMAIN_NAME]("rightArrow")"
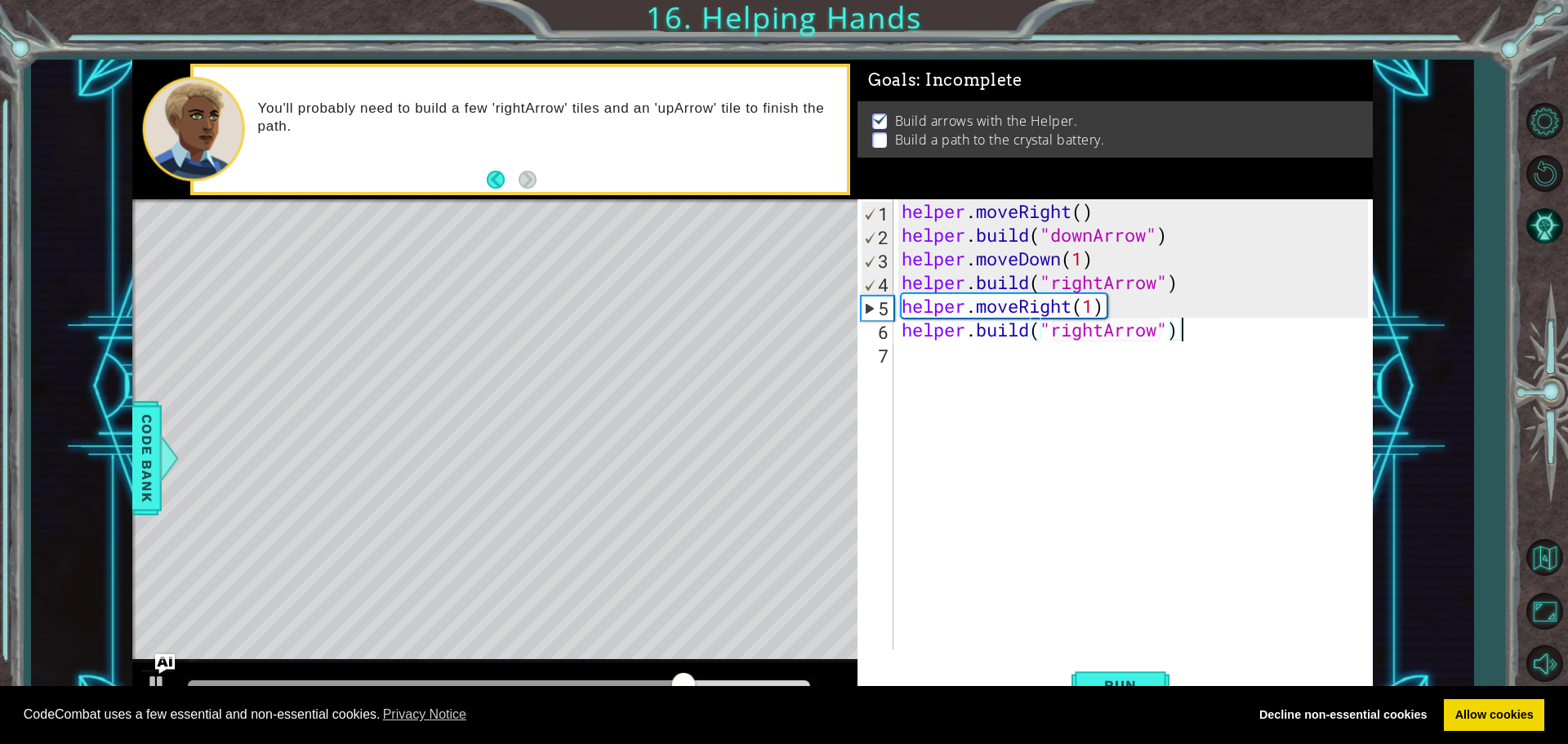
click at [1221, 339] on div "helper . moveRight ( ) helper . build ( "downArrow" ) helper . moveDown ( 1 ) h…" at bounding box center [1137, 447] width 478 height 498
click at [931, 353] on div "helper . moveRight ( ) helper . build ( "downArrow" ) helper . moveDown ( 1 ) h…" at bounding box center [1137, 447] width 478 height 498
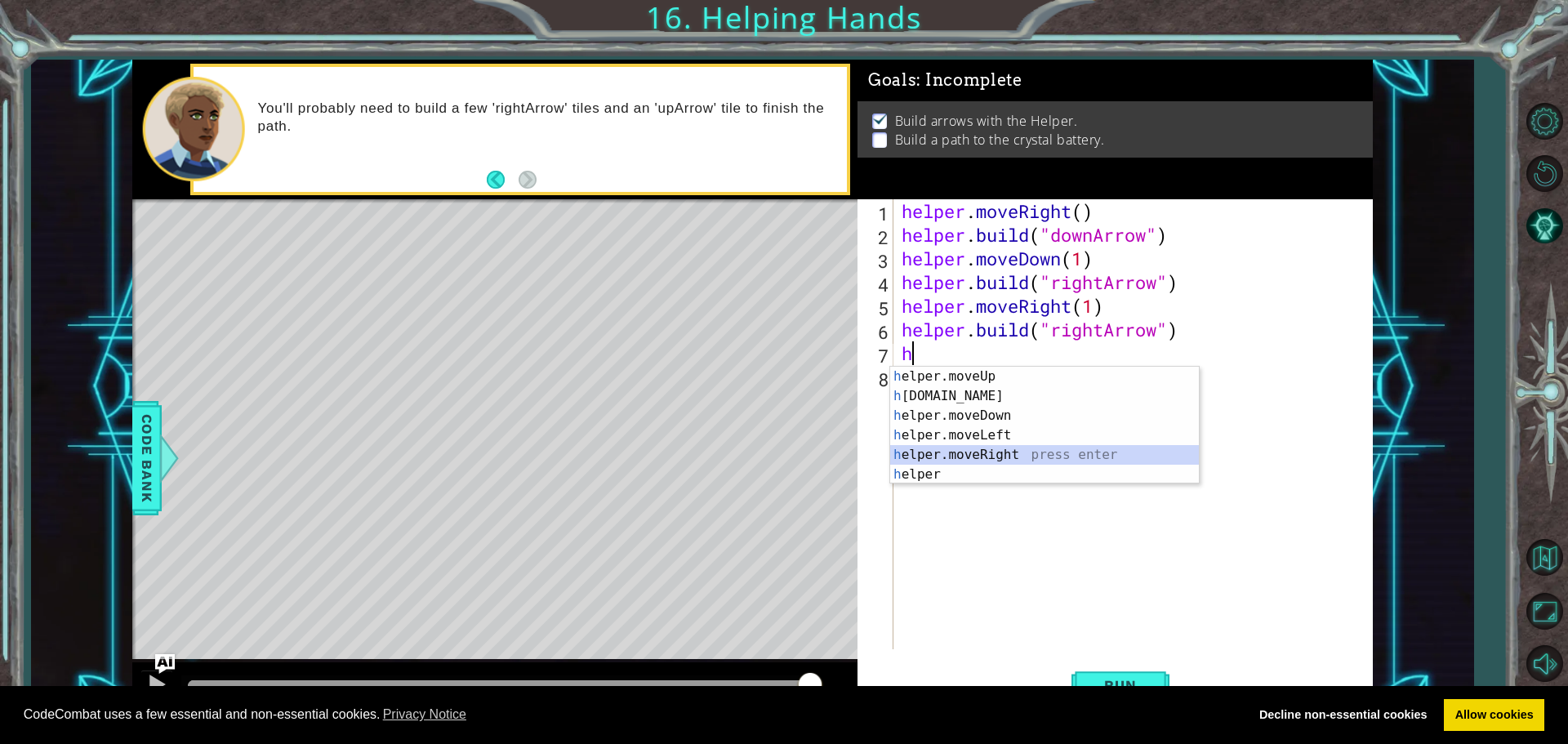
click at [986, 451] on div "h elper.moveUp press enter h [DOMAIN_NAME] press enter h elper.moveDown press e…" at bounding box center [1044, 445] width 309 height 157
type textarea "helper.moveRight(1)"
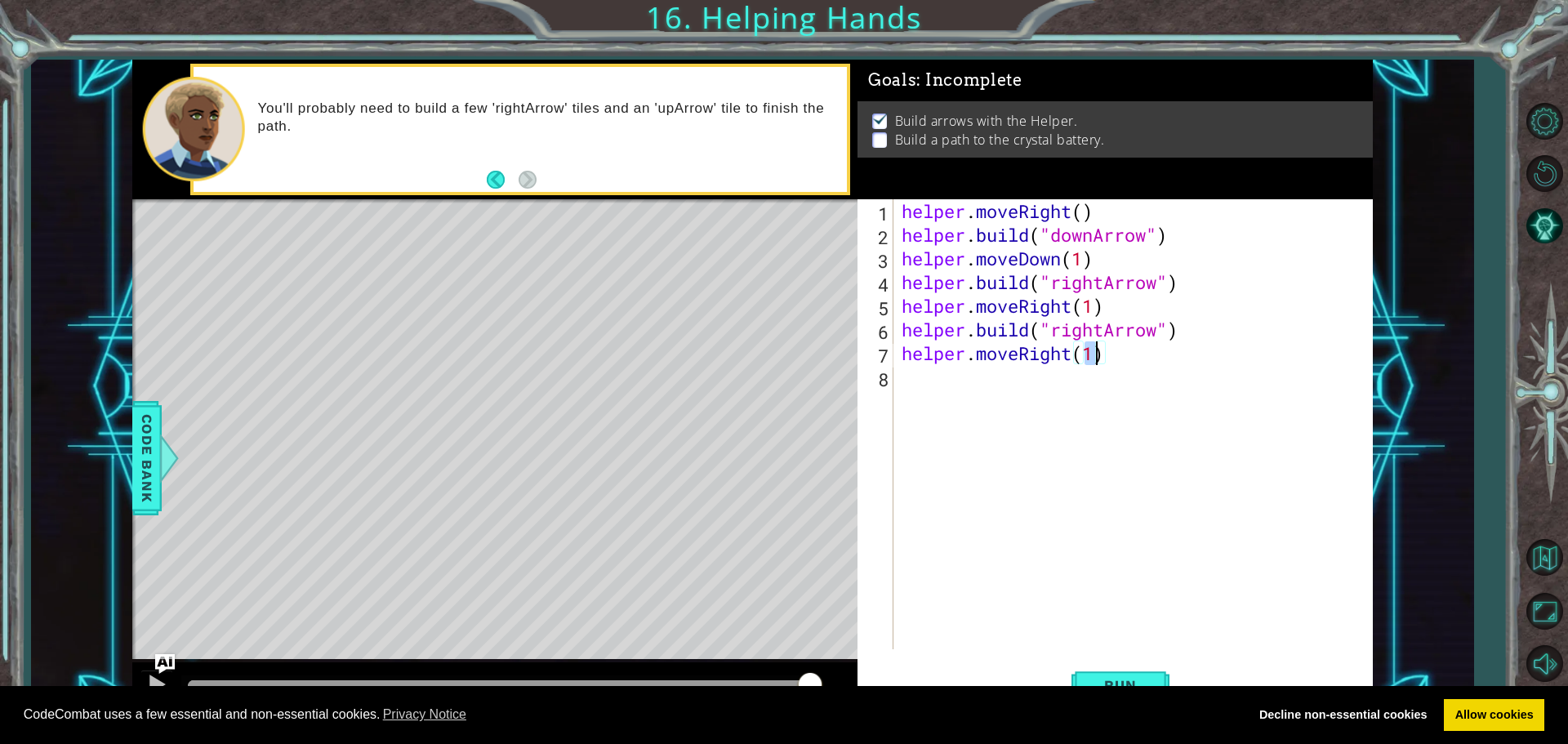
click at [923, 370] on div "helper . moveRight ( ) helper . build ( "downArrow" ) helper . moveDown ( 1 ) h…" at bounding box center [1137, 447] width 478 height 498
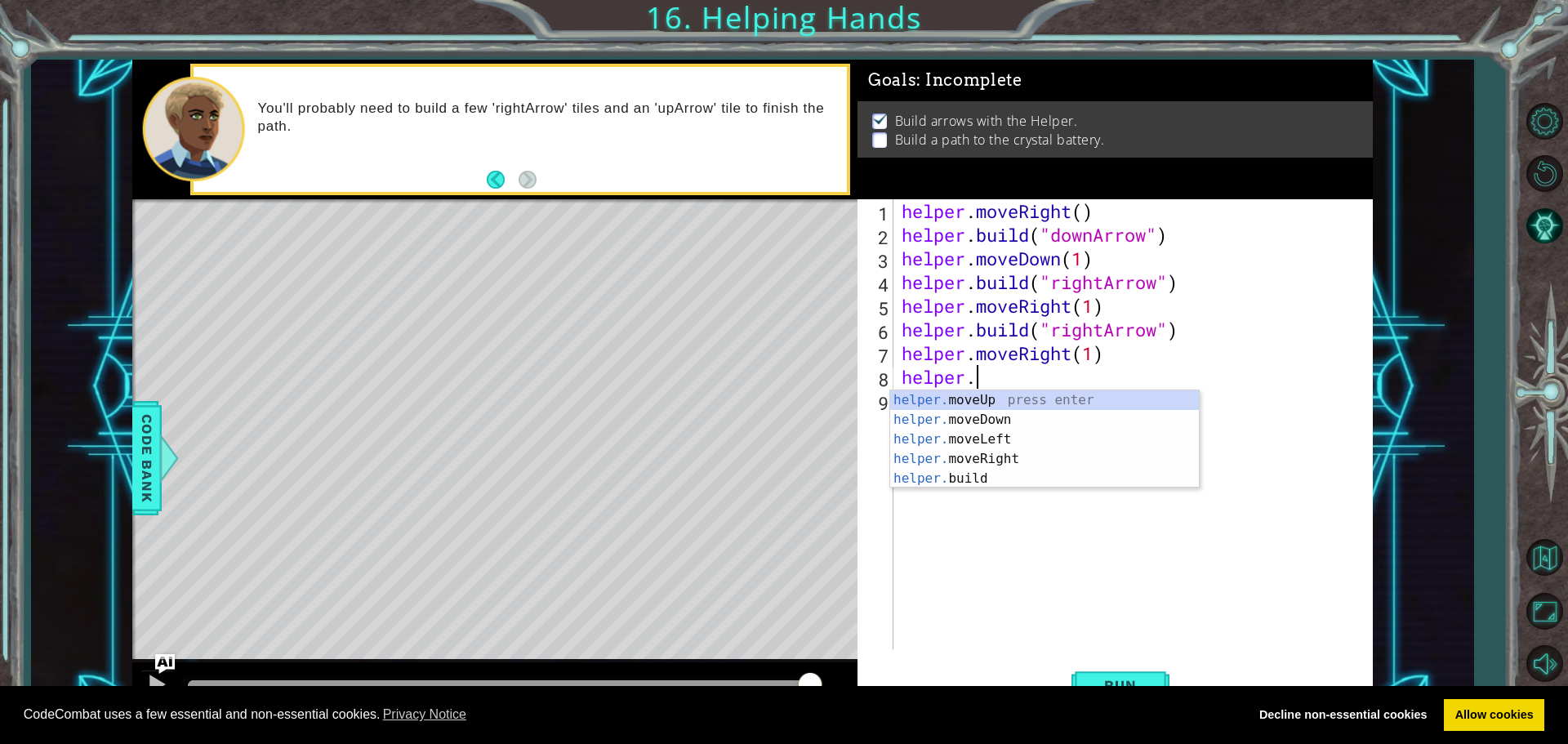
scroll to position [0, 3]
click at [1000, 394] on div "helper.b uild press enter" at bounding box center [1044, 419] width 309 height 59
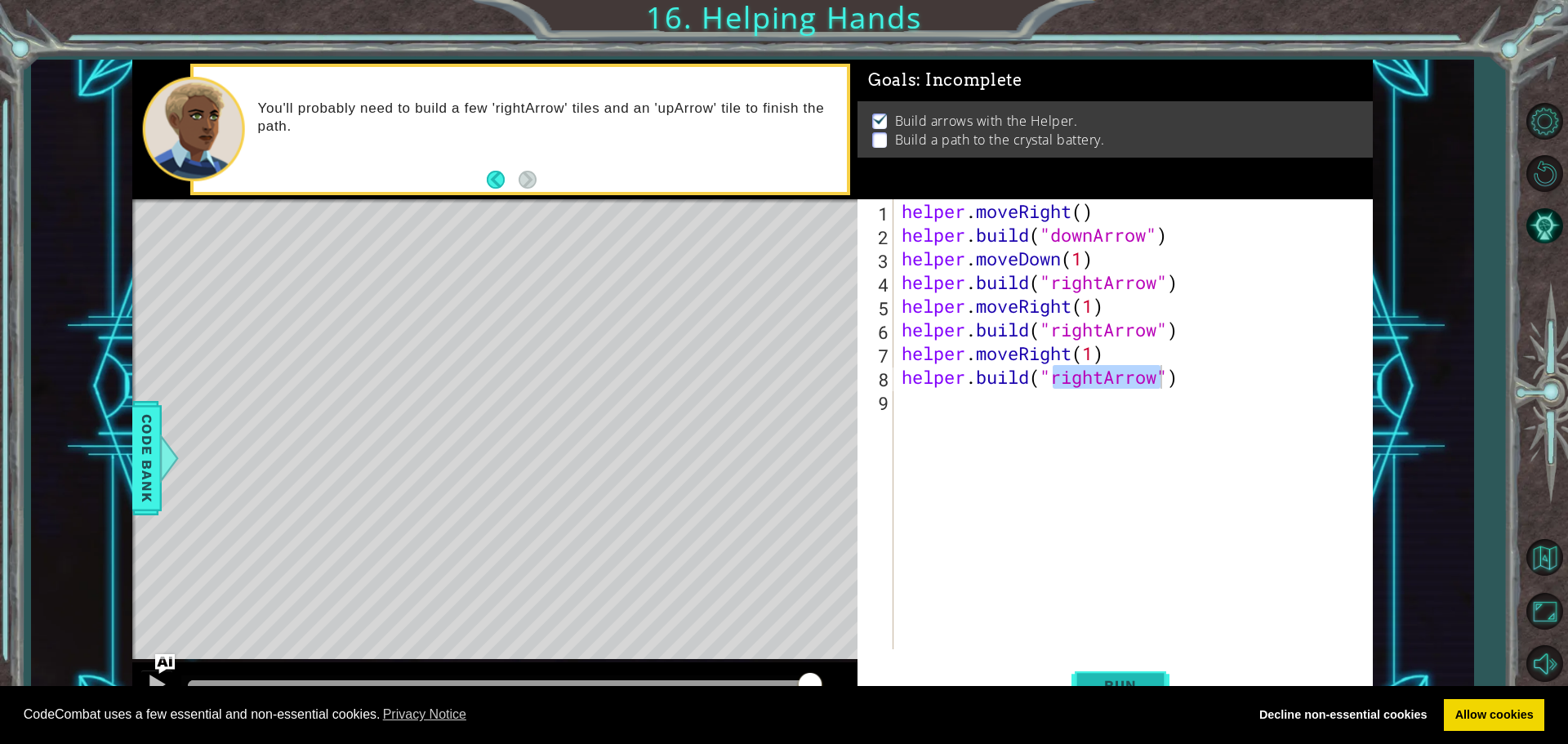
click at [1083, 682] on button "Run" at bounding box center [1120, 684] width 98 height 51
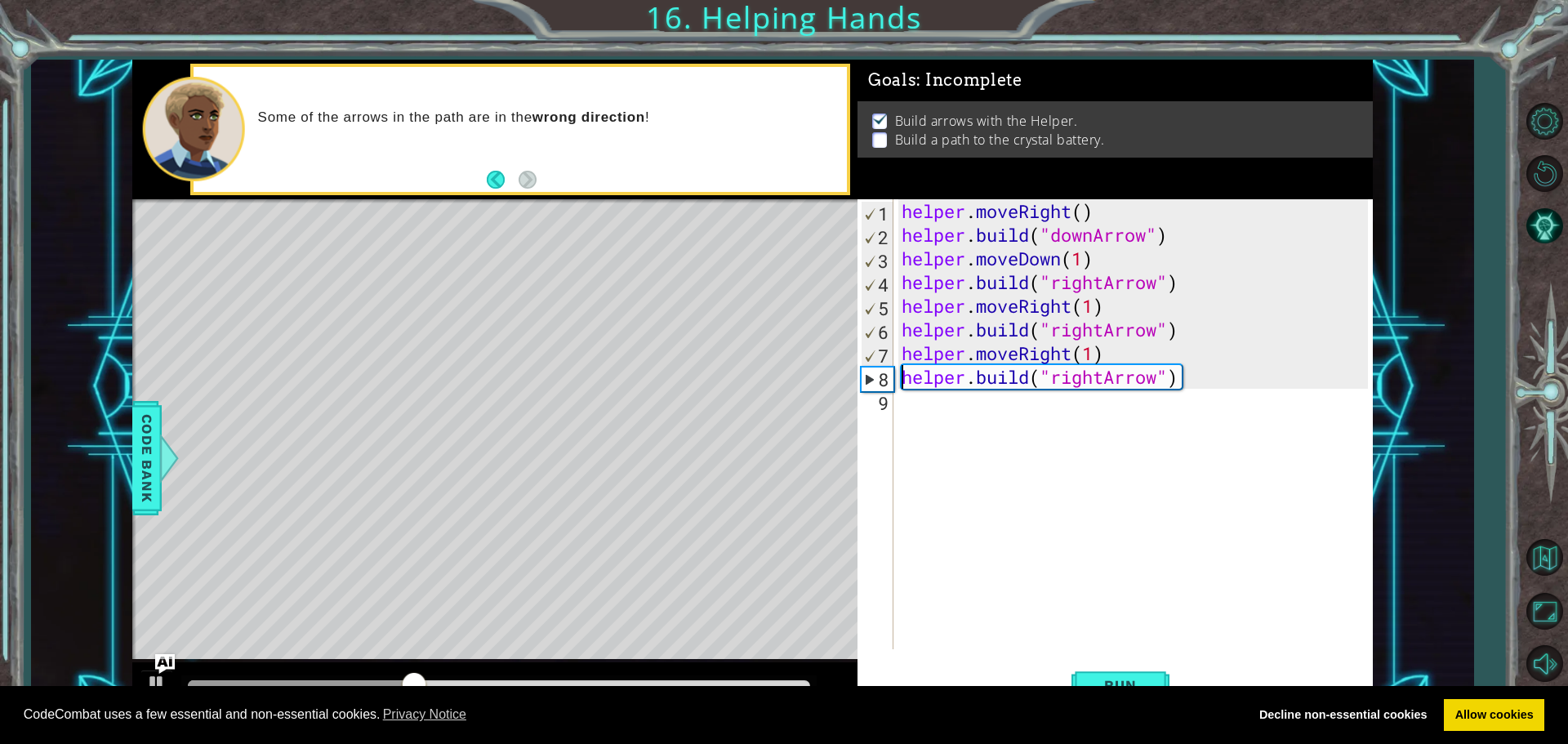
drag, startPoint x: 906, startPoint y: 387, endPoint x: 906, endPoint y: 403, distance: 16.0
click at [906, 390] on div "helper . moveRight ( ) helper . build ( "downArrow" ) helper . moveDown ( 1 ) h…" at bounding box center [1137, 447] width 478 height 498
type textarea "[DOMAIN_NAME]("rightArrow")"
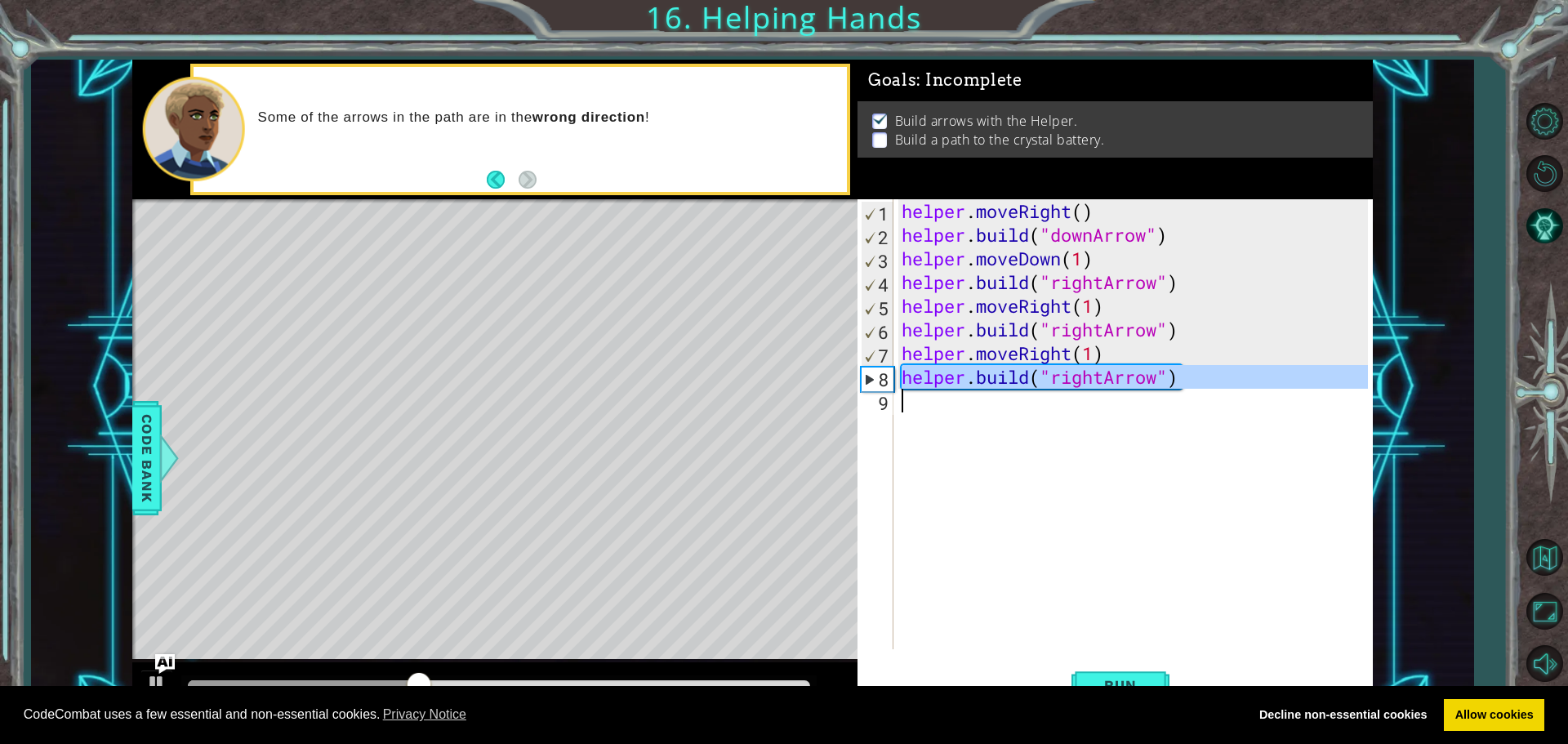
click at [903, 414] on div "helper . moveRight ( ) helper . build ( "downArrow" ) helper . moveDown ( 1 ) h…" at bounding box center [1133, 424] width 470 height 450
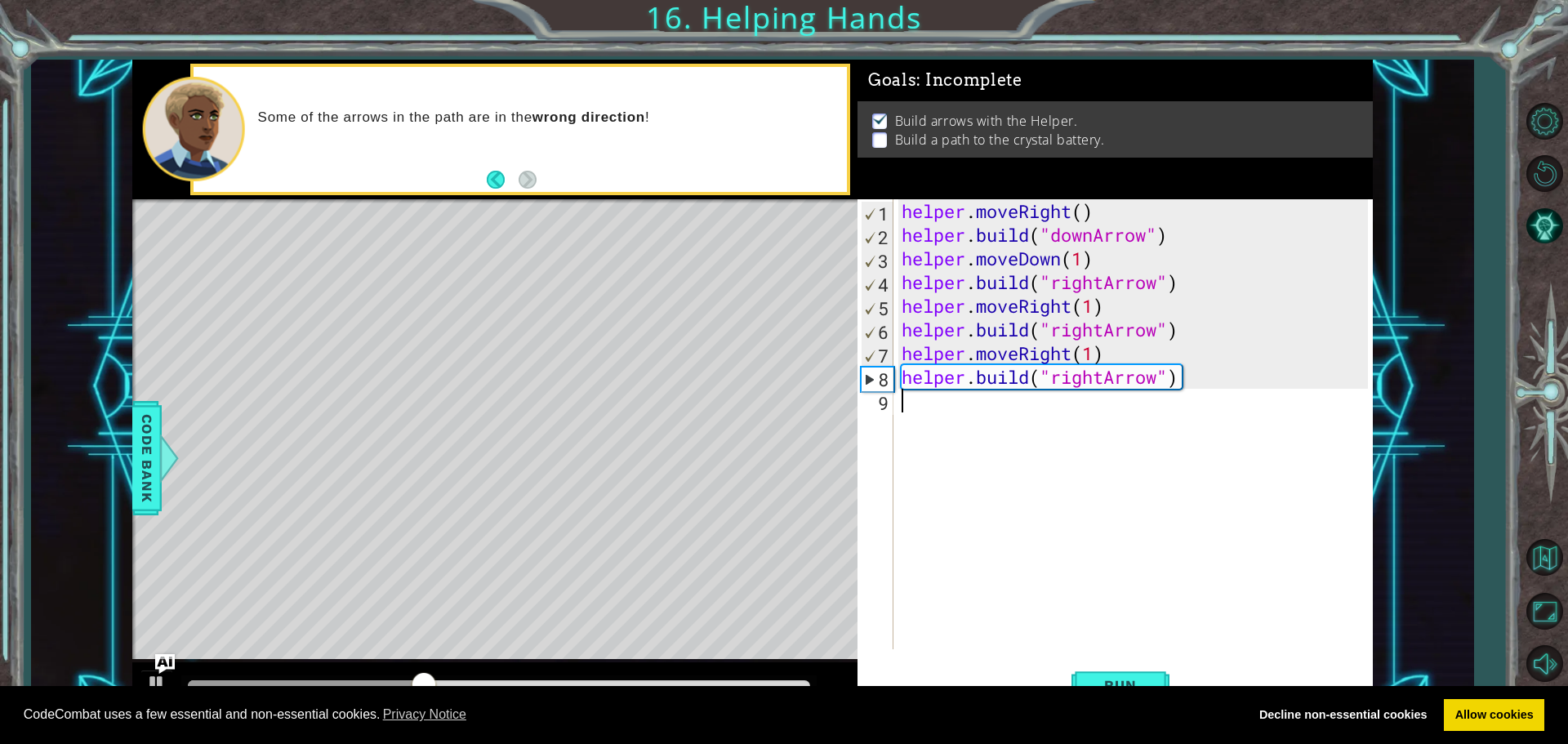
scroll to position [0, 0]
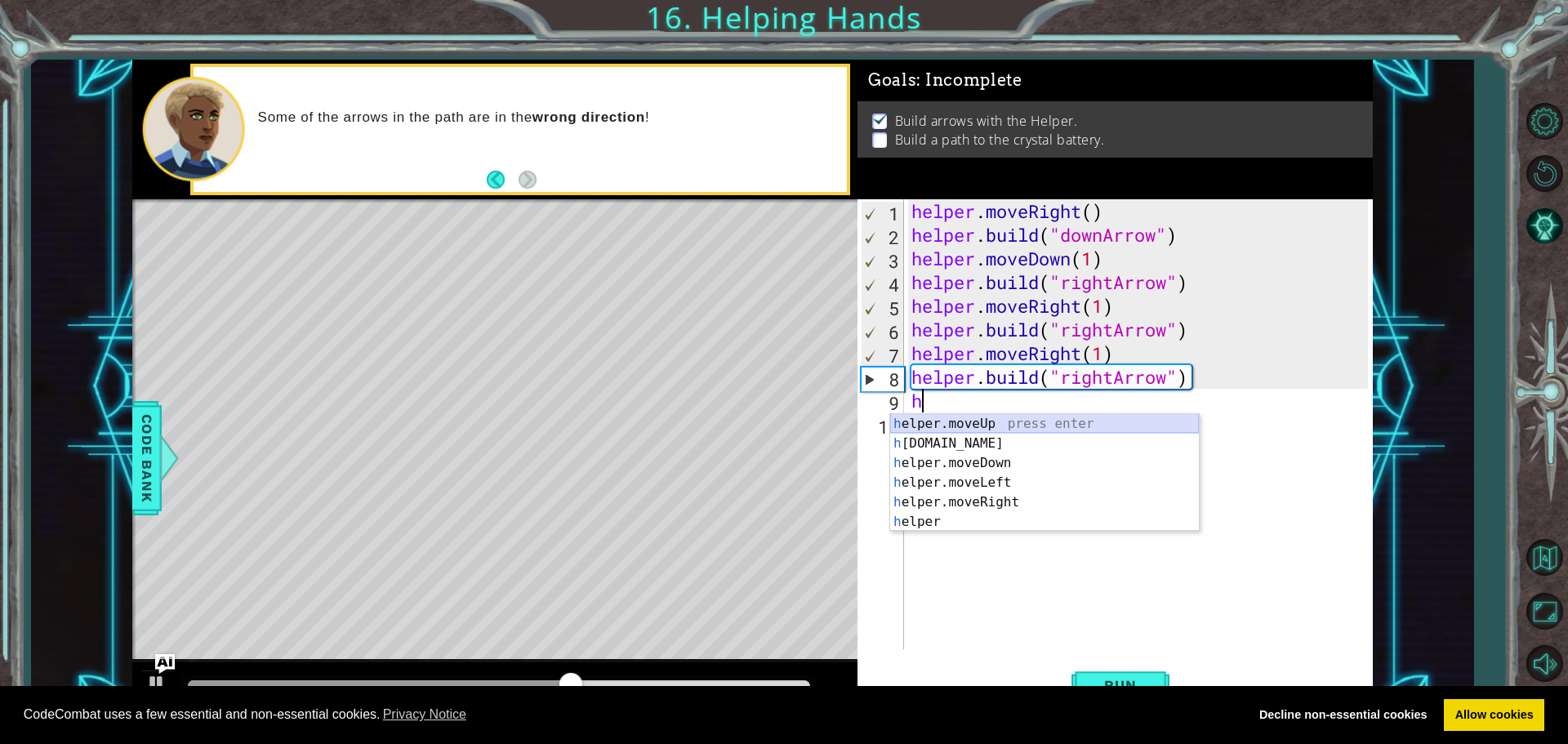
click at [924, 419] on div "h elper.moveUp press enter h [DOMAIN_NAME] press enter h elper.moveDown press e…" at bounding box center [1044, 492] width 309 height 157
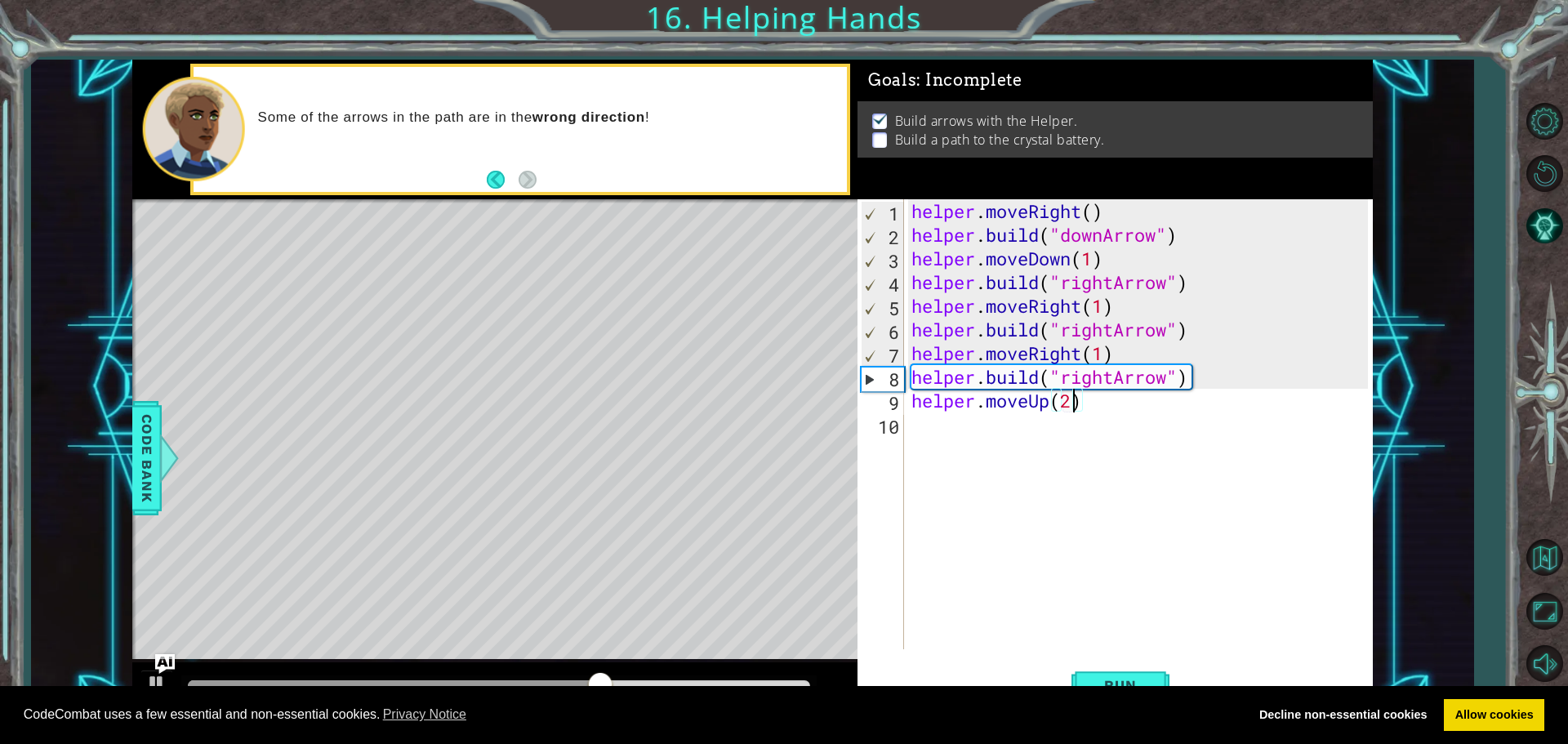
scroll to position [0, 7]
click at [1158, 682] on button "Run" at bounding box center [1120, 684] width 98 height 51
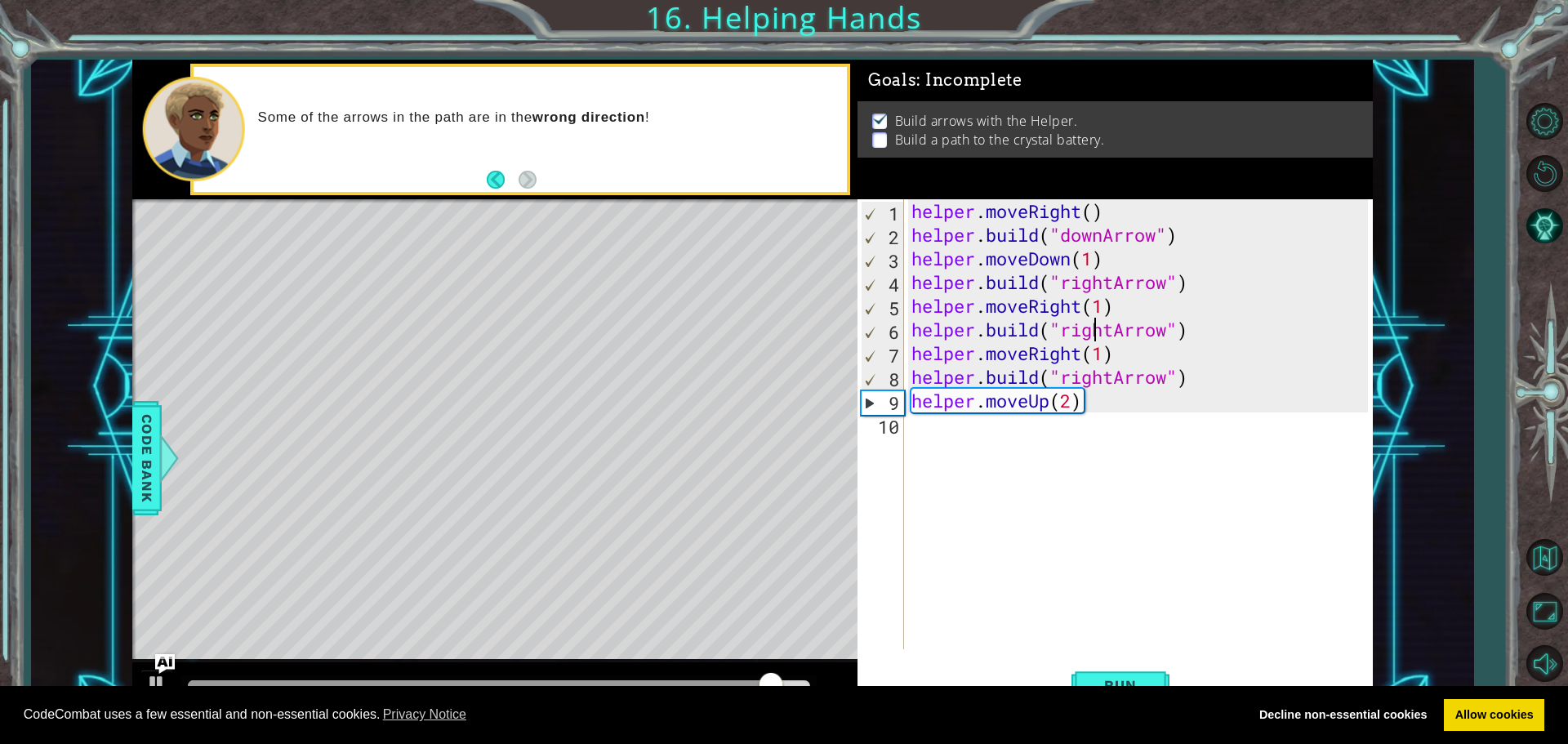
click at [1093, 340] on div "helper . moveRight ( ) helper . build ( "downArrow" ) helper . moveDown ( 1 ) h…" at bounding box center [1142, 447] width 468 height 498
click at [1103, 355] on div "helper . moveRight ( ) helper . build ( "downArrow" ) helper . moveDown ( 1 ) h…" at bounding box center [1142, 447] width 468 height 498
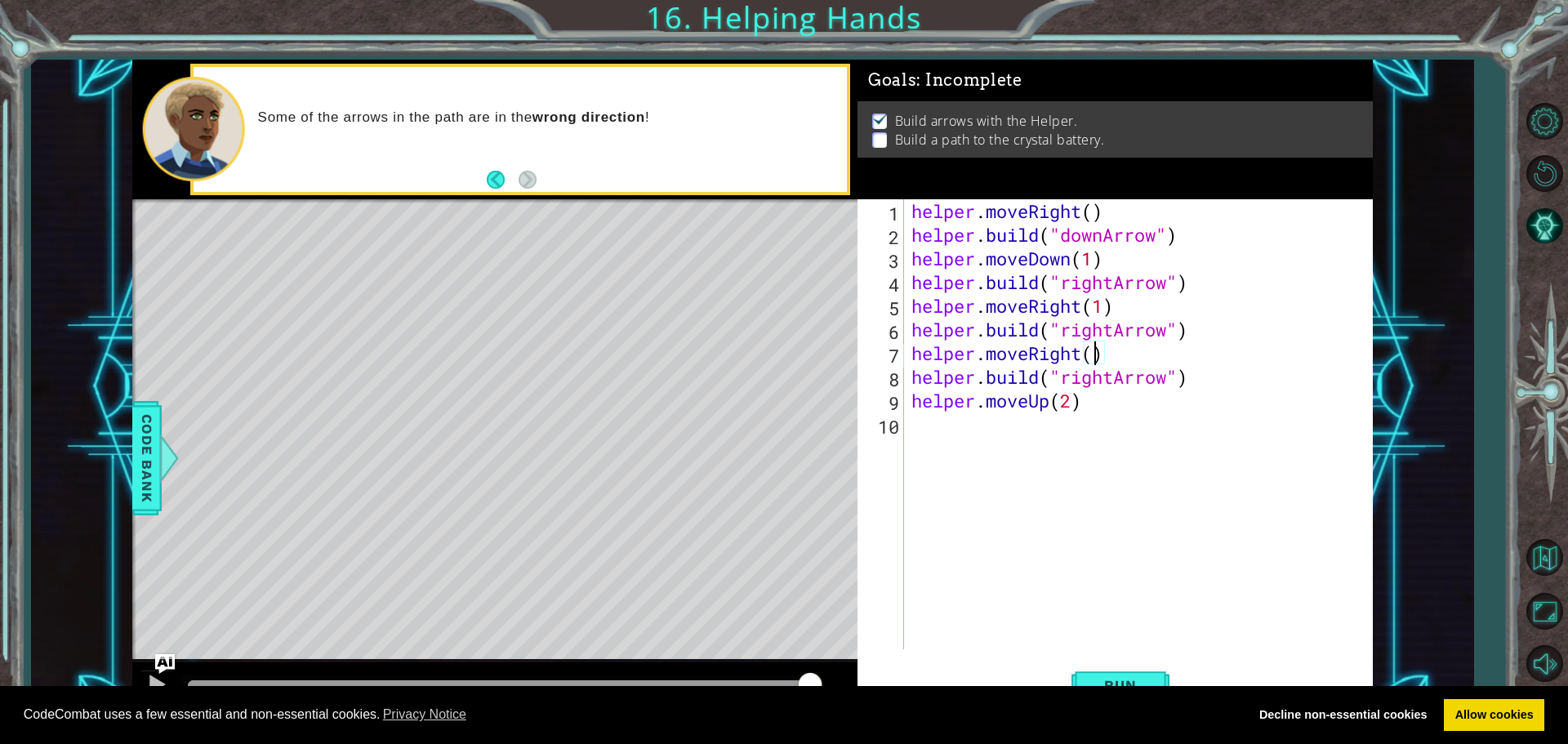
scroll to position [0, 8]
click at [1105, 675] on button "Run" at bounding box center [1120, 684] width 98 height 51
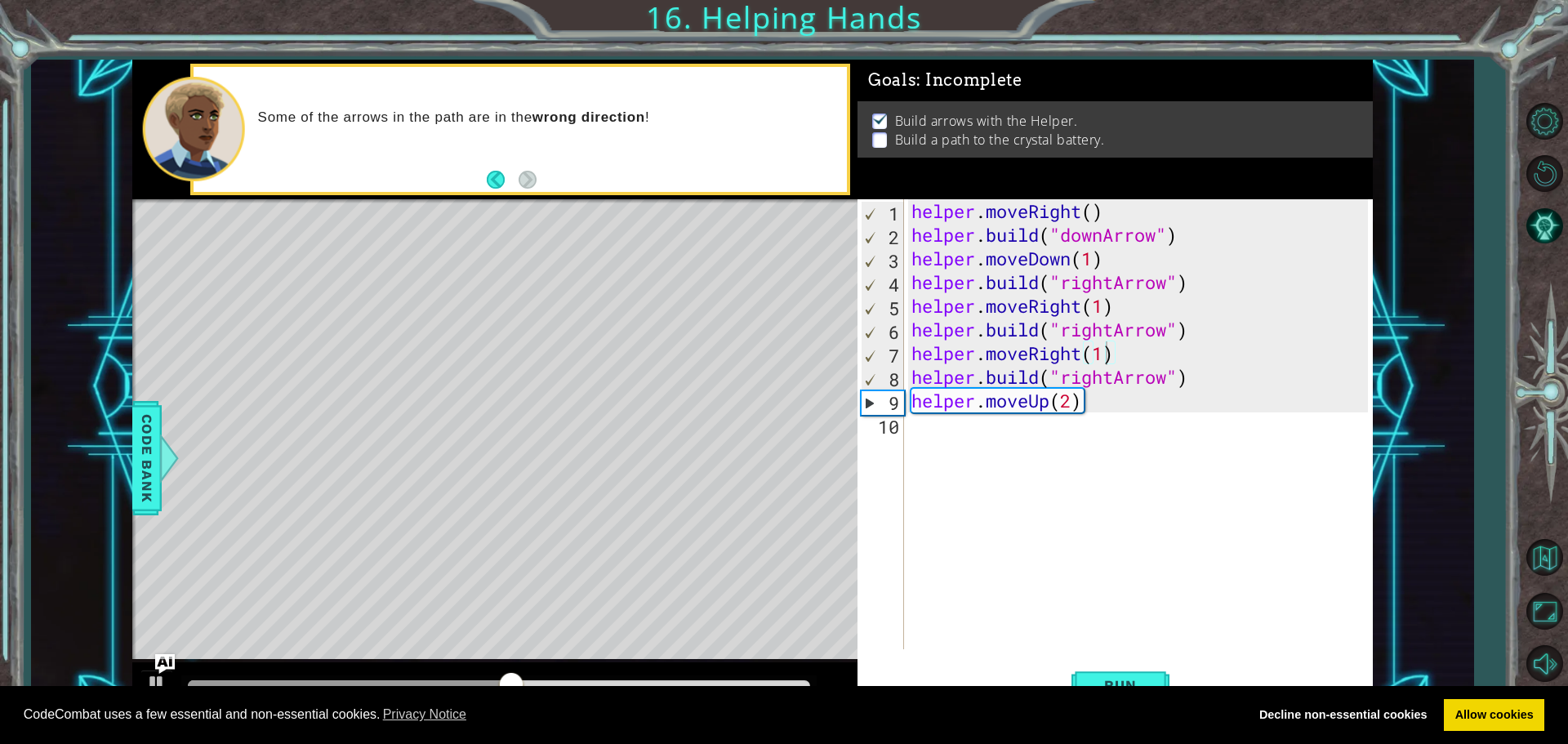
click at [1111, 687] on div "CodeCombat uses a few essential and non-essential cookies. Privacy Notice Decli…" at bounding box center [784, 715] width 1568 height 59
click at [1124, 674] on button "Run" at bounding box center [1120, 684] width 98 height 51
click at [1112, 373] on div "helper . moveRight ( ) helper . build ( "downArrow" ) helper . moveDown ( 1 ) h…" at bounding box center [1142, 447] width 468 height 498
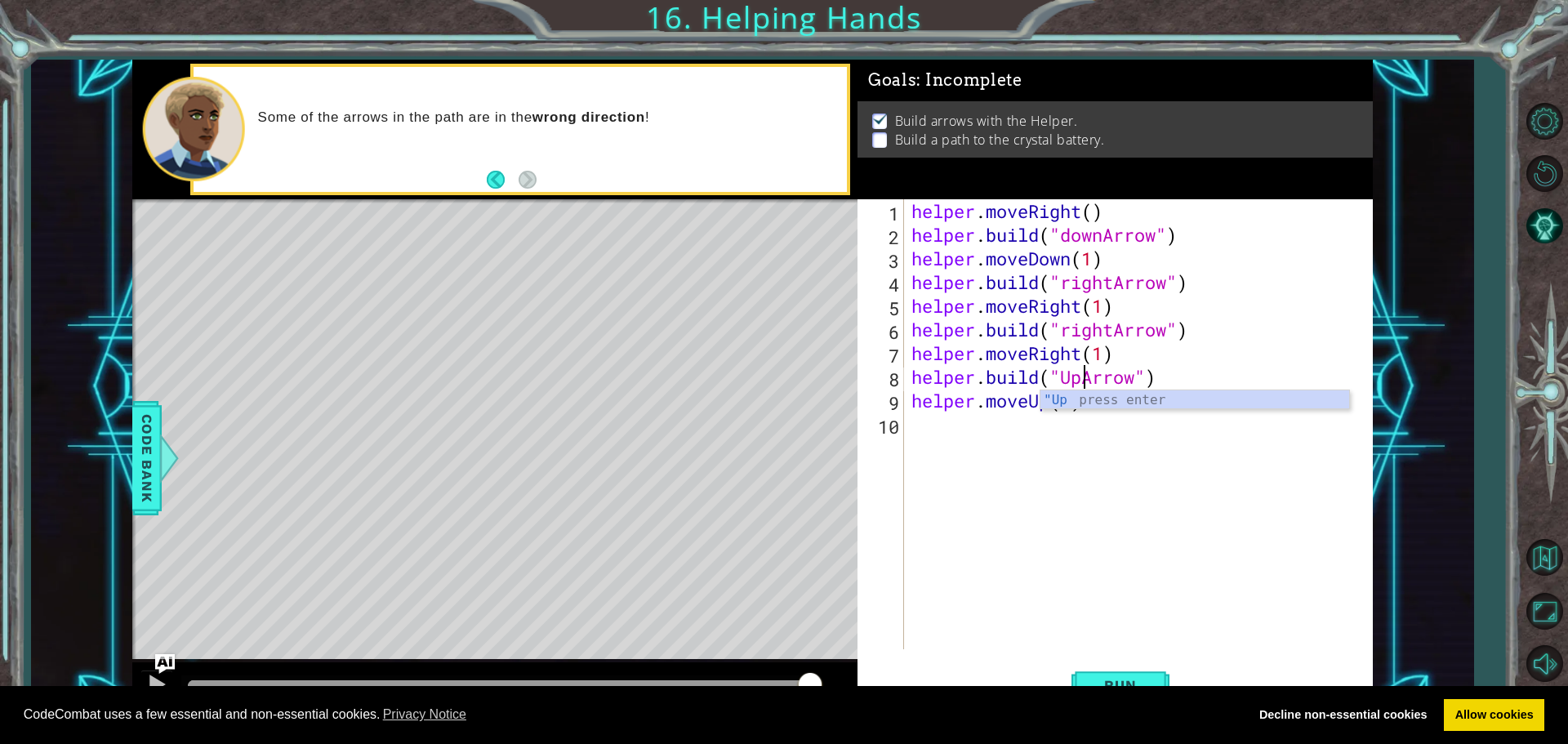
click at [1070, 409] on div "helper . moveRight ( ) helper . build ( "downArrow" ) helper . moveDown ( 1 ) h…" at bounding box center [1142, 447] width 468 height 498
click at [1128, 675] on button "Run" at bounding box center [1120, 684] width 98 height 51
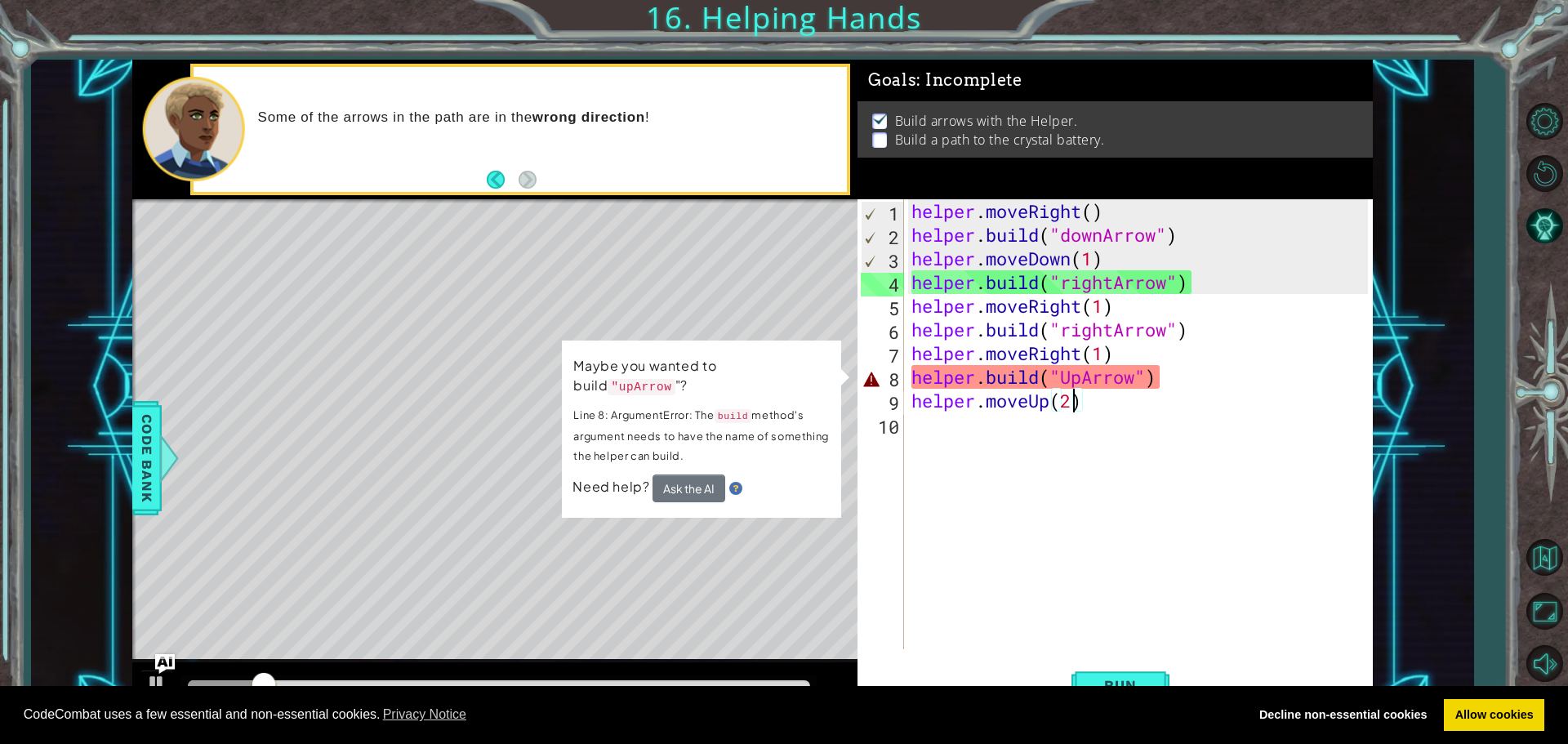
drag, startPoint x: 1070, startPoint y: 379, endPoint x: 1094, endPoint y: 372, distance: 25.0
click at [1072, 379] on div "helper . moveRight ( ) helper . build ( "downArrow" ) helper . moveDown ( 1 ) h…" at bounding box center [1142, 447] width 468 height 498
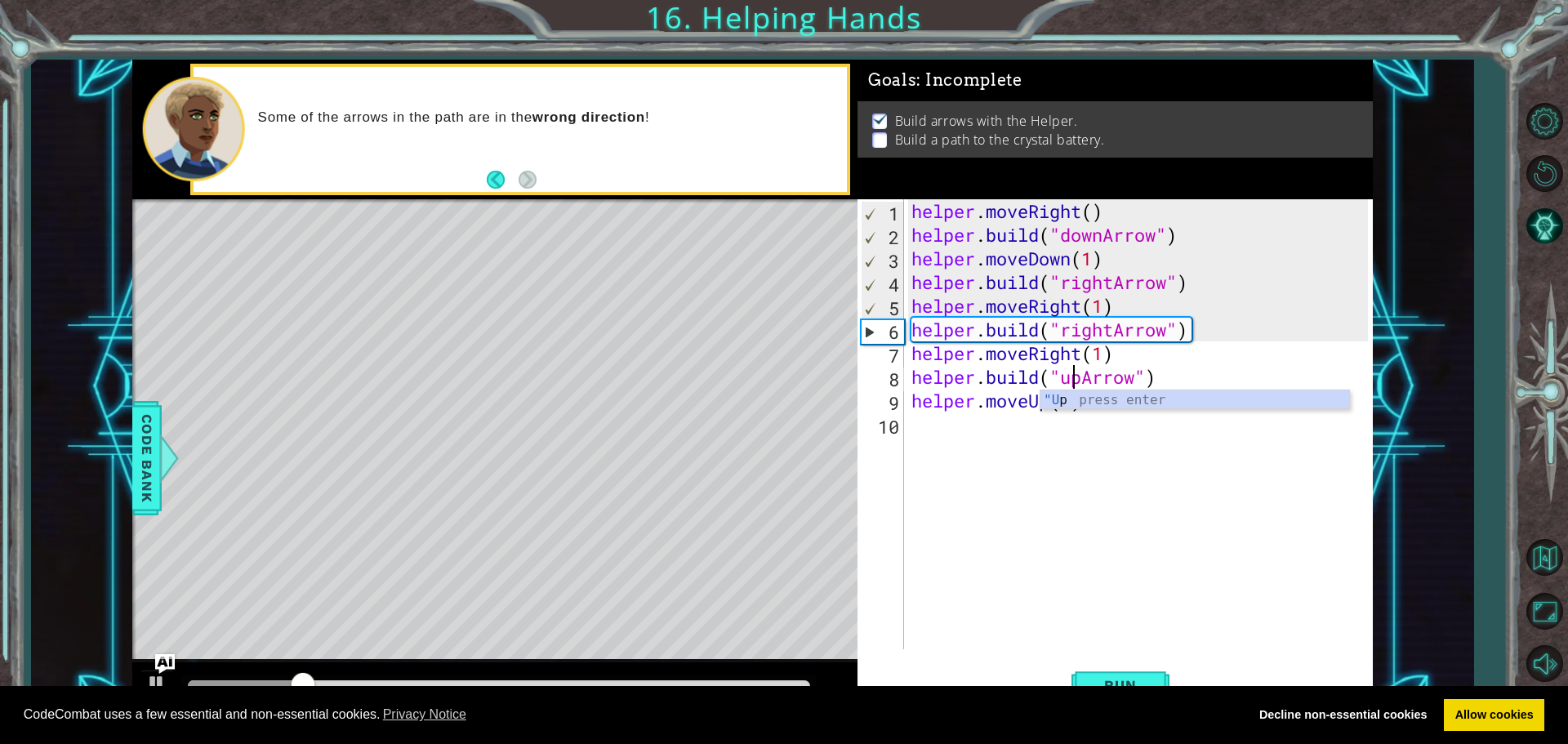
scroll to position [0, 7]
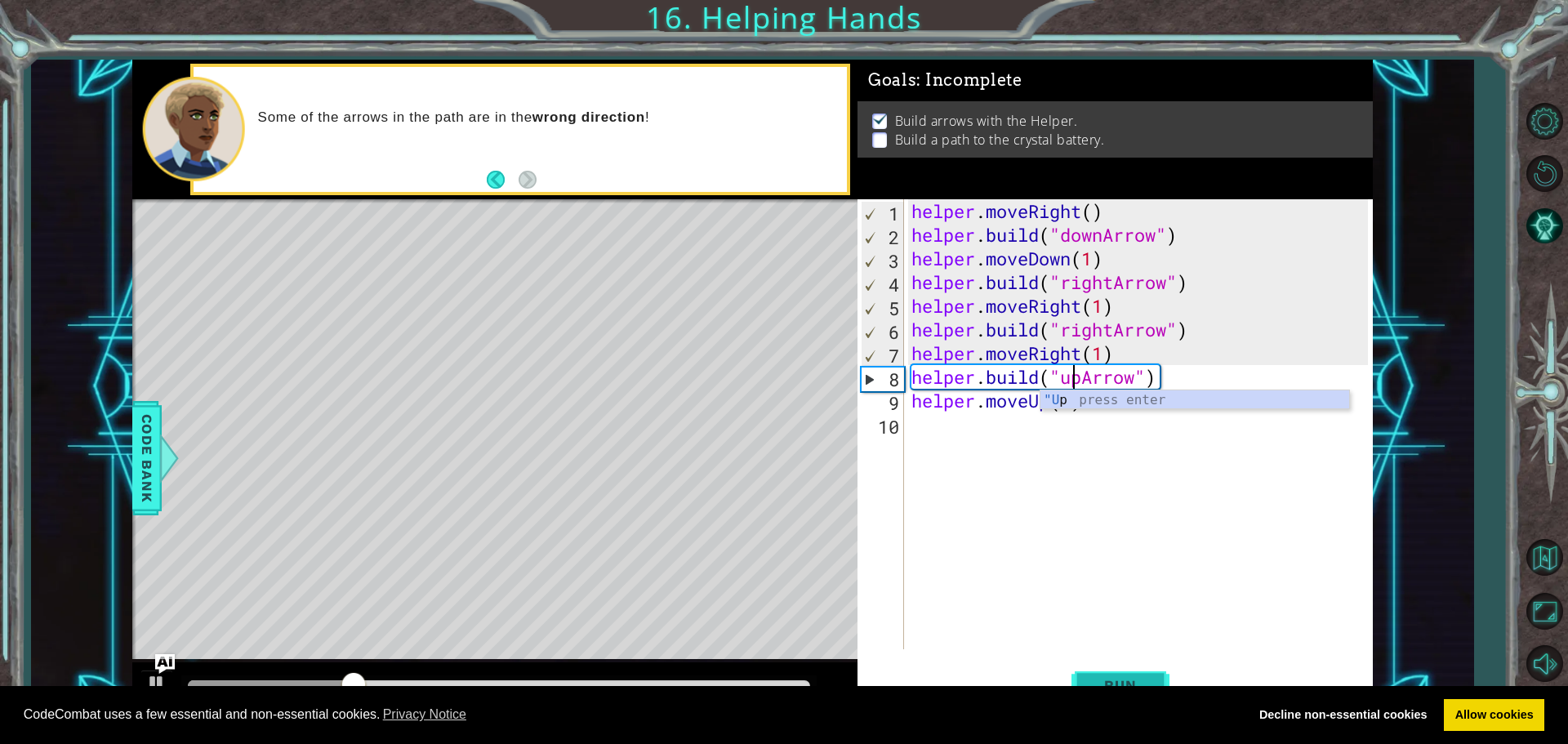
type textarea "[DOMAIN_NAME]("upArrow")"
click at [1103, 674] on button "Run" at bounding box center [1120, 684] width 98 height 51
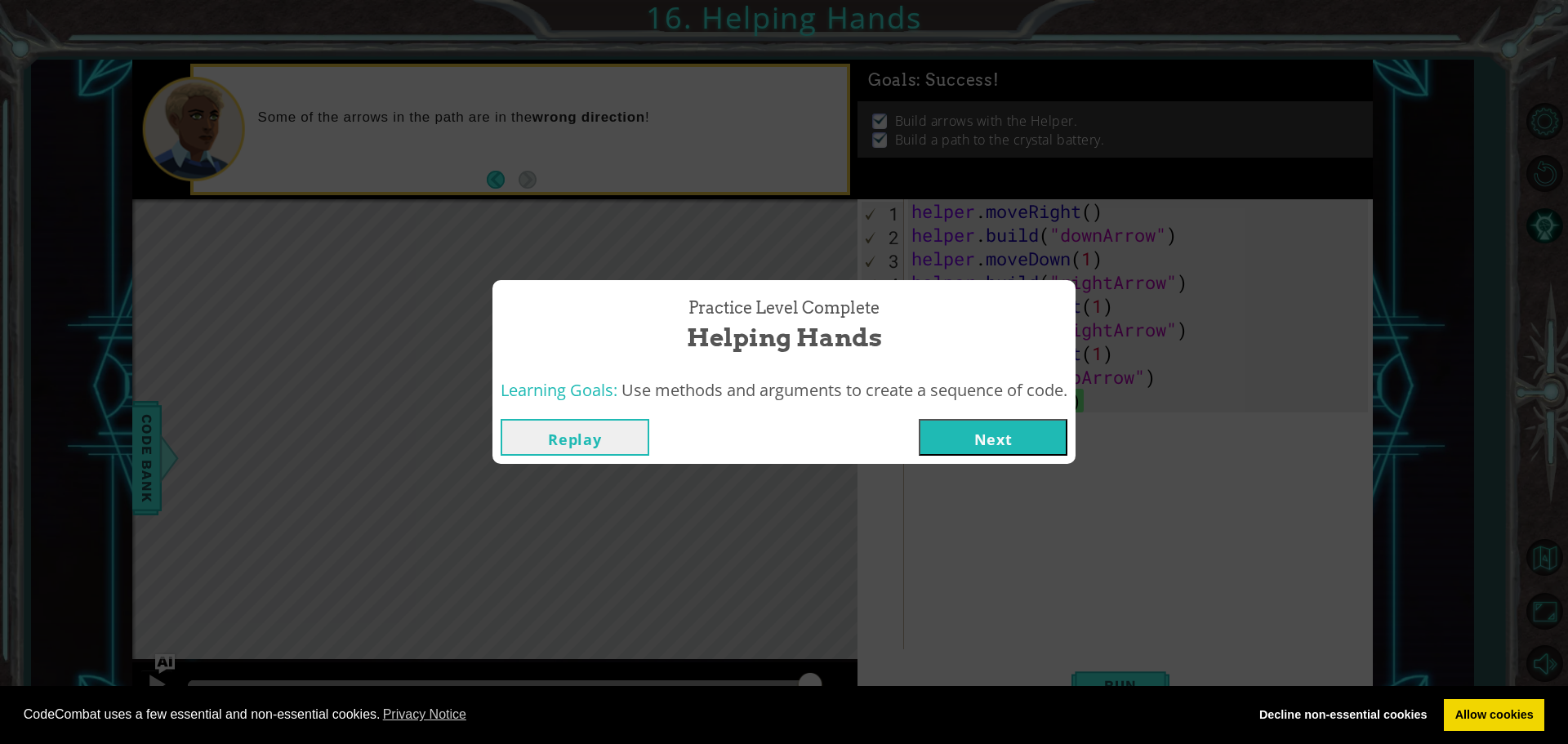
click at [977, 430] on div "Replay Next" at bounding box center [784, 437] width 583 height 53
click at [973, 441] on button "Next" at bounding box center [993, 438] width 149 height 37
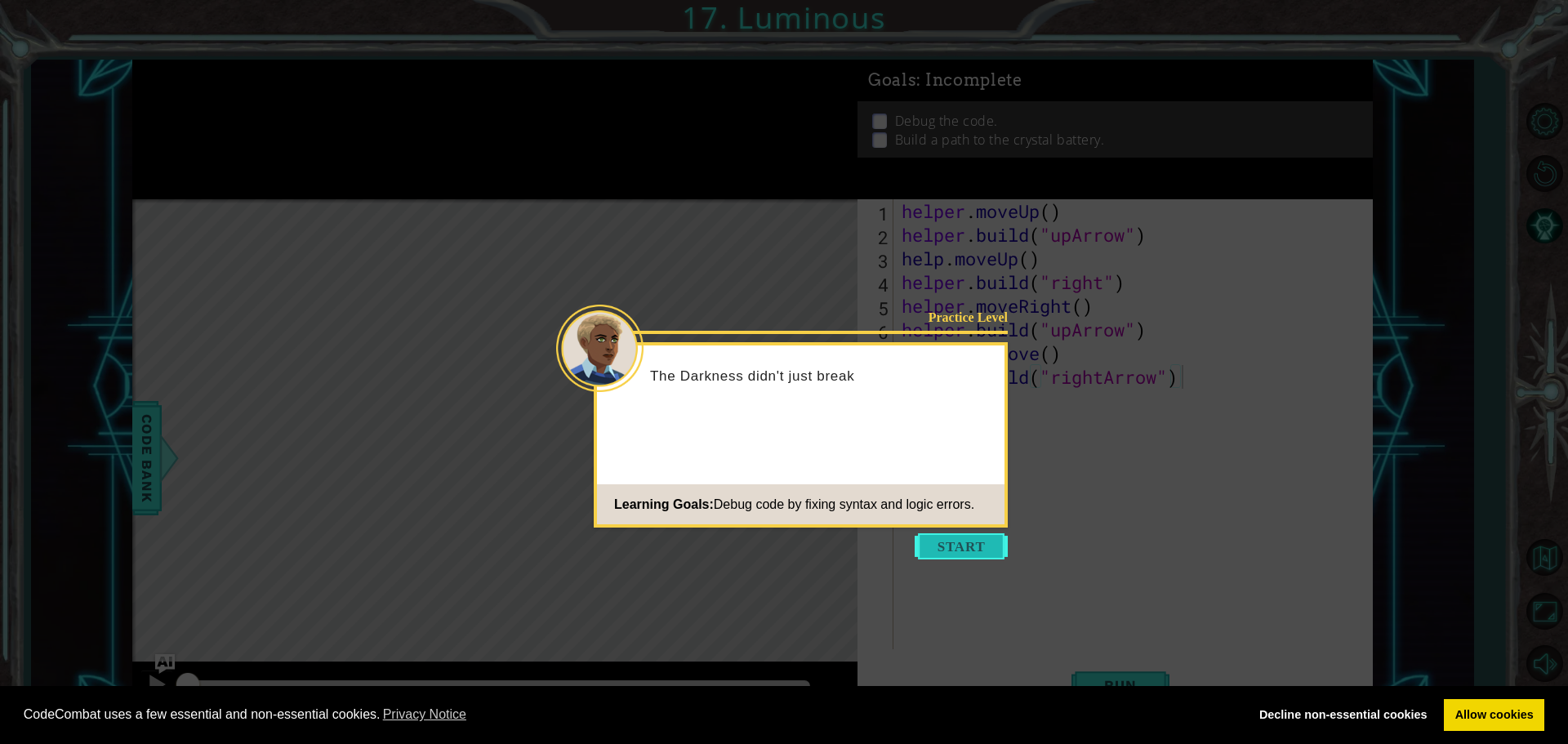
click at [963, 535] on button "Start" at bounding box center [962, 546] width 93 height 26
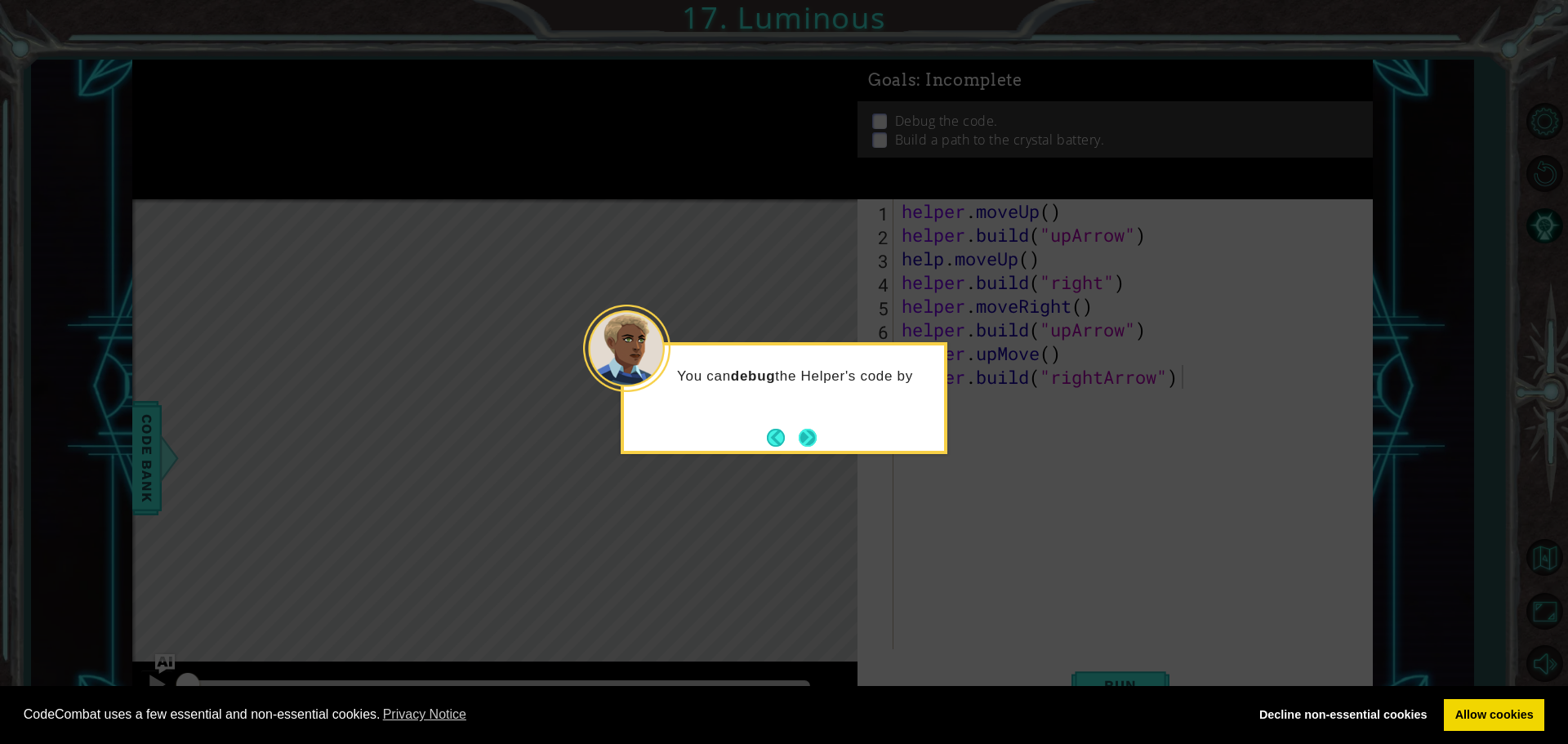
click at [808, 436] on button "Next" at bounding box center [807, 437] width 18 height 18
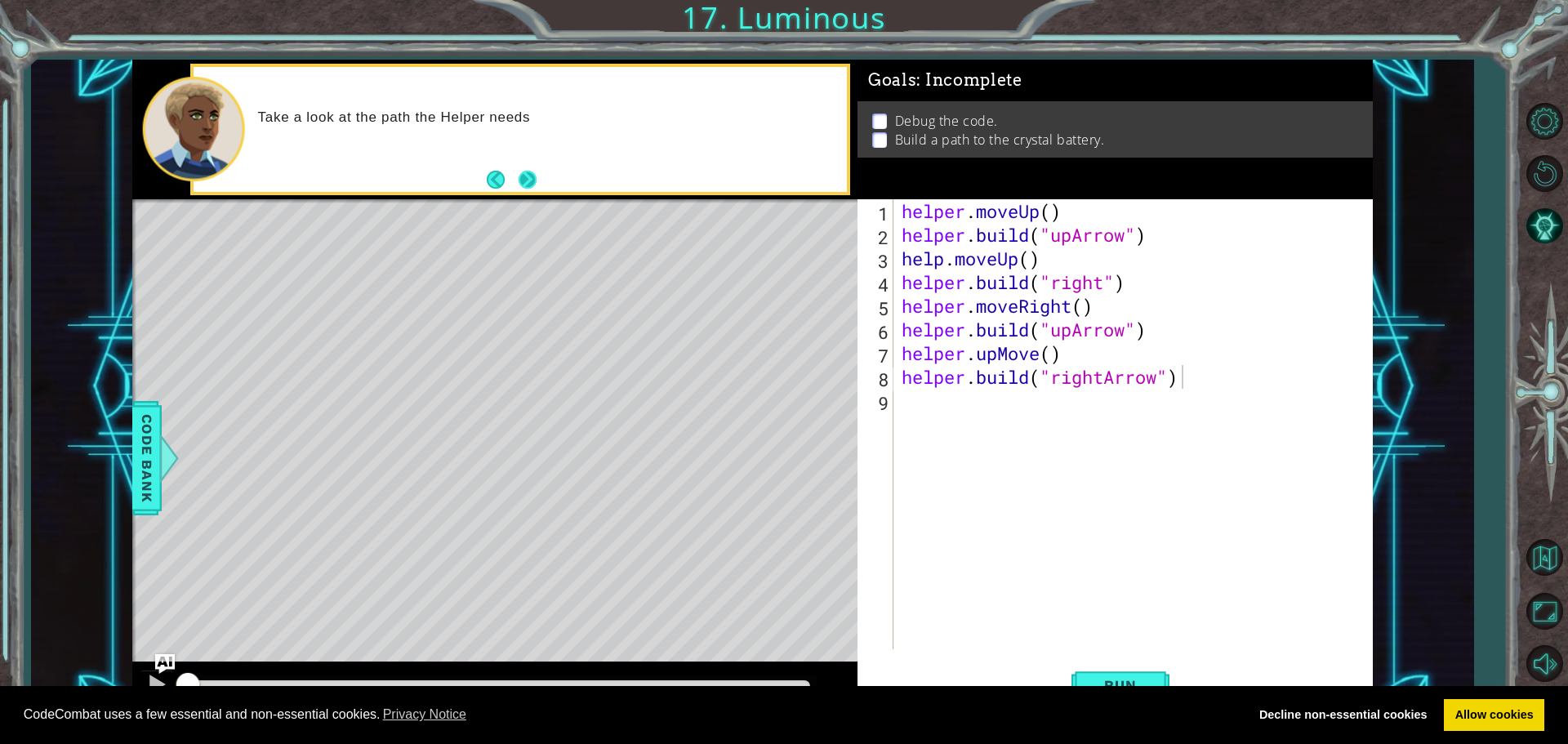
click at [524, 179] on button "Next" at bounding box center [527, 179] width 18 height 18
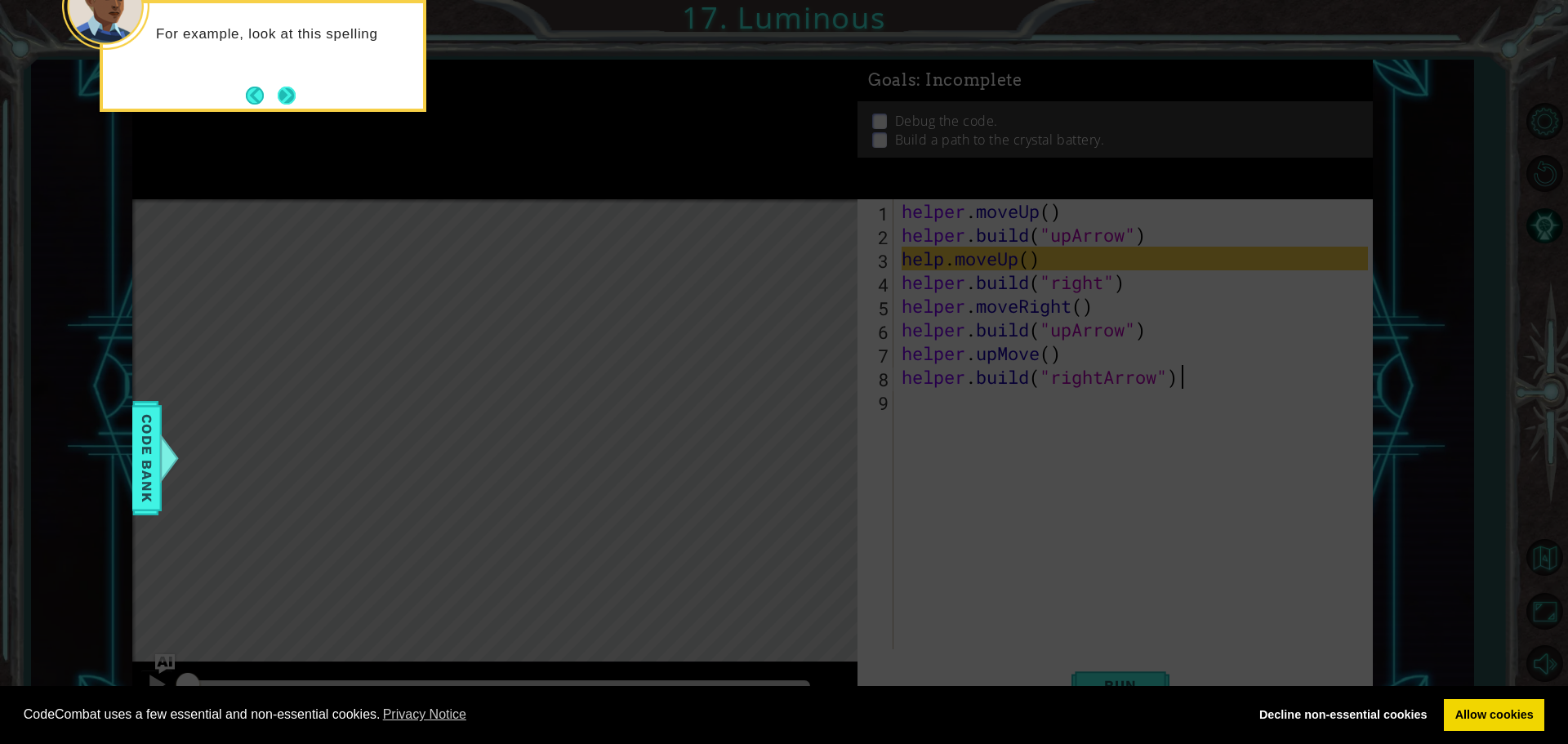
click at [296, 102] on button "Next" at bounding box center [286, 95] width 18 height 18
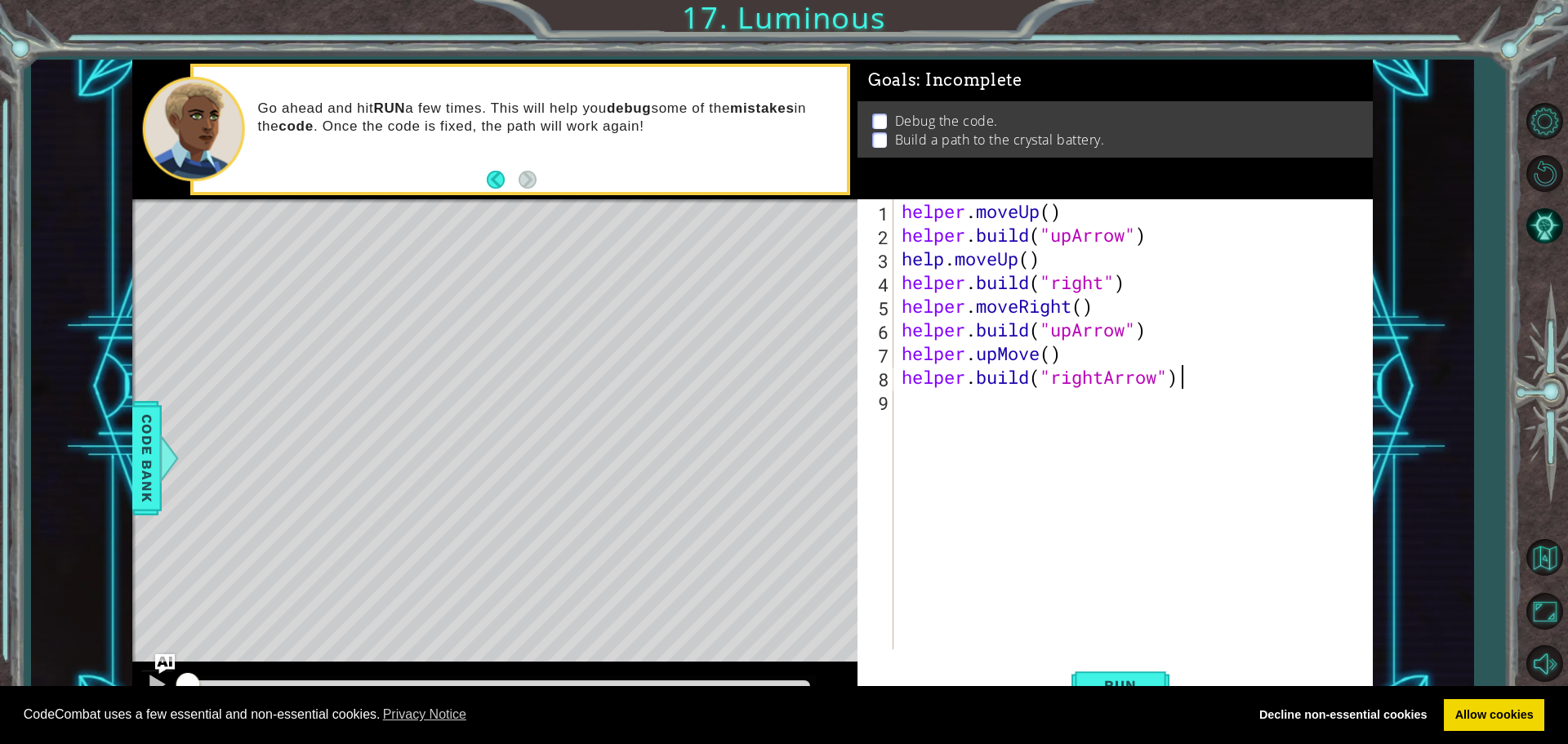
click at [999, 355] on div "helper . moveUp ( ) helper . build ( "upArrow" ) help . moveUp ( ) helper . bui…" at bounding box center [1137, 447] width 478 height 498
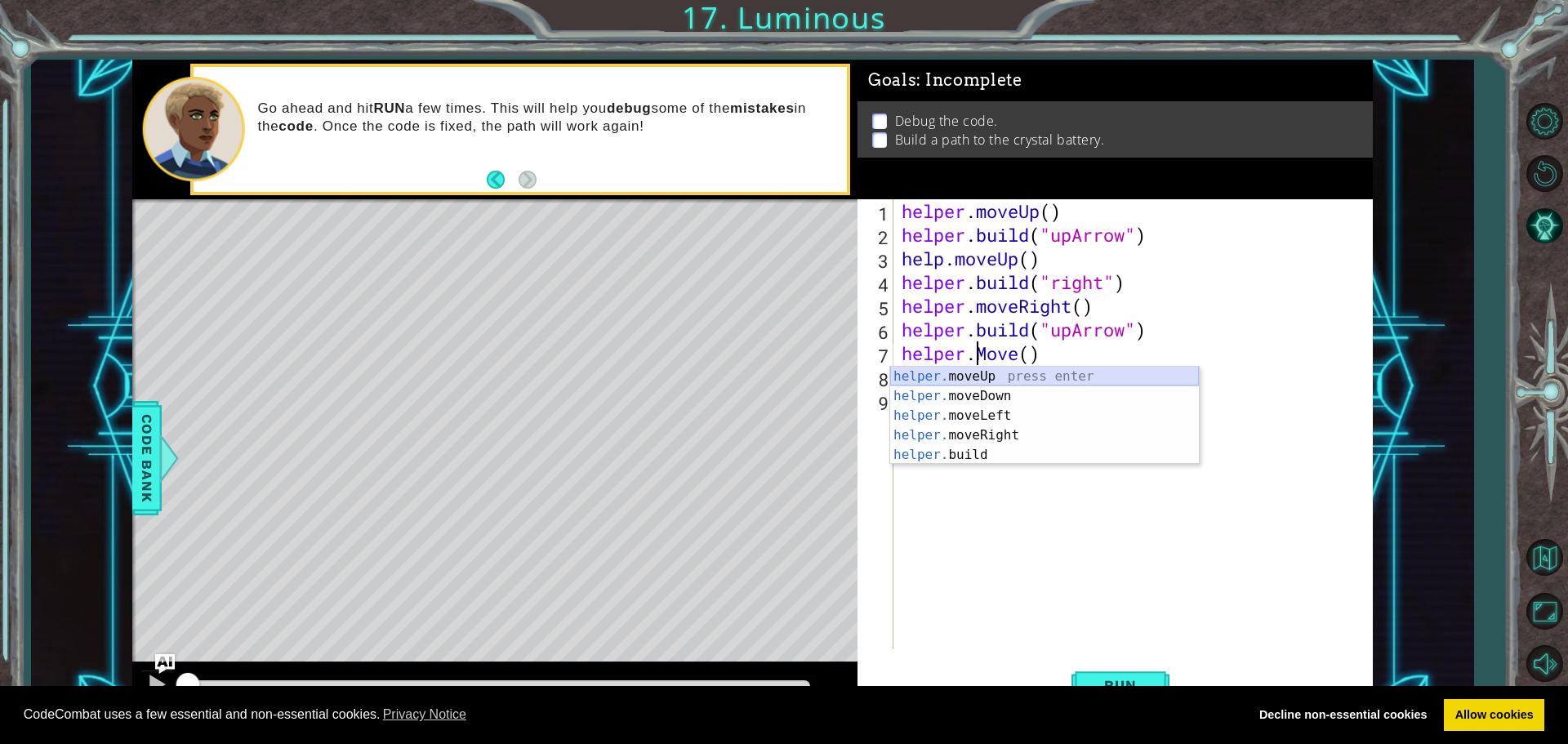
click at [927, 369] on div "helper. moveUp press enter helper. moveDown press enter helper. moveLeft press …" at bounding box center [1044, 435] width 309 height 138
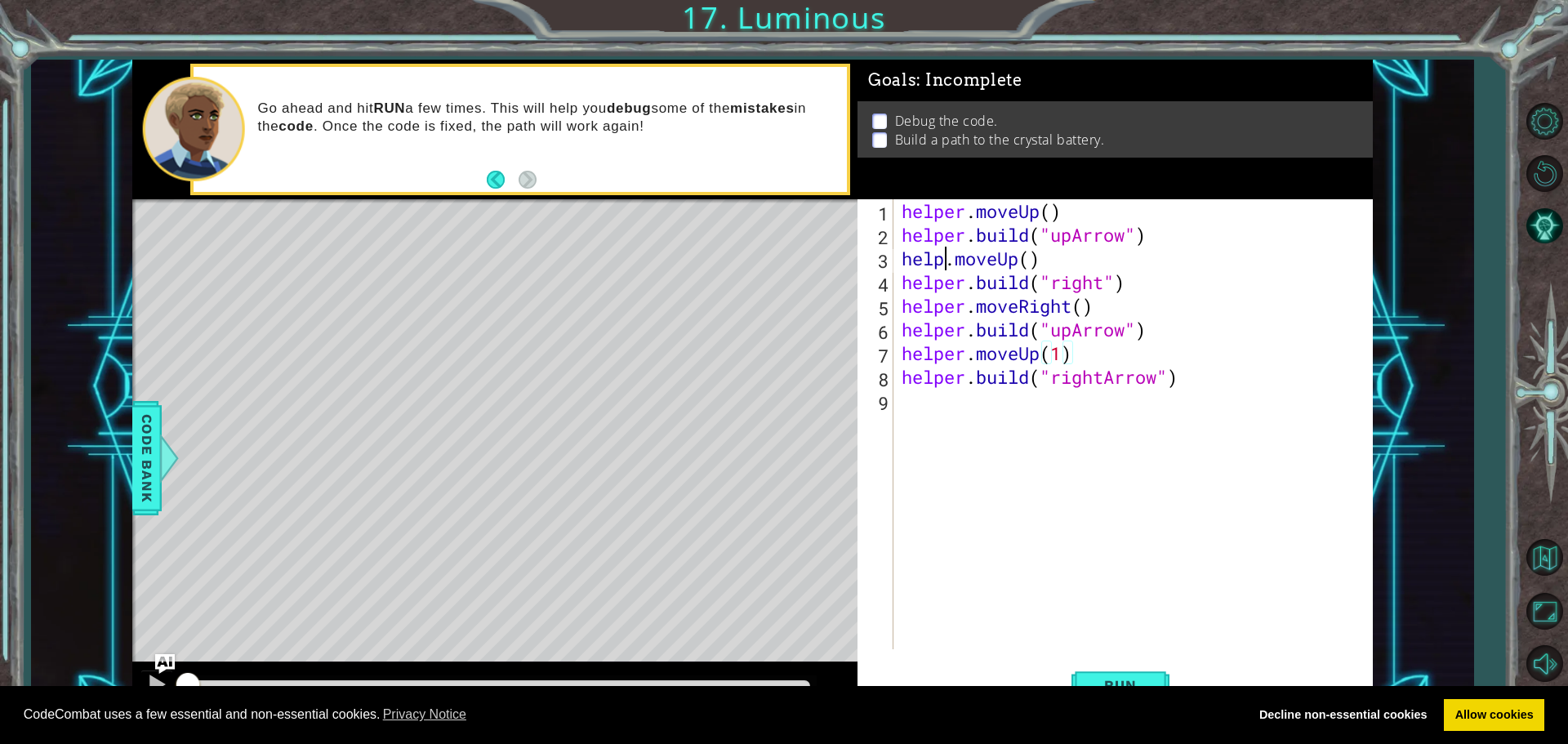
click at [941, 257] on div "helper . moveUp ( ) helper . build ( "upArrow" ) help . moveUp ( ) helper . bui…" at bounding box center [1137, 447] width 478 height 498
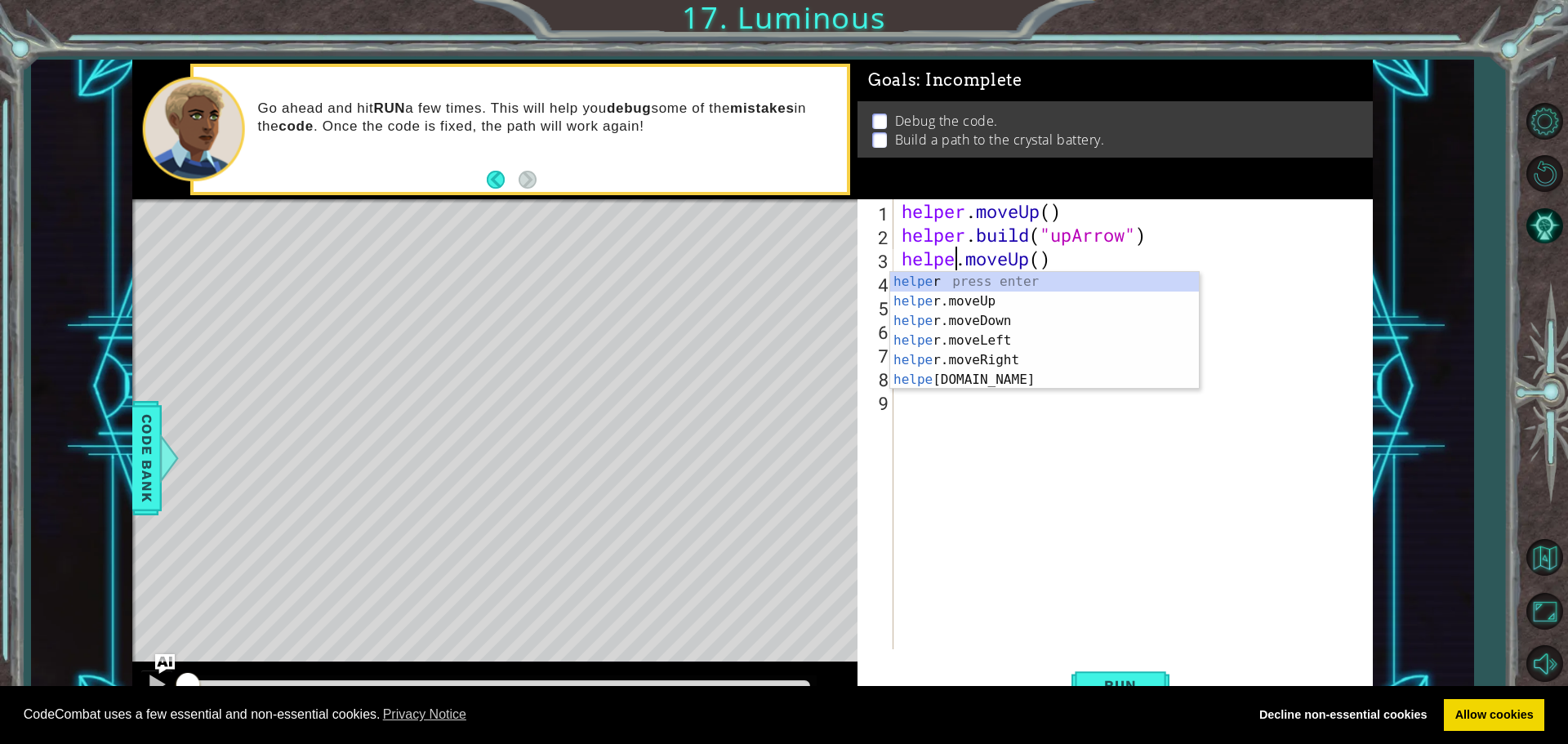
type textarea "helper.moveUp()"
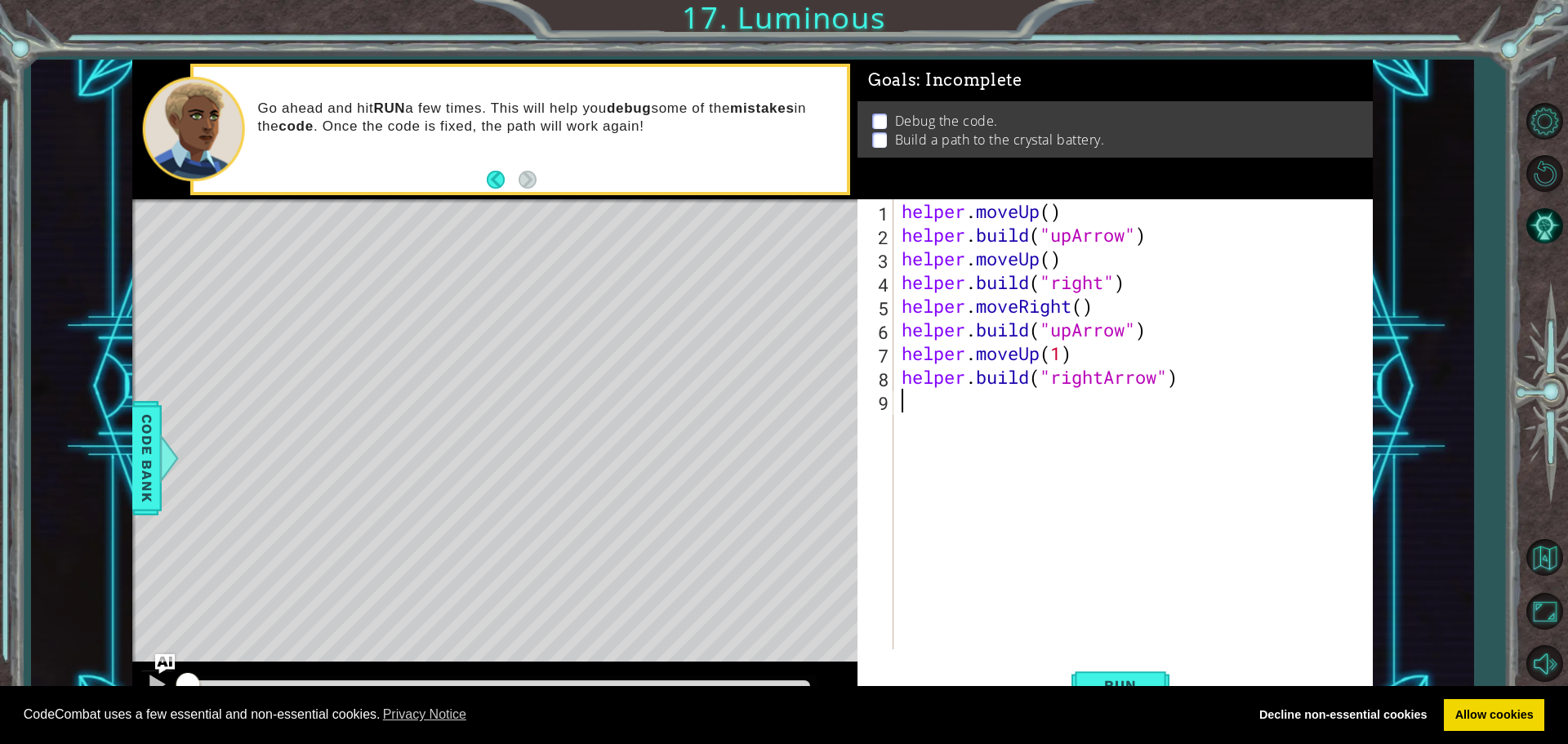
click at [1121, 461] on div "helper . moveUp ( ) helper . build ( "upArrow" ) helper . moveUp ( ) helper . b…" at bounding box center [1137, 447] width 478 height 498
click at [1123, 665] on button "Run" at bounding box center [1120, 684] width 98 height 51
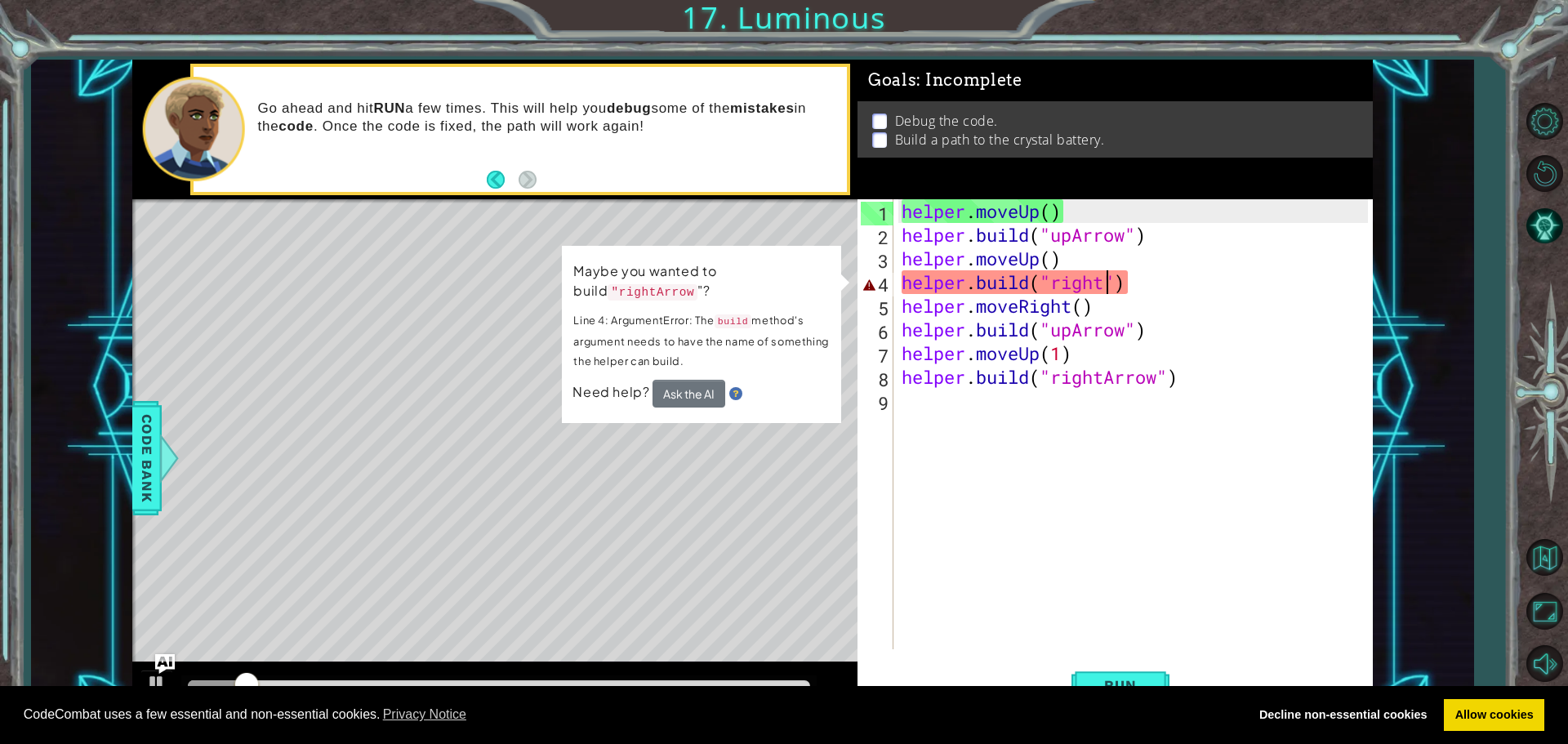
click at [1110, 281] on div "helper . moveUp ( ) helper . build ( "upArrow" ) helper . moveUp ( ) helper . b…" at bounding box center [1137, 447] width 478 height 498
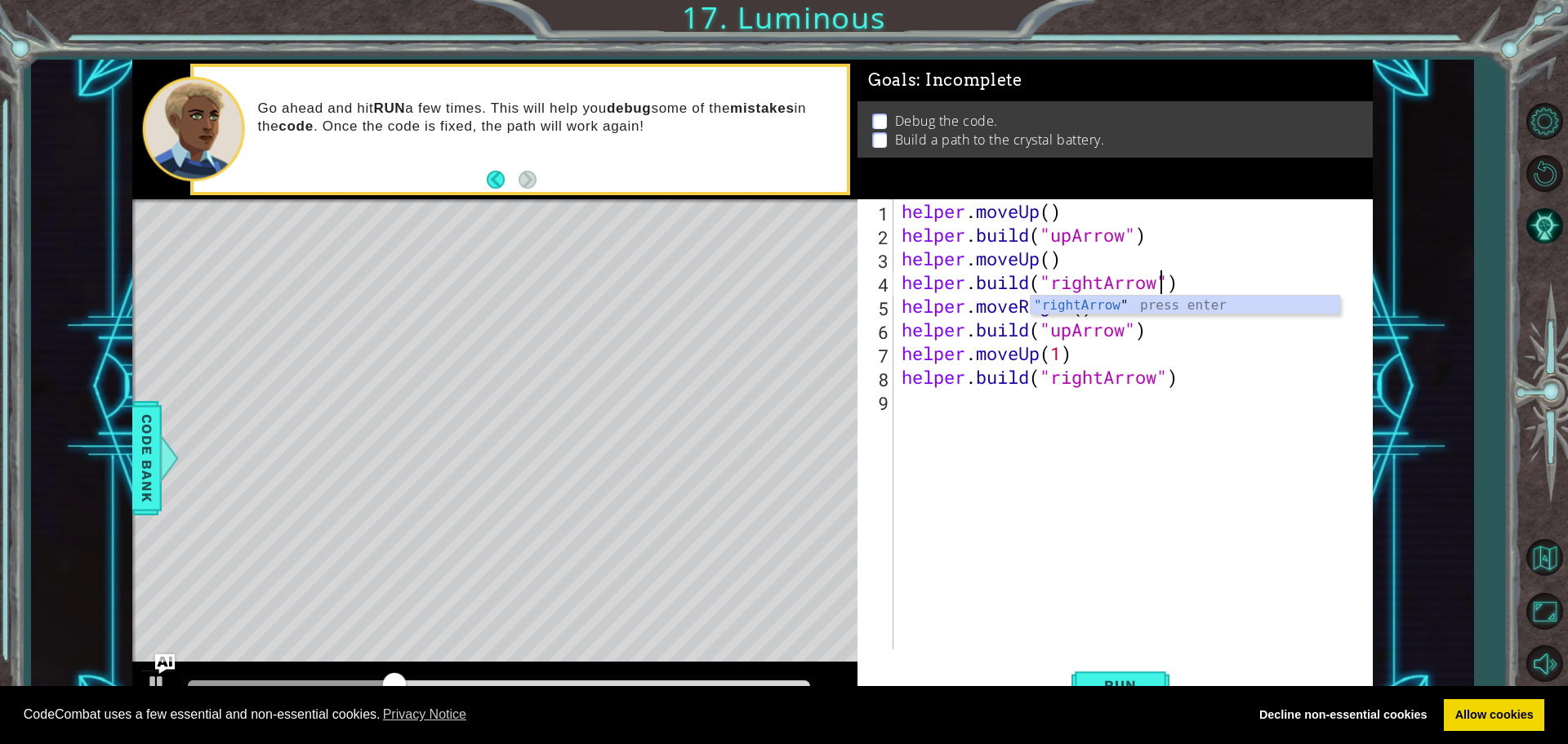
scroll to position [0, 11]
click at [1104, 303] on div ""rightArrow " press enter" at bounding box center [1185, 325] width 309 height 59
type textarea "[DOMAIN_NAME]("rightArrow")"
drag, startPoint x: 1156, startPoint y: 678, endPoint x: 1155, endPoint y: 688, distance: 10.0
click at [1155, 695] on body "Cookie Policy CodeCombat uses a few essential and non-essential cookies. Privac…" at bounding box center [784, 372] width 1568 height 744
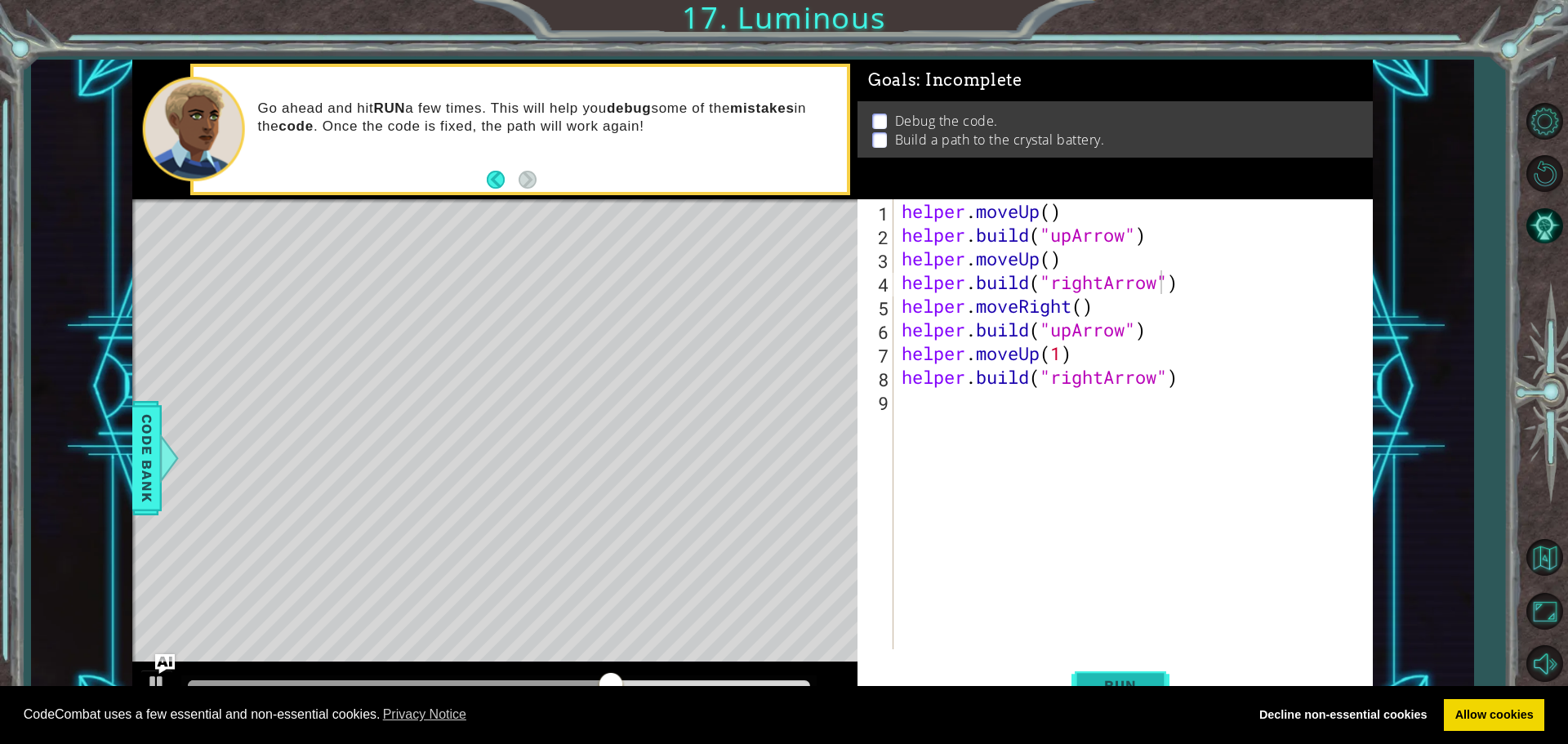
click at [1096, 674] on button "Run" at bounding box center [1120, 684] width 98 height 51
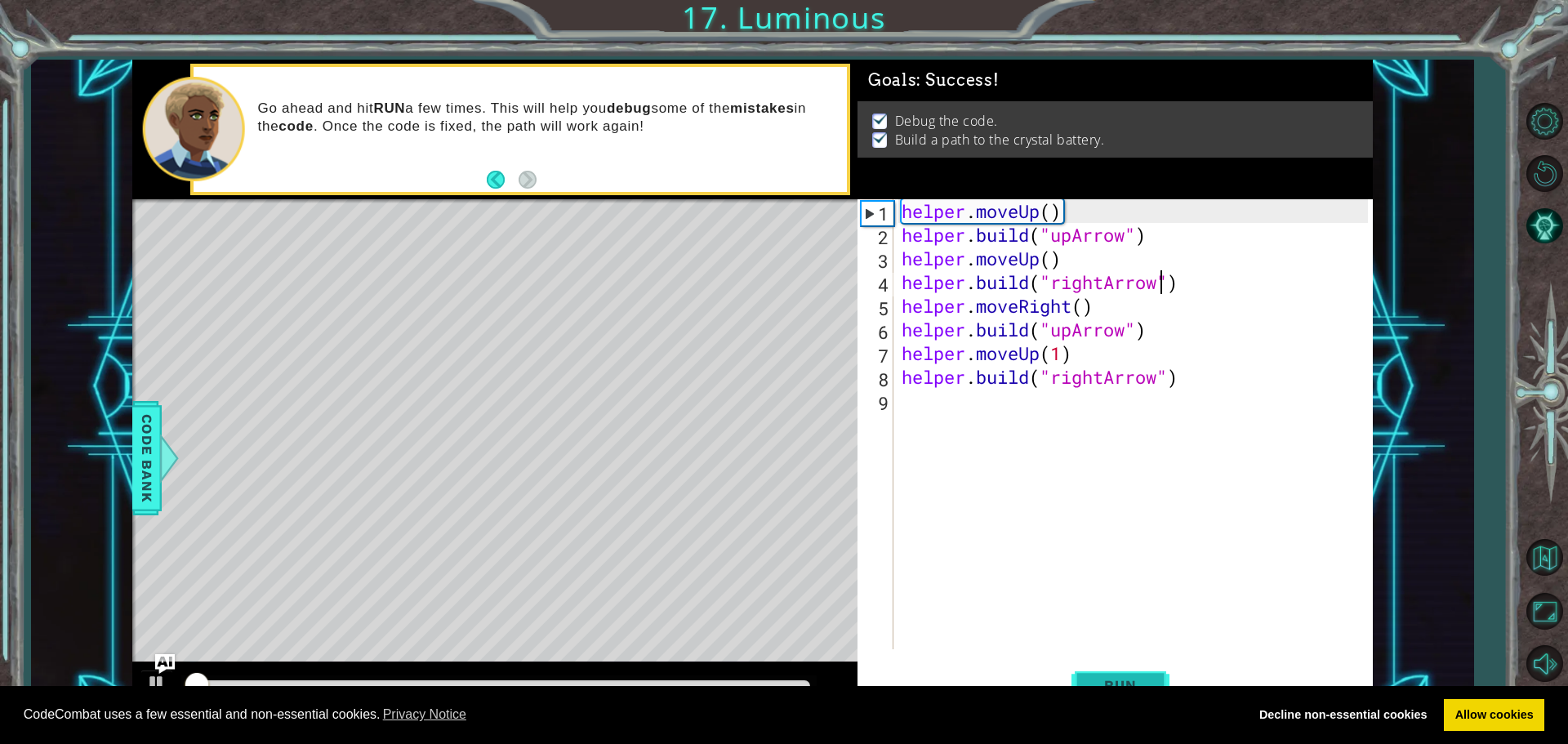
drag, startPoint x: 1140, startPoint y: 667, endPoint x: 1136, endPoint y: 677, distance: 10.8
click at [1137, 676] on button "Run" at bounding box center [1120, 684] width 98 height 51
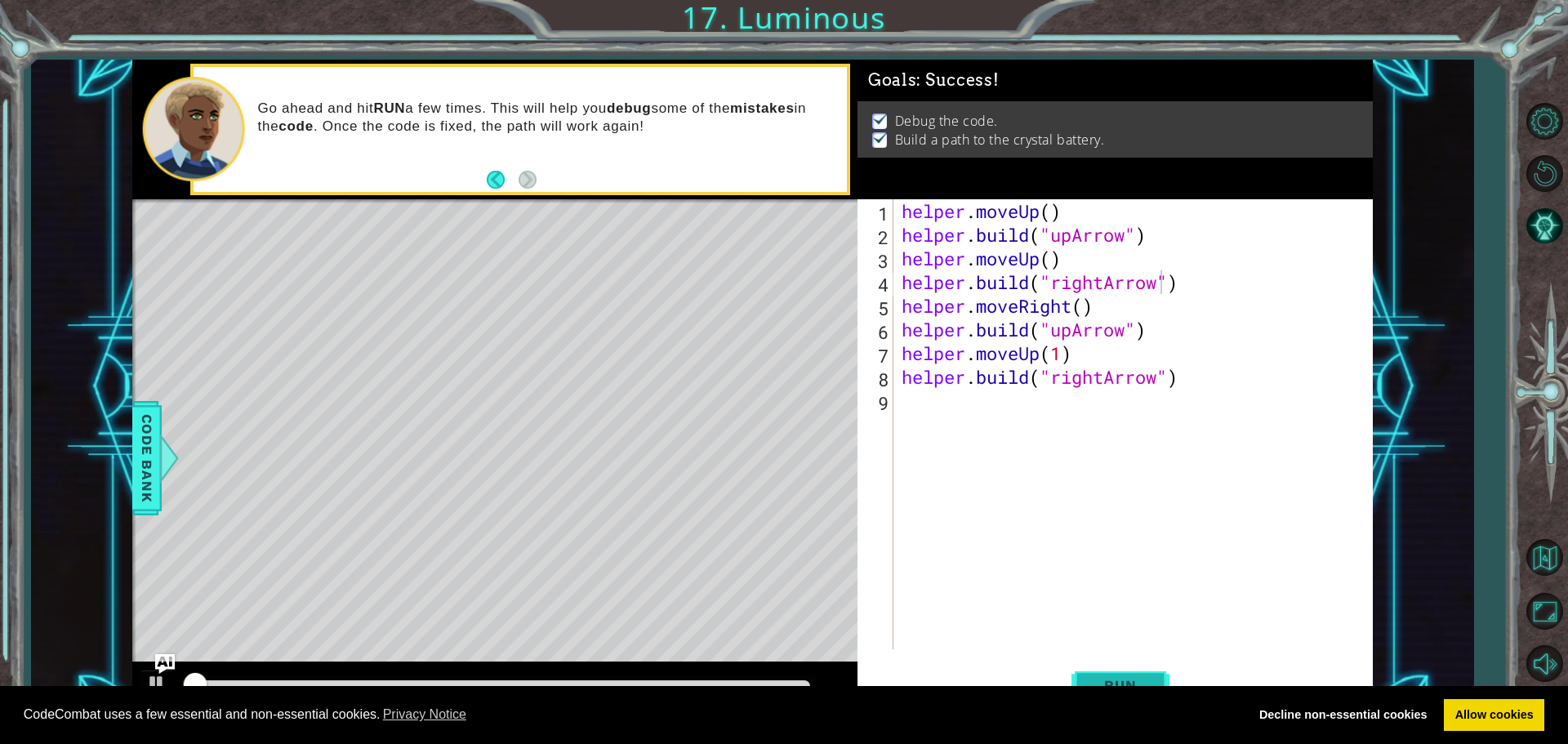
drag, startPoint x: 1135, startPoint y: 677, endPoint x: 1130, endPoint y: 659, distance: 18.7
click at [1132, 677] on span "Run" at bounding box center [1120, 685] width 64 height 17
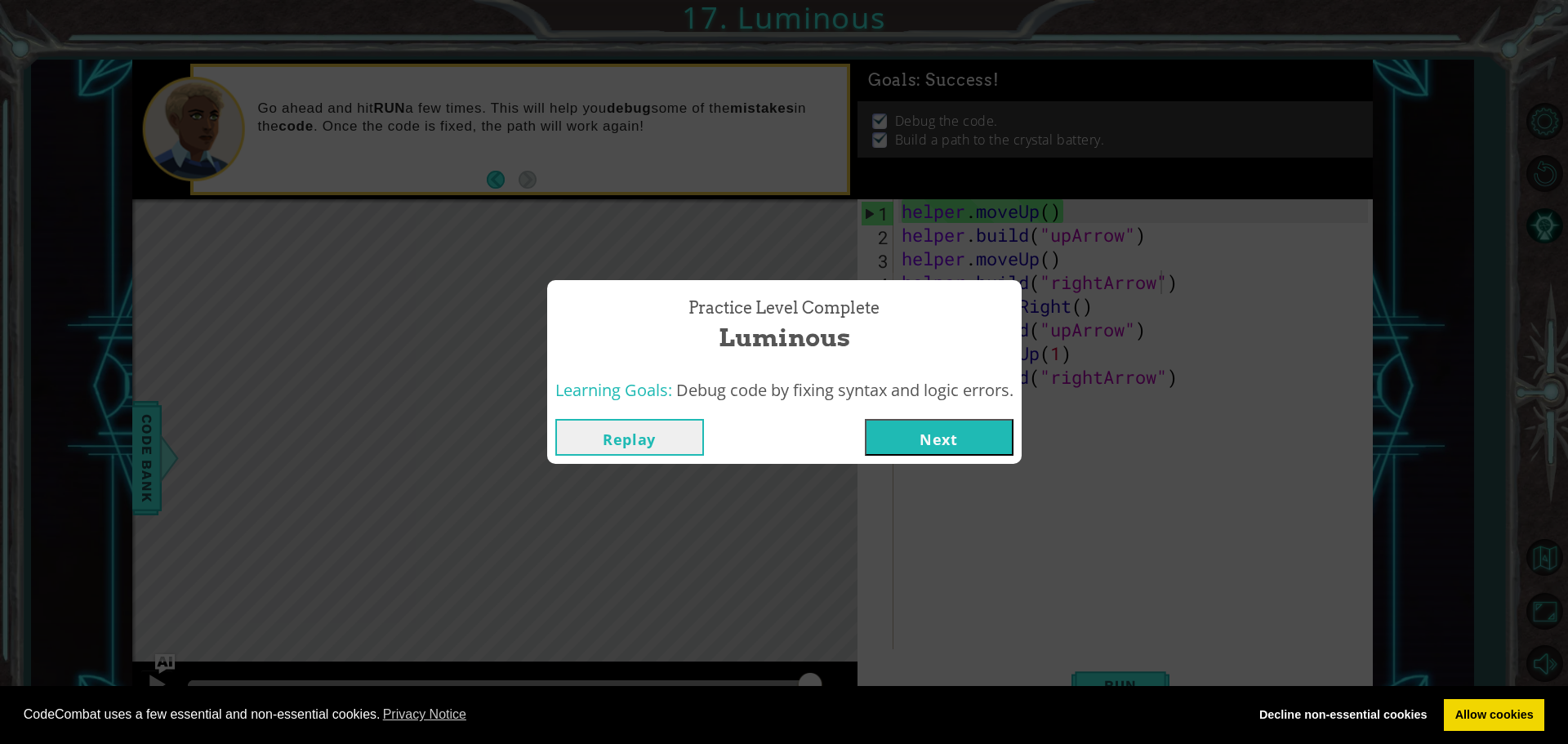
click at [884, 422] on button "Next" at bounding box center [939, 438] width 149 height 37
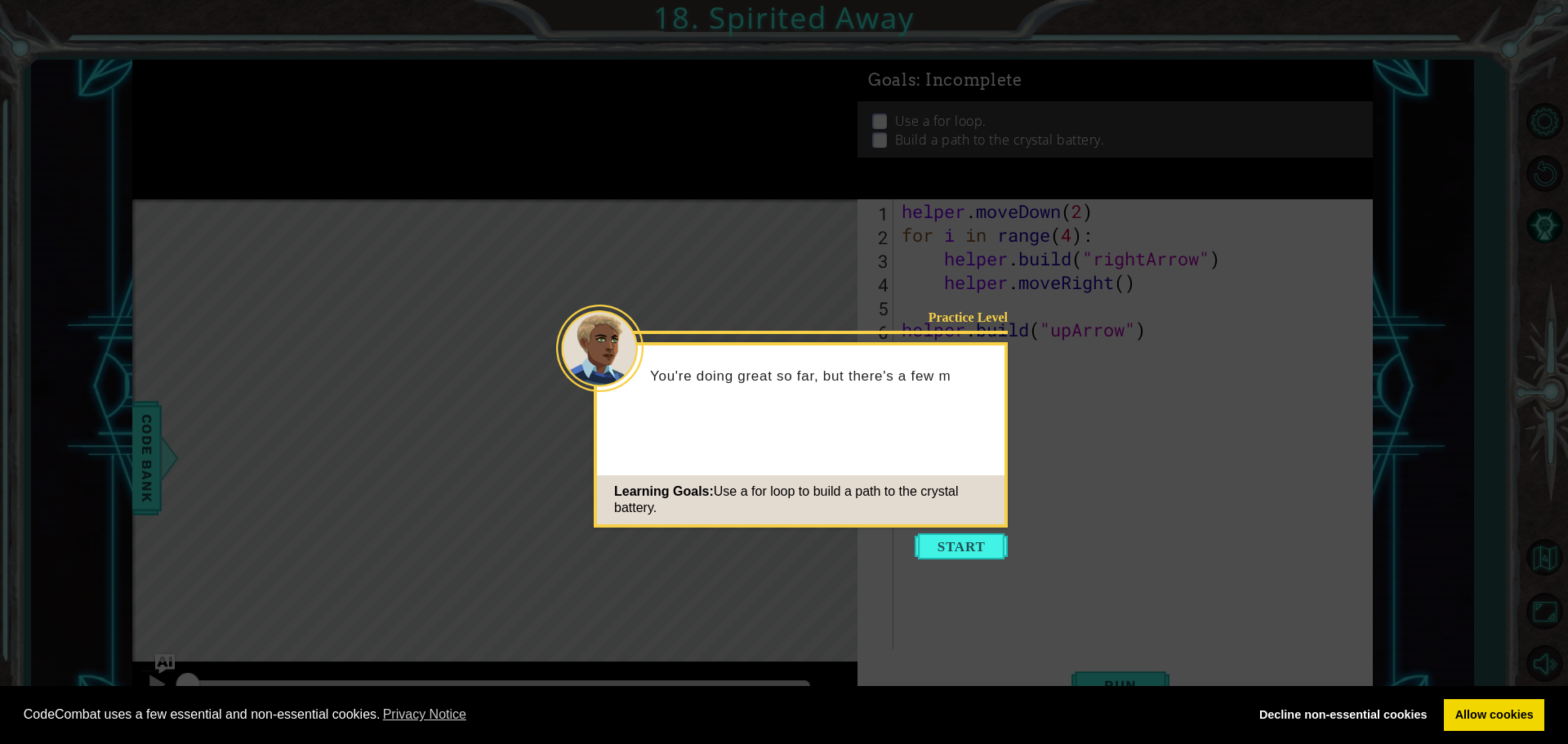
click at [942, 530] on icon at bounding box center [784, 372] width 1568 height 744
click at [943, 532] on icon at bounding box center [784, 372] width 1568 height 744
click at [960, 552] on button "Start" at bounding box center [962, 546] width 93 height 26
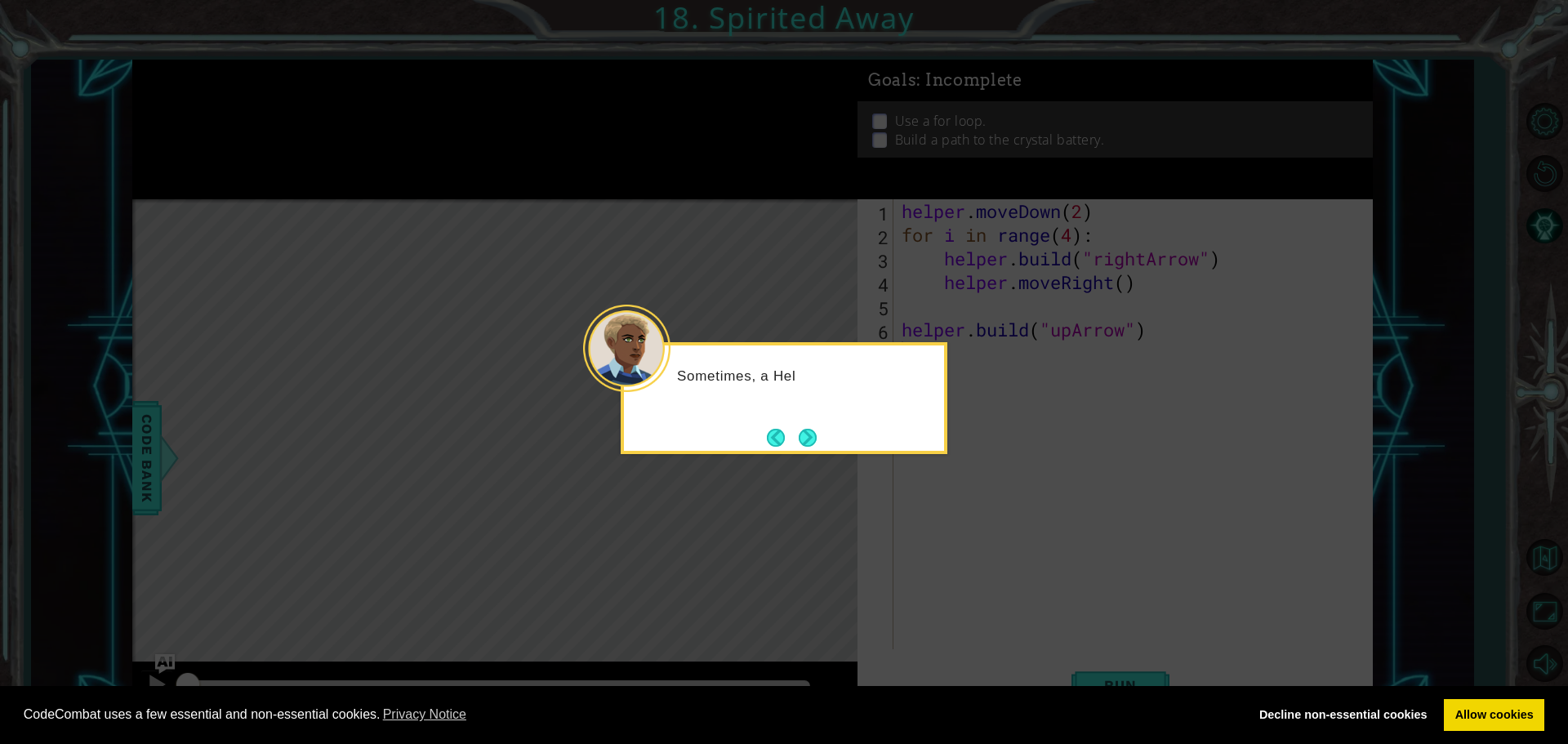
drag, startPoint x: 814, startPoint y: 429, endPoint x: 815, endPoint y: 455, distance: 26.0
click at [815, 455] on body "Cookie Policy CodeCombat uses a few essential and non-essential cookies. Privac…" at bounding box center [784, 372] width 1568 height 744
click at [799, 442] on button "Next" at bounding box center [807, 437] width 18 height 18
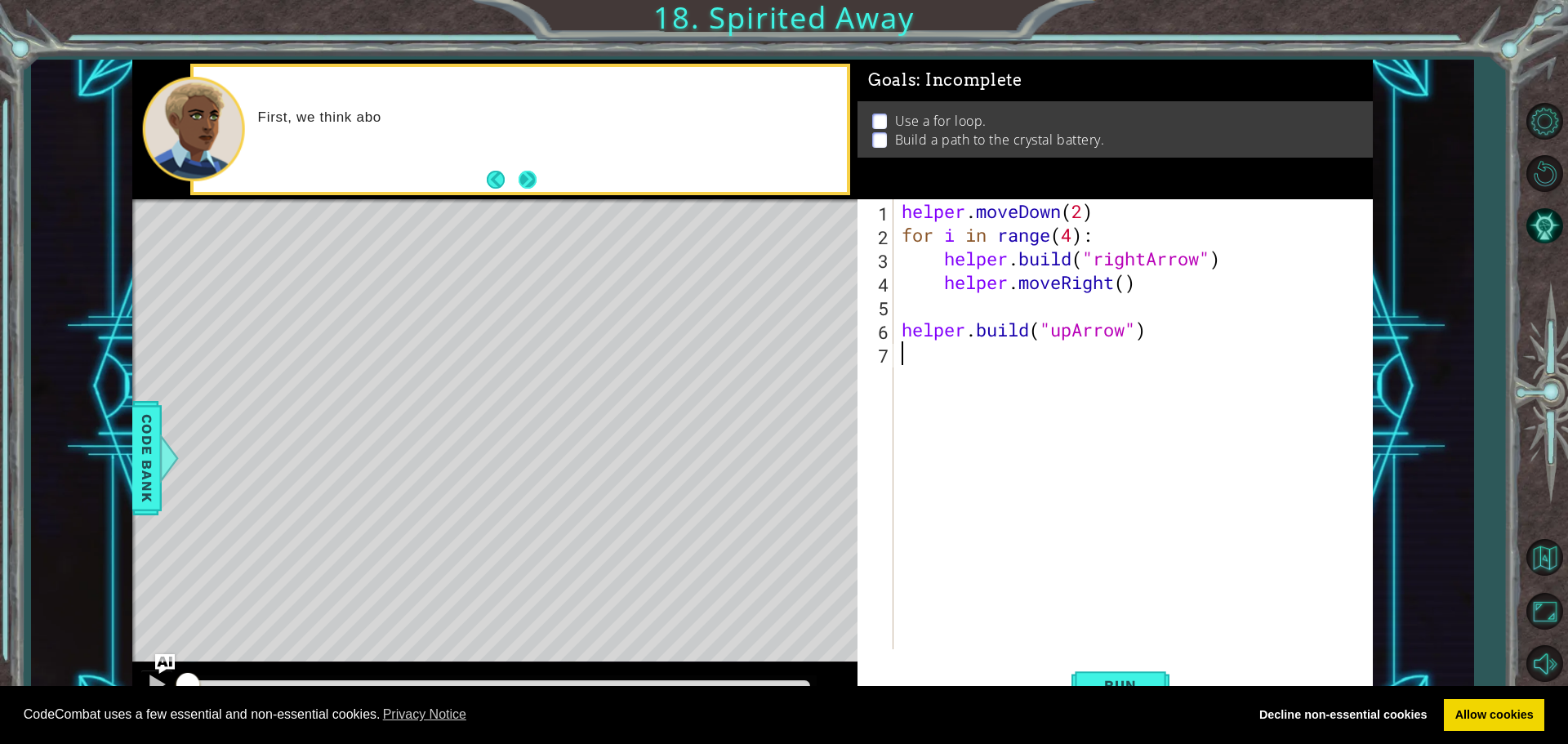
click at [533, 181] on button "Next" at bounding box center [527, 179] width 18 height 18
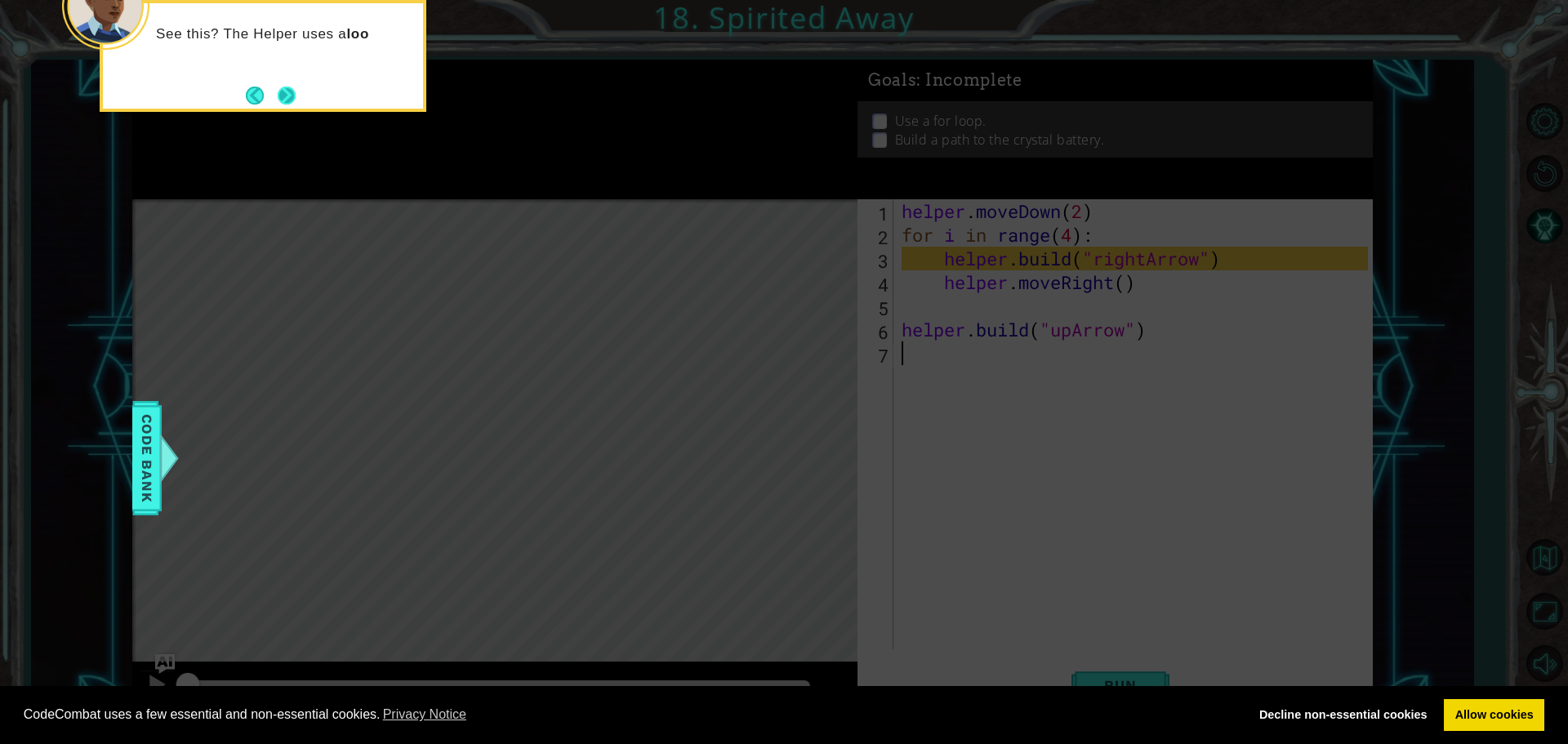
click at [295, 93] on button "Next" at bounding box center [286, 95] width 18 height 18
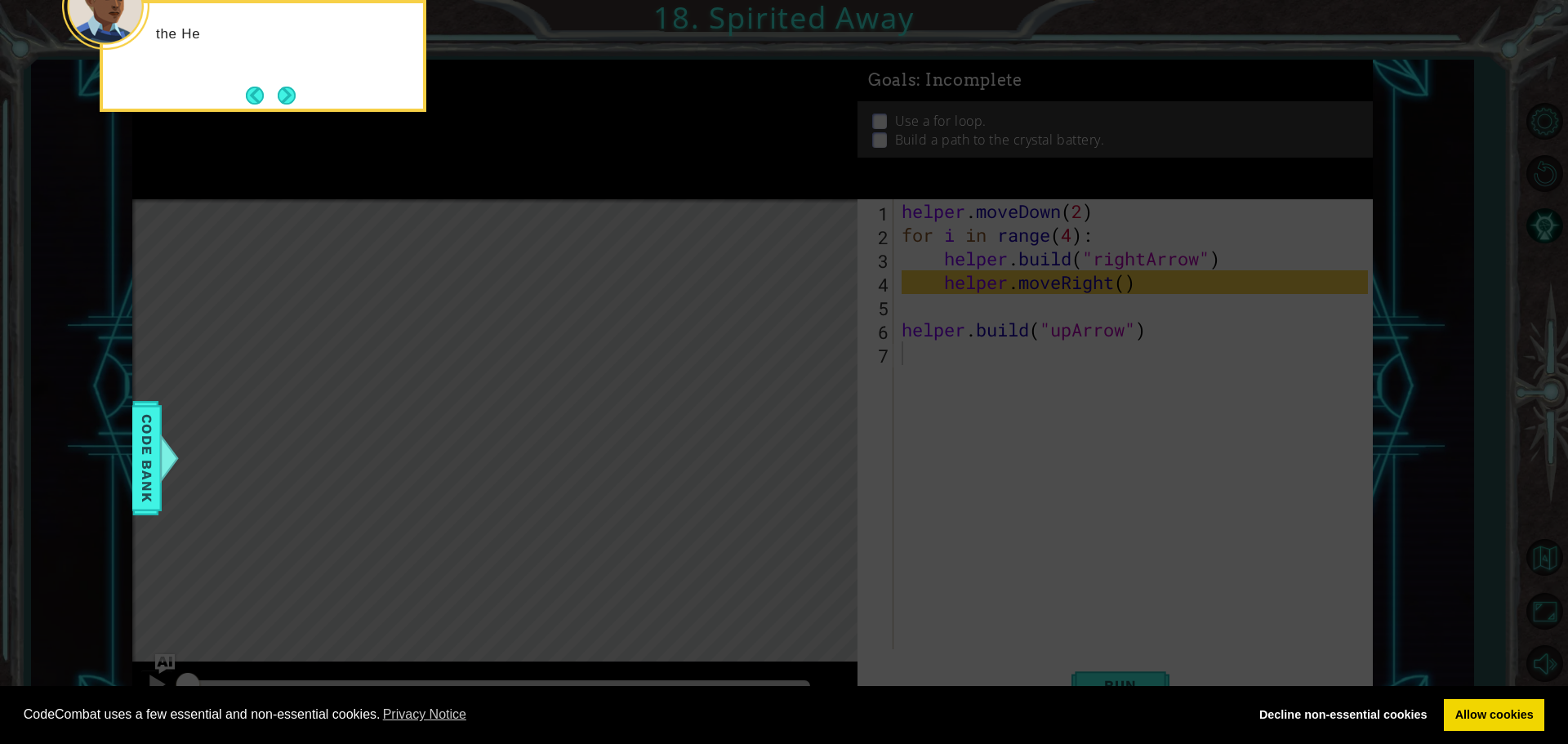
click at [295, 93] on button "Next" at bounding box center [286, 95] width 18 height 18
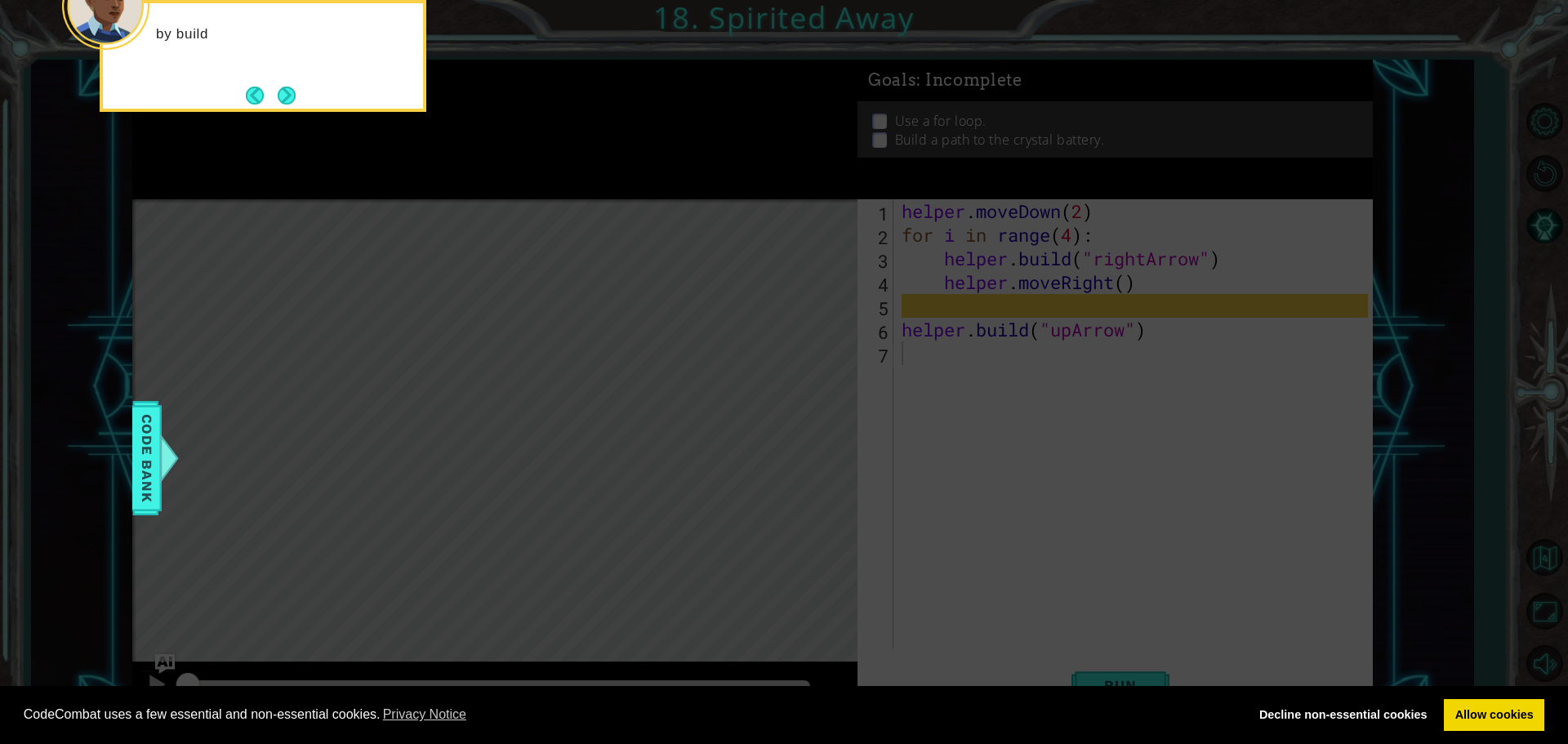
click at [295, 93] on button "Next" at bounding box center [286, 95] width 18 height 18
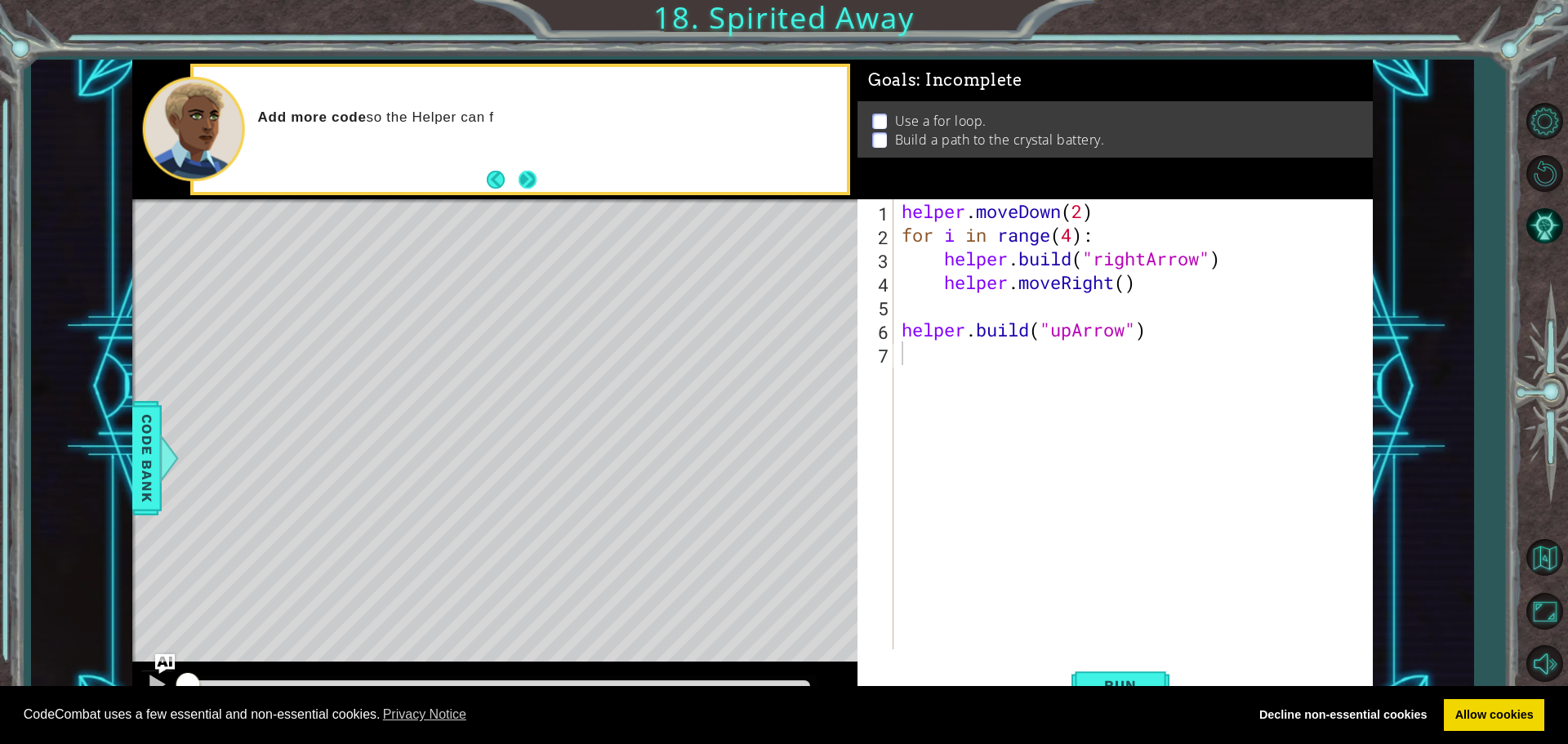
click at [521, 189] on button "Next" at bounding box center [527, 179] width 18 height 18
drag, startPoint x: 1142, startPoint y: 622, endPoint x: 1128, endPoint y: 631, distance: 16.6
click at [1136, 631] on div "helper . moveDown ( 2 ) for i in range ( 4 ) : helper . build ( "rightArrow" ) …" at bounding box center [1137, 447] width 478 height 498
drag, startPoint x: 1096, startPoint y: 677, endPoint x: 1084, endPoint y: 668, distance: 15.0
click at [1096, 677] on span "Run" at bounding box center [1120, 685] width 64 height 17
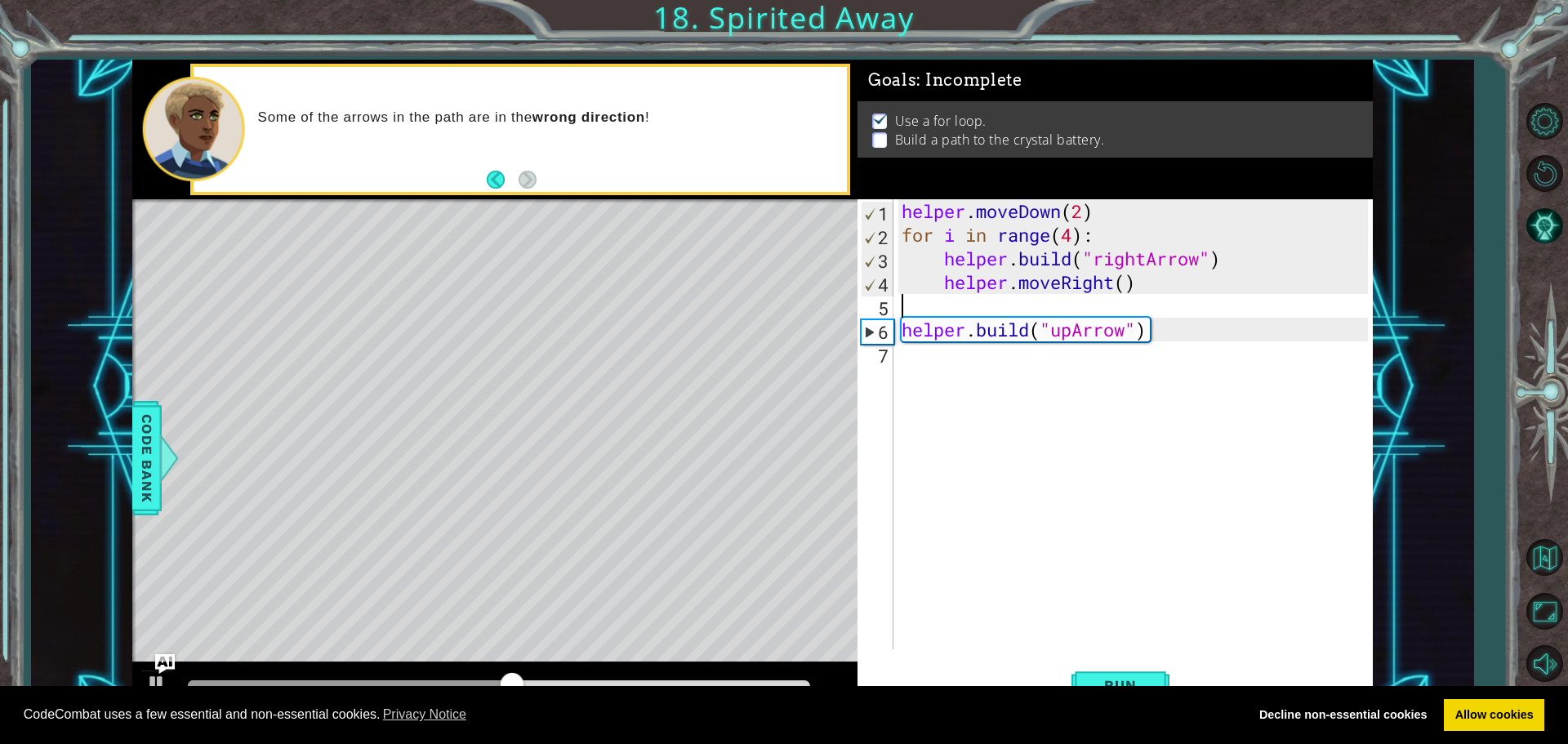
click at [940, 303] on div "helper . moveDown ( 2 ) for i in range ( 4 ) : helper . build ( "rightArrow" ) …" at bounding box center [1137, 447] width 478 height 498
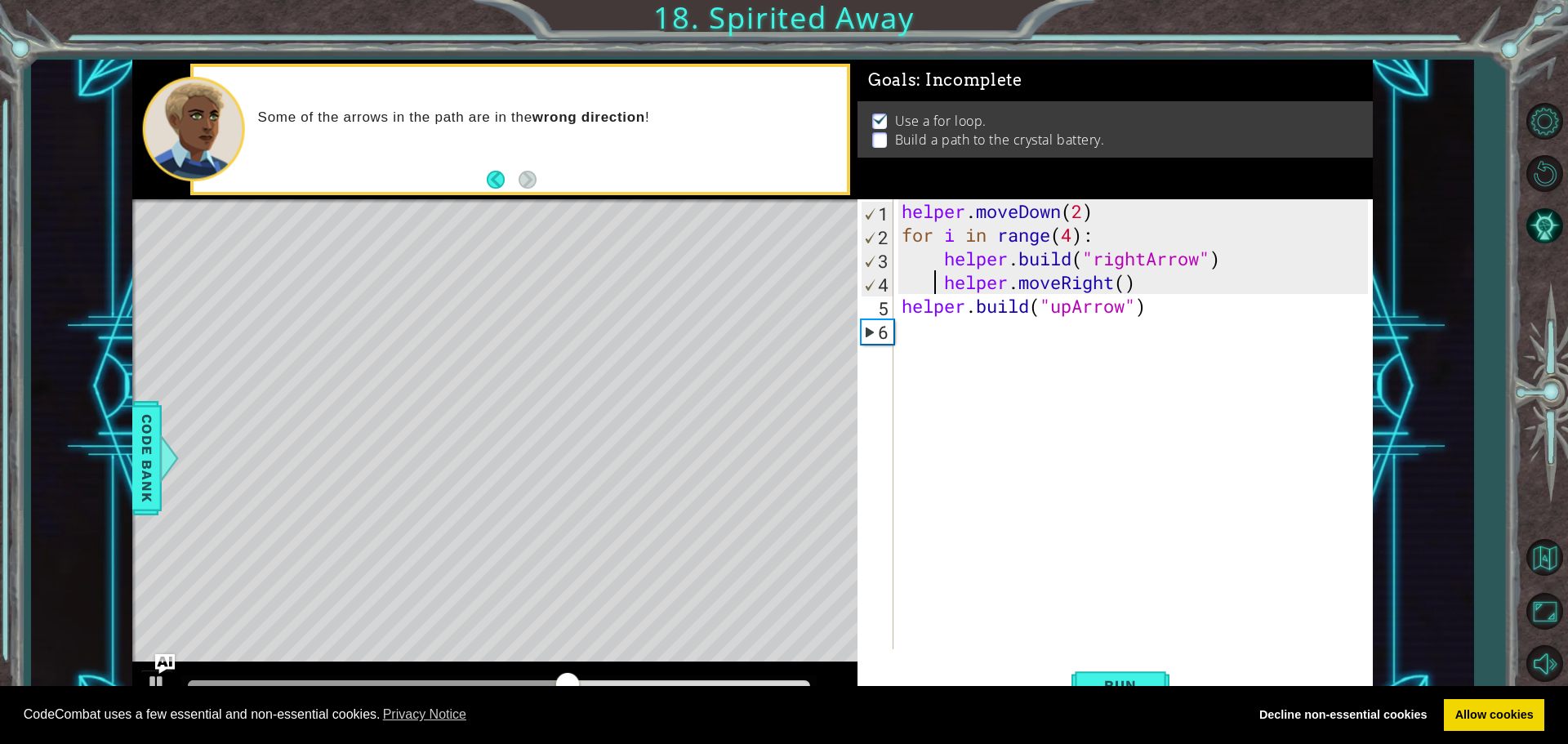
click at [931, 279] on div "helper . moveDown ( 2 ) for i in range ( 4 ) : helper . build ( "rightArrow" ) …" at bounding box center [1137, 447] width 478 height 498
click at [910, 288] on div "helper . moveDown ( 2 ) for i in range ( 4 ) : helper . build ( "rightArrow" ) …" at bounding box center [1137, 447] width 478 height 498
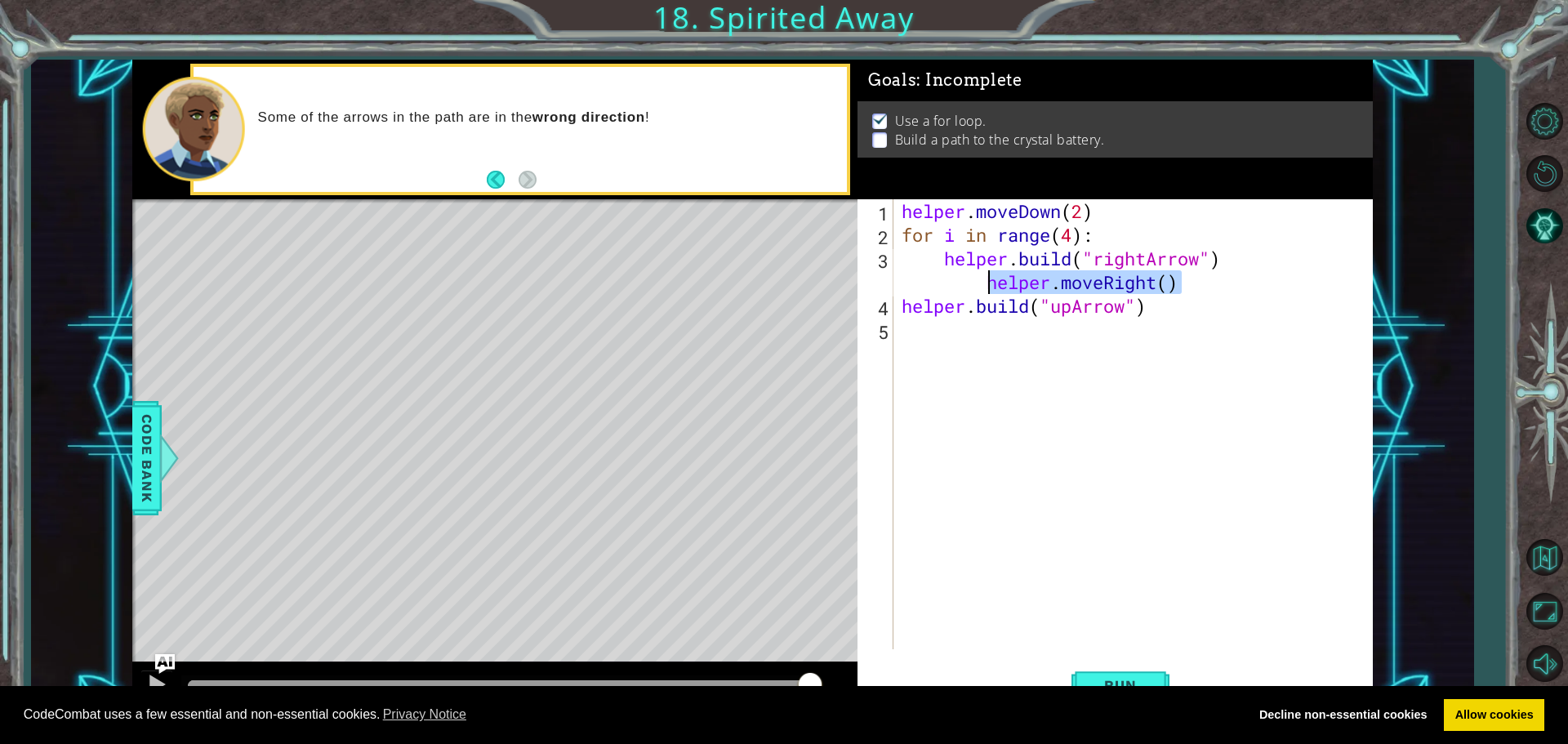
drag, startPoint x: 1188, startPoint y: 280, endPoint x: 984, endPoint y: 292, distance: 204.4
click at [984, 292] on div "helper . moveDown ( 2 ) for i in range ( 4 ) : helper . build ( "rightArrow" ) …" at bounding box center [1137, 447] width 478 height 498
click at [1199, 281] on div "helper . moveDown ( 2 ) for i in range ( 4 ) : helper . build ( "rightArrow" ) …" at bounding box center [1133, 424] width 470 height 450
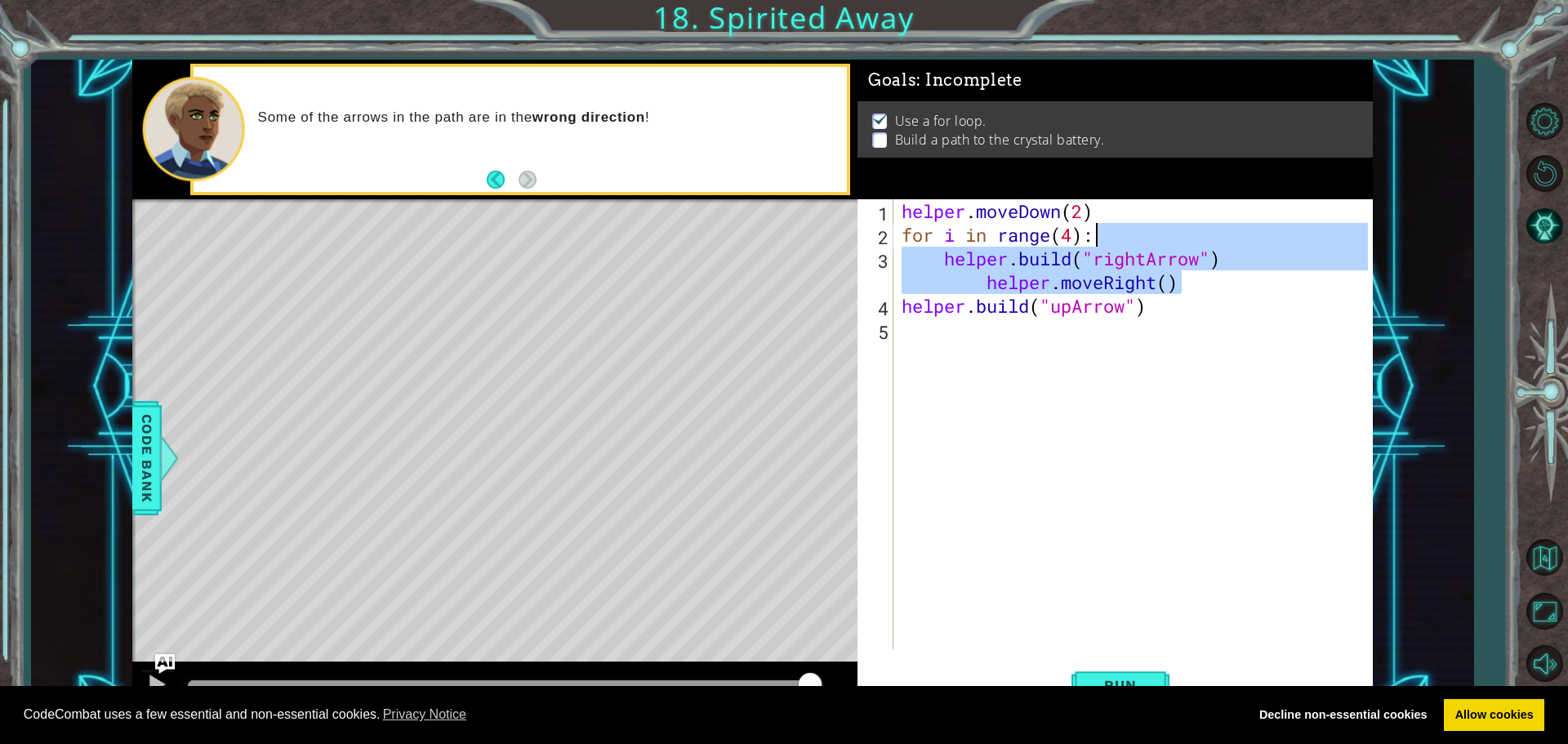
drag, startPoint x: 1189, startPoint y: 288, endPoint x: 1437, endPoint y: 234, distance: 253.8
click at [1437, 234] on div "1 ההההההההההההההההההההההההההההההההההההההההההההההההההההההההההההההההההההההההההההה…" at bounding box center [751, 387] width 1442 height 655
click at [1283, 315] on div "helper . moveDown ( 2 ) for i in range ( 4 ) : helper . build ( "rightArrow" ) …" at bounding box center [1137, 447] width 478 height 498
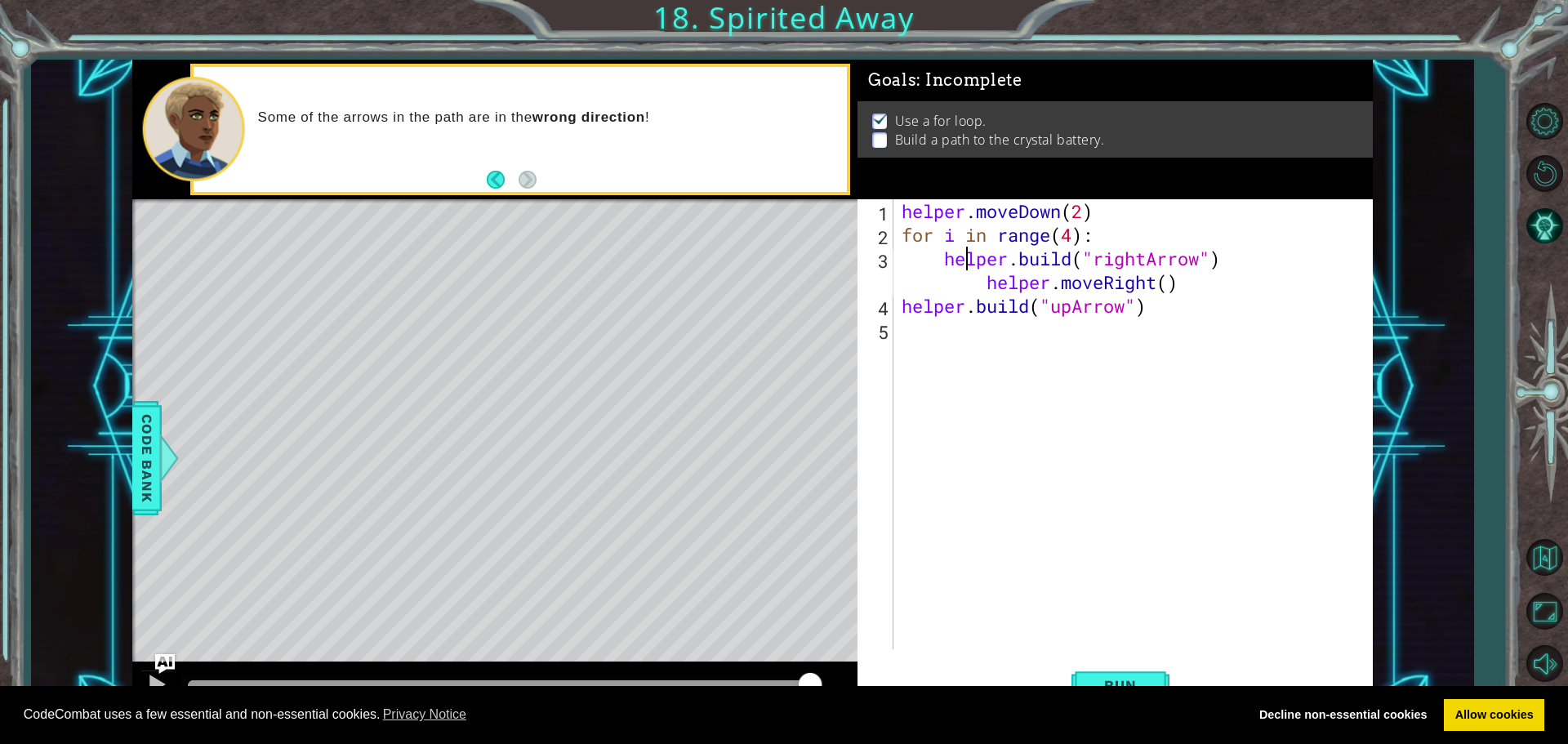
click at [964, 259] on div "helper . moveDown ( 2 ) for i in range ( 4 ) : helper . build ( "rightArrow" ) …" at bounding box center [1137, 447] width 478 height 498
click at [990, 279] on div "helper . moveDown ( 2 ) for i in range ( 4 ) : helper . build ( "rightArrow" ) …" at bounding box center [1137, 447] width 478 height 498
click at [982, 285] on div "helper . moveDown ( 2 ) for i in range ( 4 ) : helper . build ( "rightArrow" ) …" at bounding box center [1137, 447] width 478 height 498
click at [973, 280] on div "helper . moveDown ( 2 ) for i in range ( 4 ) : helper . build ( "rightArrow" ) …" at bounding box center [1137, 447] width 478 height 498
click at [954, 281] on div "helper . moveDown ( 2 ) for i in range ( 4 ) : helper . build ( "rightArrow" ) …" at bounding box center [1137, 447] width 478 height 498
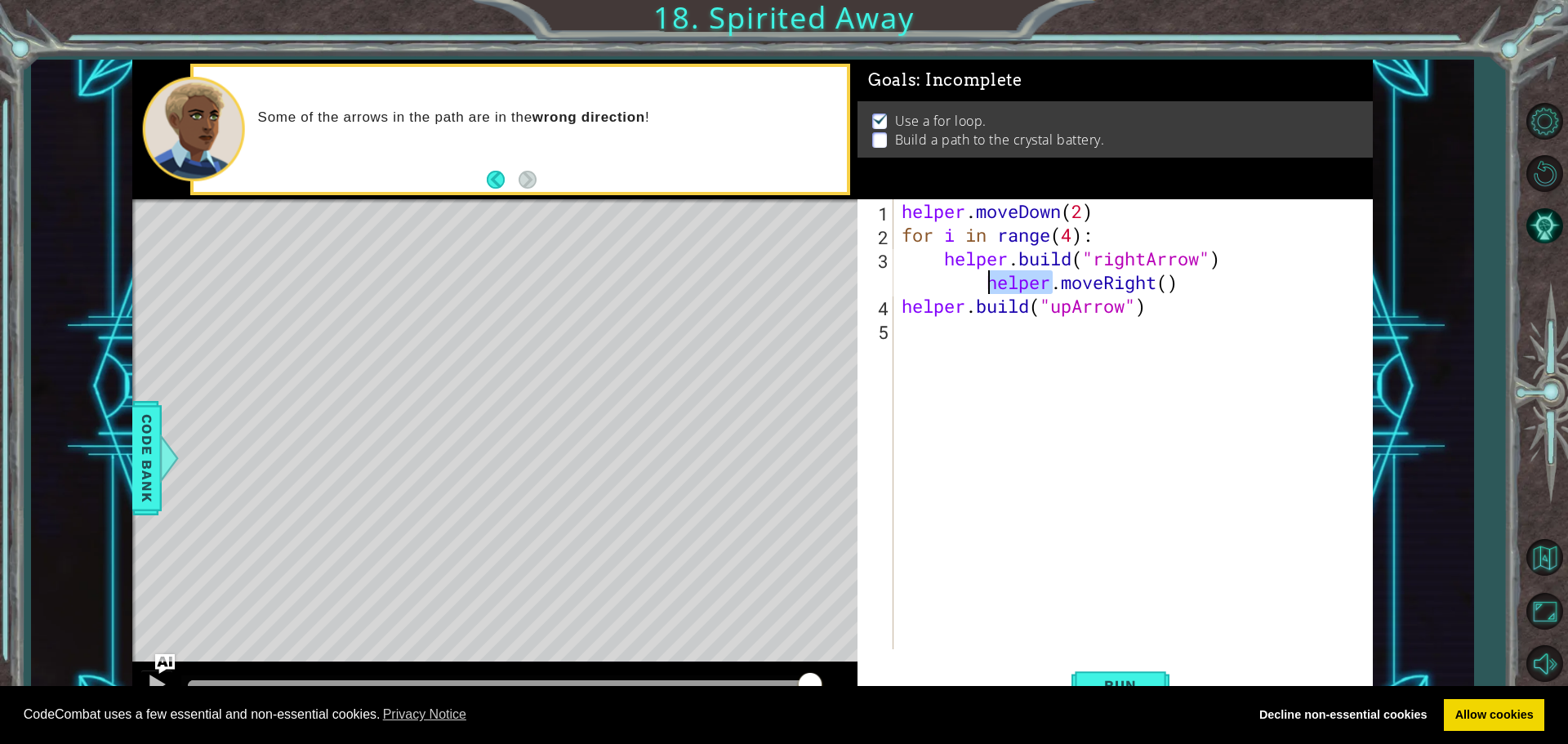
drag, startPoint x: 944, startPoint y: 289, endPoint x: 898, endPoint y: 313, distance: 51.9
click at [927, 300] on div "helper . moveDown ( 2 ) for i in range ( 4 ) : helper . build ( "rightArrow" ) …" at bounding box center [1137, 447] width 478 height 498
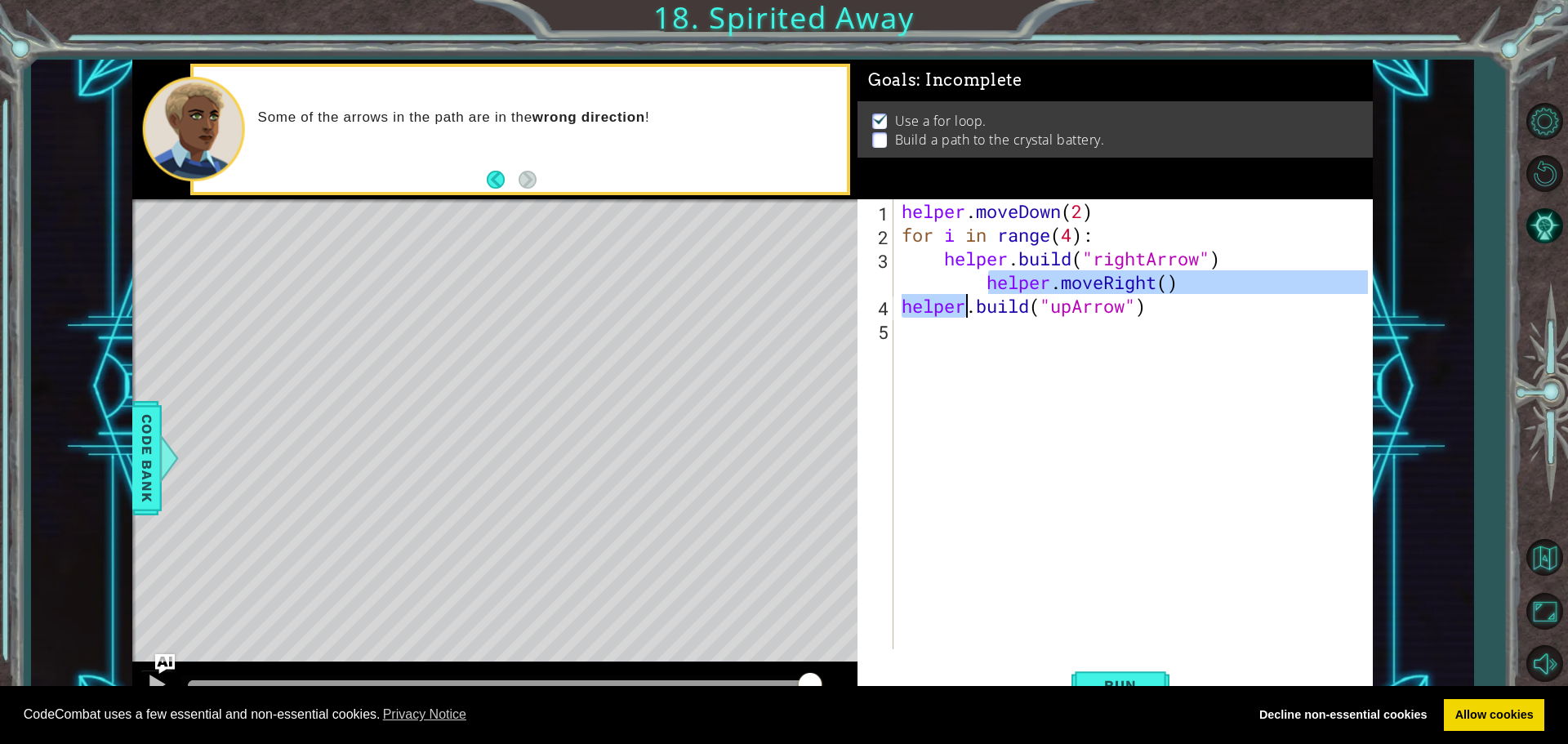
click at [916, 272] on div "helper . moveDown ( 2 ) for i in range ( 4 ) : helper . build ( "rightArrow" ) …" at bounding box center [1133, 424] width 470 height 450
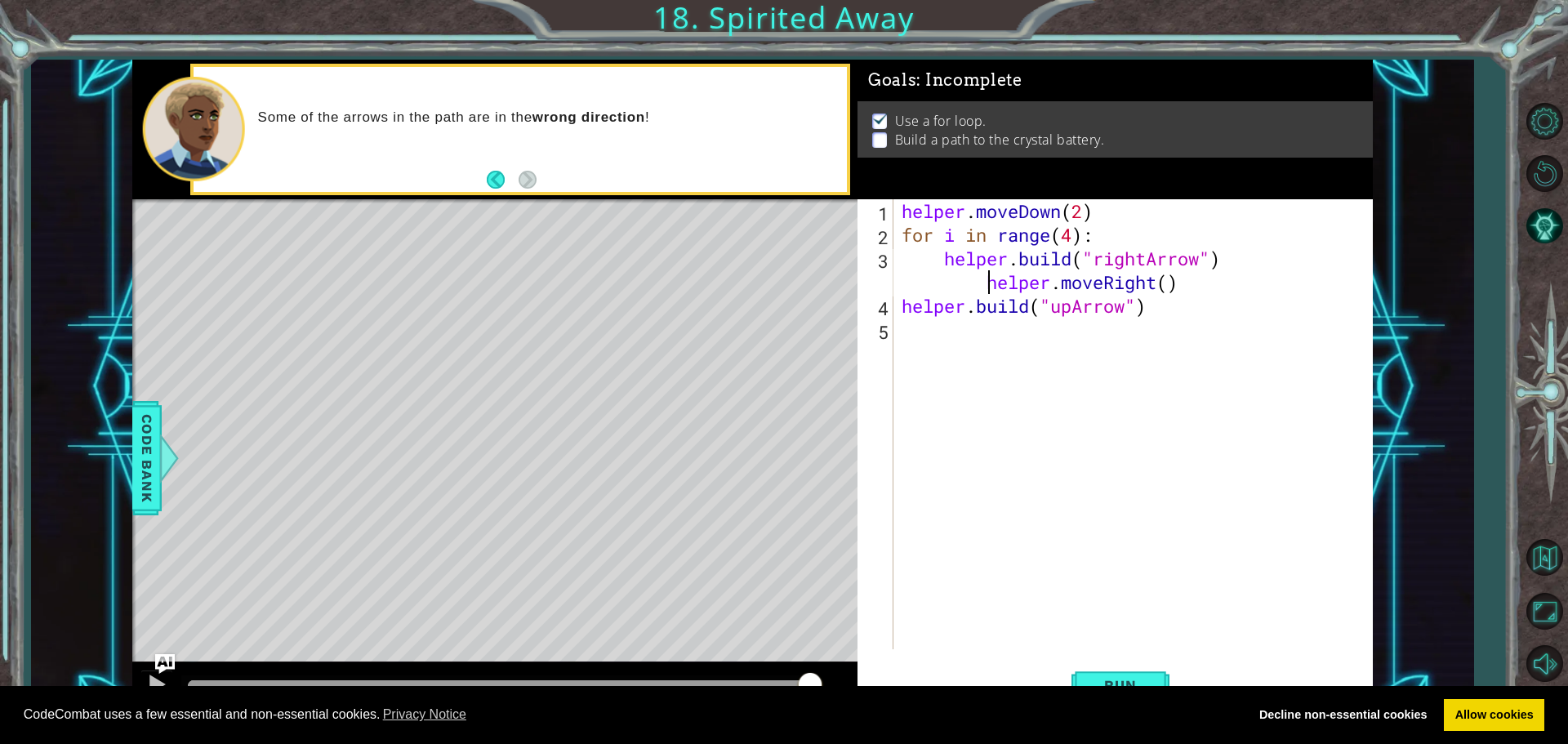
click at [1117, 697] on div "CodeCombat uses a few essential and non-essential cookies. Privacy Notice Decli…" at bounding box center [784, 715] width 1568 height 59
drag, startPoint x: 1108, startPoint y: 688, endPoint x: 1096, endPoint y: 678, distance: 15.6
click at [1096, 678] on body "Cookie Policy CodeCombat uses a few essential and non-essential cookies. Privac…" at bounding box center [784, 372] width 1568 height 744
click at [1096, 678] on span "Run" at bounding box center [1120, 685] width 64 height 17
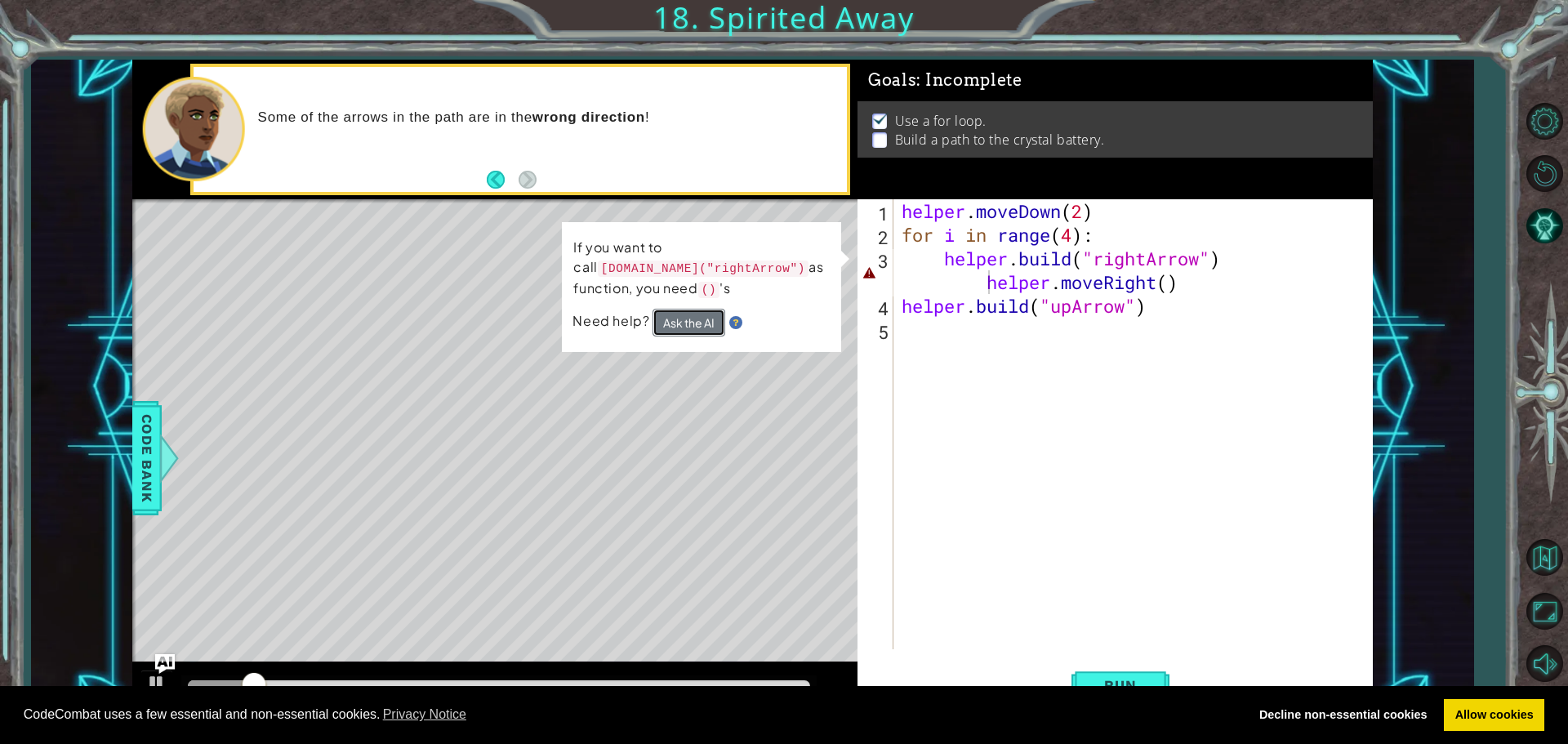
click at [709, 320] on button "Ask the AI" at bounding box center [689, 323] width 73 height 28
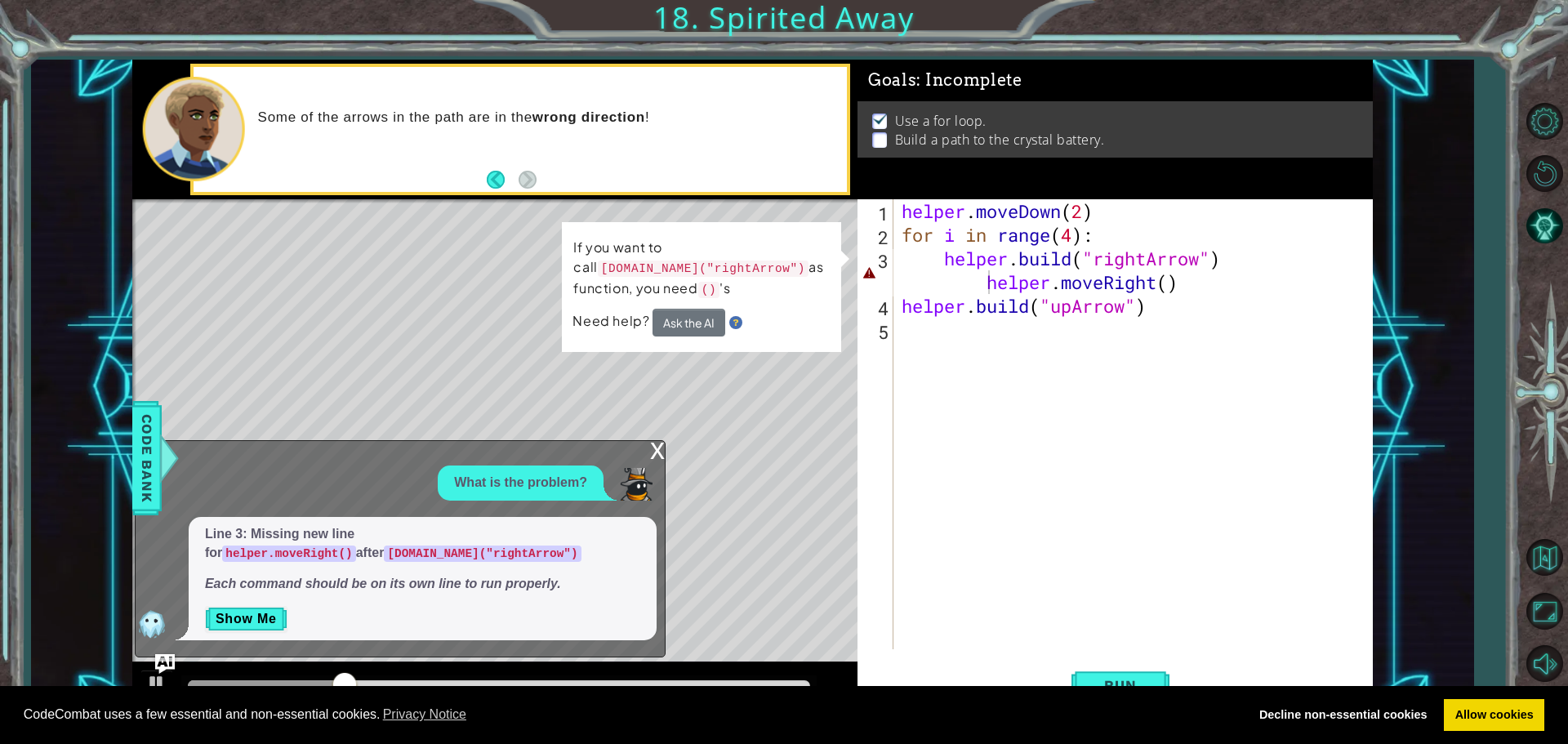
click at [658, 446] on div "x" at bounding box center [658, 449] width 15 height 17
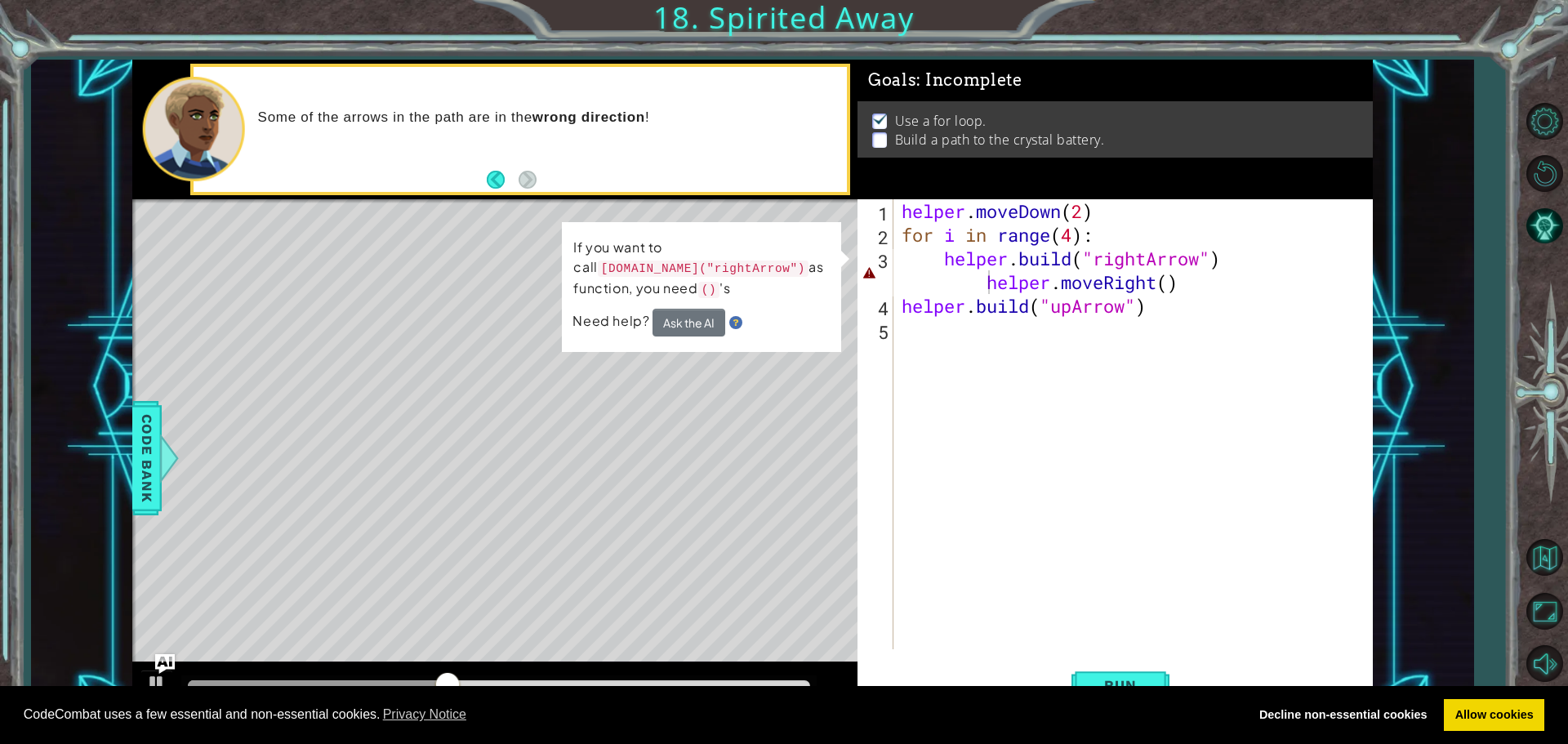
click at [940, 259] on div "helper . moveDown ( 2 ) for i in range ( 4 ) : helper . build ( "rightArrow" ) …" at bounding box center [1137, 447] width 478 height 498
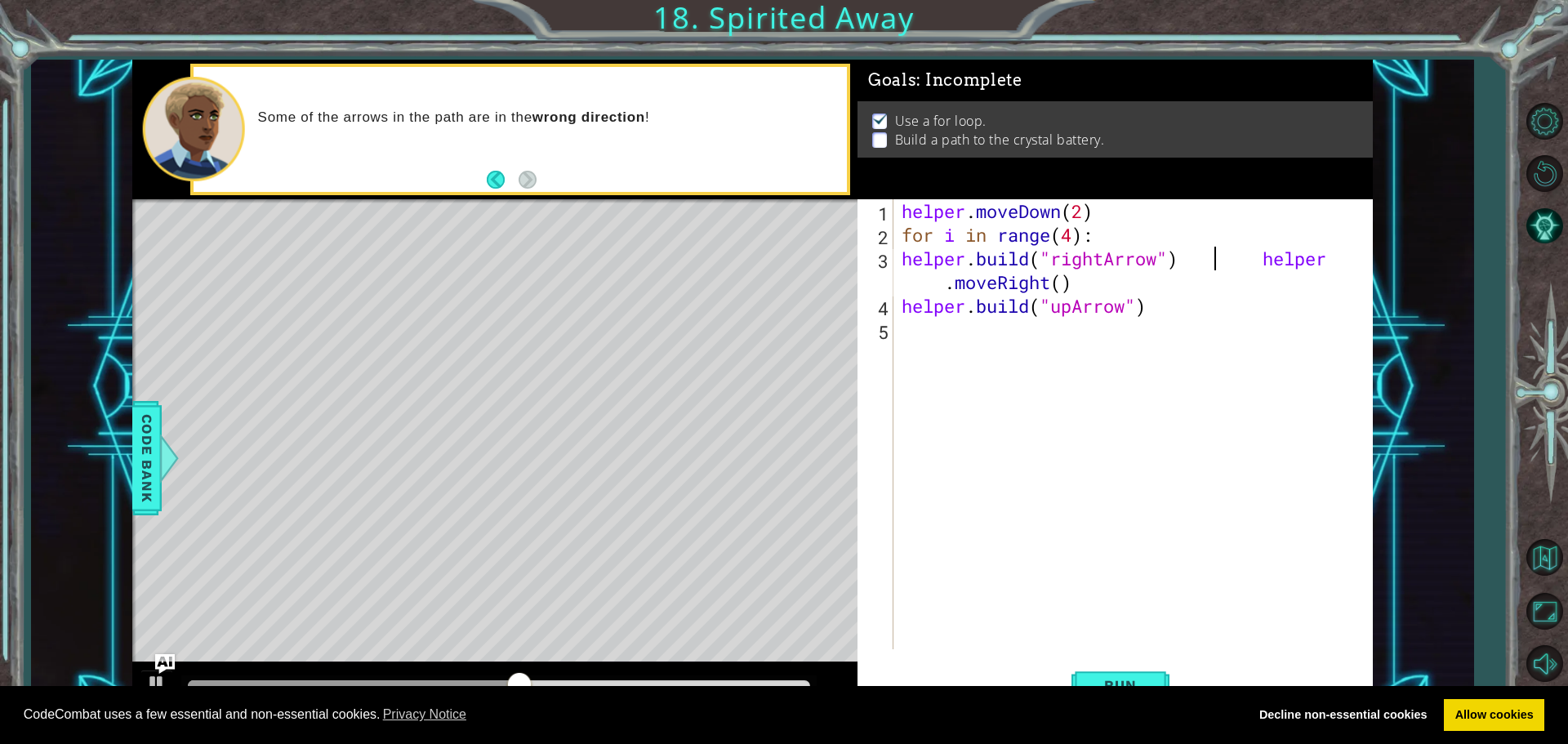
click at [1211, 252] on div "helper . moveDown ( 2 ) for i in range ( 4 ) : helper . build ( "rightArrow" ) …" at bounding box center [1137, 447] width 478 height 498
click at [1252, 256] on div "helper . moveDown ( 2 ) for i in range ( 4 ) : helper . build ( "rightArrow" ) …" at bounding box center [1137, 447] width 478 height 498
click at [1262, 260] on div "helper . moveDown ( 2 ) for i in range ( 4 ) : helper . build ( "rightArrow" ) …" at bounding box center [1137, 447] width 478 height 498
click at [1269, 265] on div "helper . moveDown ( 2 ) for i in range ( 4 ) : helper . build ( "rightArrow" ) …" at bounding box center [1137, 447] width 478 height 498
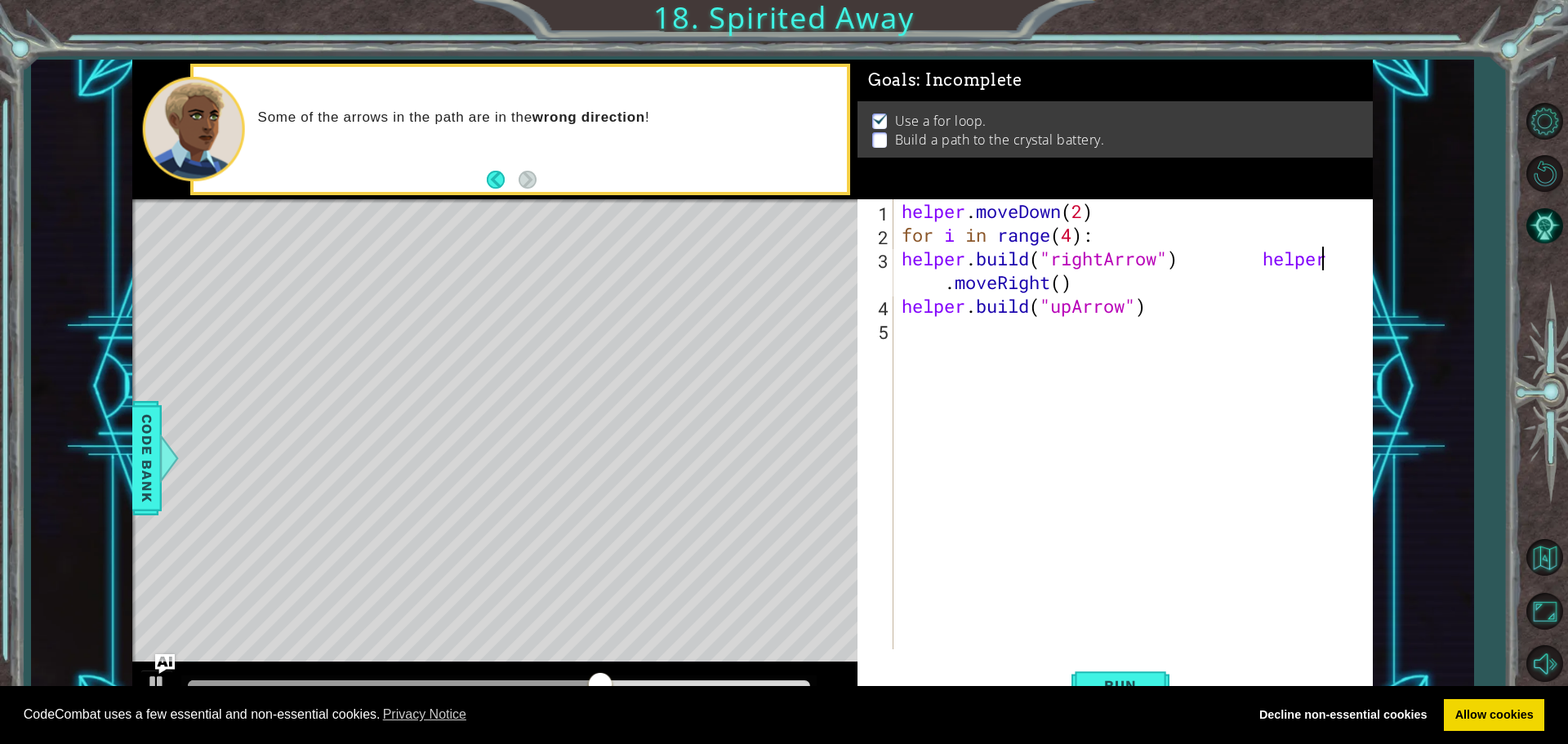
drag, startPoint x: 1338, startPoint y: 259, endPoint x: 1327, endPoint y: 254, distance: 12.1
click at [1327, 254] on div "helper . moveDown ( 2 ) for i in range ( 4 ) : helper . build ( "rightArrow" ) …" at bounding box center [1137, 447] width 478 height 498
drag, startPoint x: 1333, startPoint y: 263, endPoint x: 1269, endPoint y: 250, distance: 65.3
click at [1269, 250] on div "helper . moveDown ( 2 ) for i in range ( 4 ) : helper . build ( "rightArrow" ) …" at bounding box center [1137, 447] width 478 height 498
drag, startPoint x: 1285, startPoint y: 261, endPoint x: 1264, endPoint y: 253, distance: 22.5
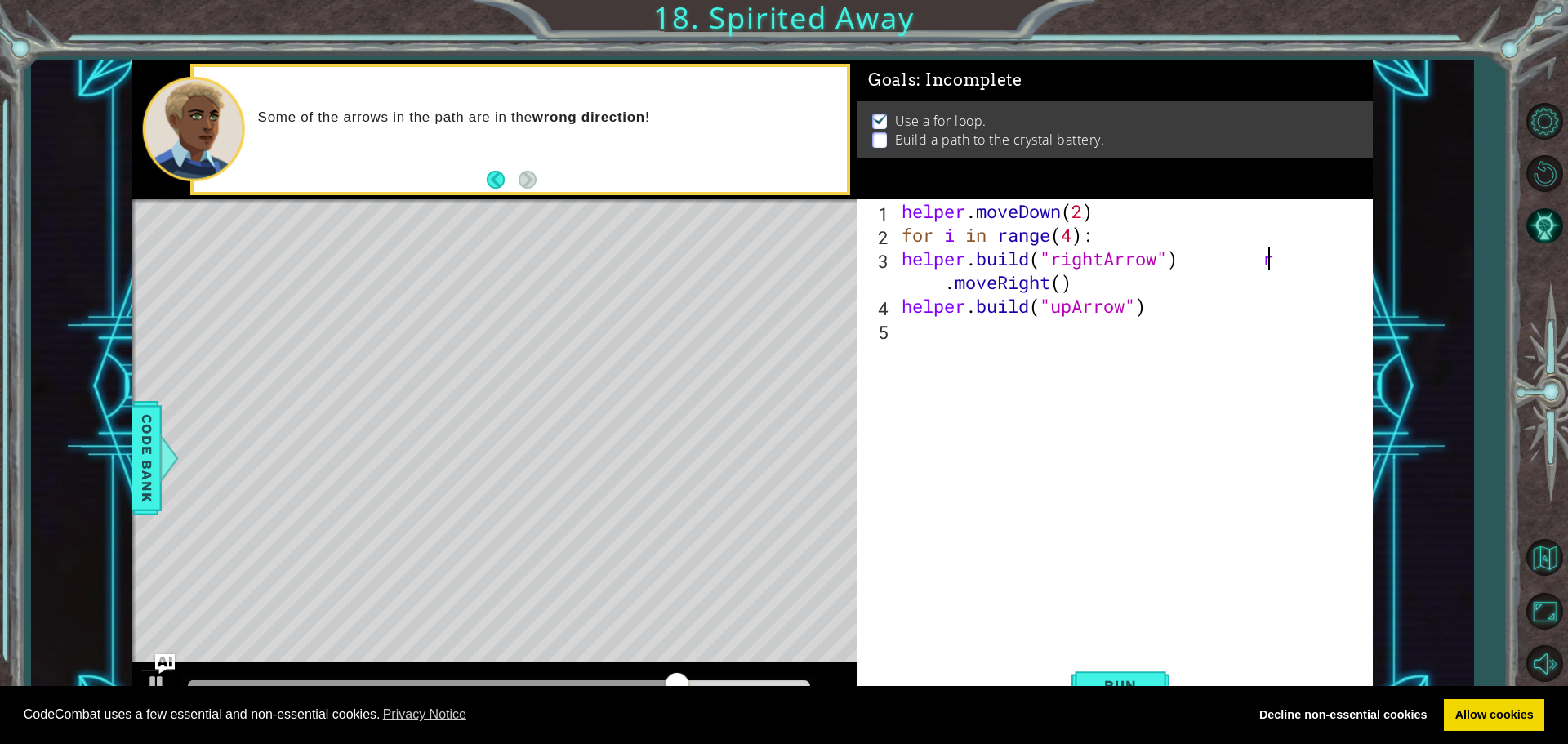
click at [1264, 253] on div "helper . moveDown ( 2 ) for i in range ( 4 ) : helper . build ( "rightArrow" ) …" at bounding box center [1137, 447] width 478 height 498
click at [1281, 266] on div "helper . moveDown ( 2 ) for i in range ( 4 ) : helper . build ( "rightArrow" ) …" at bounding box center [1137, 447] width 478 height 498
click at [1278, 265] on div "helper . moveDown ( 2 ) for i in range ( 4 ) : helper . build ( "rightArrow" ) …" at bounding box center [1137, 447] width 478 height 498
click at [1278, 256] on div "helper . moveDown ( 2 ) for i in range ( 4 ) : helper . build ( "rightArrow" ) …" at bounding box center [1137, 447] width 478 height 498
click at [1277, 255] on div "helper . moveDown ( 2 ) for i in range ( 4 ) : helper . build ( "rightArrow" ) …" at bounding box center [1137, 447] width 478 height 498
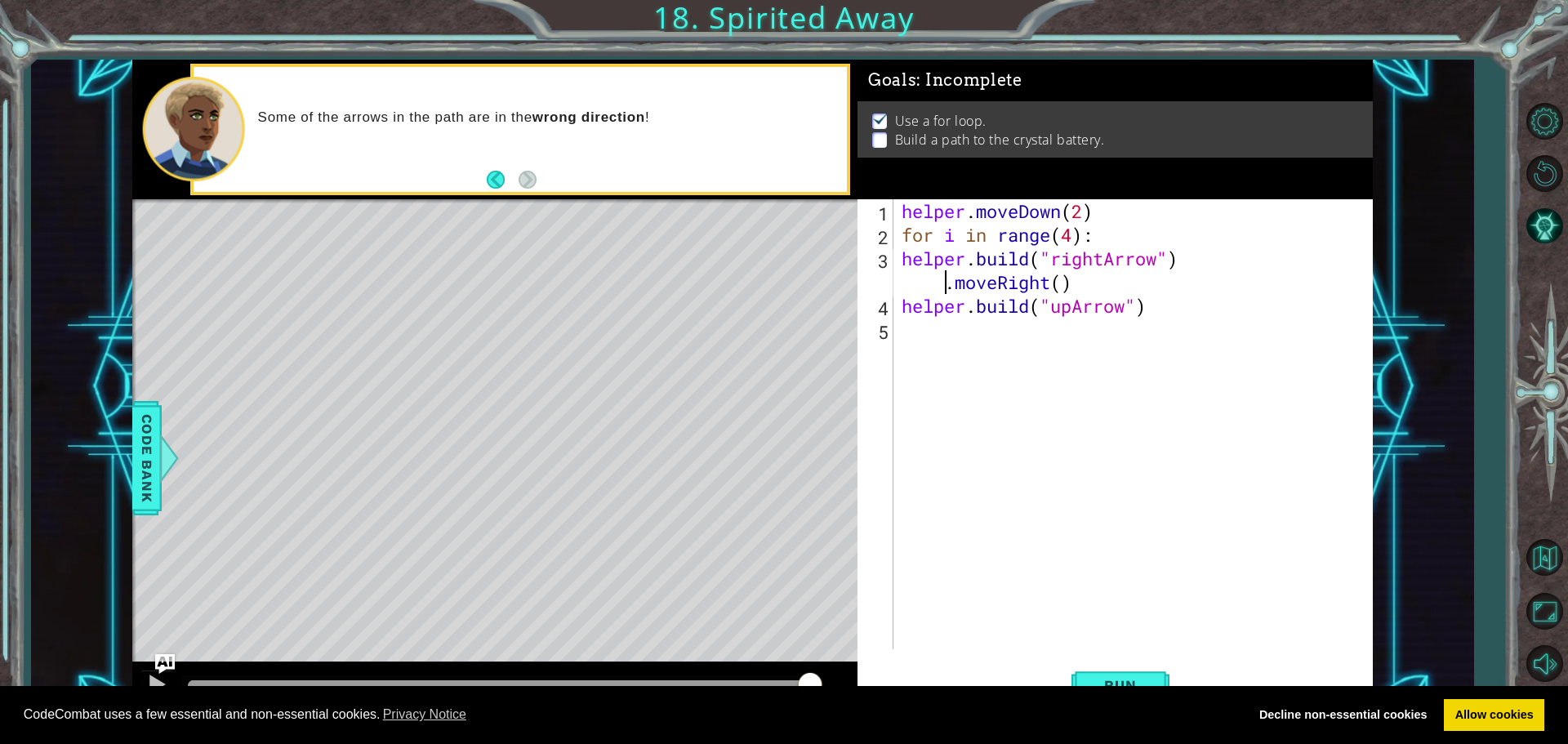
click at [903, 275] on div "helper . moveDown ( 2 ) for i in range ( 4 ) : helper . build ( "rightArrow" ) …" at bounding box center [1137, 447] width 478 height 498
click at [899, 289] on div "helper . moveDown ( 2 ) for i in range ( 4 ) : helper . build ( "rightArrow" ) …" at bounding box center [1137, 447] width 478 height 498
click at [918, 276] on div "helper . moveDown ( 2 ) for i in range ( 4 ) : helper . build ( "rightArrow" ) …" at bounding box center [1133, 424] width 470 height 450
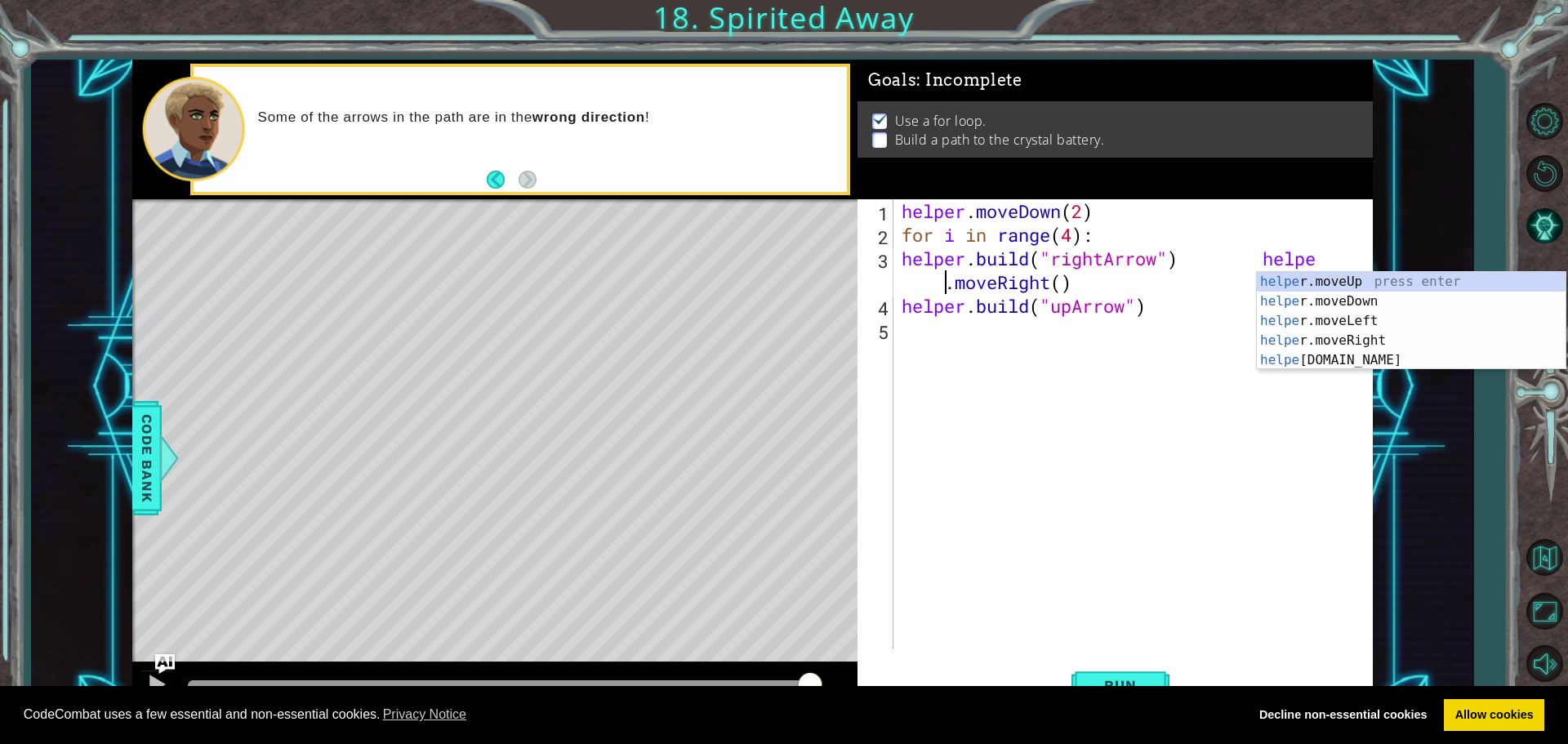
scroll to position [0, 20]
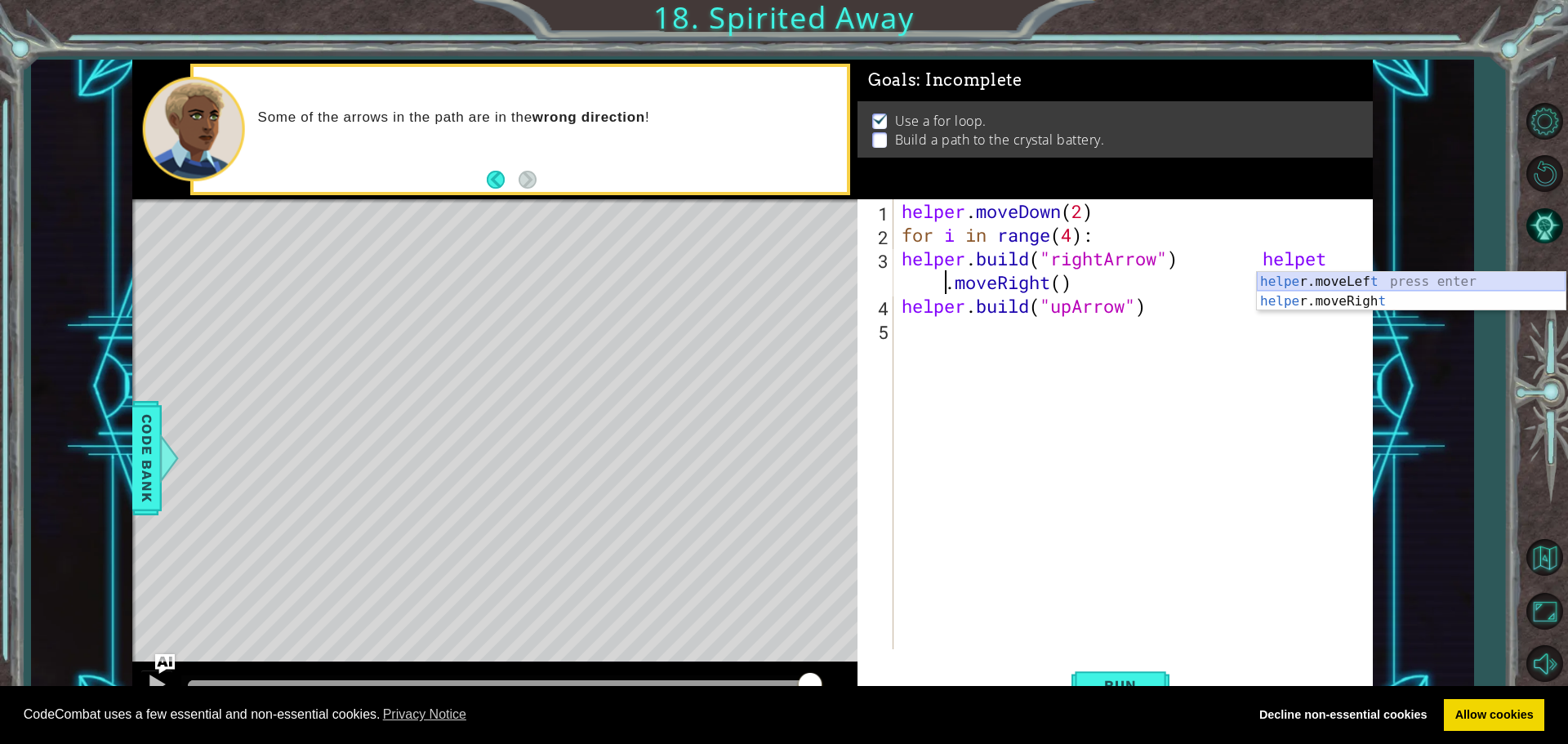
click at [1294, 291] on div "helpe [PERSON_NAME]moveLef t press enter helpe r.moveRigh t press enter" at bounding box center [1412, 311] width 309 height 78
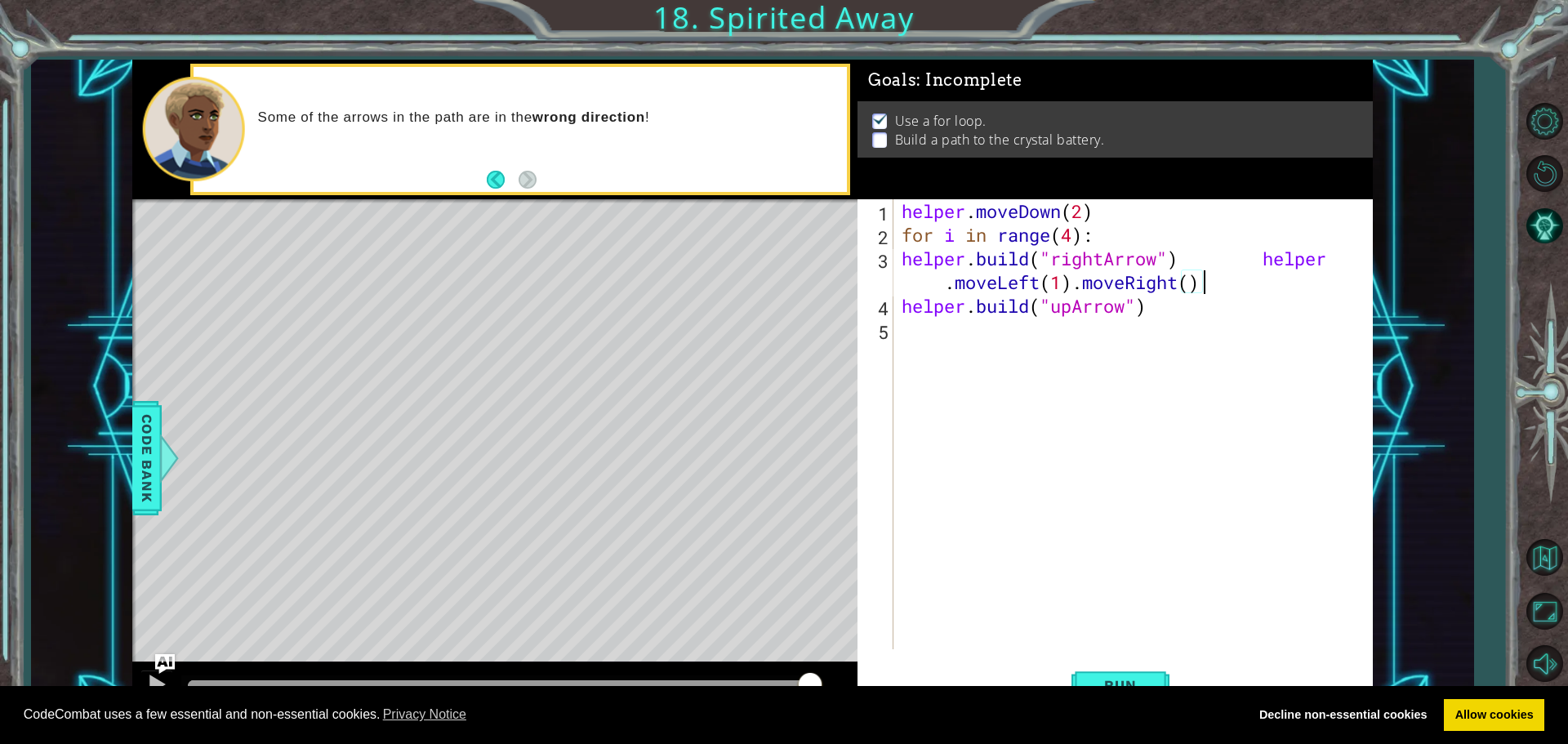
drag, startPoint x: 1224, startPoint y: 292, endPoint x: 1217, endPoint y: 288, distance: 8.1
click at [1218, 289] on div "helper . moveDown ( 2 ) for i in range ( 4 ) : helper . build ( "rightArrow" ) …" at bounding box center [1137, 447] width 478 height 498
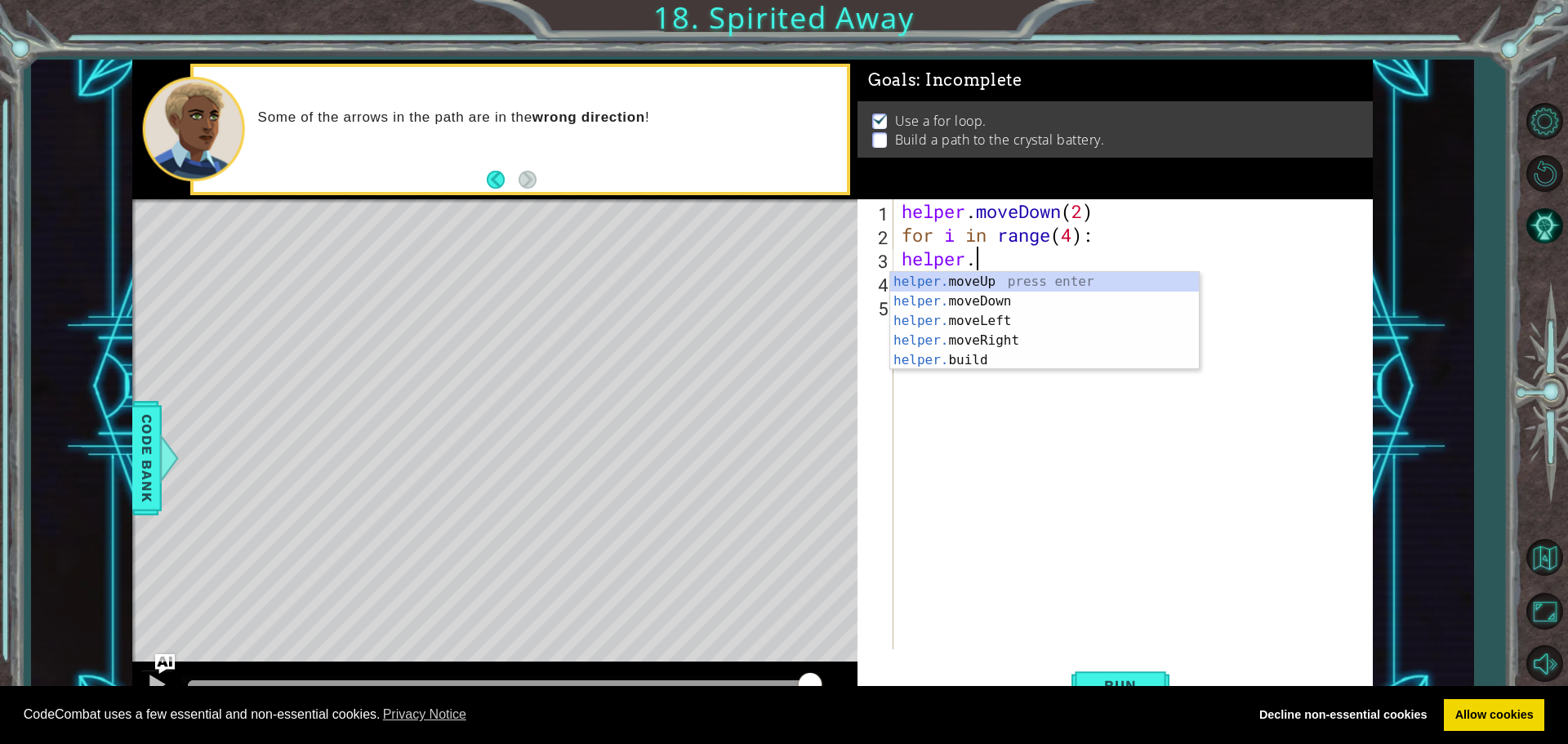
scroll to position [0, 0]
type textarea "h"
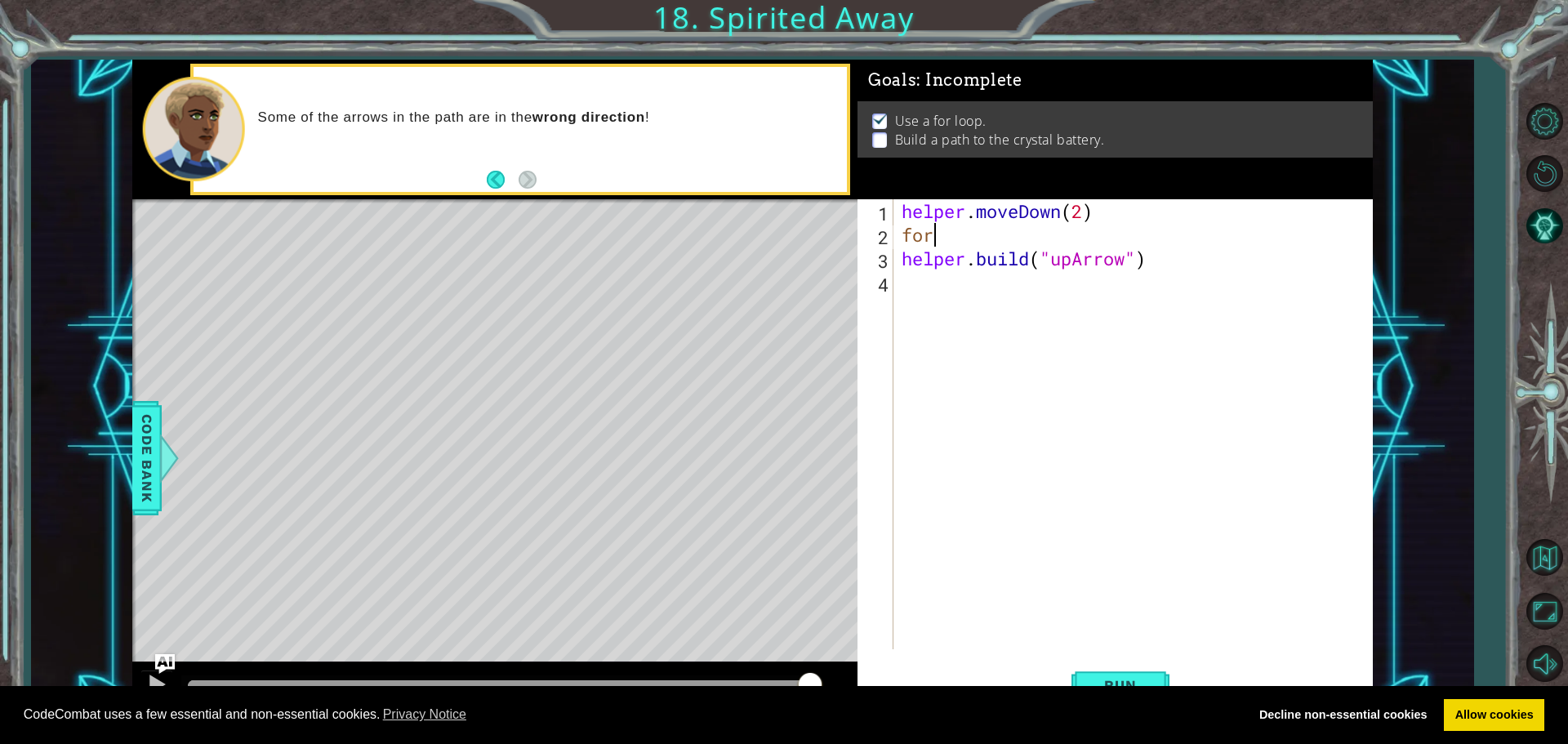
type textarea "f"
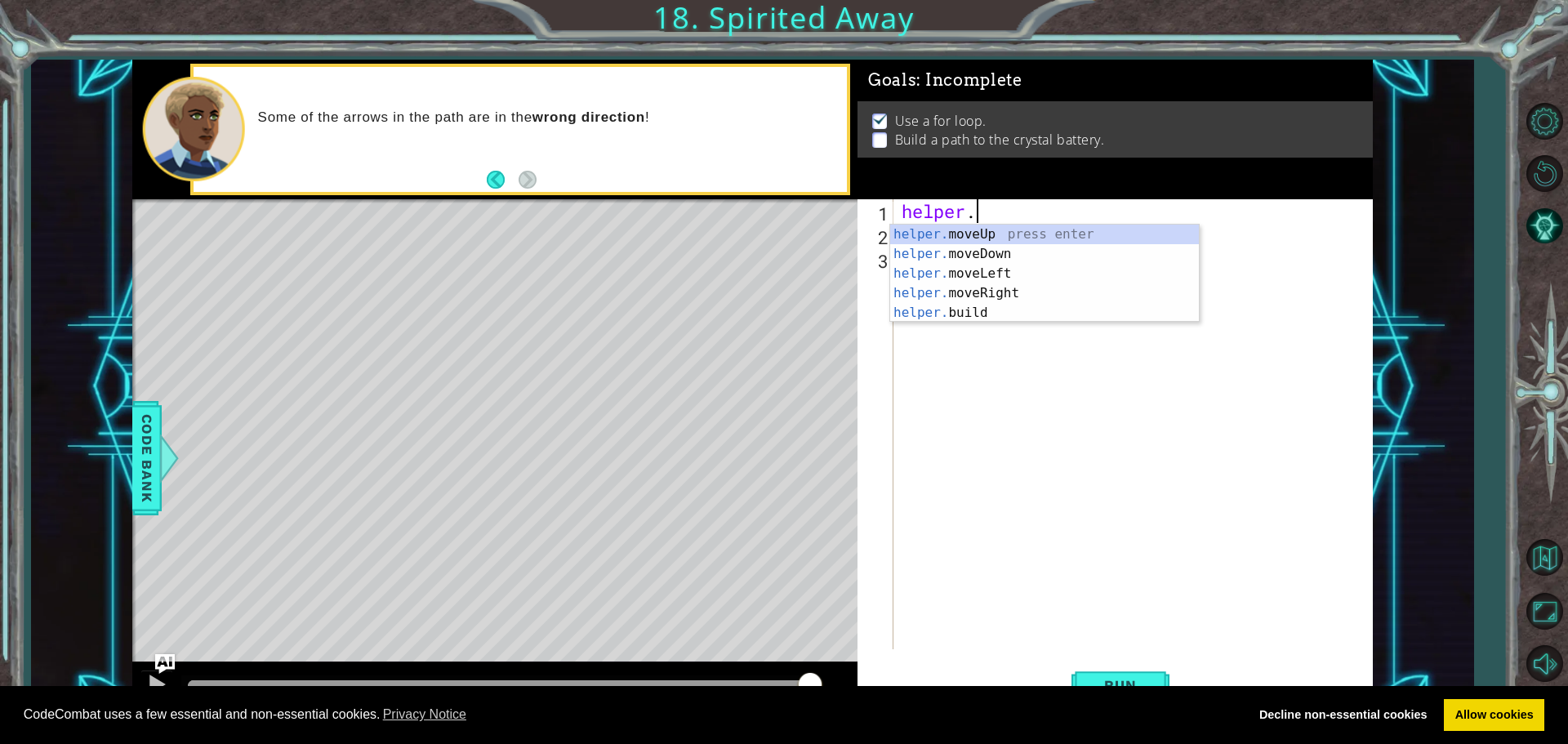
type textarea "h"
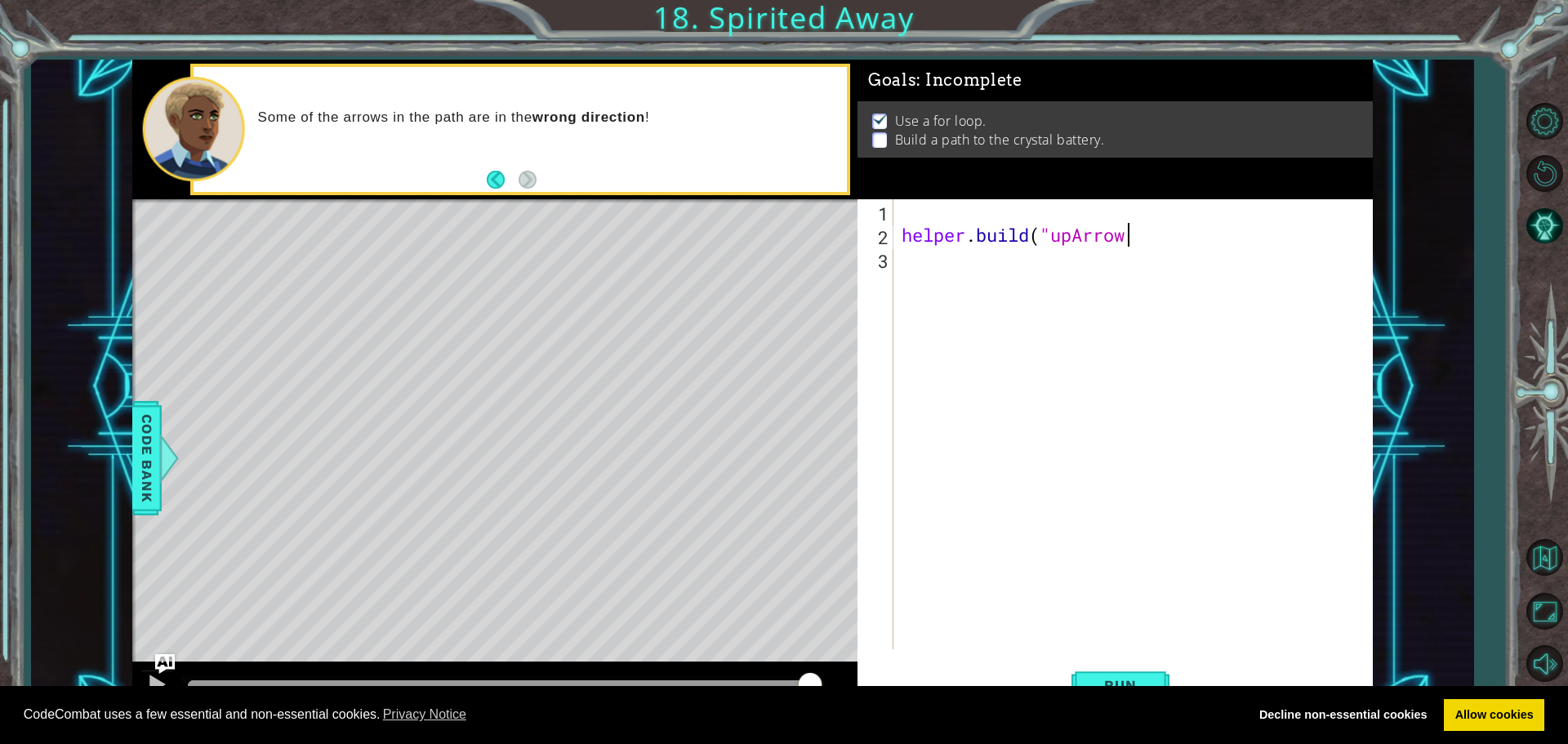
click at [1224, 226] on div "helper . build ( "upArrow" at bounding box center [1137, 447] width 478 height 498
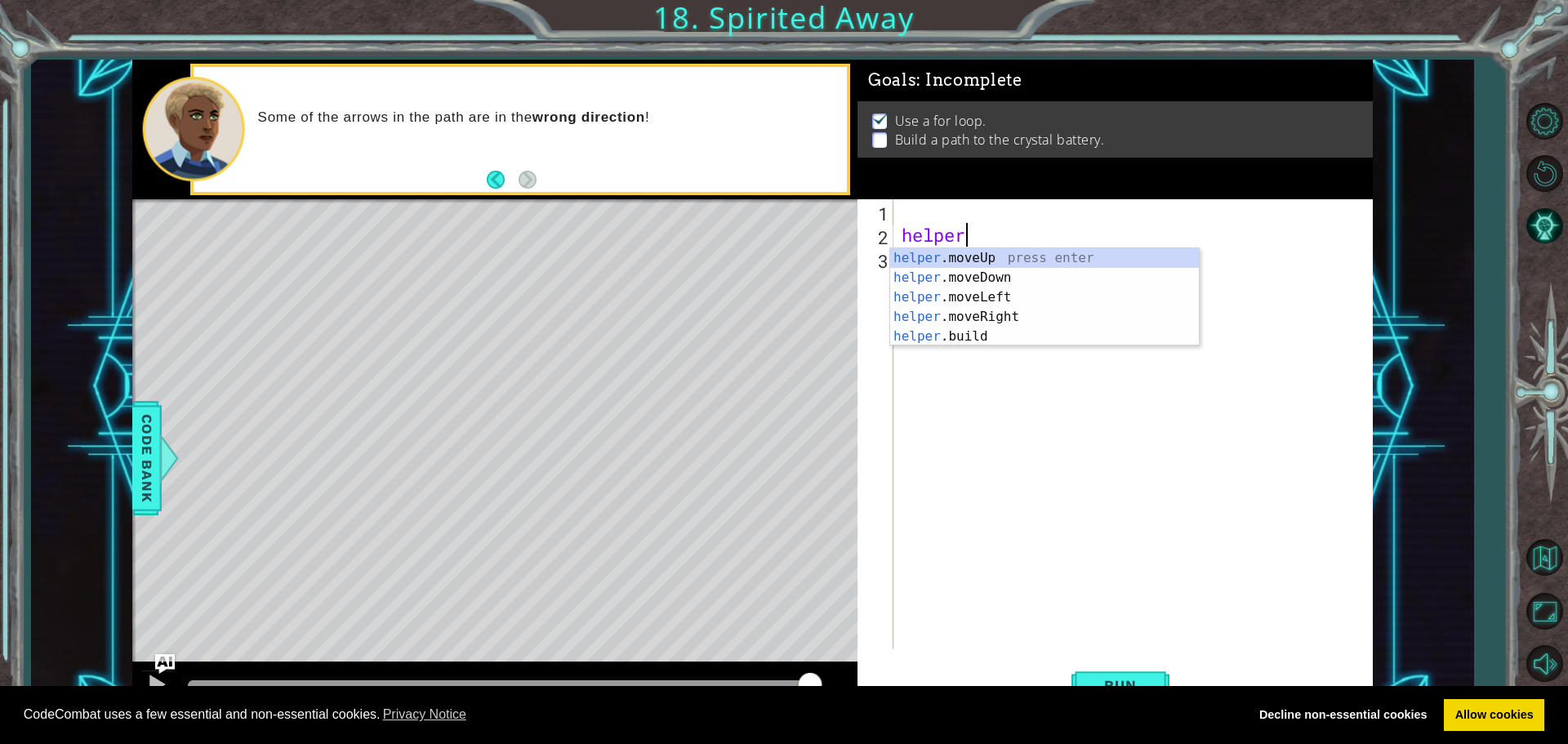
type textarea "h"
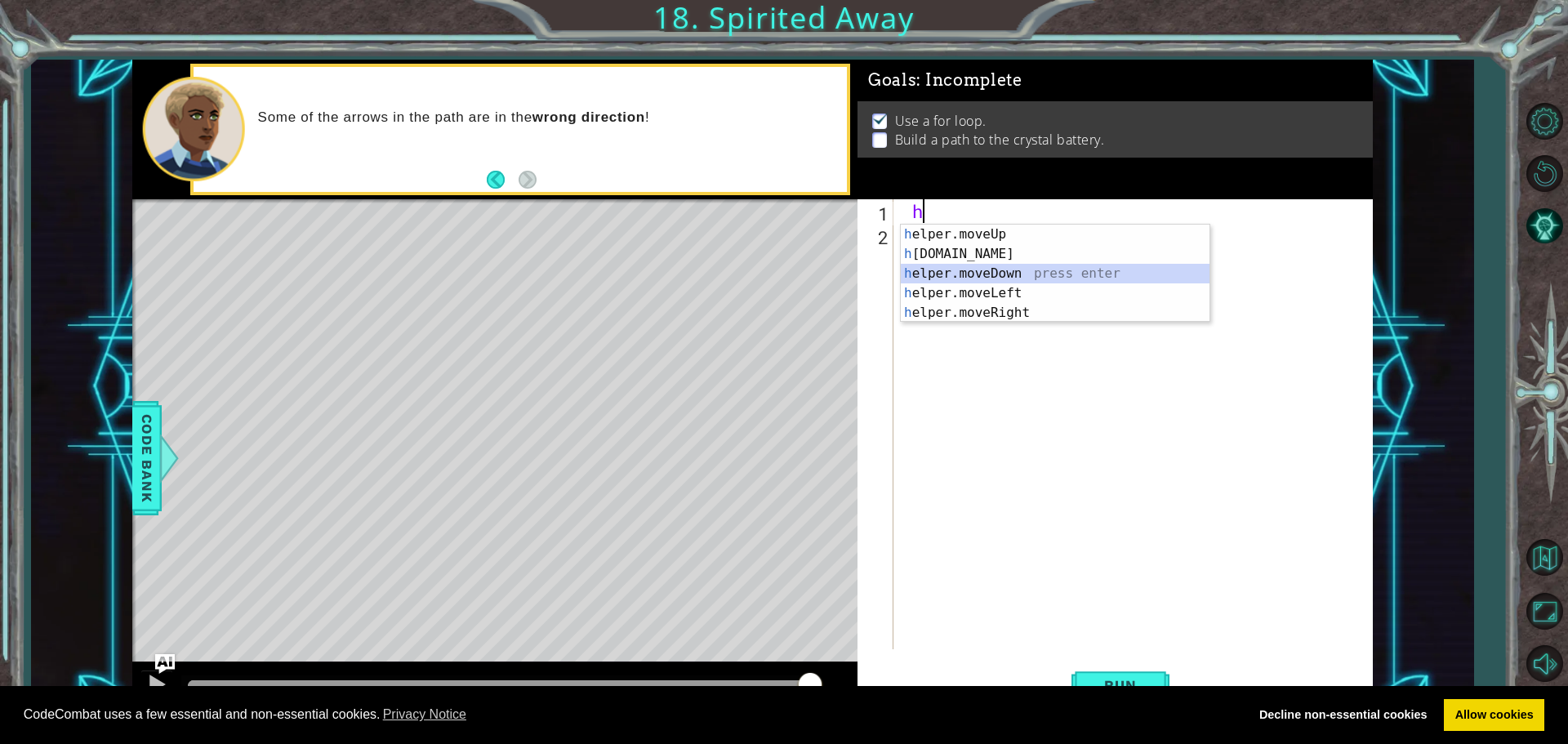
click at [958, 269] on div "h elper.moveUp press enter h [DOMAIN_NAME] press enter h elper.moveDown press e…" at bounding box center [1056, 294] width 309 height 138
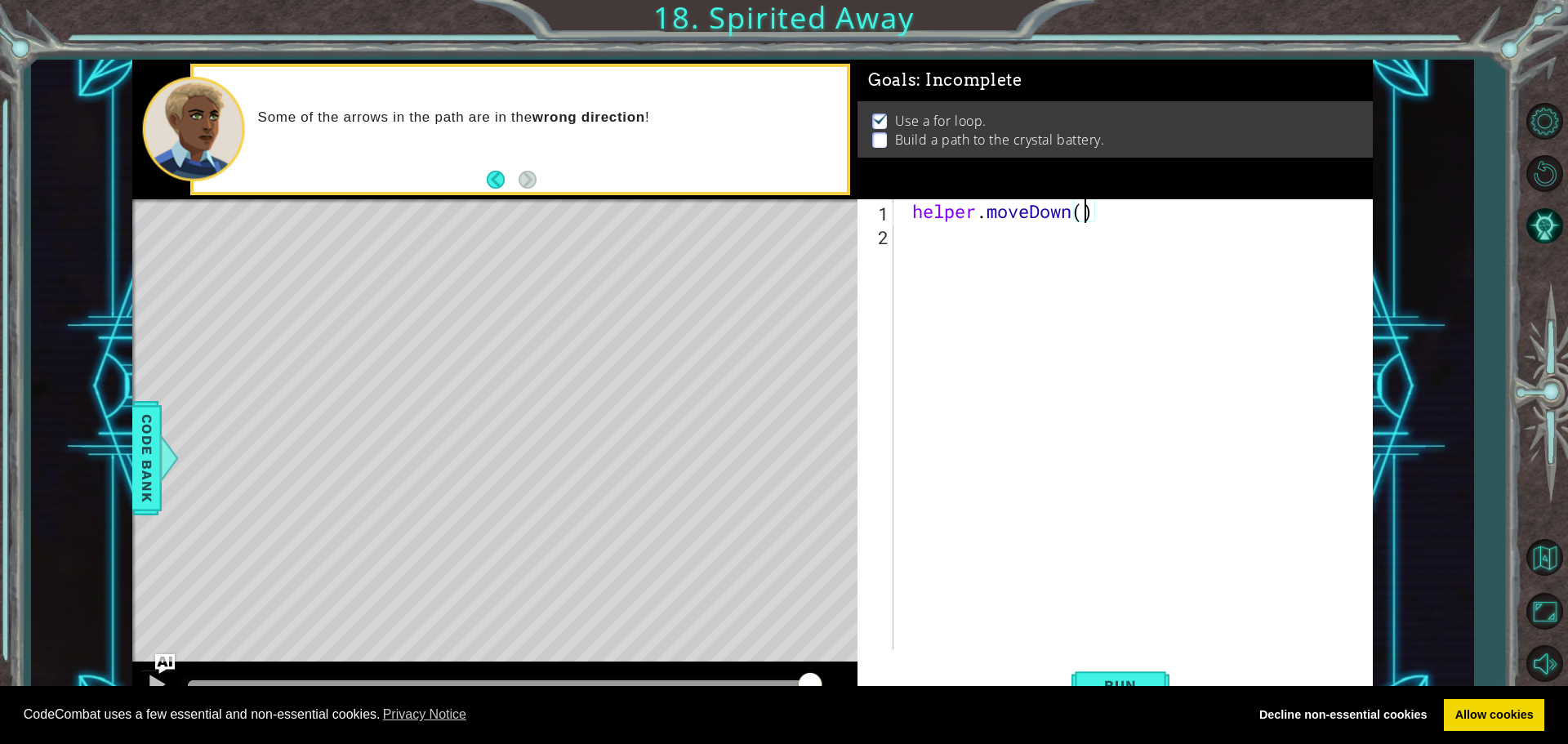
type textarea "helper.moveDown(2)"
click at [919, 230] on div "helper . moveDown ( 2 )" at bounding box center [1137, 447] width 478 height 498
type textarea "for i in range(4)"
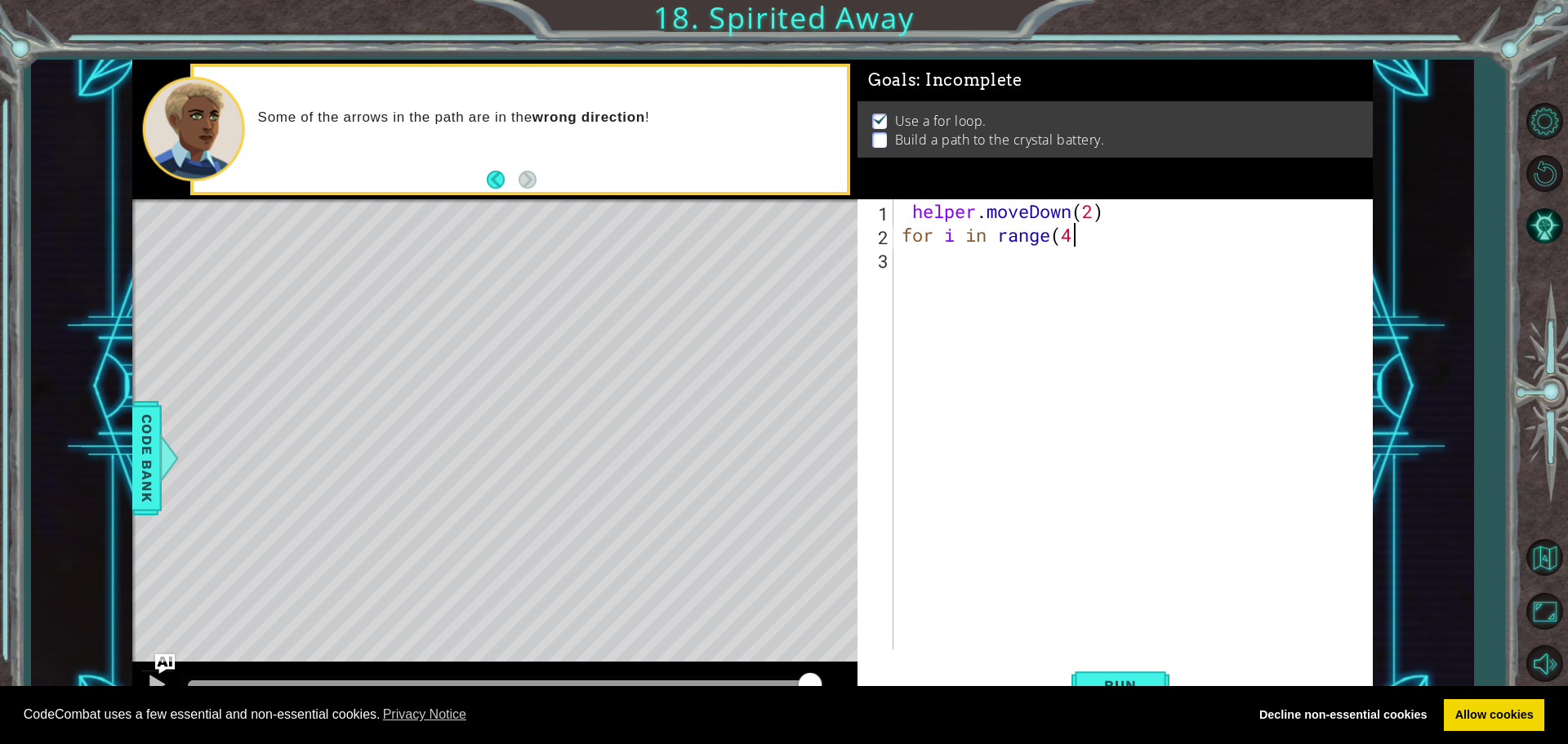
scroll to position [0, 7]
click at [906, 257] on div "helper . moveDown ( 2 ) for i in range ( 4 )" at bounding box center [1137, 447] width 478 height 498
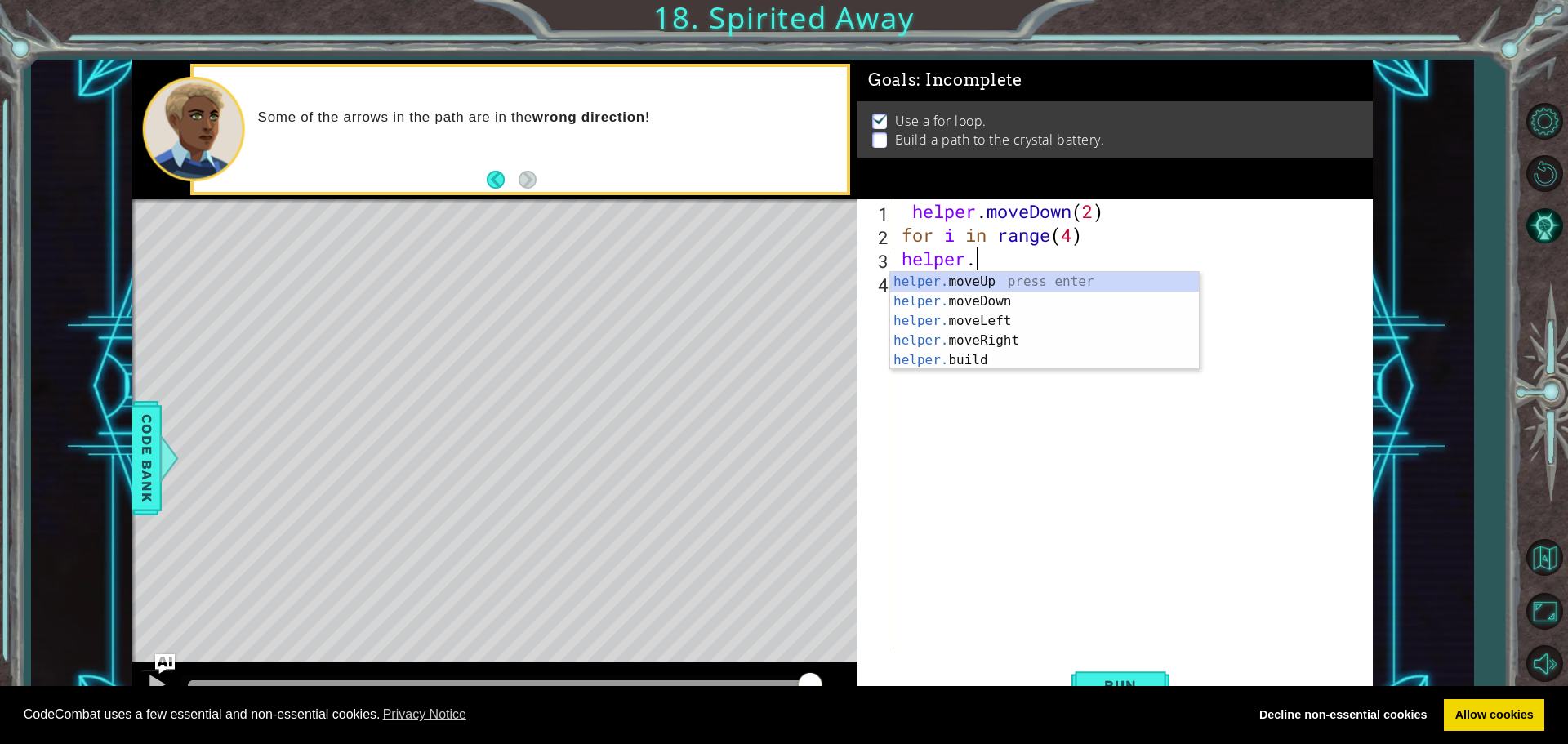
scroll to position [0, 3]
click at [1046, 279] on div "helper.b uild press enter" at bounding box center [1044, 300] width 309 height 59
type textarea "[DOMAIN_NAME]("rightArrow")"
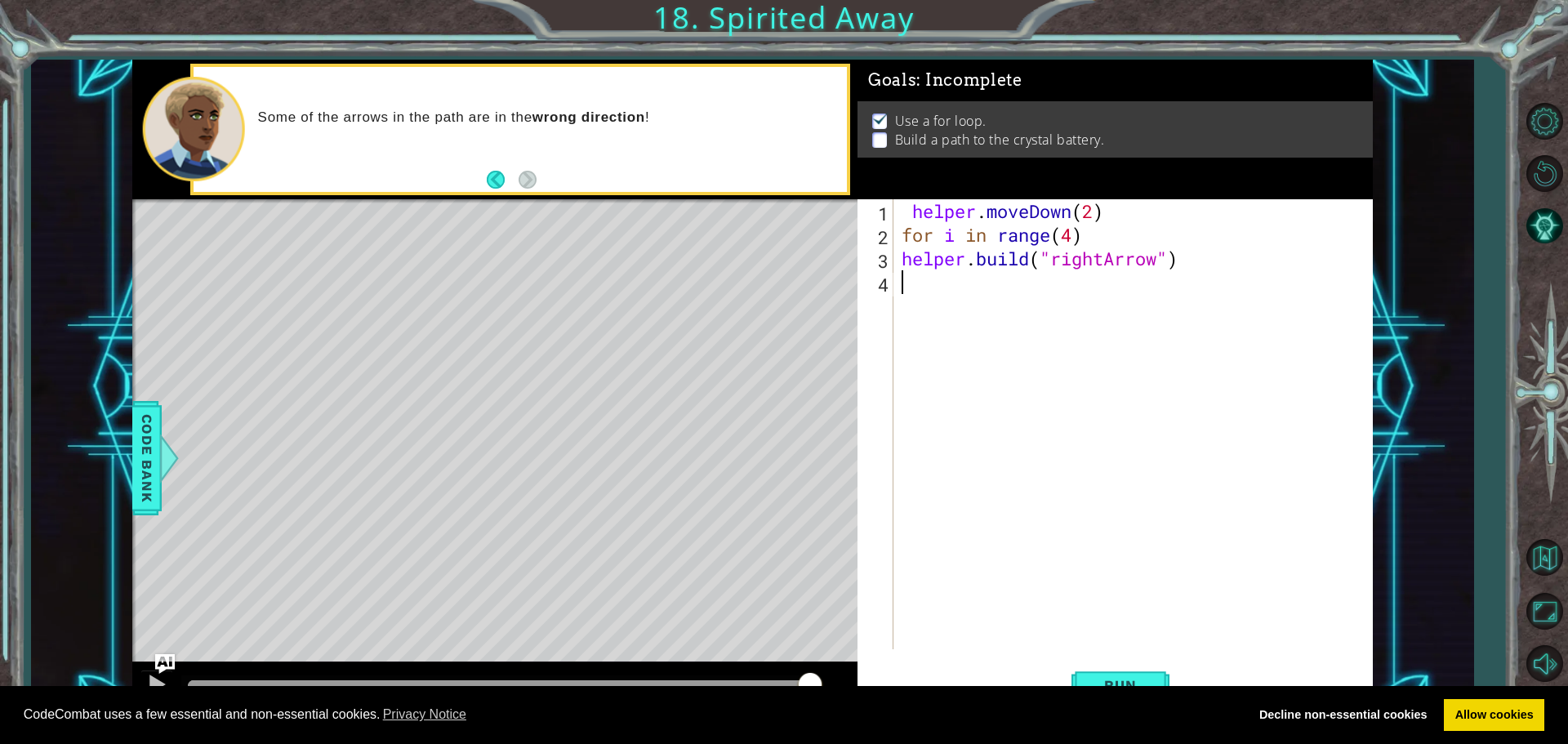
drag, startPoint x: 1315, startPoint y: 326, endPoint x: 1306, endPoint y: 327, distance: 9.1
click at [1307, 327] on div "helper . moveDown ( 2 ) for i in range ( 4 ) helper . build ( "rightArrow" )" at bounding box center [1137, 447] width 478 height 498
click at [917, 299] on div "helper . moveDown ( 2 ) for i in range ( 4 ) helper . build ( "rightArrow" )" at bounding box center [1137, 447] width 478 height 498
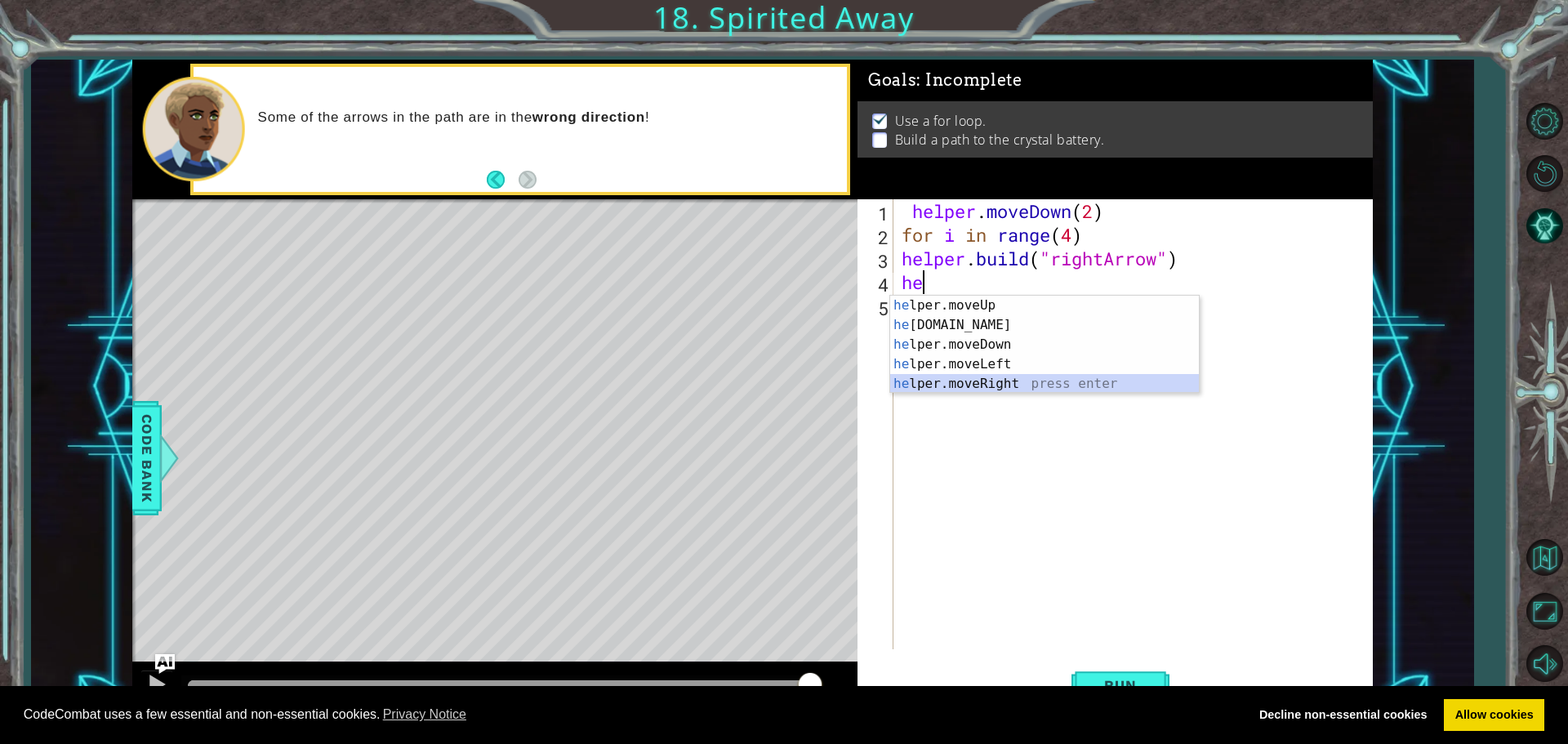
click at [921, 379] on div "he lper.moveUp press enter he [DOMAIN_NAME] press enter he lper.moveDown press …" at bounding box center [1044, 365] width 309 height 138
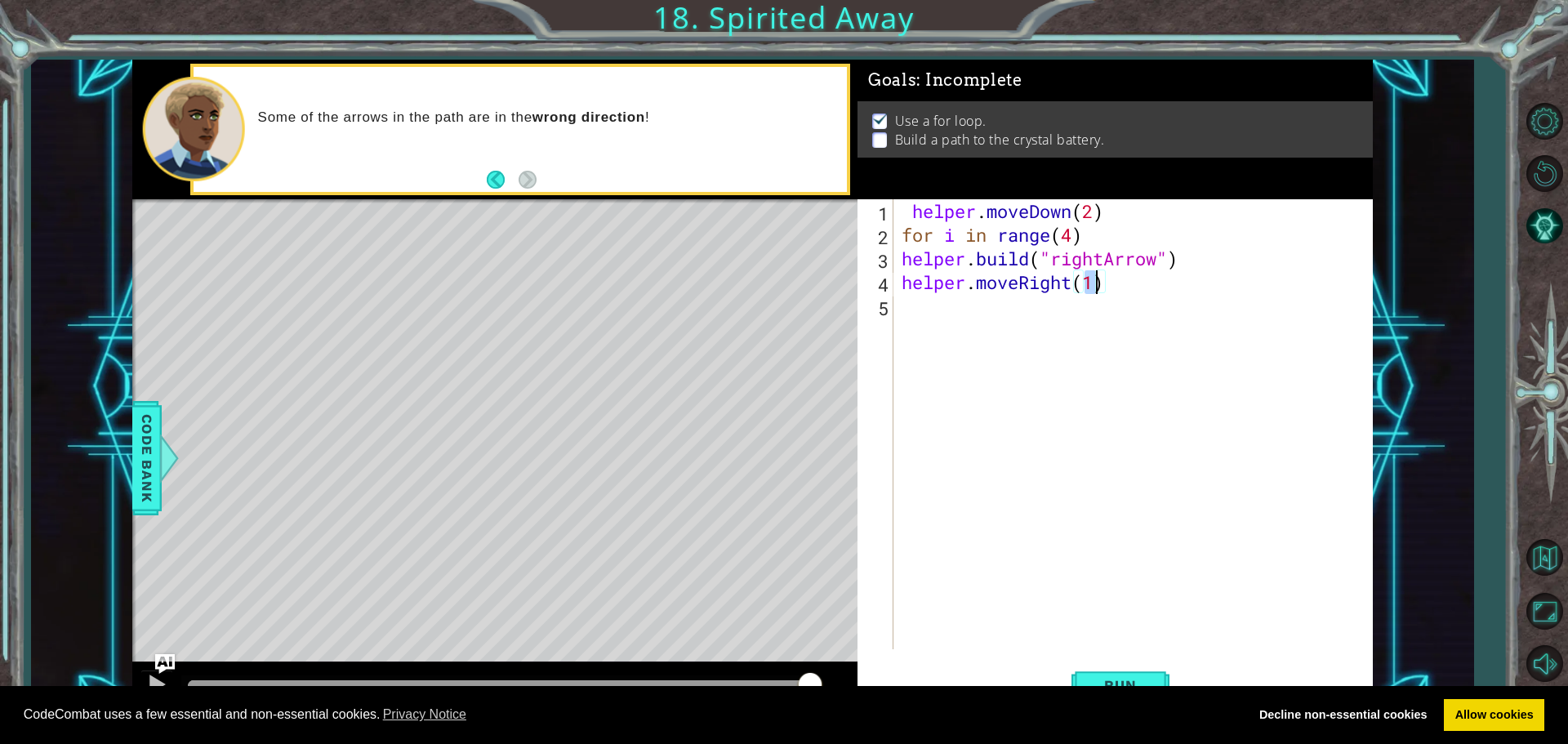
type textarea "helper.moveRight()"
click at [910, 291] on div "helper . moveDown ( 2 ) for i in range ( 4 ) helper . build ( "rightArrow" ) he…" at bounding box center [1137, 447] width 478 height 498
click at [906, 304] on div "helper . moveDown ( 2 ) for i in range ( 4 ) helper . build ( "rightArrow" ) he…" at bounding box center [1137, 447] width 478 height 498
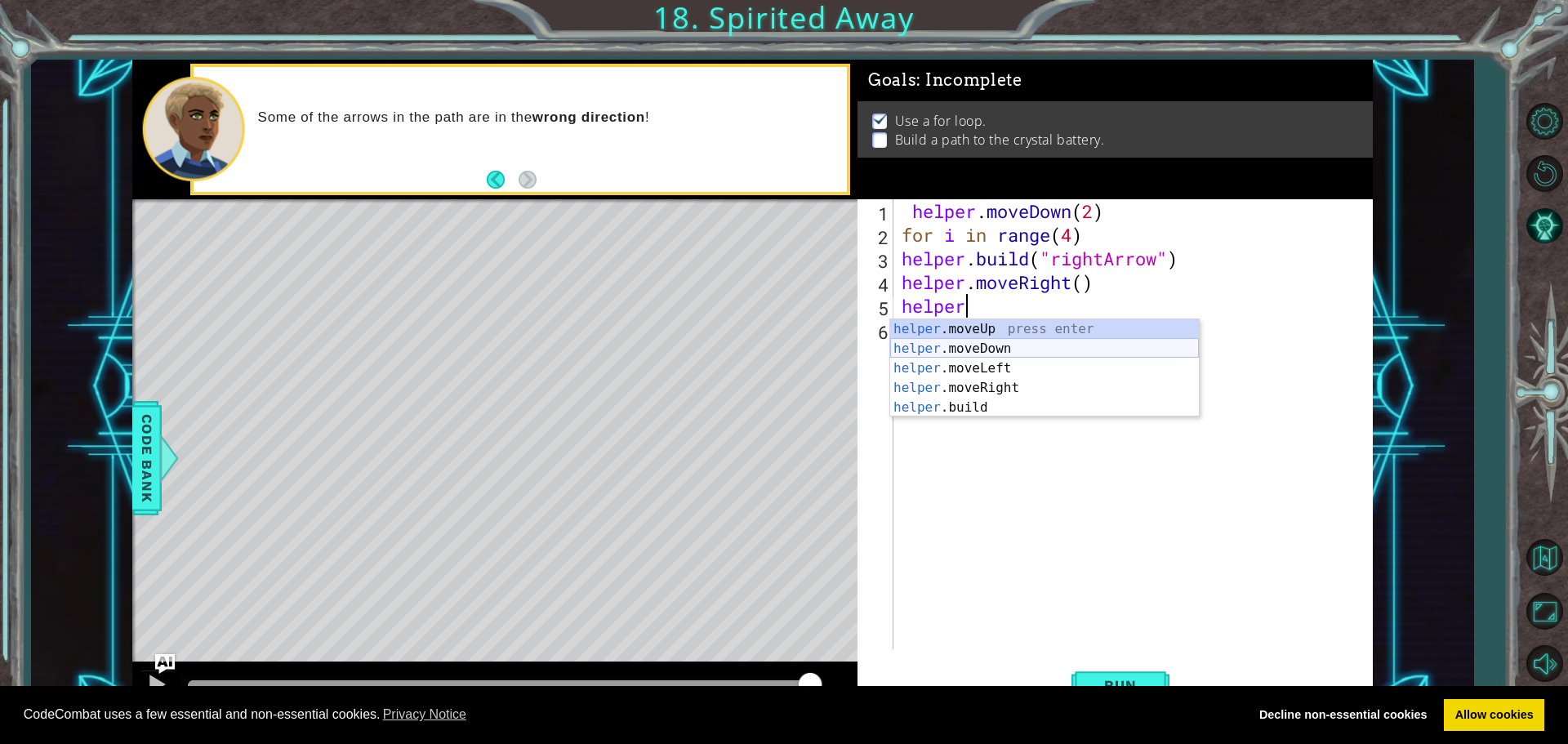
scroll to position [0, 3]
click at [993, 326] on div "helper.b uild press enter" at bounding box center [1044, 348] width 309 height 59
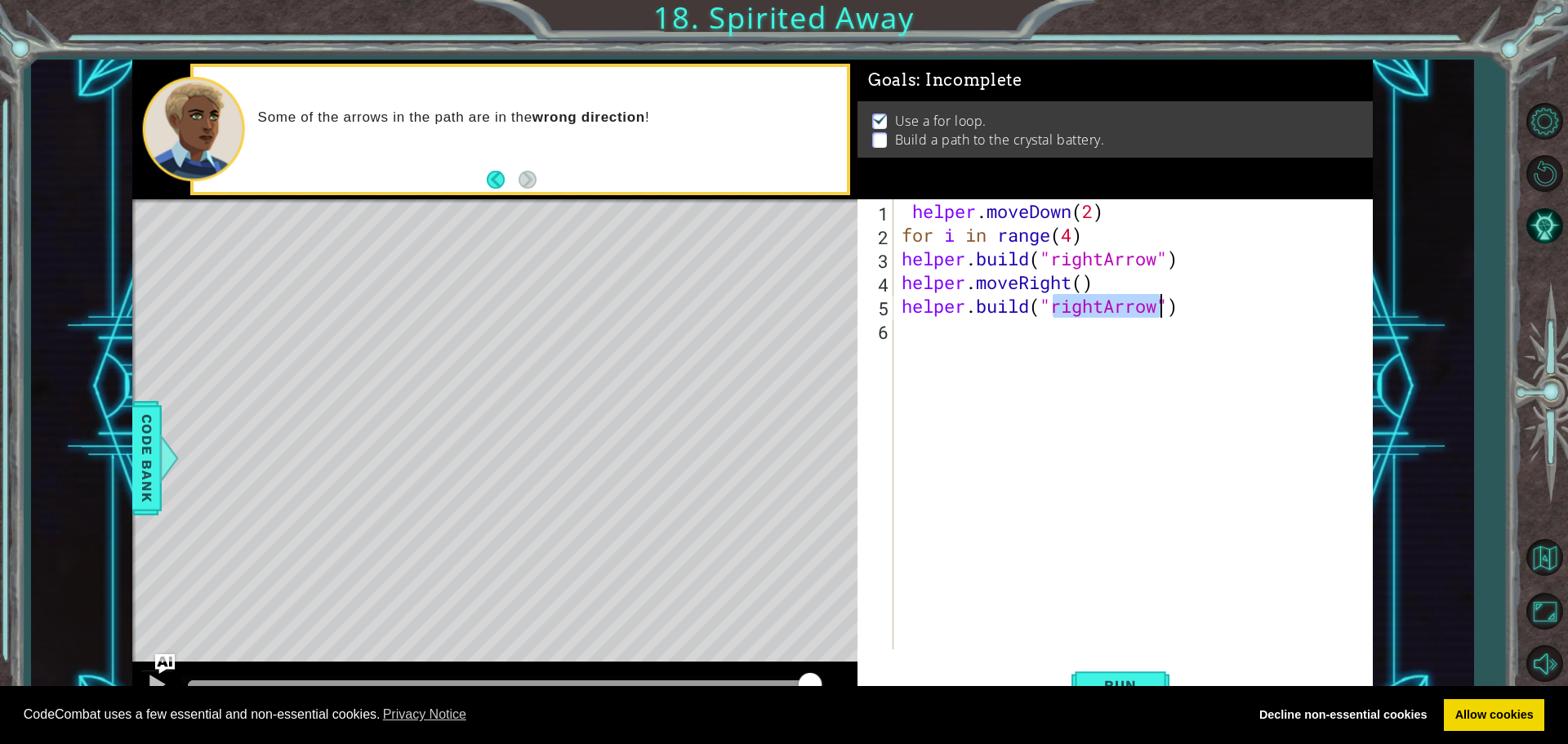
click at [1103, 305] on div "helper . moveDown ( 2 ) for i in range ( 4 ) helper . build ( "rightArrow" ) he…" at bounding box center [1133, 424] width 470 height 450
type textarea "[DOMAIN_NAME]("upArrow")"
drag, startPoint x: 927, startPoint y: 336, endPoint x: 920, endPoint y: 327, distance: 11.4
click at [920, 327] on div "helper . moveDown ( 2 ) for i in range ( 4 ) helper . build ( "rightArrow" ) he…" at bounding box center [1137, 447] width 478 height 498
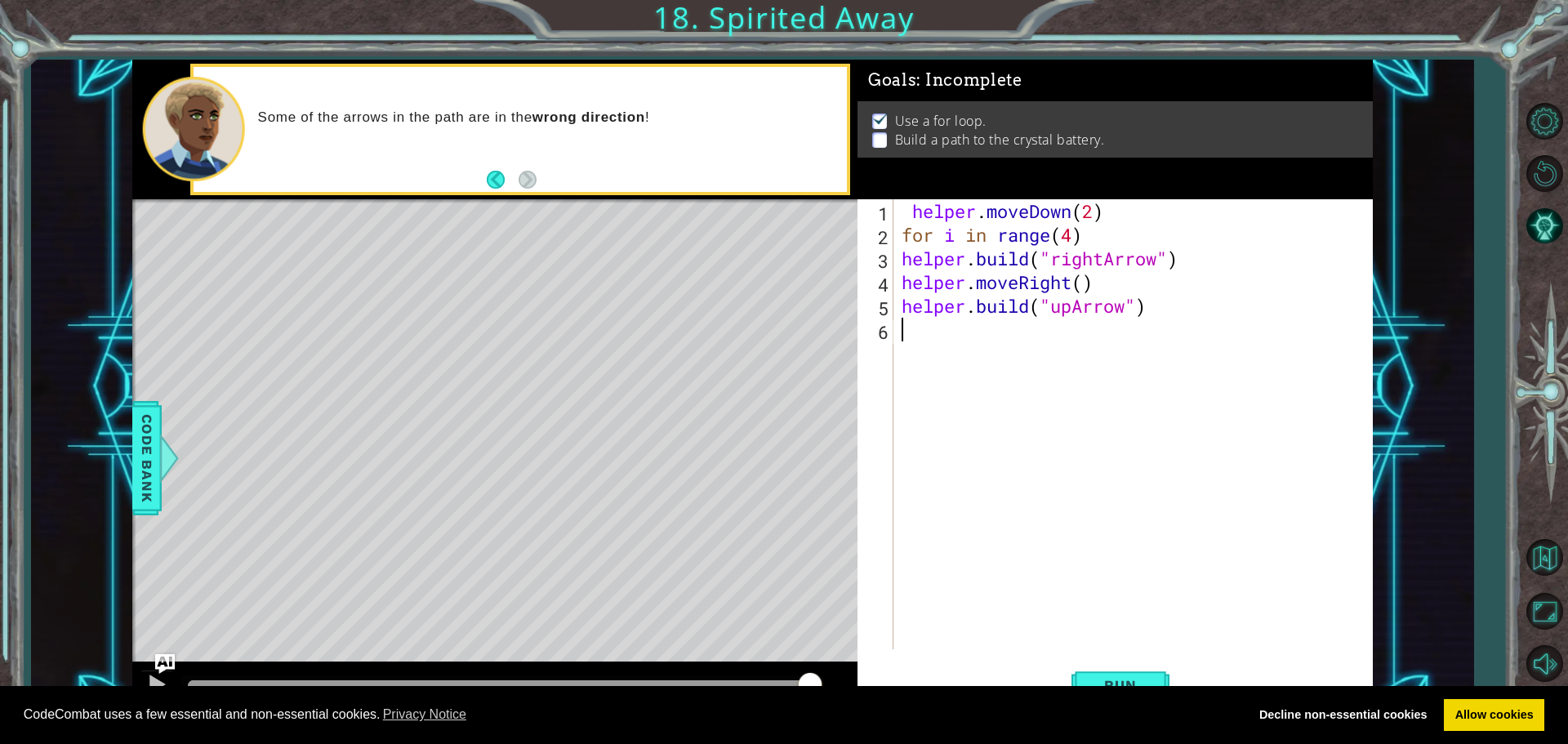
scroll to position [0, 0]
click at [1123, 677] on button "Run" at bounding box center [1120, 684] width 98 height 51
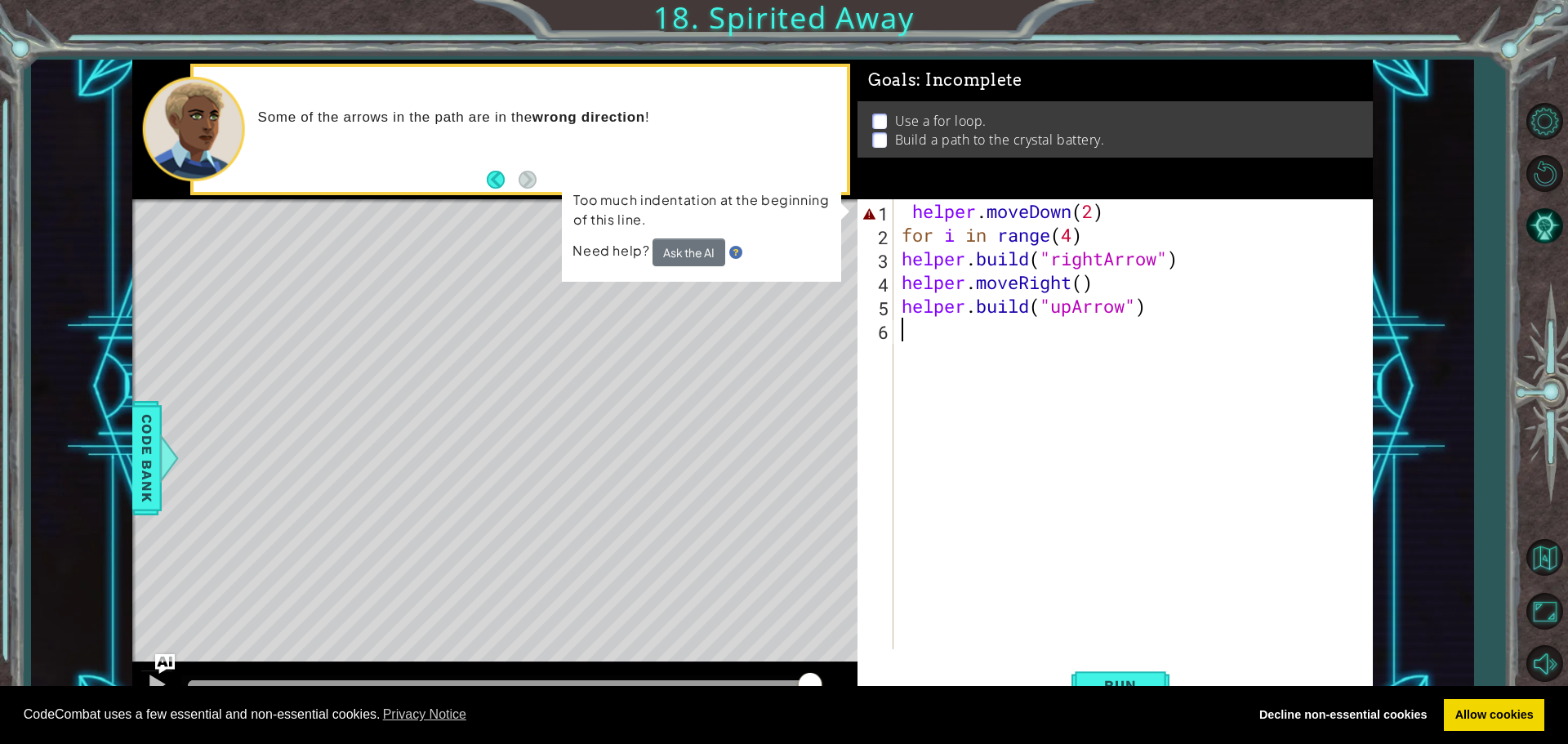
click at [1136, 218] on div "helper . moveDown ( 2 ) for i in range ( 4 ) helper . build ( "rightArrow" ) he…" at bounding box center [1137, 447] width 478 height 498
type textarea "helper.moveDown(2)"
click at [670, 240] on button "Ask the AI" at bounding box center [689, 252] width 73 height 28
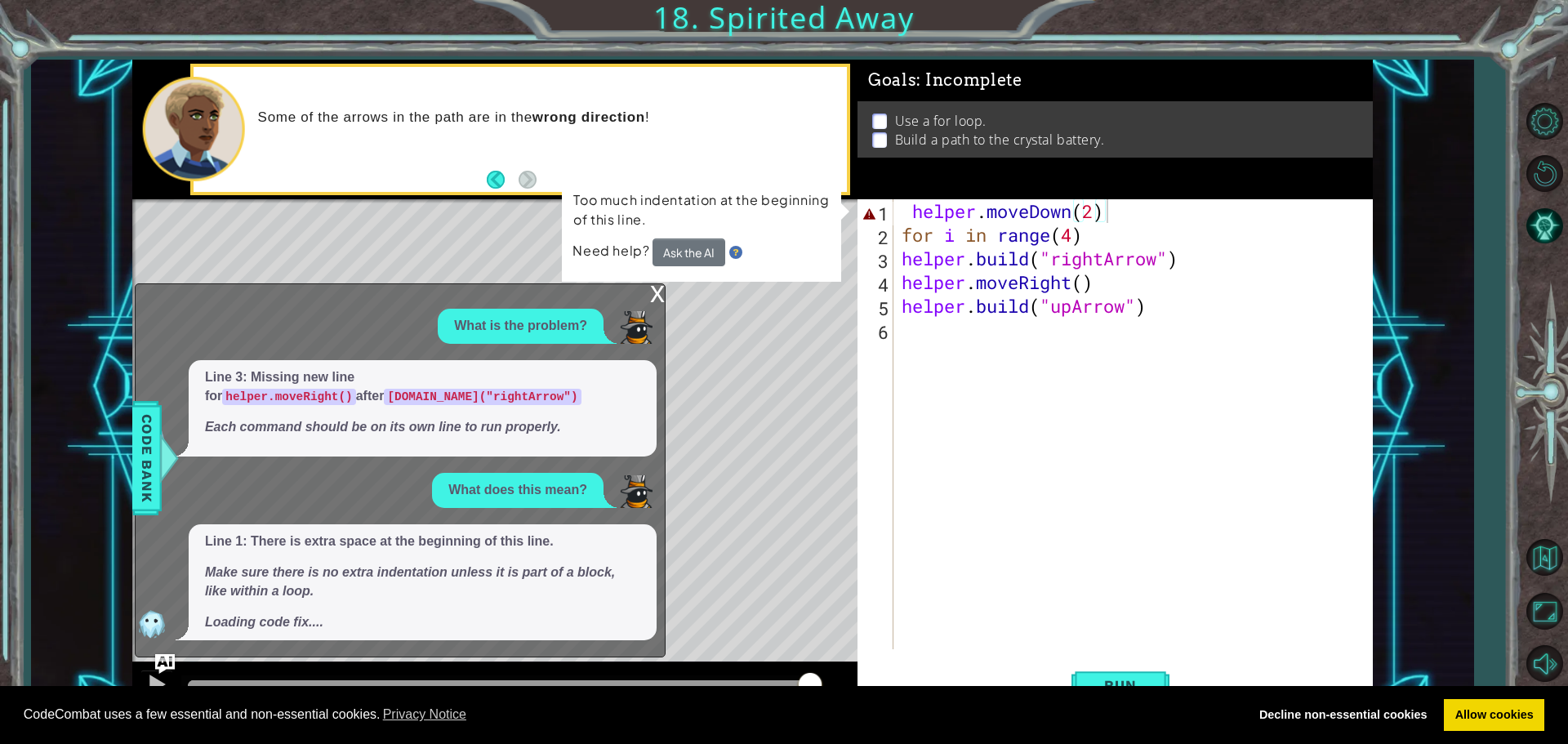
click at [644, 350] on div "What is the problem? Line 3: Missing new line for helper.moveRight() after [DOM…" at bounding box center [396, 474] width 521 height 332
click at [653, 297] on div "x" at bounding box center [658, 293] width 15 height 17
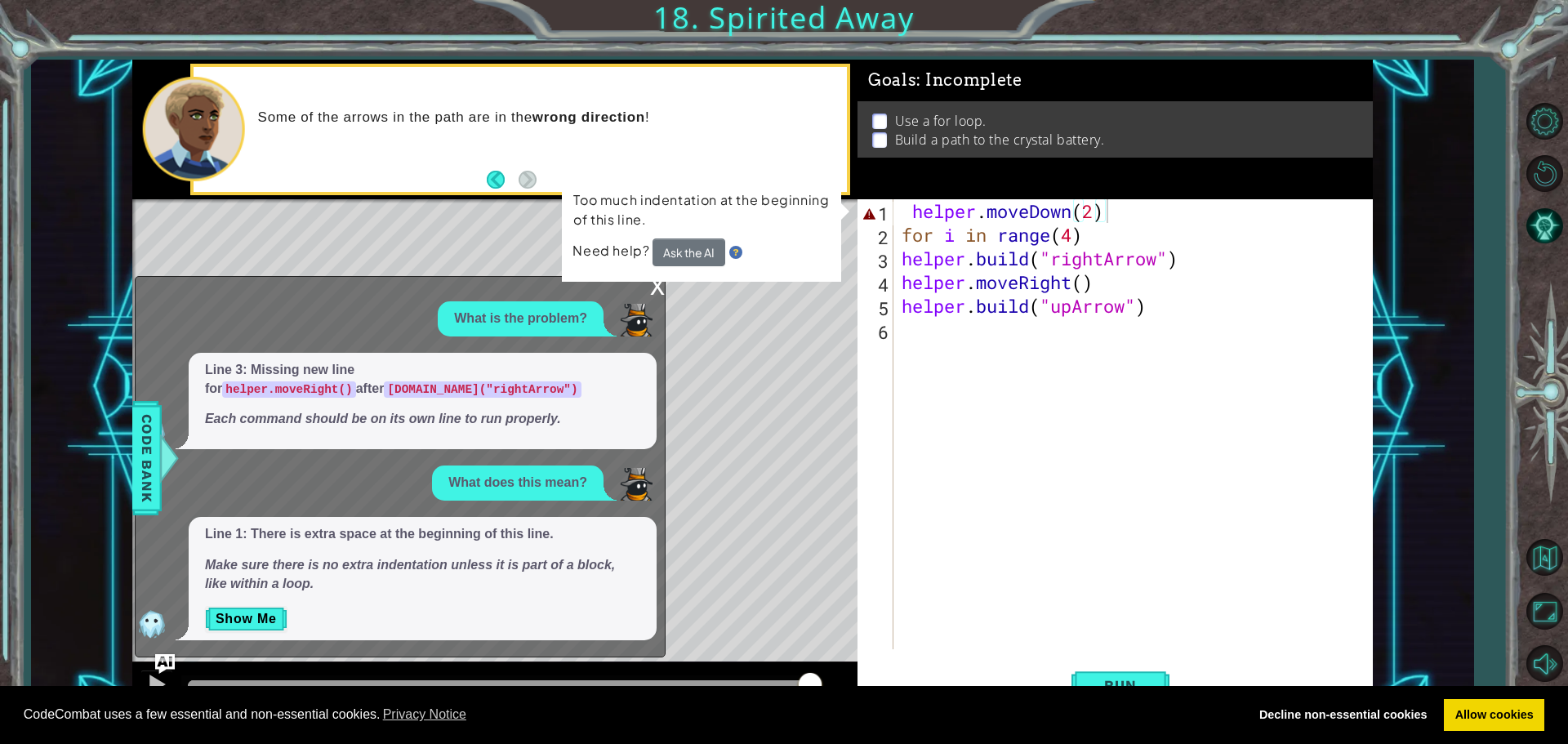
drag, startPoint x: 605, startPoint y: 312, endPoint x: 614, endPoint y: 300, distance: 15.0
click at [612, 302] on div "What is the problem?" at bounding box center [396, 319] width 521 height 35
click at [652, 295] on div "x What is the problem? Line 3: Missing new line for helper.moveRight() after [D…" at bounding box center [400, 467] width 531 height 381
click at [658, 288] on div "x" at bounding box center [658, 286] width 15 height 17
